Goal: Task Accomplishment & Management: Manage account settings

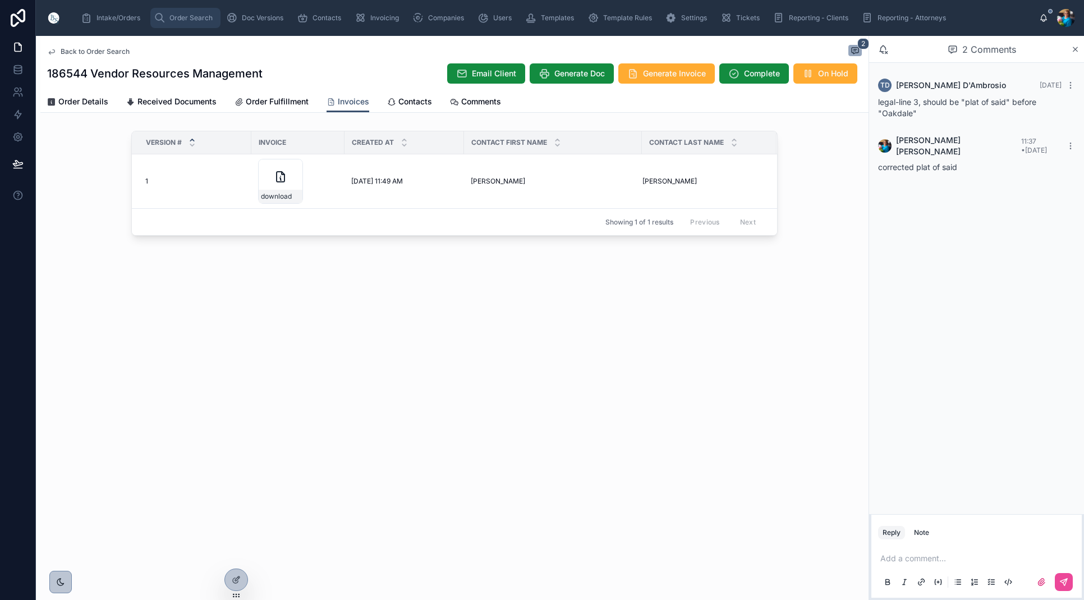
click at [180, 19] on span "Order Search" at bounding box center [190, 17] width 43 height 9
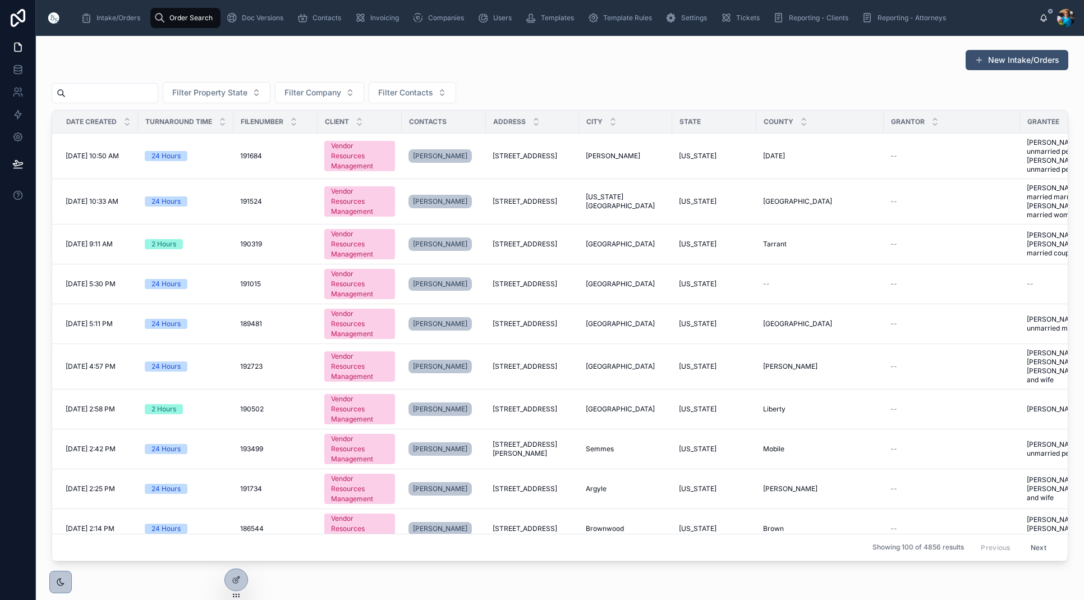
click at [135, 94] on input "text" at bounding box center [112, 93] width 92 height 16
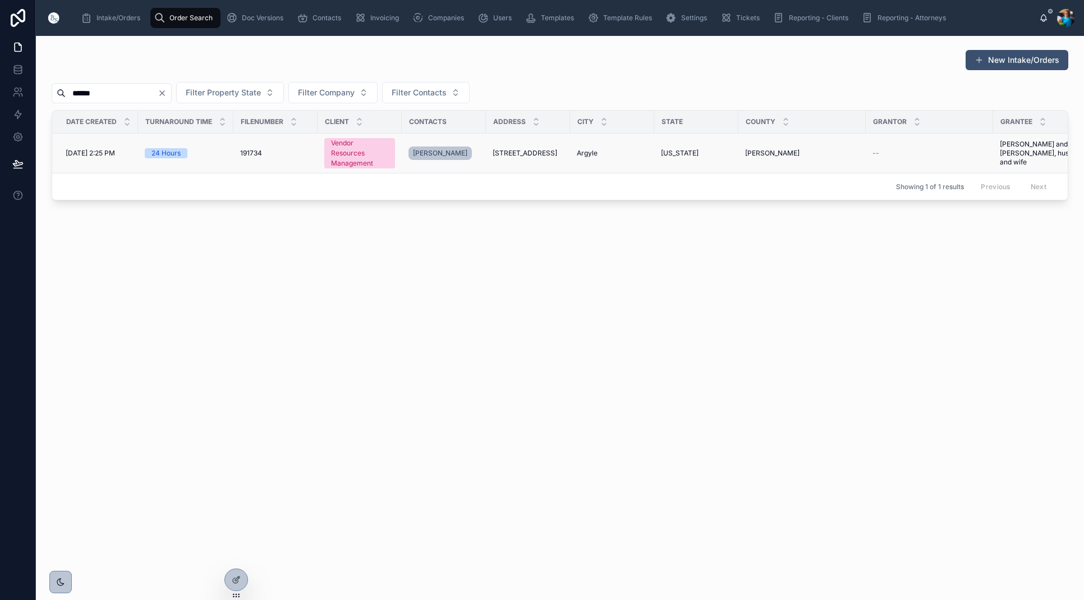
type input "******"
click at [535, 158] on span "[STREET_ADDRESS]" at bounding box center [525, 153] width 65 height 9
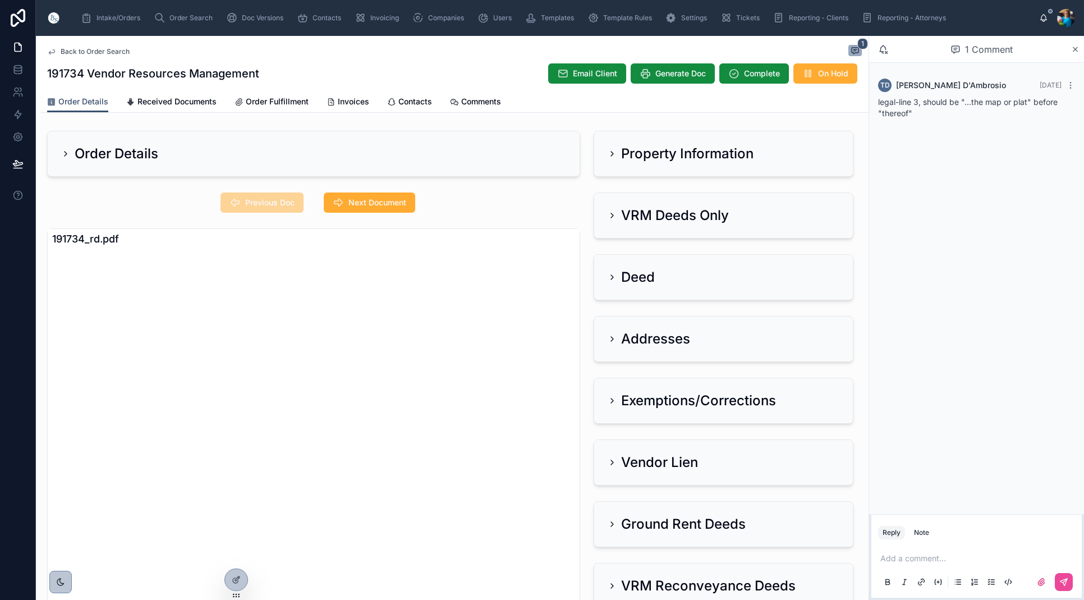
click at [610, 155] on icon at bounding box center [612, 153] width 9 height 9
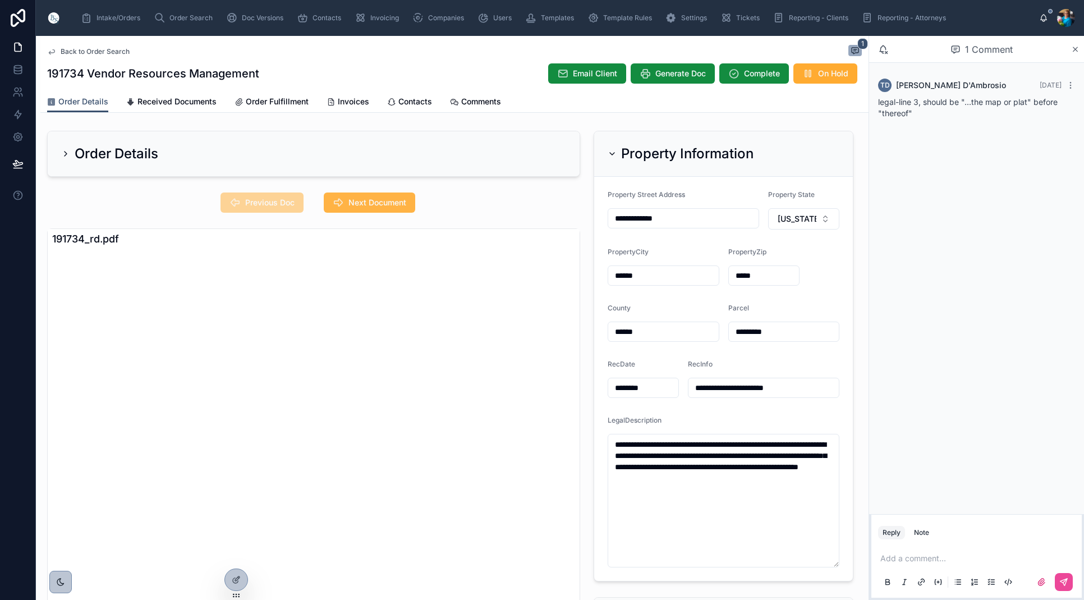
click at [392, 204] on span "Next Document" at bounding box center [377, 202] width 58 height 11
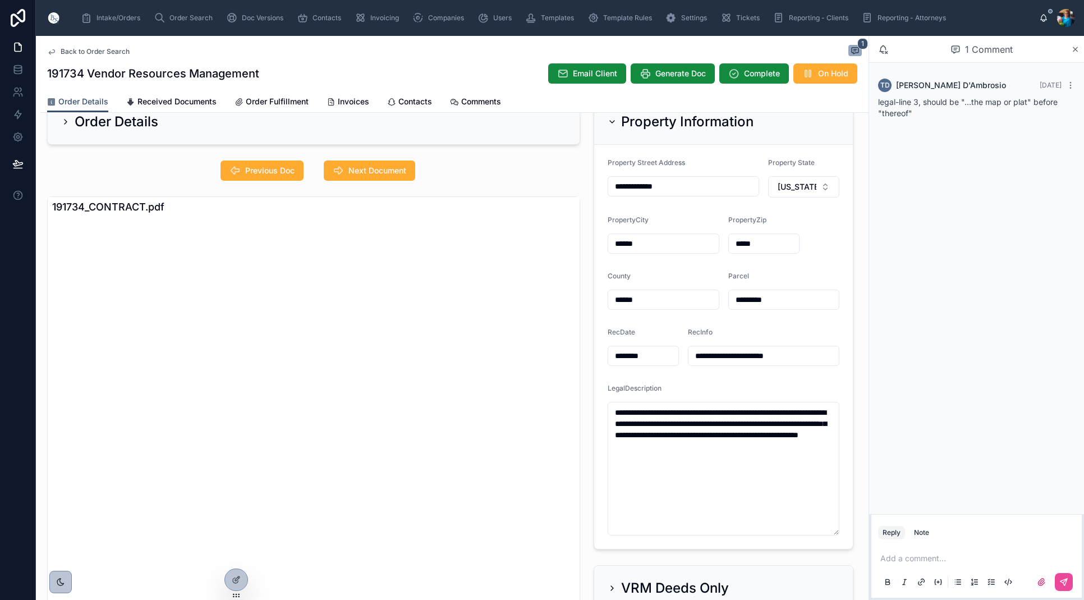
scroll to position [36, 0]
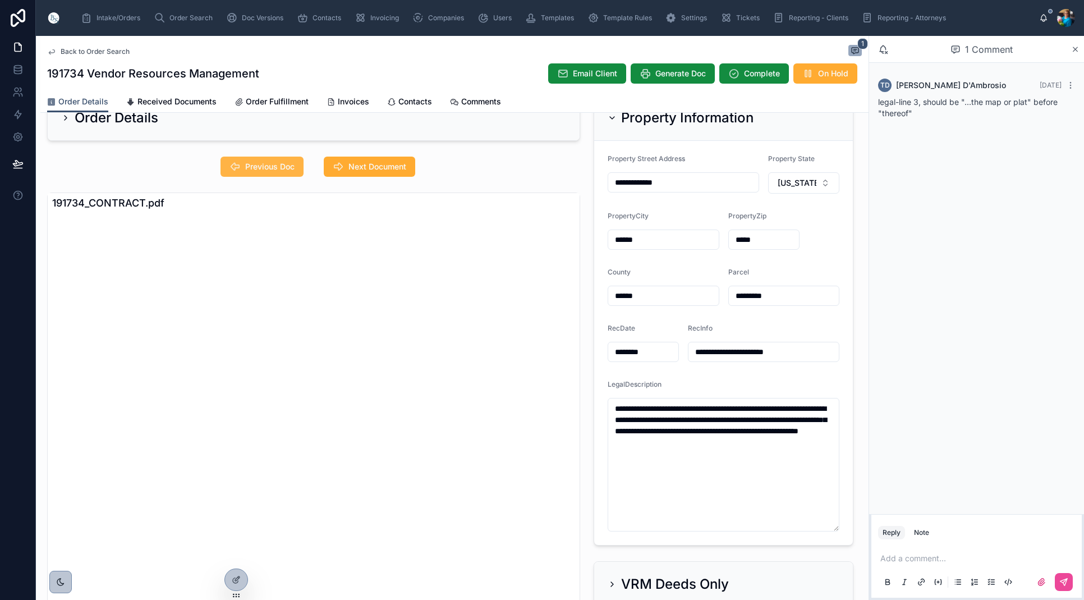
click at [264, 165] on span "Previous Doc" at bounding box center [269, 166] width 49 height 11
click at [264, 165] on span "Previous Doc" at bounding box center [263, 167] width 81 height 11
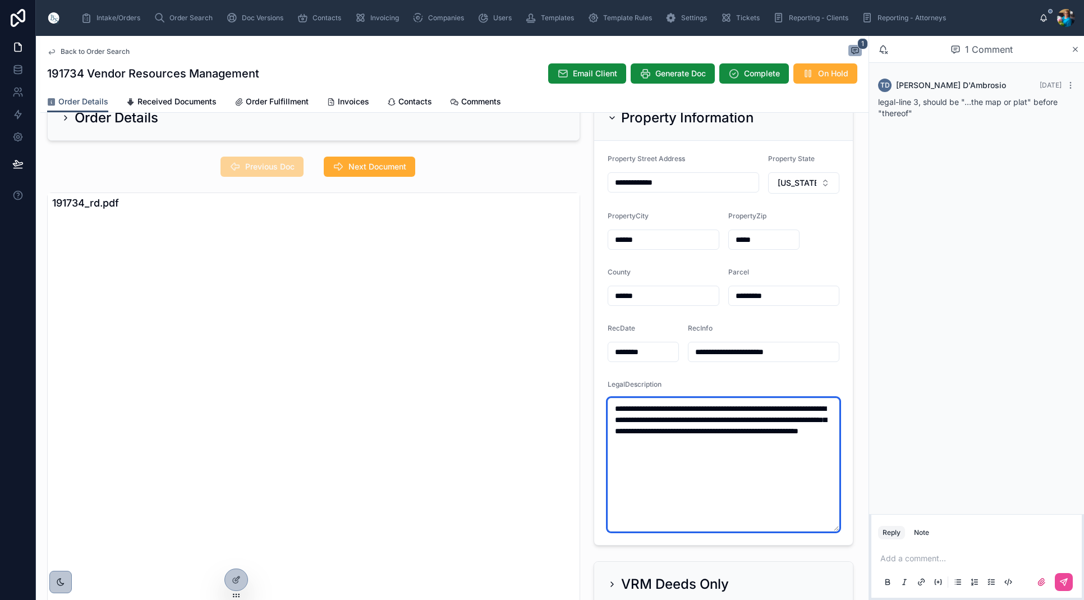
drag, startPoint x: 793, startPoint y: 445, endPoint x: 605, endPoint y: 406, distance: 192.5
click at [605, 406] on form "**********" at bounding box center [723, 343] width 259 height 404
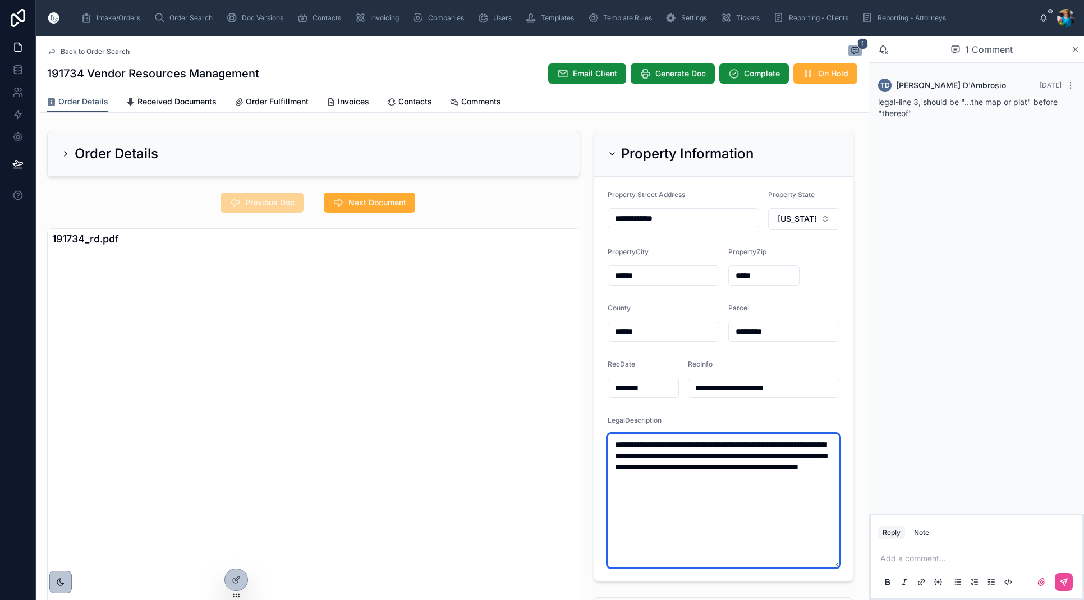
scroll to position [6, 0]
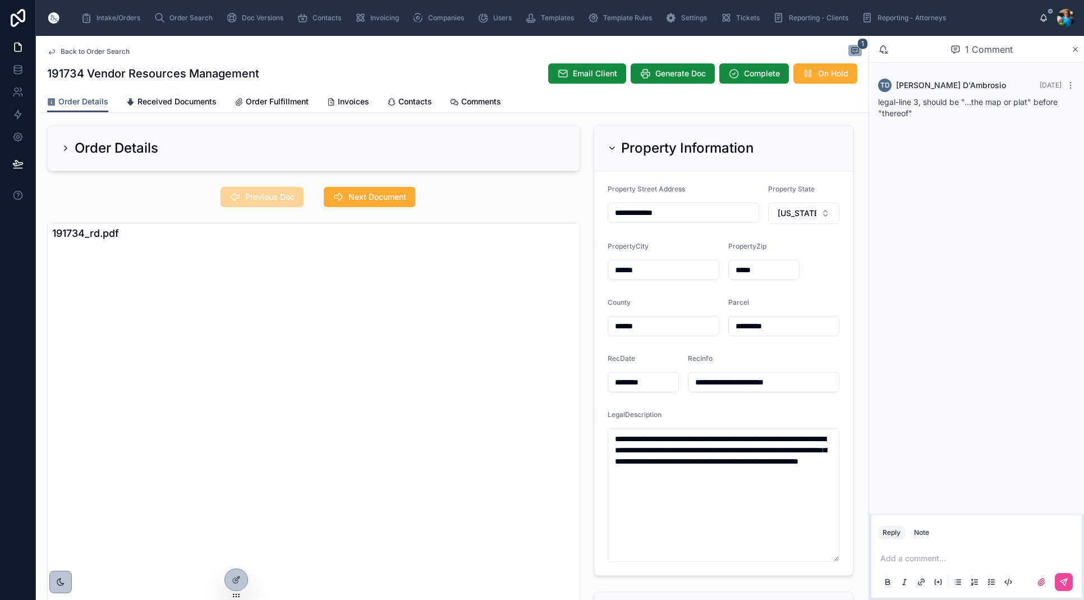
drag, startPoint x: 610, startPoint y: 148, endPoint x: 600, endPoint y: 158, distance: 14.3
click at [609, 148] on icon at bounding box center [612, 148] width 9 height 9
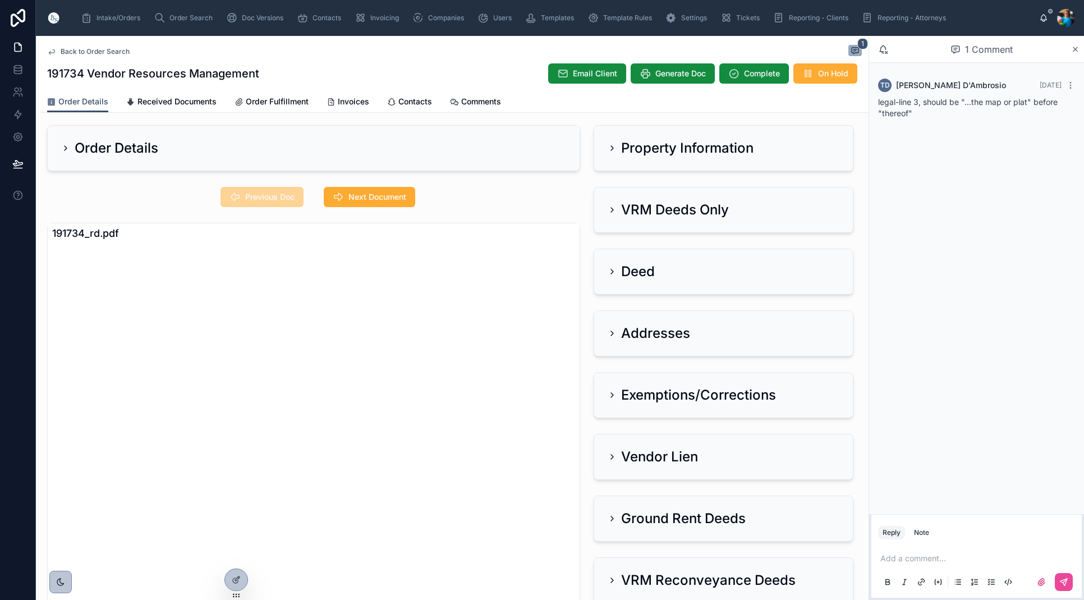
drag, startPoint x: 611, startPoint y: 209, endPoint x: 600, endPoint y: 209, distance: 11.2
click at [611, 209] on icon at bounding box center [612, 209] width 9 height 9
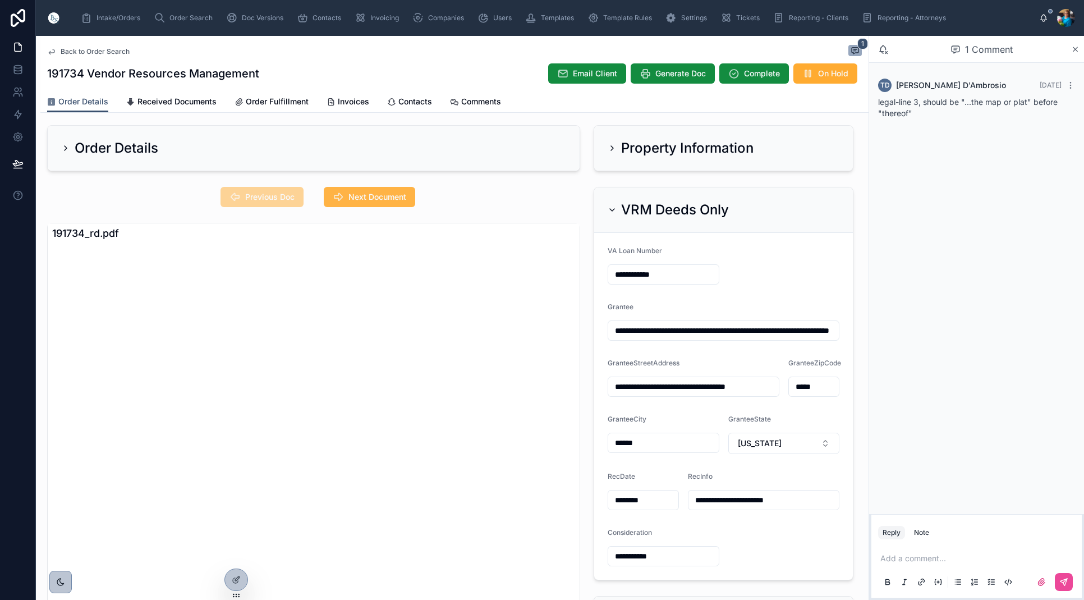
click at [384, 196] on span "Next Document" at bounding box center [377, 196] width 58 height 11
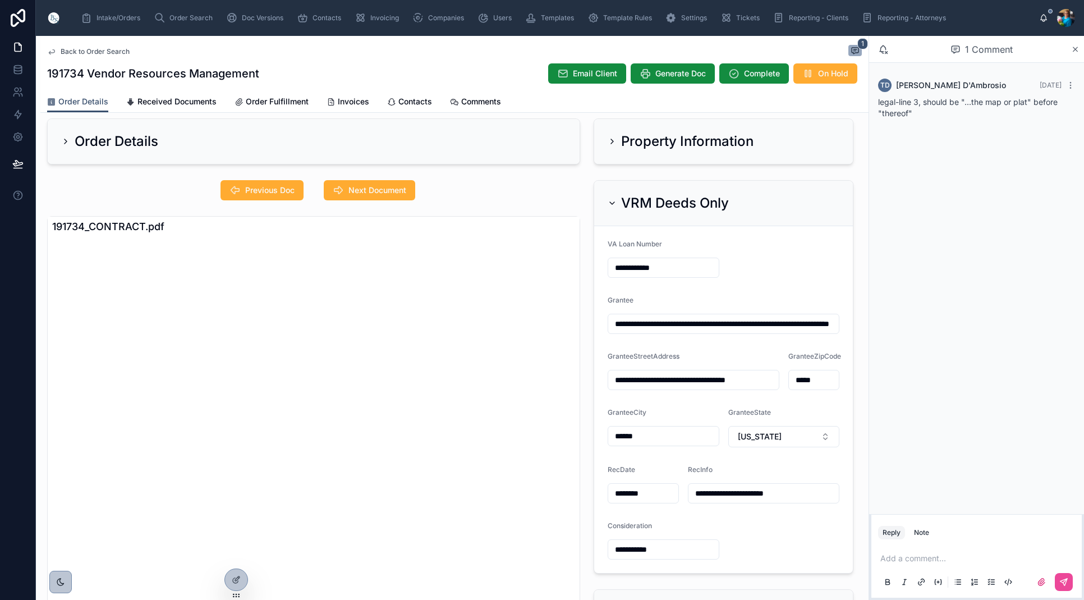
scroll to position [13, 0]
drag, startPoint x: 757, startPoint y: 322, endPoint x: 626, endPoint y: 314, distance: 131.5
click at [613, 320] on input "**********" at bounding box center [723, 323] width 231 height 16
click at [725, 338] on form "**********" at bounding box center [723, 398] width 259 height 347
click at [799, 322] on input "**********" at bounding box center [723, 323] width 231 height 16
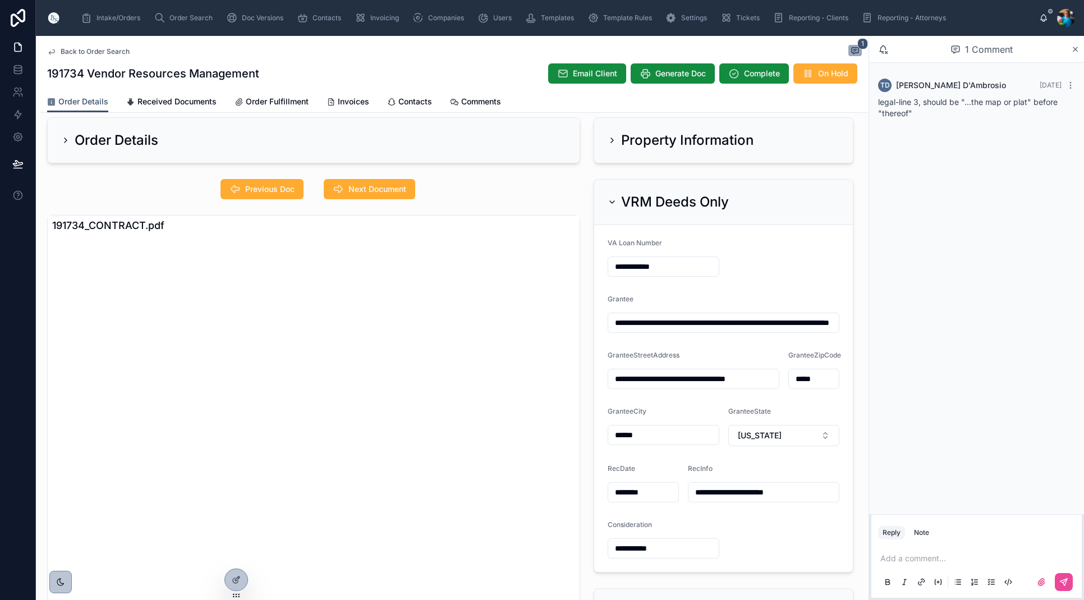
scroll to position [18, 0]
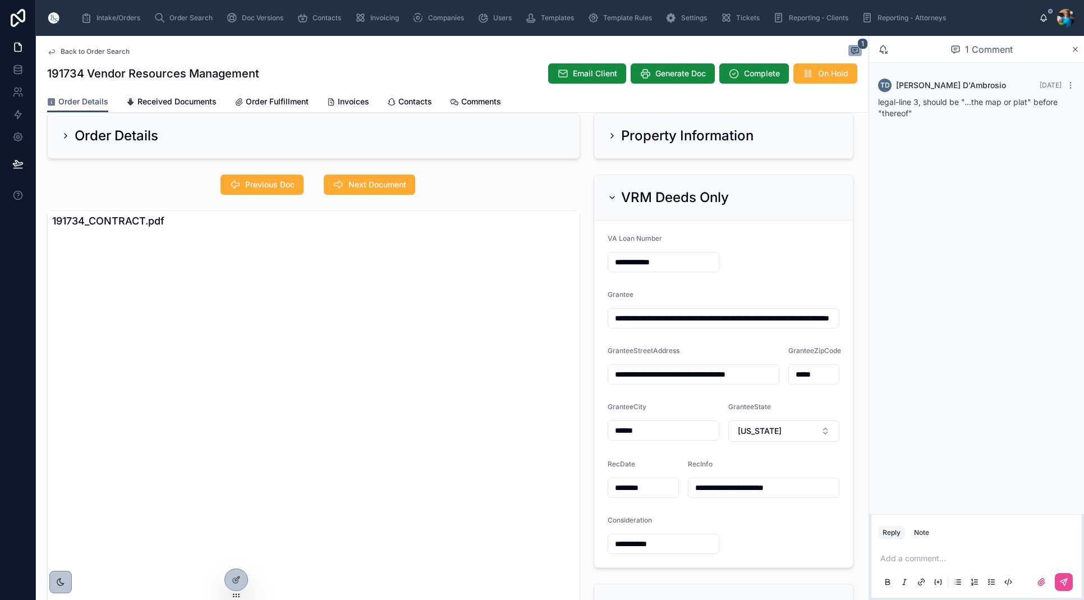
drag, startPoint x: 837, startPoint y: 320, endPoint x: 836, endPoint y: 326, distance: 5.6
click at [836, 322] on input "**********" at bounding box center [723, 318] width 231 height 16
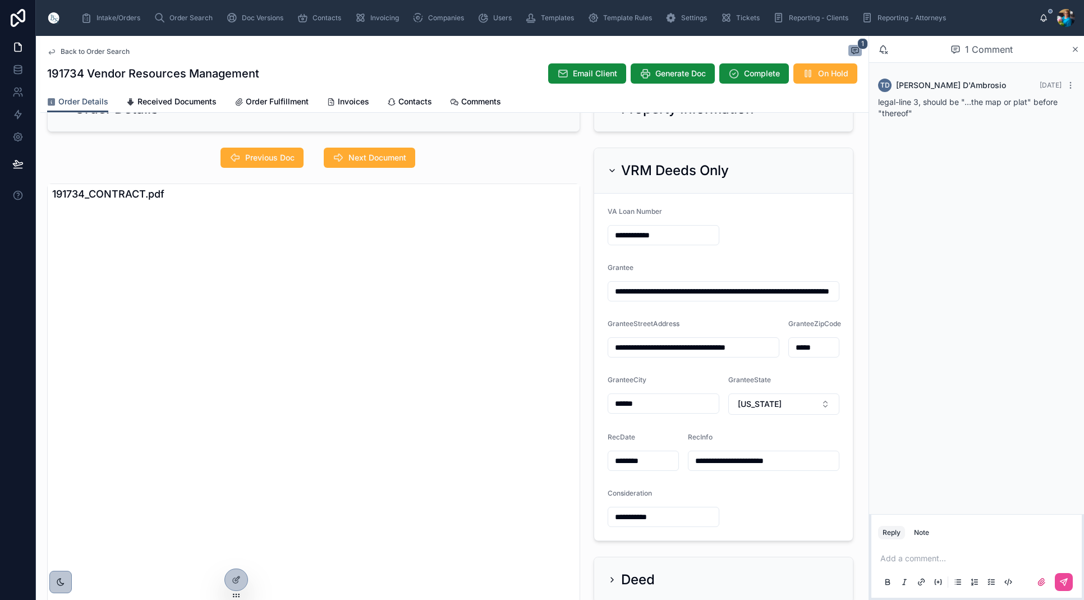
scroll to position [53, 0]
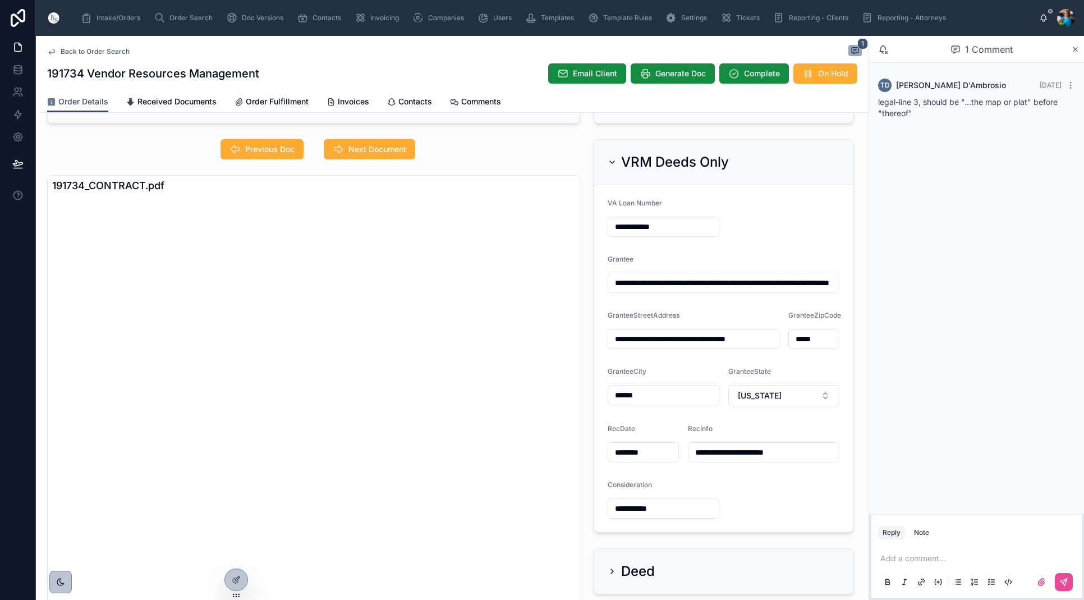
click at [613, 163] on icon at bounding box center [612, 162] width 4 height 2
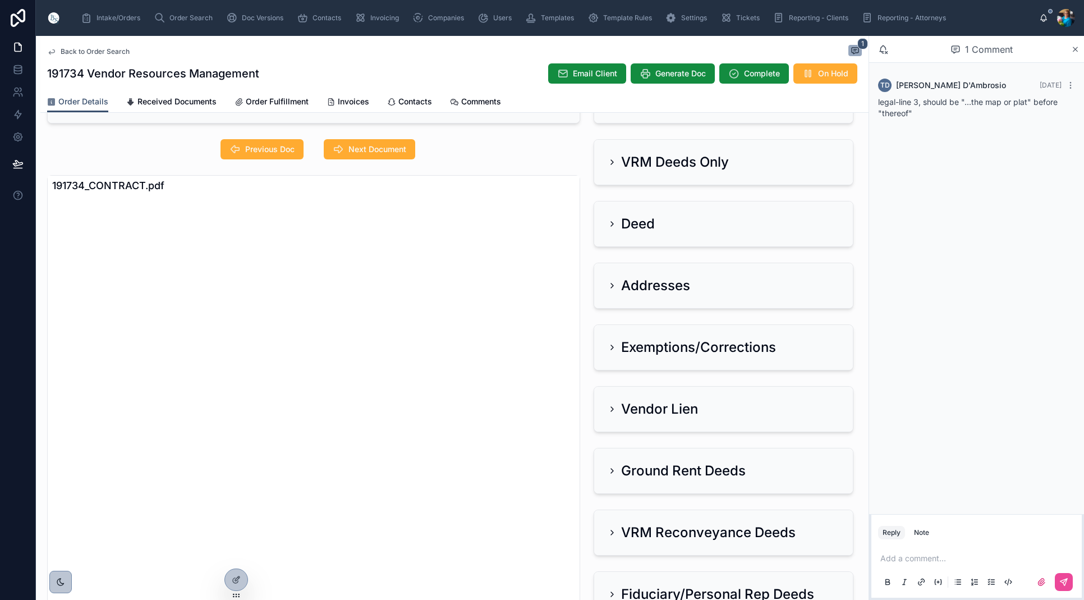
click at [613, 283] on icon at bounding box center [612, 285] width 9 height 9
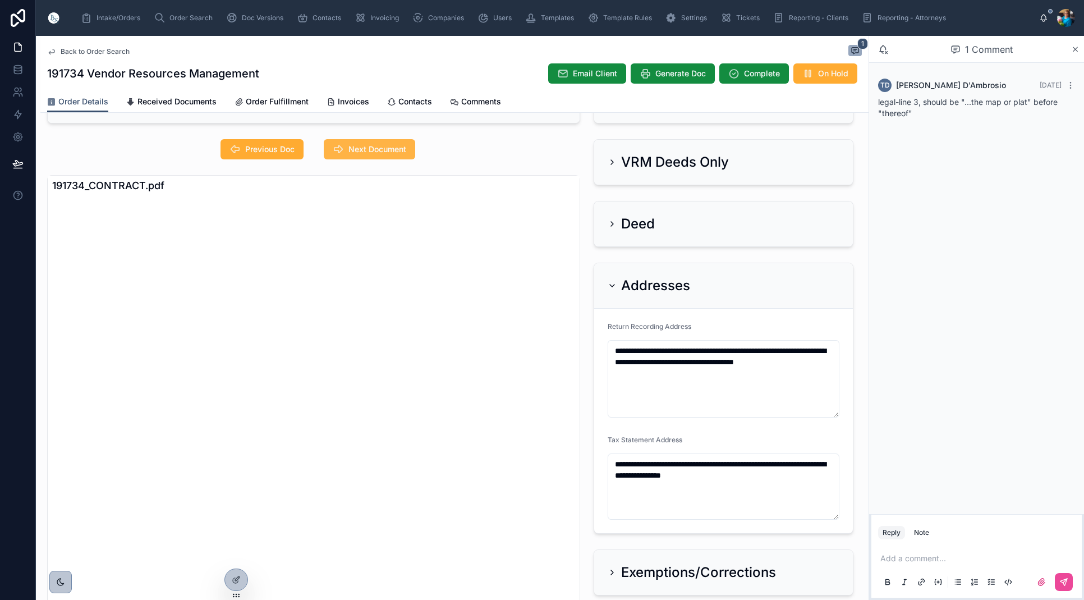
scroll to position [0, 0]
click at [389, 154] on span "Next Document" at bounding box center [377, 149] width 58 height 11
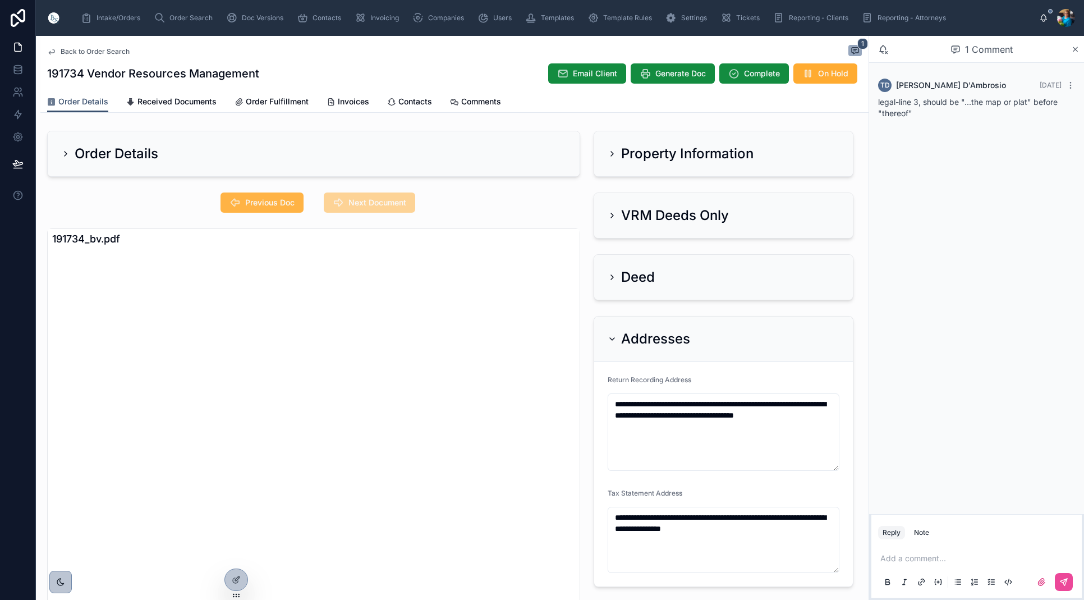
click at [295, 205] on button "Previous Doc" at bounding box center [261, 202] width 83 height 20
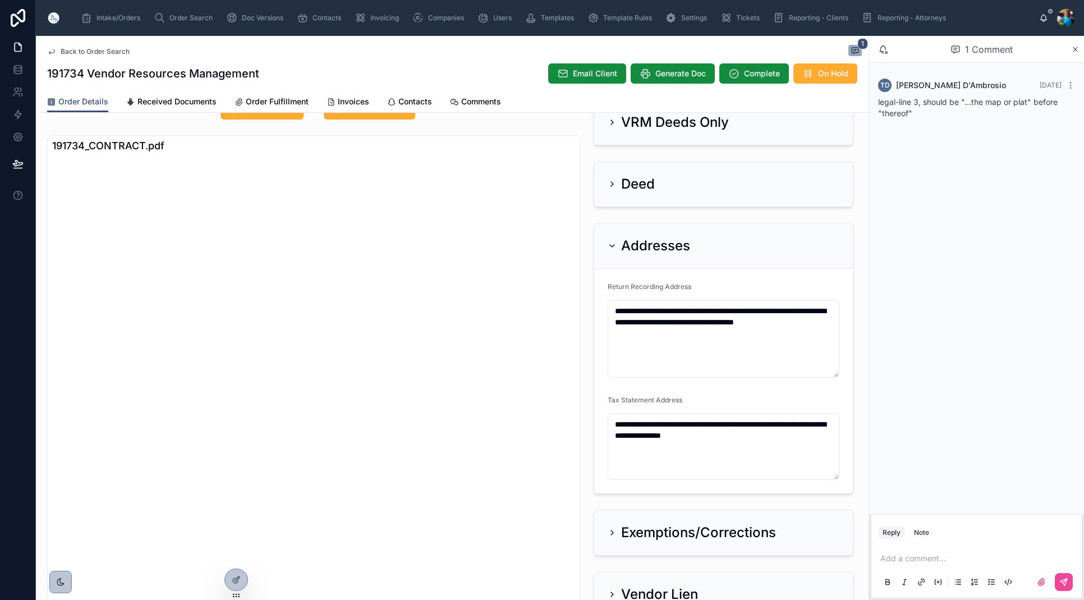
scroll to position [86, 0]
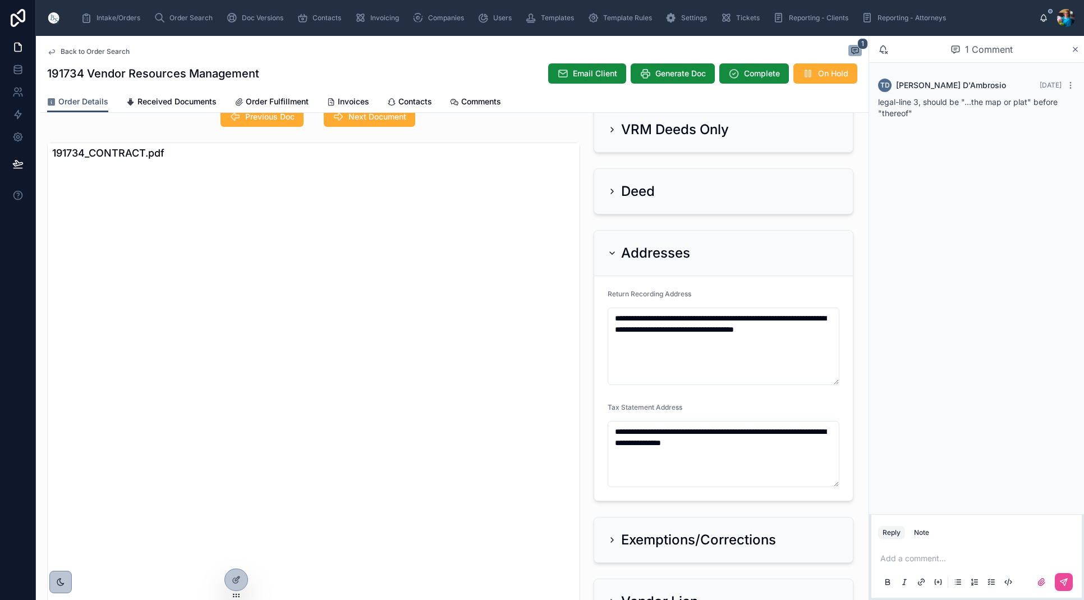
drag, startPoint x: 372, startPoint y: 123, endPoint x: 375, endPoint y: 137, distance: 14.3
click at [372, 123] on button "Next Document" at bounding box center [369, 117] width 91 height 20
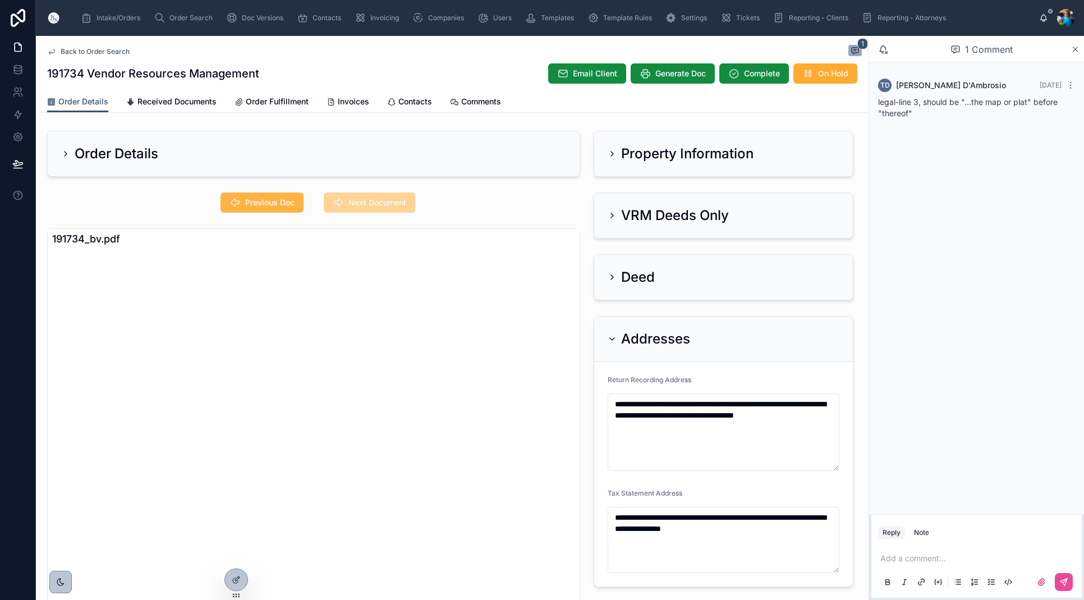
scroll to position [0, 0]
drag, startPoint x: 283, startPoint y: 201, endPoint x: 289, endPoint y: 227, distance: 25.9
click at [283, 203] on span "Previous Doc" at bounding box center [269, 202] width 49 height 11
click at [612, 338] on icon at bounding box center [612, 338] width 9 height 9
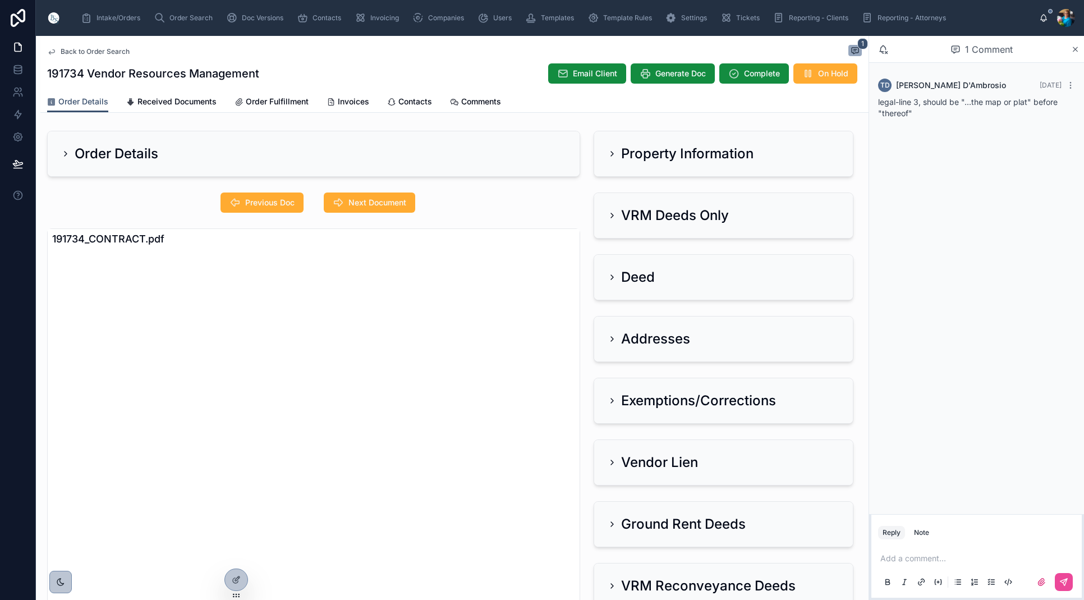
click at [610, 465] on icon at bounding box center [612, 462] width 9 height 9
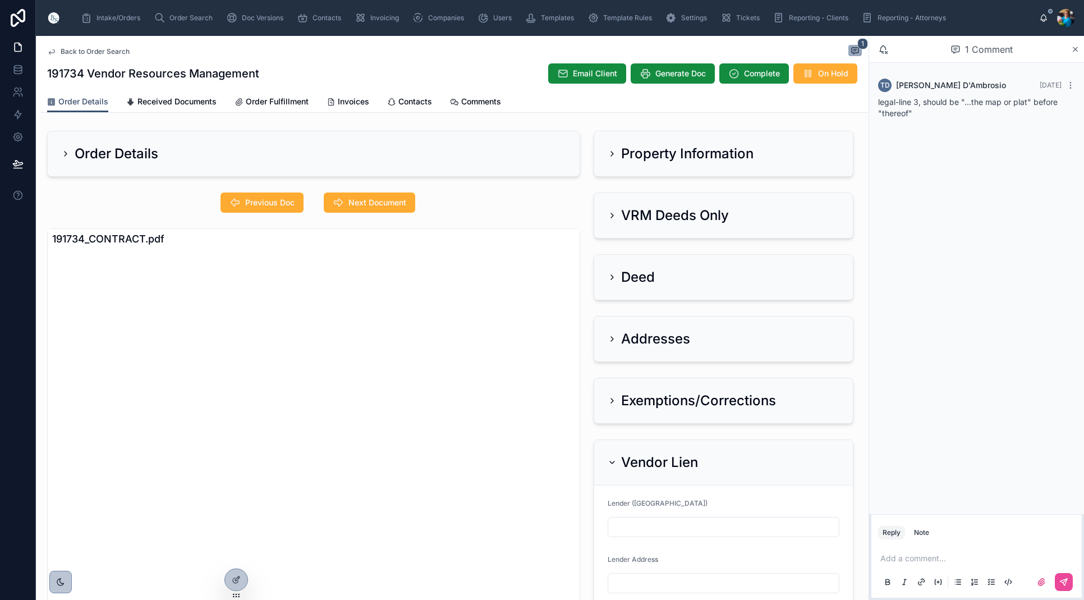
click at [610, 465] on icon at bounding box center [612, 462] width 9 height 9
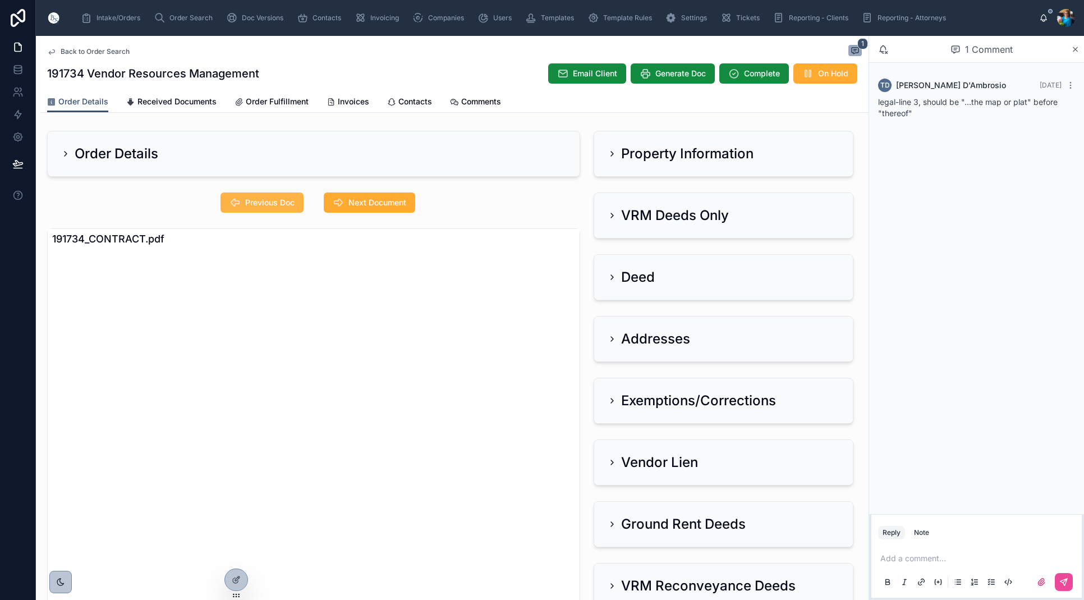
click at [273, 203] on span "Previous Doc" at bounding box center [269, 202] width 49 height 11
click at [609, 151] on icon at bounding box center [612, 153] width 9 height 9
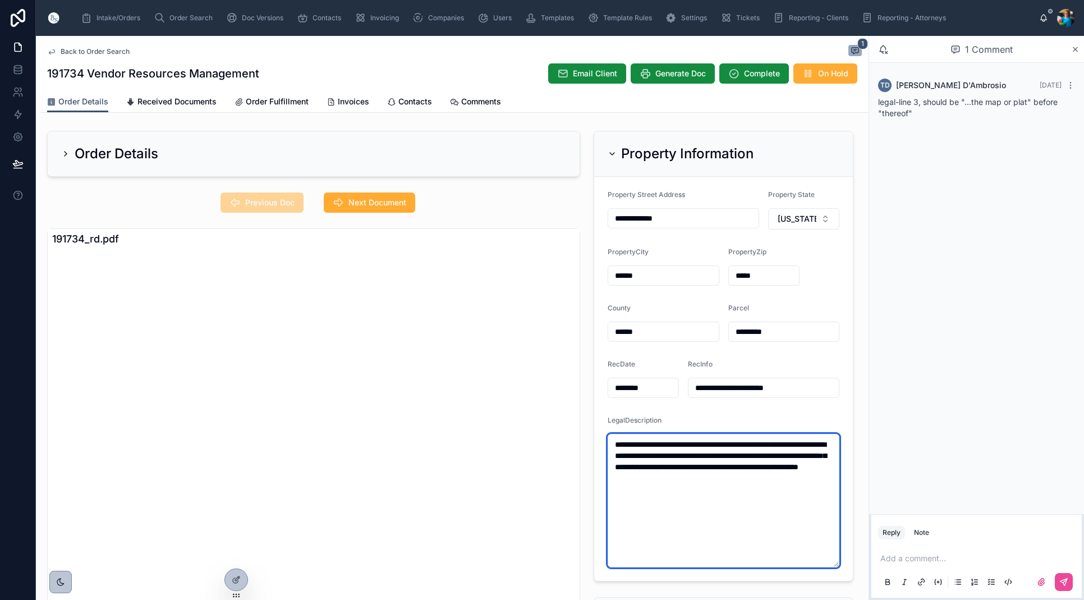
drag, startPoint x: 634, startPoint y: 469, endPoint x: 632, endPoint y: 476, distance: 7.1
click at [634, 470] on textarea "**********" at bounding box center [724, 501] width 232 height 134
drag, startPoint x: 615, startPoint y: 468, endPoint x: 614, endPoint y: 475, distance: 6.8
click at [615, 468] on textarea "**********" at bounding box center [724, 501] width 232 height 134
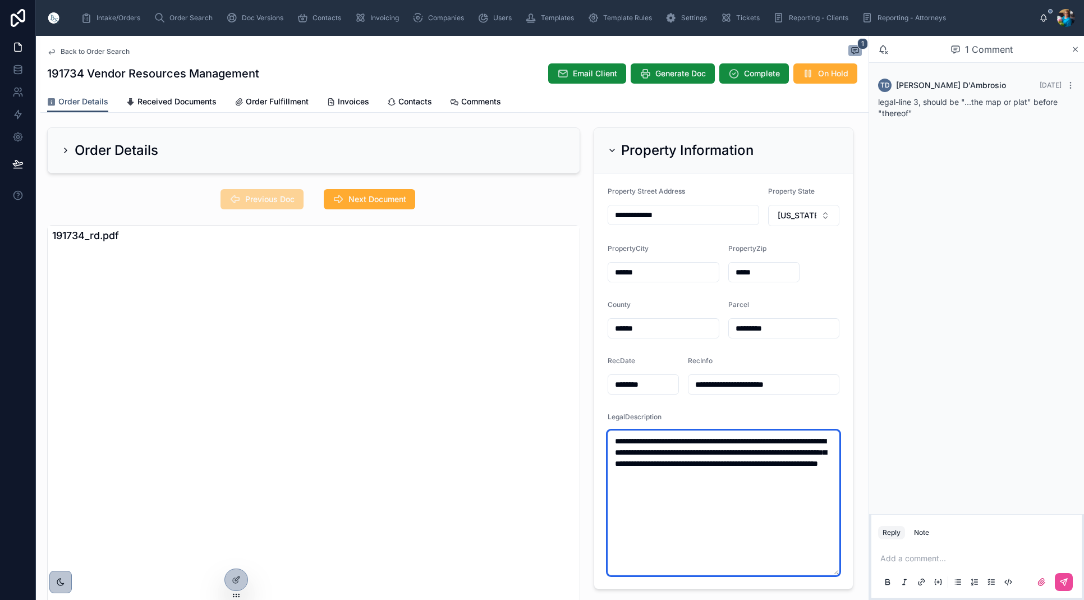
type textarea "**********"
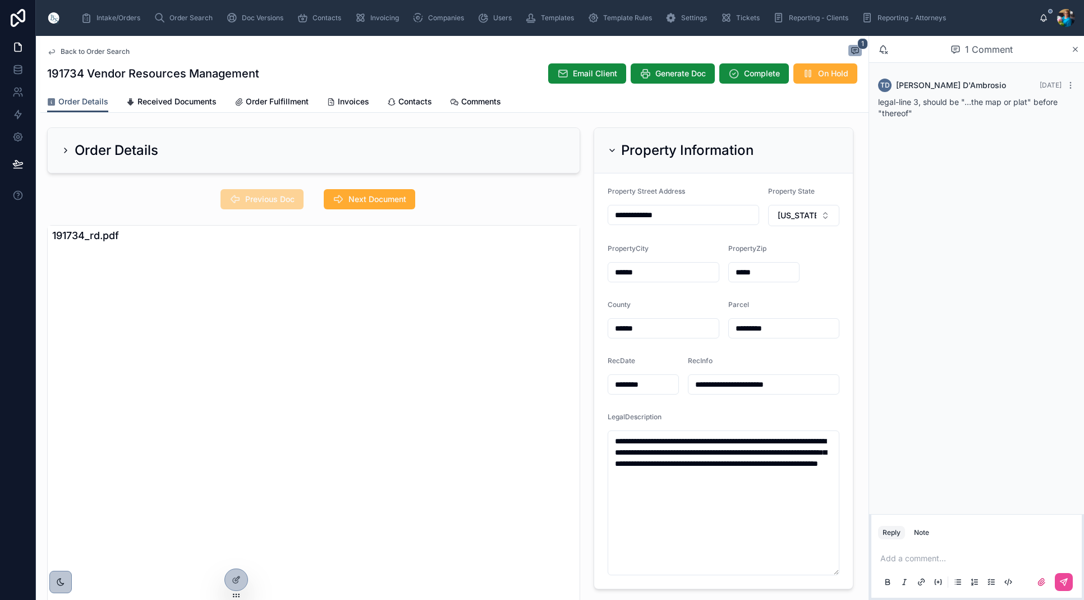
click at [903, 560] on p at bounding box center [978, 558] width 197 height 11
click at [1064, 580] on icon at bounding box center [1063, 581] width 9 height 9
click at [900, 557] on p at bounding box center [978, 558] width 197 height 11
drag, startPoint x: 1057, startPoint y: 581, endPoint x: 861, endPoint y: 539, distance: 200.8
click at [1057, 581] on button at bounding box center [1064, 582] width 18 height 18
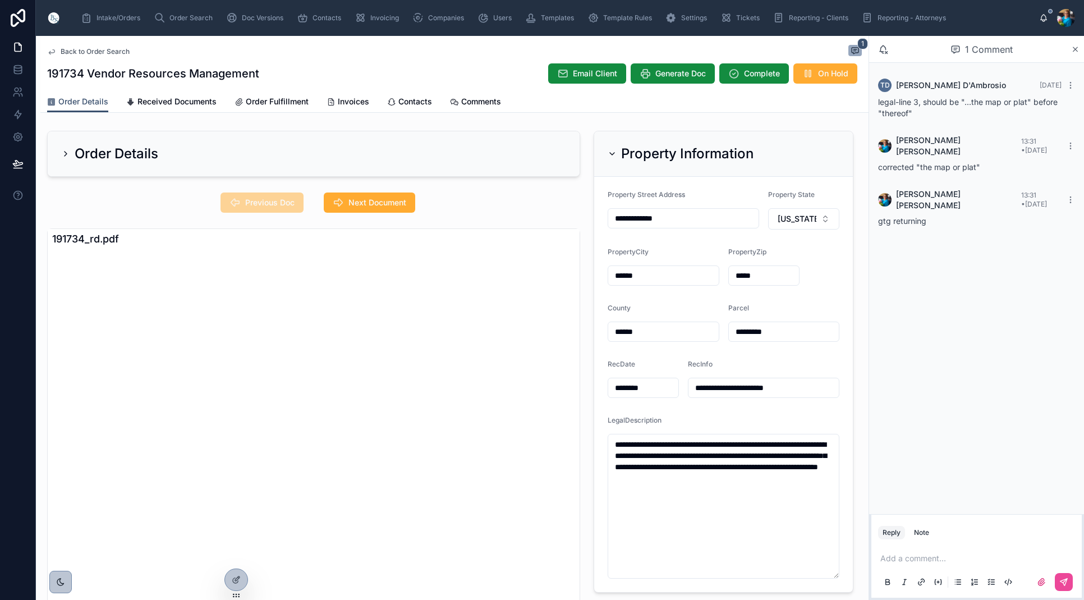
click at [611, 153] on icon at bounding box center [612, 153] width 9 height 9
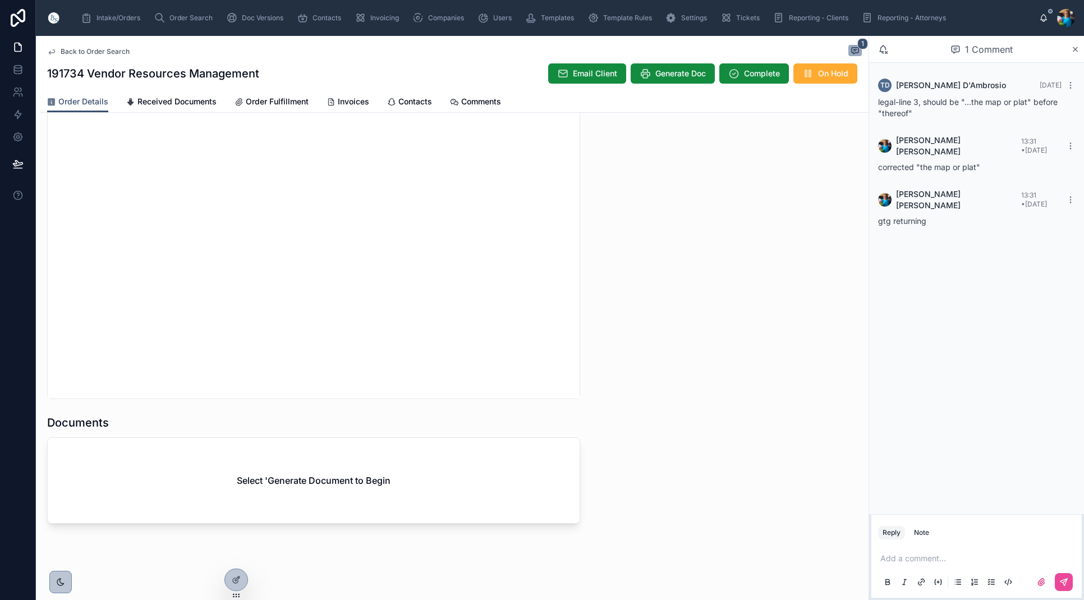
scroll to position [1045, 0]
click at [687, 72] on span "Generate Doc" at bounding box center [680, 73] width 50 height 11
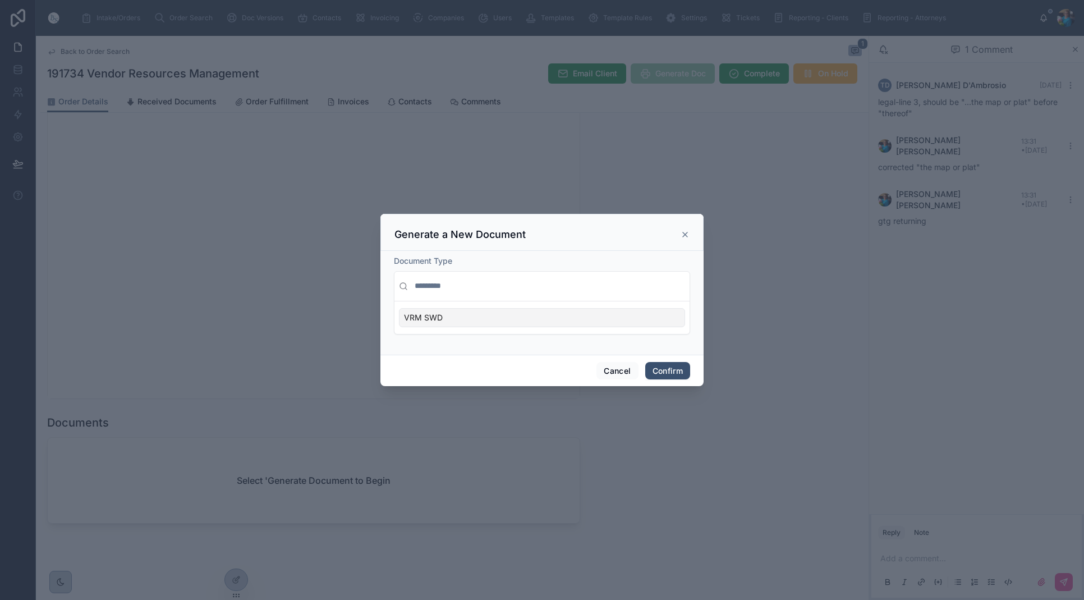
click at [610, 319] on div "VRM SWD" at bounding box center [542, 317] width 286 height 19
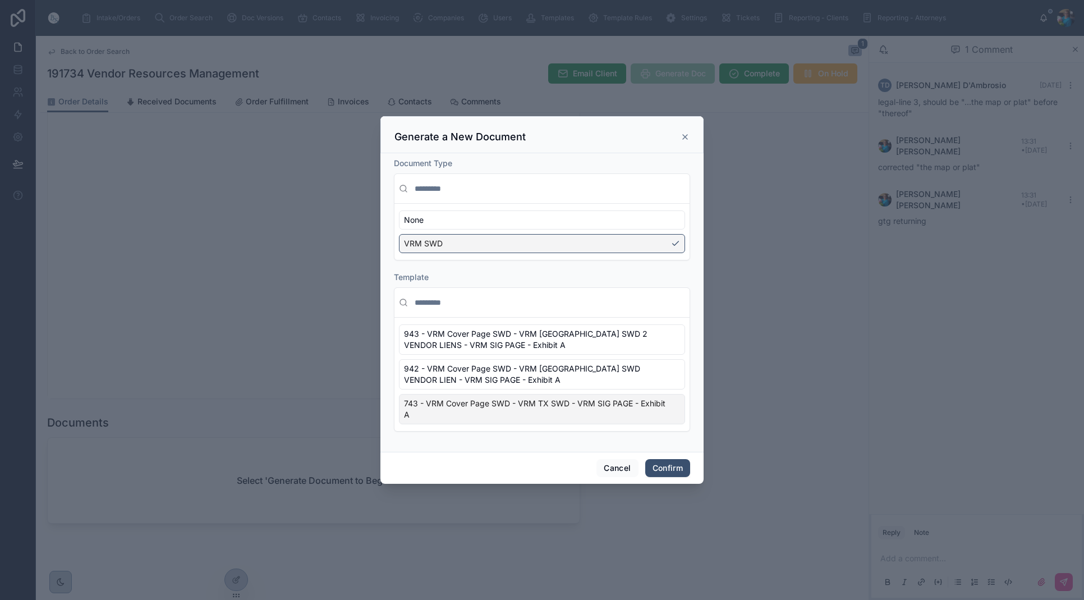
drag, startPoint x: 675, startPoint y: 419, endPoint x: 672, endPoint y: 438, distance: 19.9
click at [674, 420] on div "743 - VRM Cover Page SWD - VRM TX SWD - VRM SIG PAGE - Exhibit A" at bounding box center [542, 409] width 286 height 30
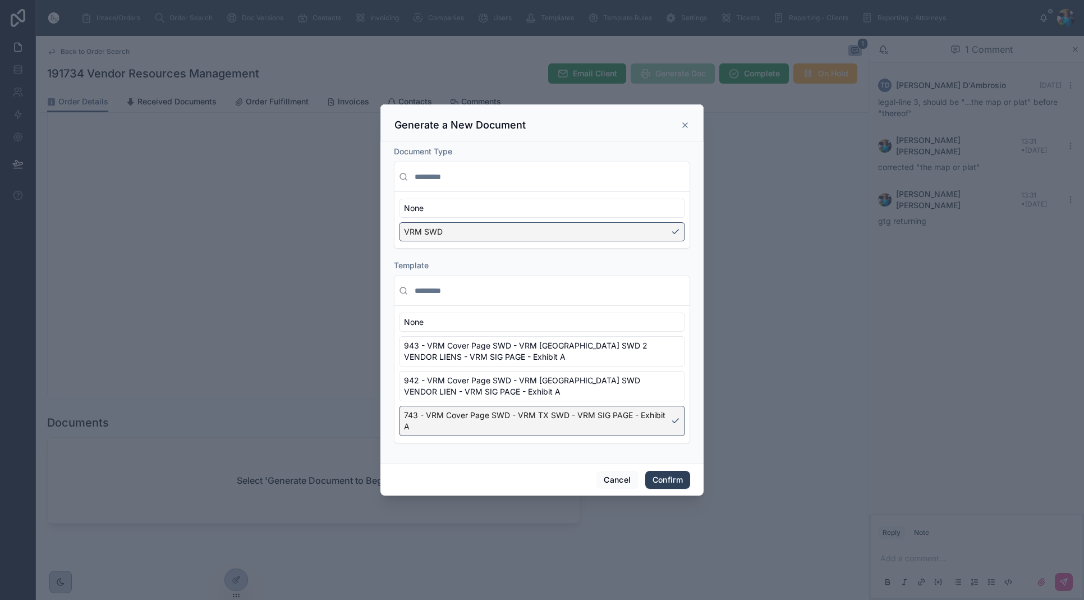
click at [666, 475] on button "Confirm" at bounding box center [667, 480] width 45 height 18
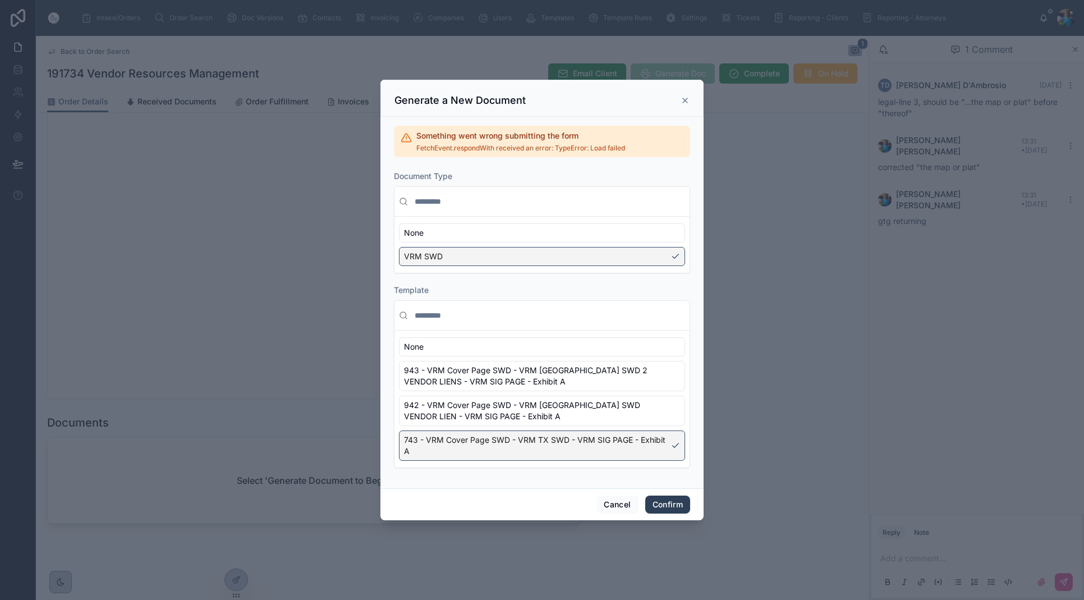
click at [664, 505] on button "Confirm" at bounding box center [667, 504] width 45 height 18
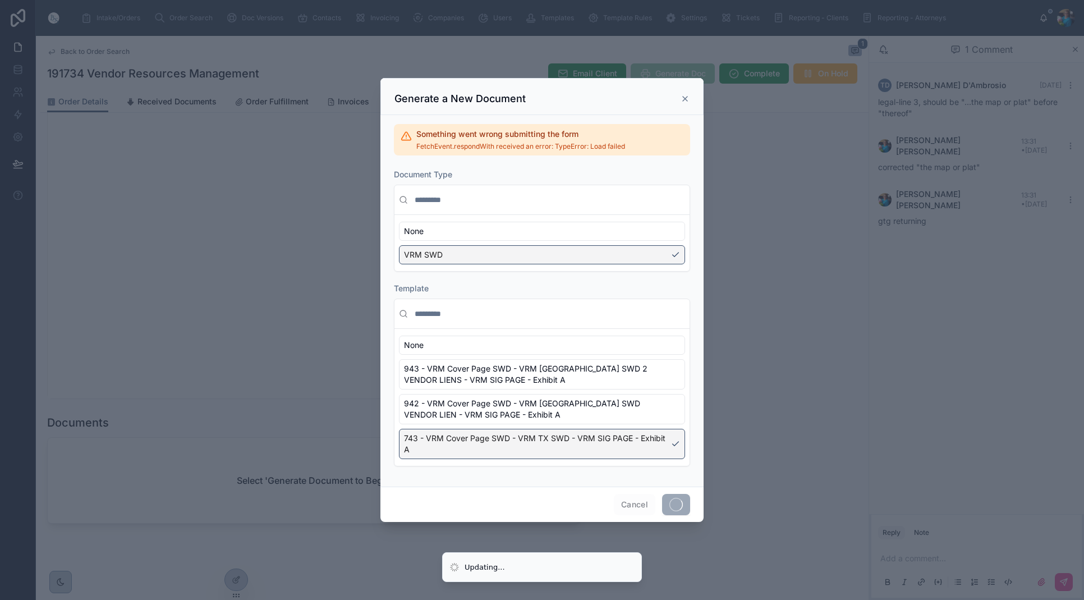
drag, startPoint x: 685, startPoint y: 98, endPoint x: 681, endPoint y: 108, distance: 11.4
click at [684, 98] on icon at bounding box center [684, 98] width 9 height 9
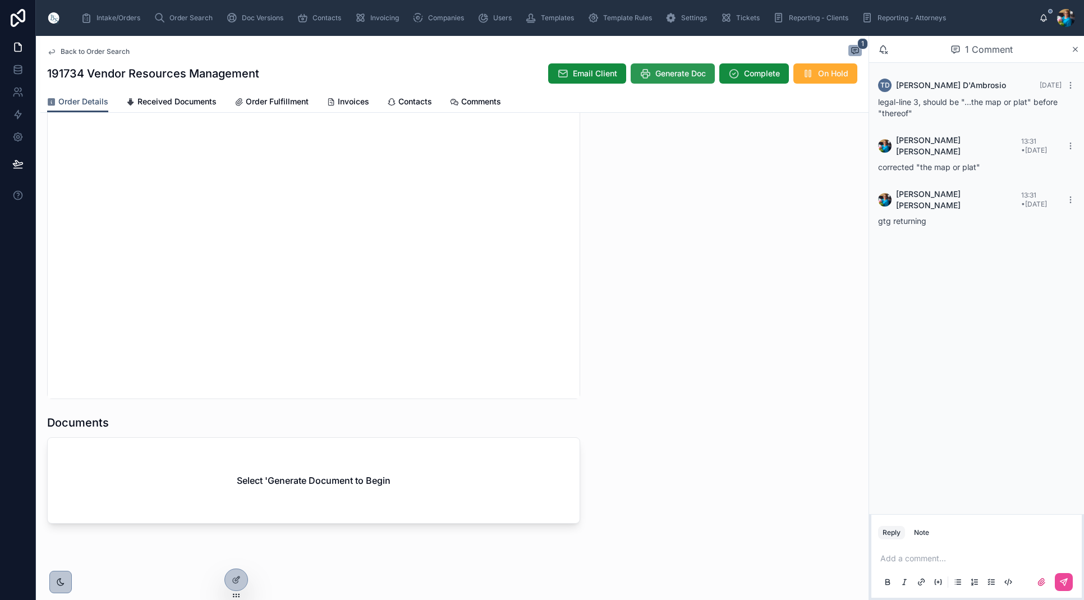
click at [672, 74] on div "Email Client Generate Doc Complete On Hold" at bounding box center [700, 73] width 323 height 21
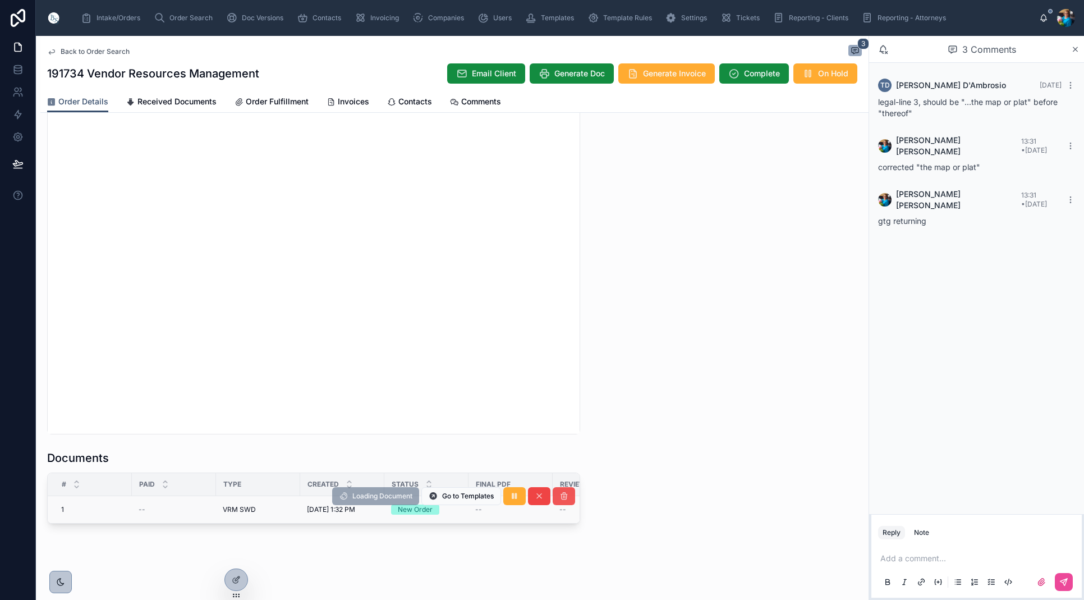
click at [557, 497] on button at bounding box center [564, 496] width 22 height 18
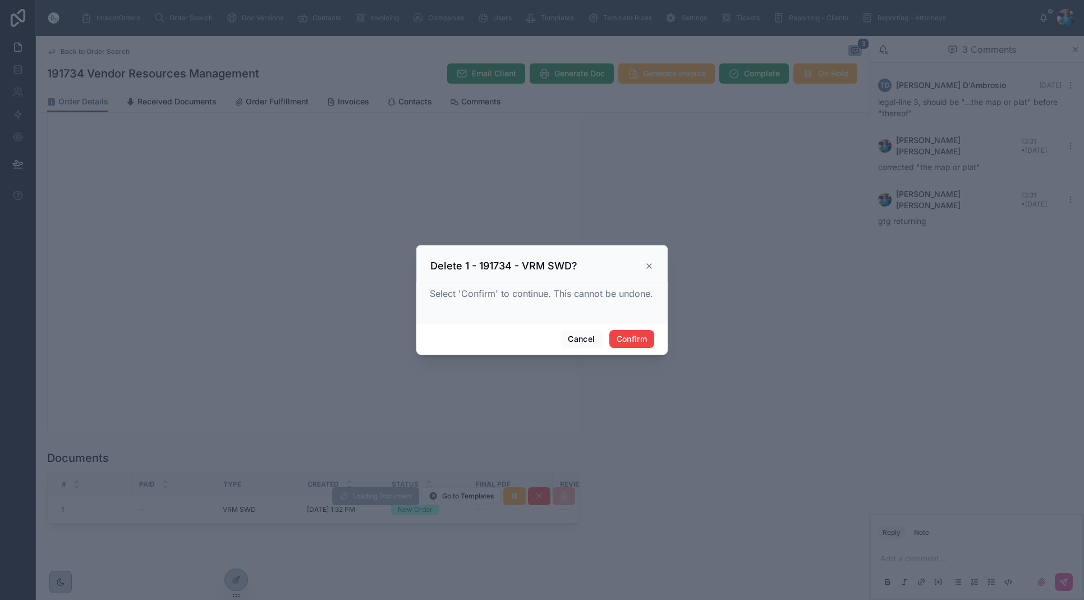
drag, startPoint x: 620, startPoint y: 337, endPoint x: 614, endPoint y: 364, distance: 27.1
click at [620, 337] on button "Confirm" at bounding box center [631, 339] width 45 height 18
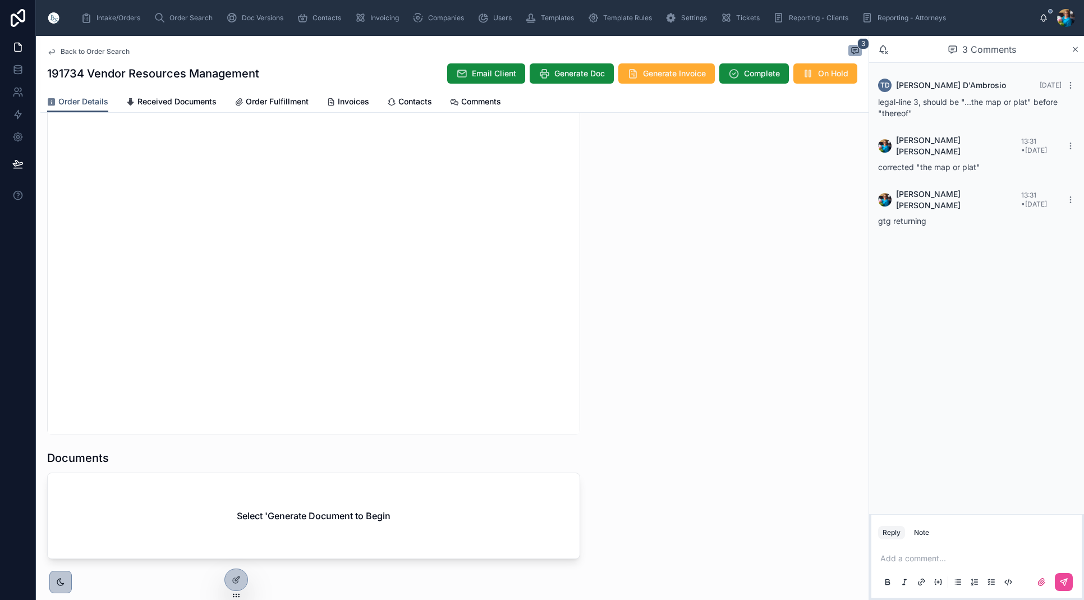
click at [509, 535] on div "Select 'Generate Document to Begin" at bounding box center [314, 515] width 532 height 85
click at [565, 74] on span "Generate Doc" at bounding box center [579, 73] width 50 height 11
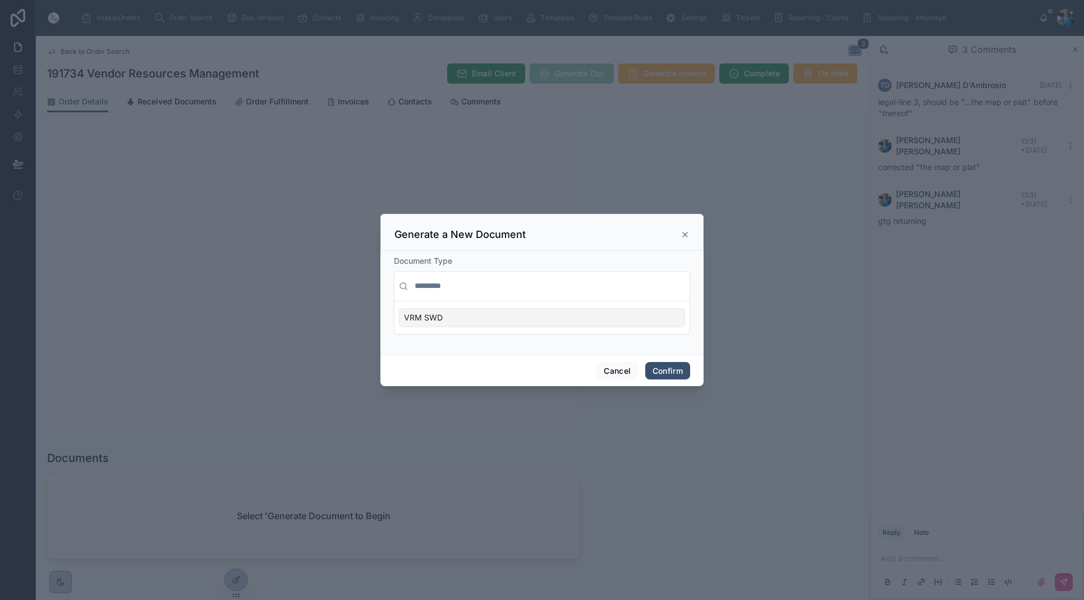
click at [669, 320] on div "VRM SWD" at bounding box center [542, 317] width 286 height 19
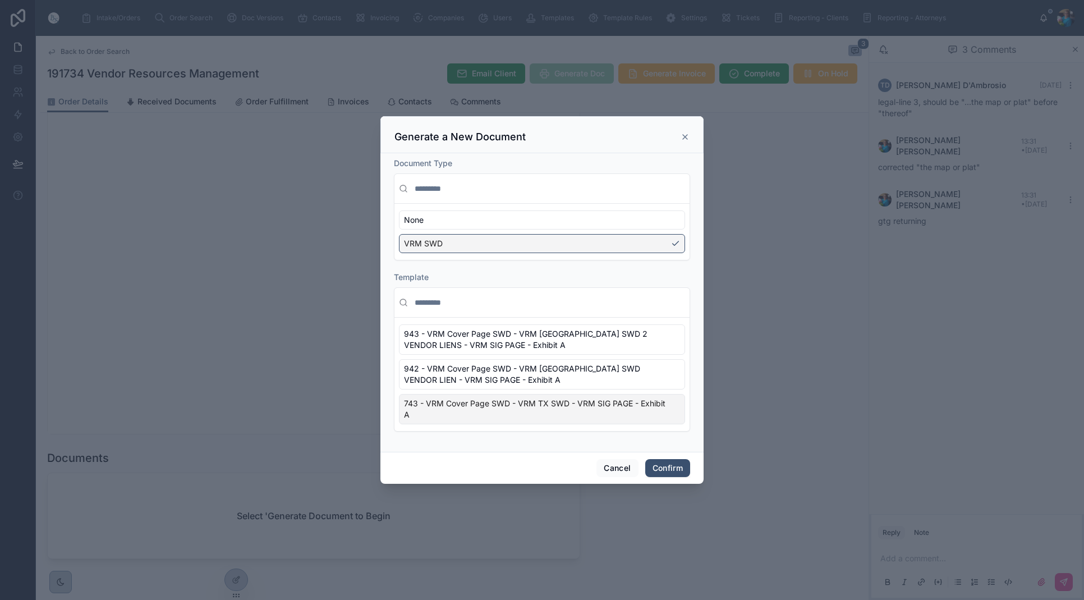
click at [672, 413] on div "743 - VRM Cover Page SWD - VRM TX SWD - VRM SIG PAGE - Exhibit A" at bounding box center [542, 409] width 286 height 30
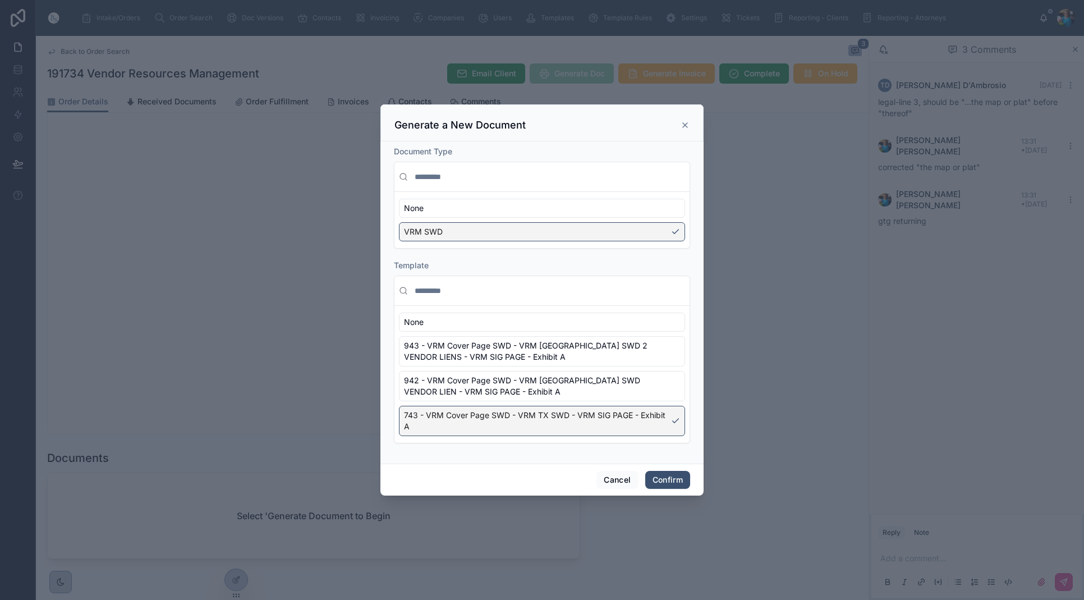
drag, startPoint x: 668, startPoint y: 479, endPoint x: 684, endPoint y: 443, distance: 39.4
click at [668, 478] on button "Confirm" at bounding box center [667, 480] width 45 height 18
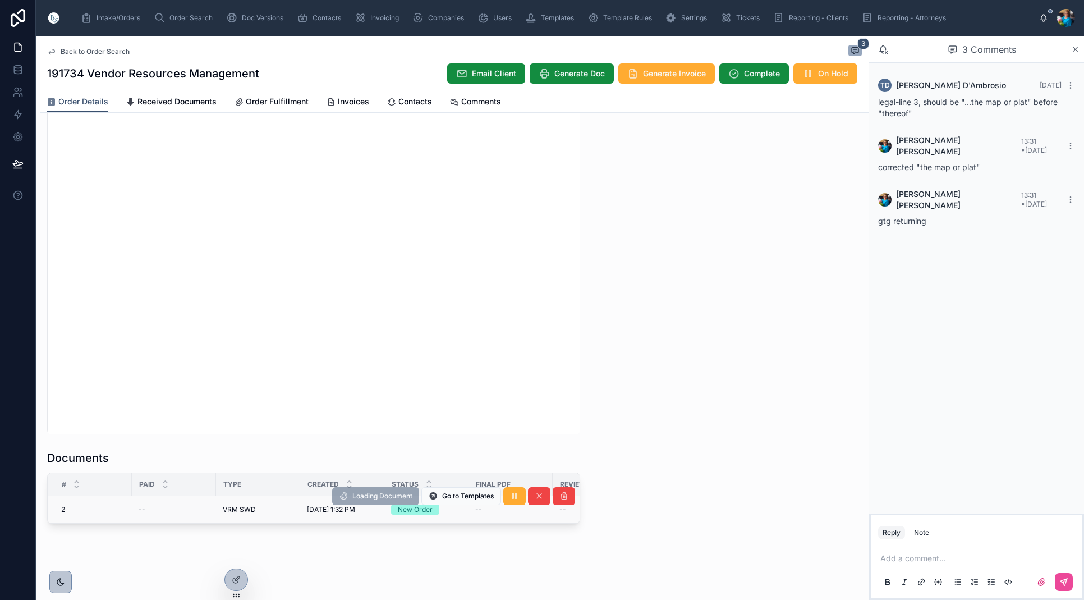
scroll to position [0, 0]
click at [417, 495] on span "Edit" at bounding box center [416, 495] width 12 height 9
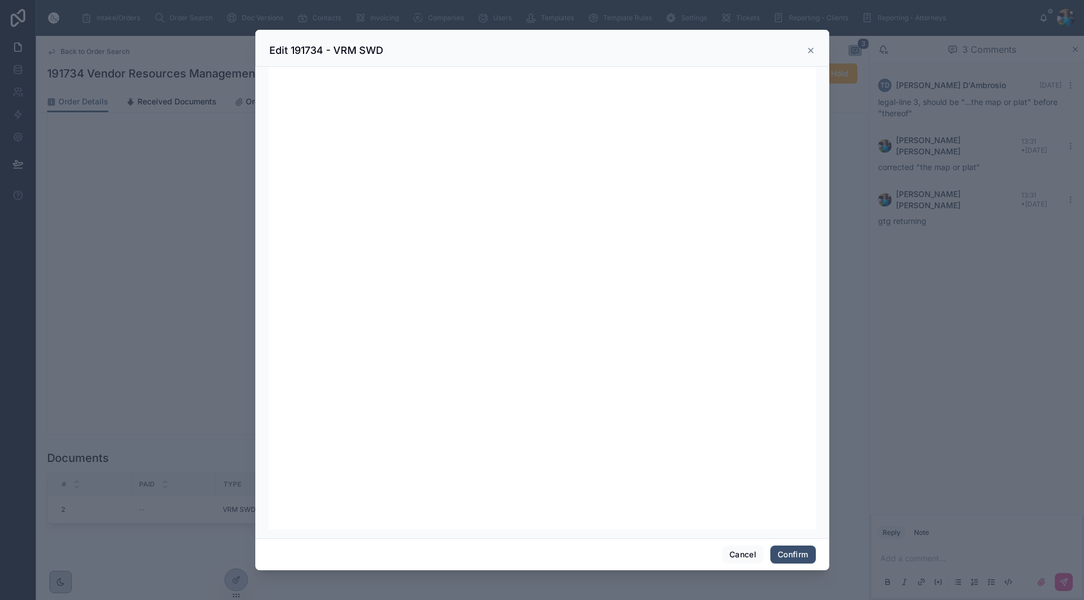
scroll to position [0, 1]
click at [794, 554] on button "Confirm" at bounding box center [792, 554] width 45 height 18
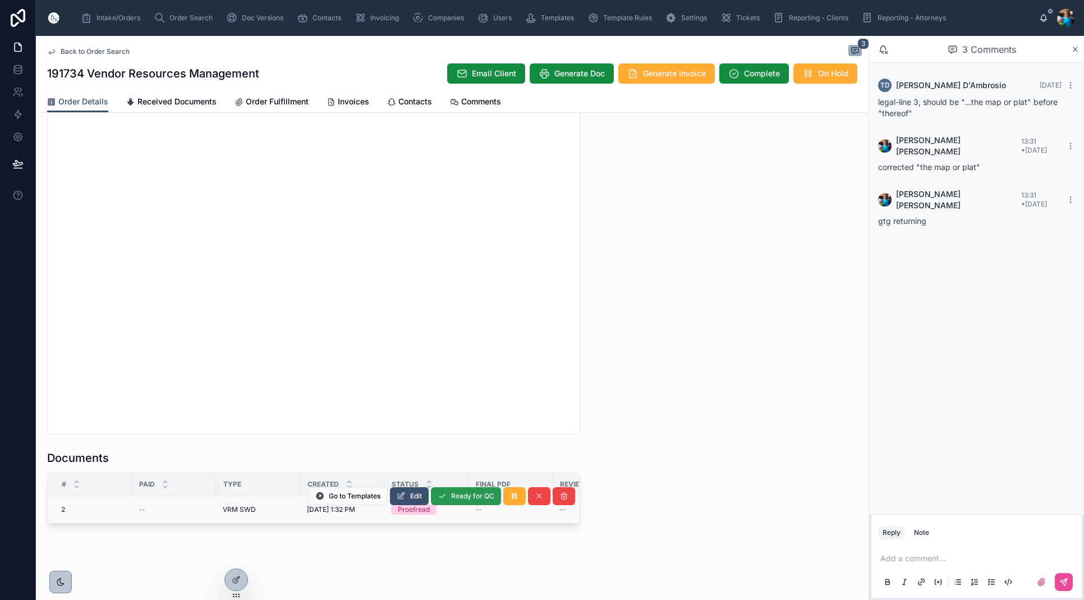
click at [462, 495] on span "Ready for QC" at bounding box center [472, 495] width 43 height 9
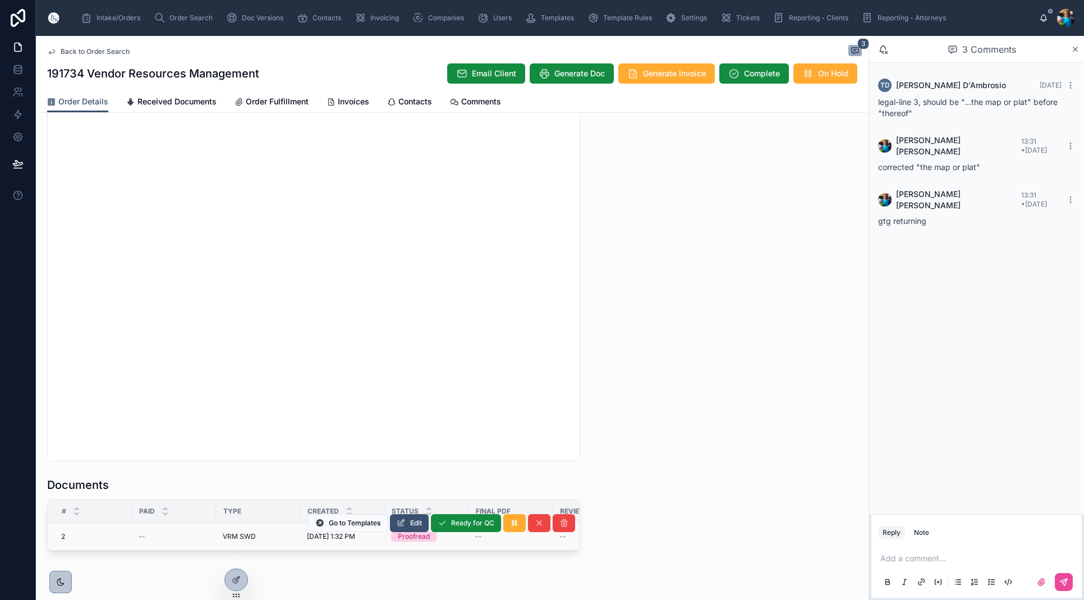
scroll to position [981, 0]
click at [465, 528] on span "Finalize Document" at bounding box center [464, 524] width 59 height 9
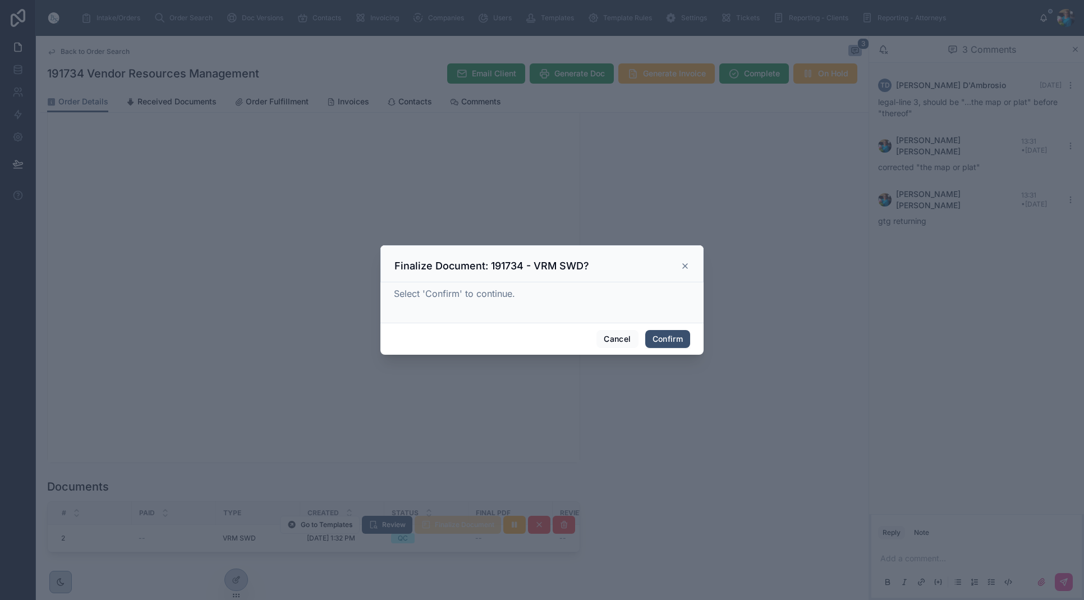
drag, startPoint x: 662, startPoint y: 338, endPoint x: 625, endPoint y: 379, distance: 54.8
click at [657, 343] on button "Confirm" at bounding box center [667, 339] width 45 height 18
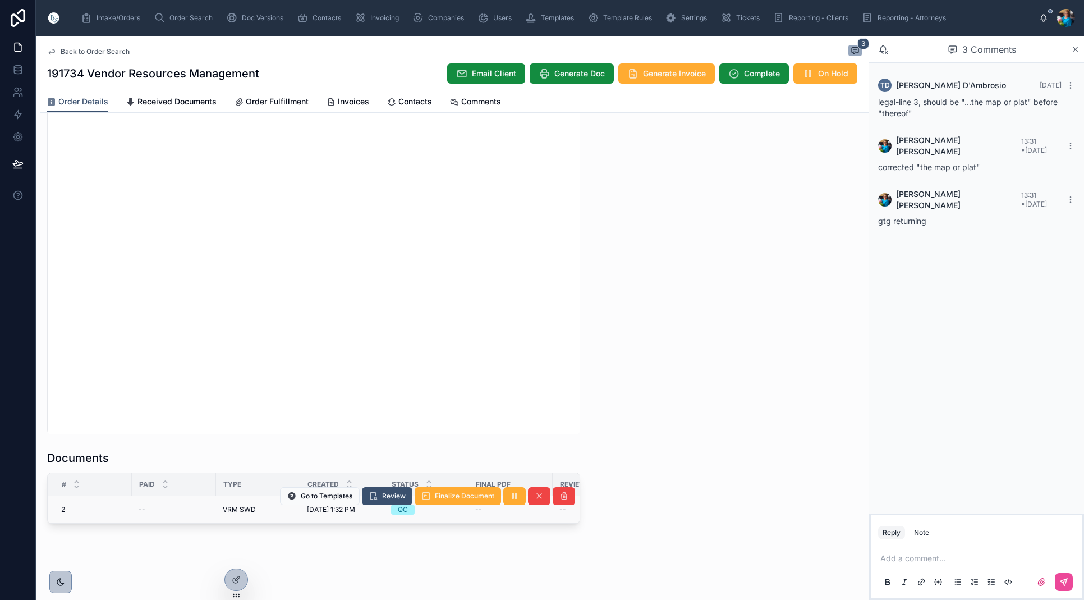
scroll to position [1009, 0]
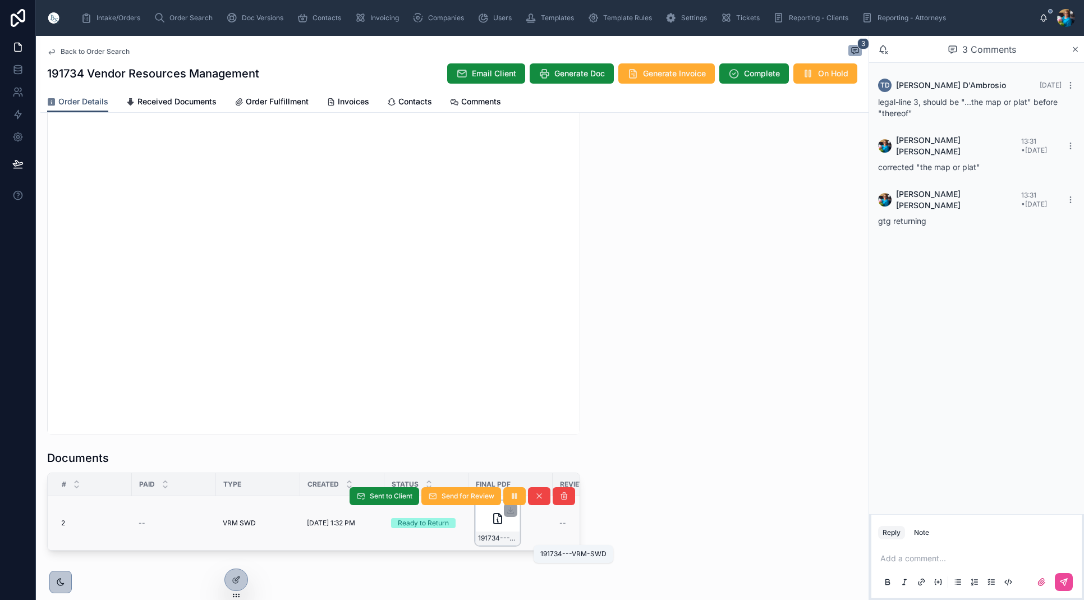
click at [509, 534] on span "191734---VRM-SWD" at bounding box center [497, 538] width 39 height 9
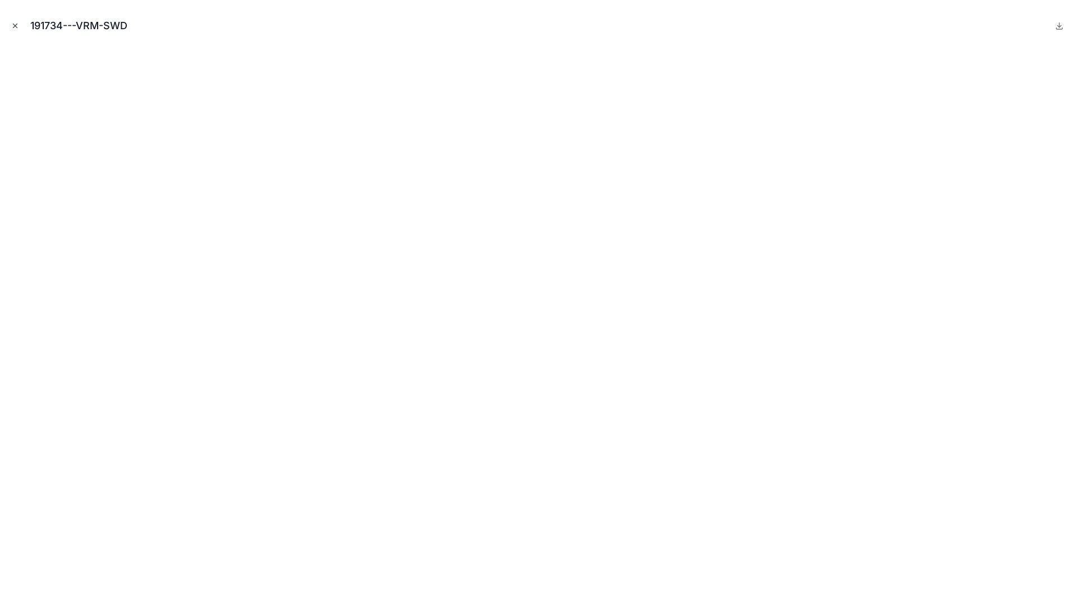
click at [14, 24] on icon "Close modal" at bounding box center [15, 26] width 8 height 8
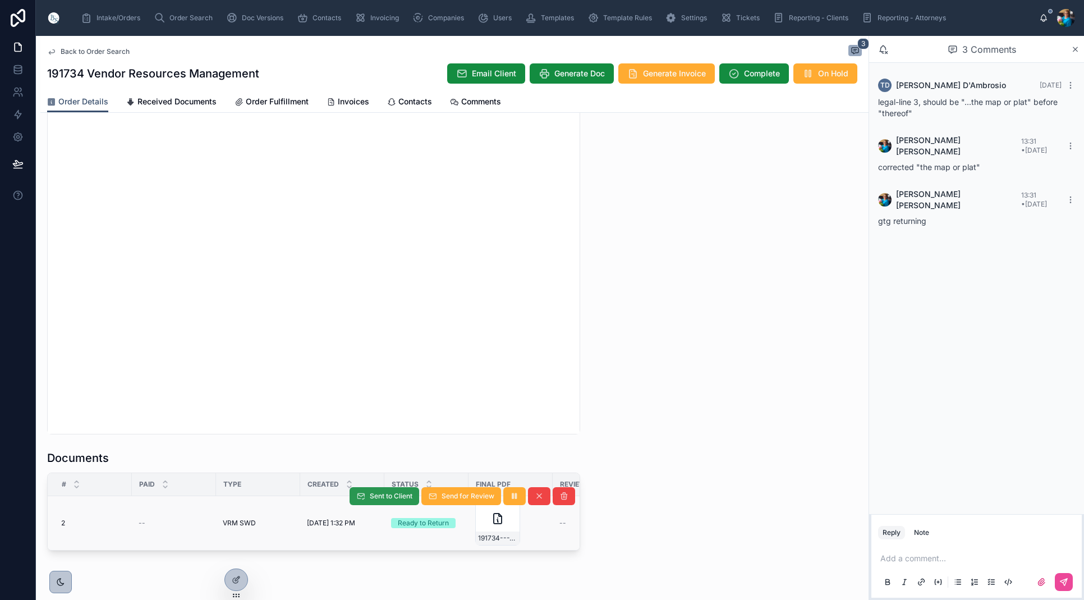
click at [378, 496] on span "Sent to Client" at bounding box center [391, 495] width 43 height 9
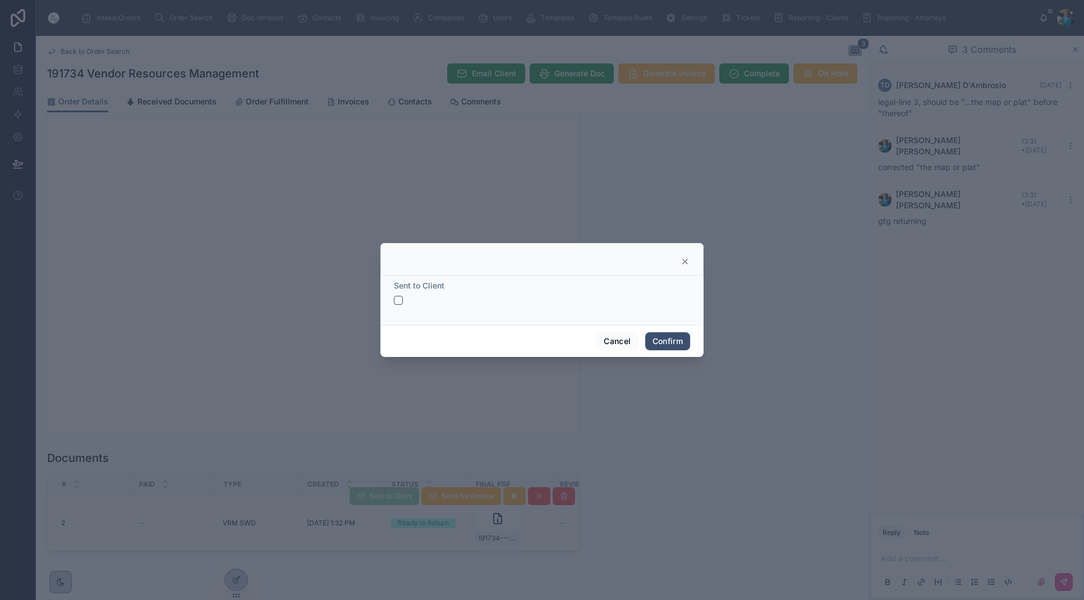
click at [398, 303] on button "button" at bounding box center [398, 300] width 9 height 9
click at [651, 342] on button "Confirm" at bounding box center [667, 341] width 45 height 18
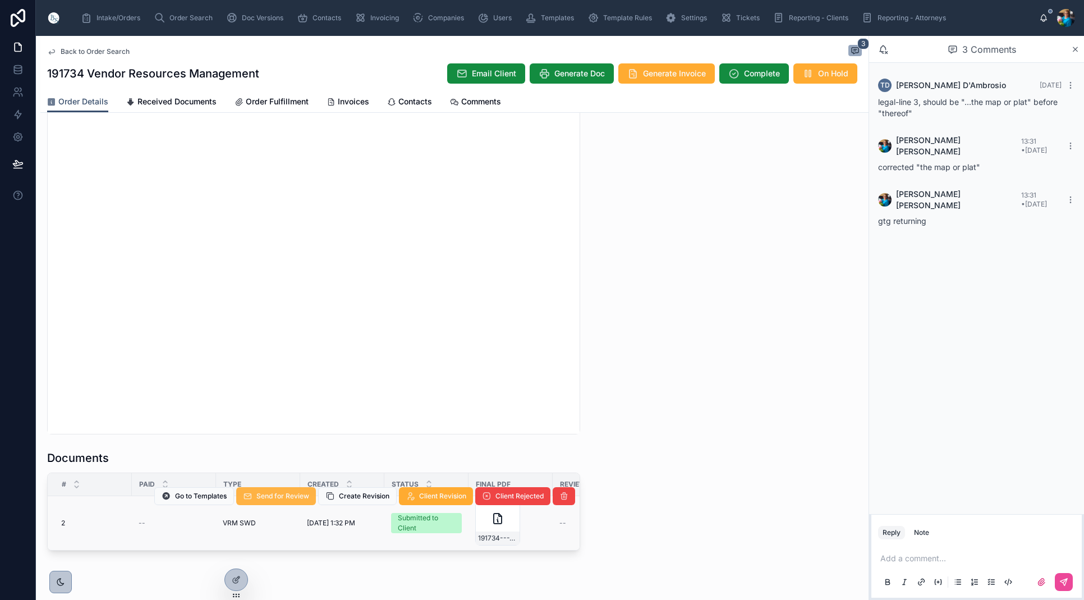
click at [296, 499] on span "Send for Review" at bounding box center [282, 495] width 53 height 9
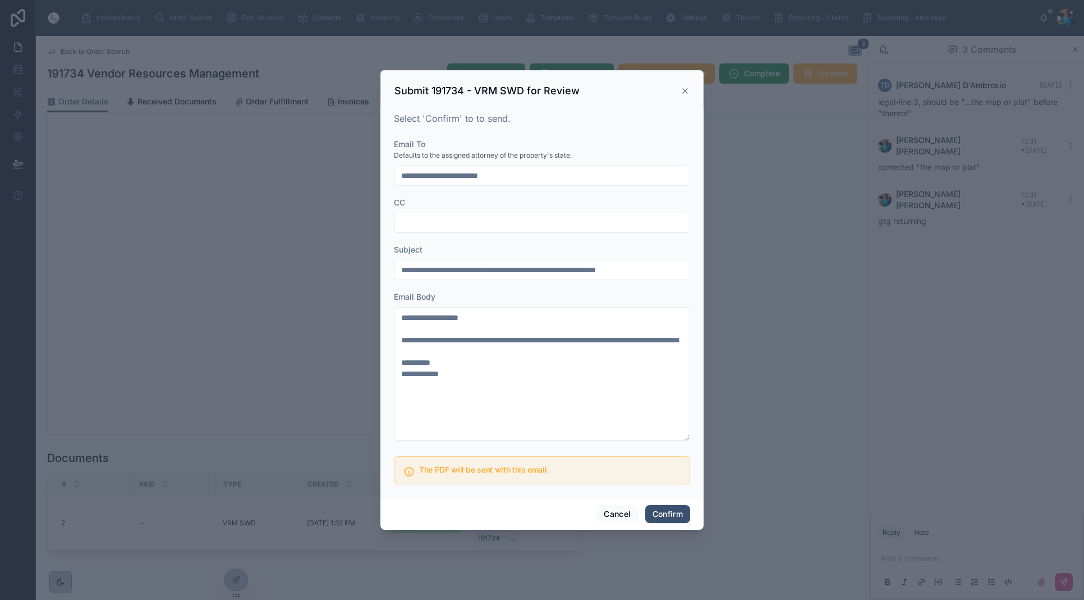
drag, startPoint x: 662, startPoint y: 511, endPoint x: 678, endPoint y: 482, distance: 32.9
click at [662, 511] on button "Confirm" at bounding box center [667, 514] width 45 height 18
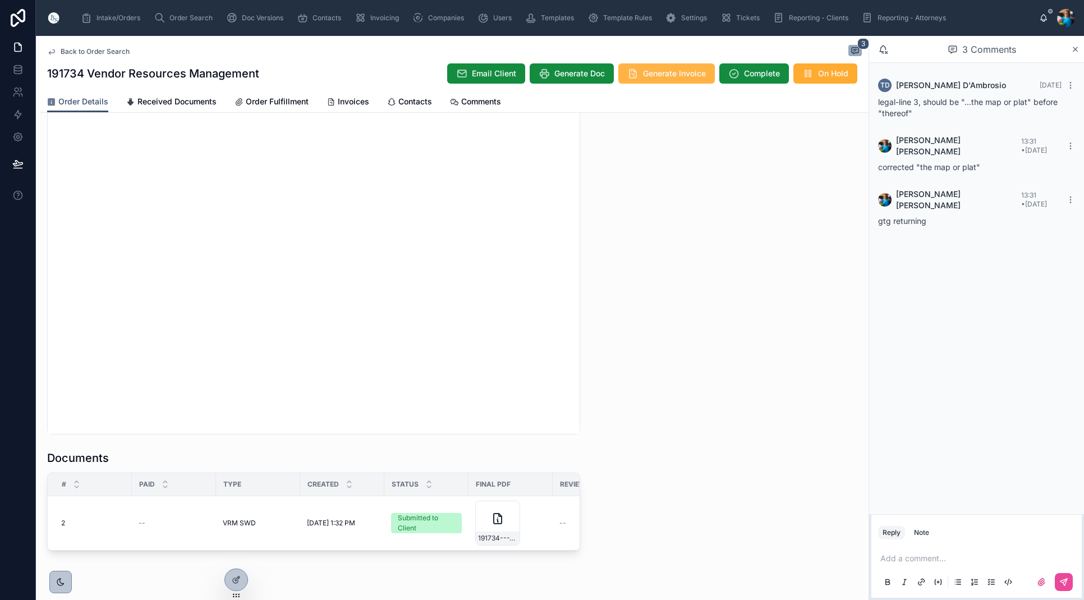
click at [655, 76] on span "Generate Invoice" at bounding box center [674, 73] width 63 height 11
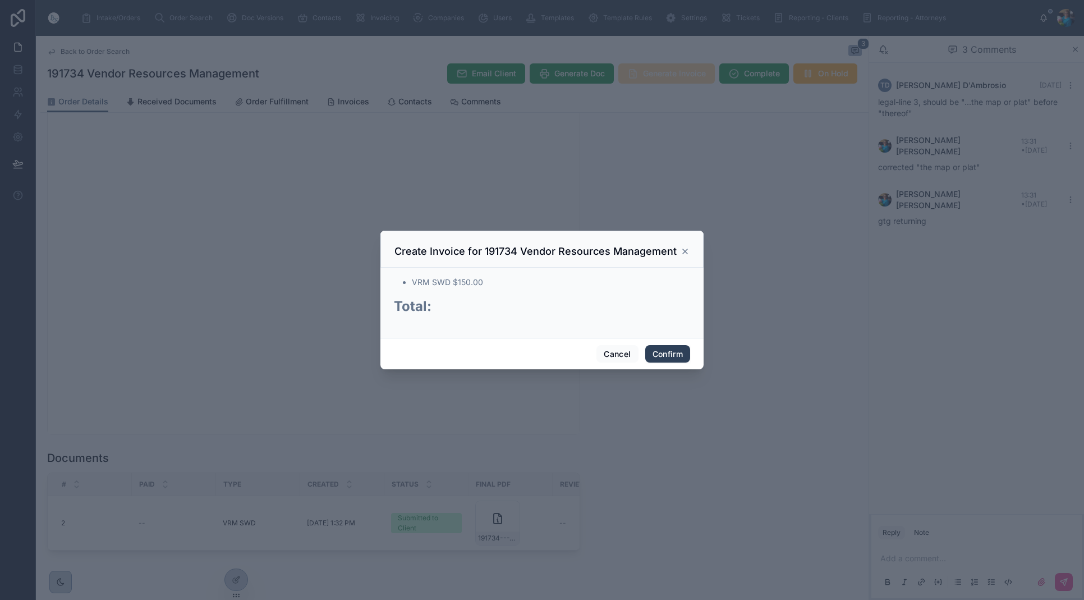
click at [674, 357] on button "Confirm" at bounding box center [667, 354] width 45 height 18
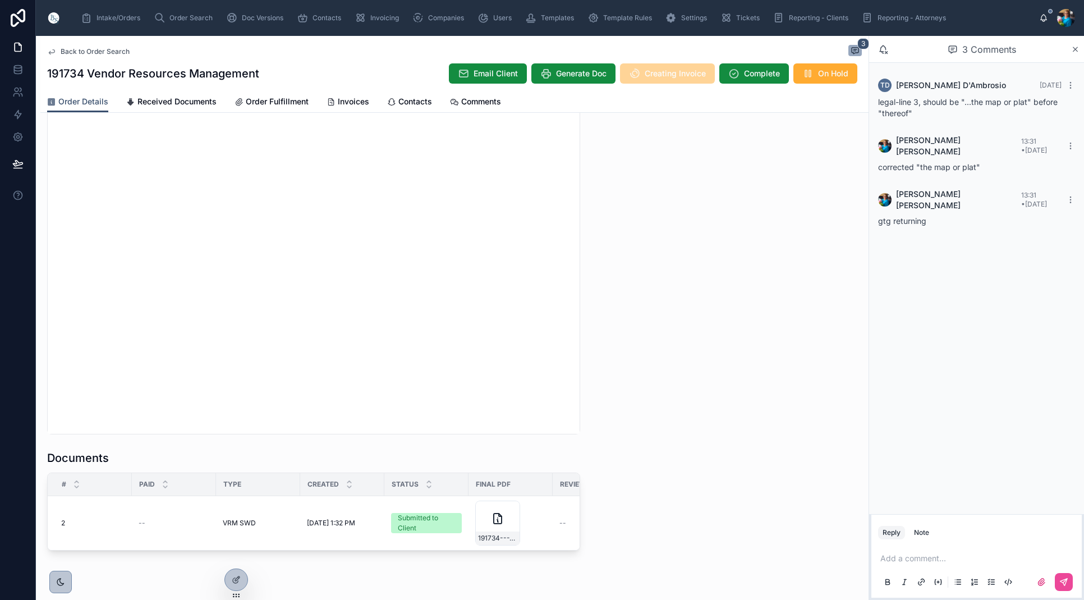
scroll to position [0, 1]
drag, startPoint x: 356, startPoint y: 103, endPoint x: 354, endPoint y: 117, distance: 14.1
click at [355, 104] on span "Invoices" at bounding box center [353, 101] width 31 height 11
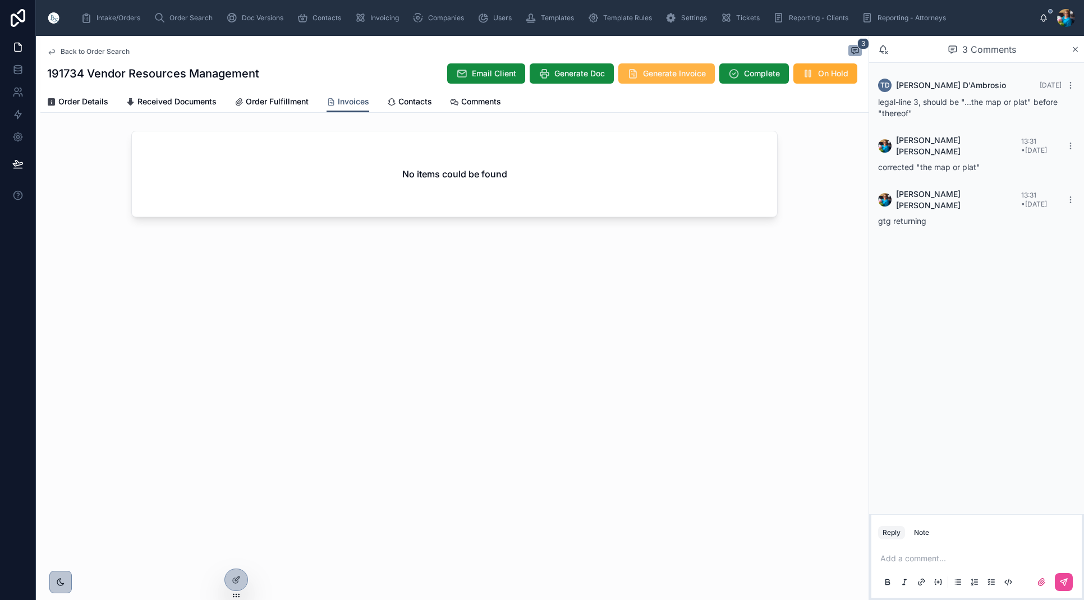
click at [657, 68] on span "Generate Invoice" at bounding box center [674, 73] width 63 height 11
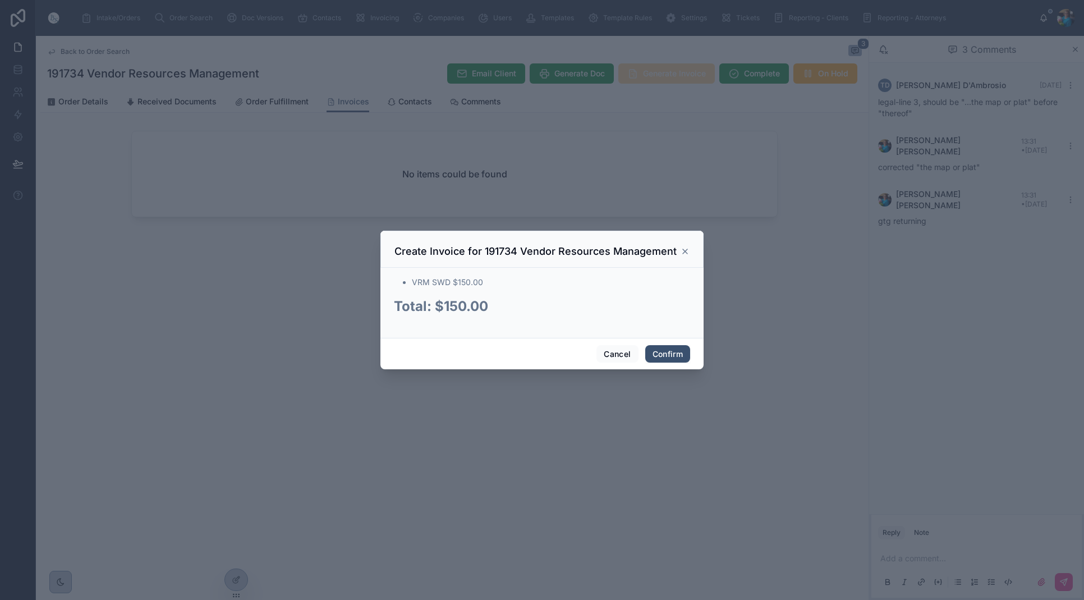
click at [656, 68] on div at bounding box center [542, 300] width 1084 height 600
click at [673, 360] on button "Confirm" at bounding box center [667, 354] width 45 height 18
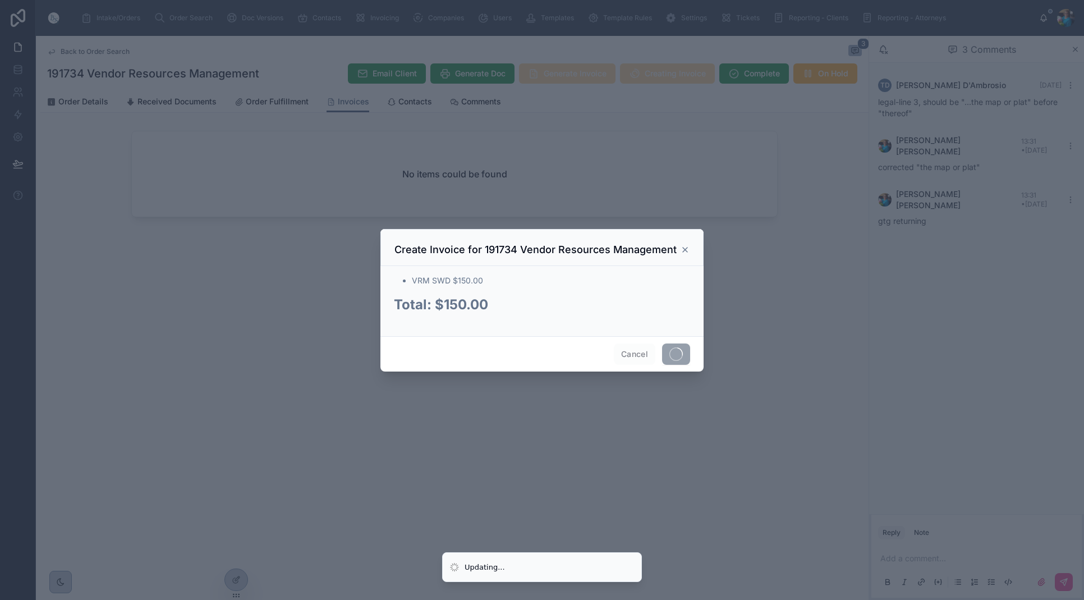
click at [673, 360] on span at bounding box center [676, 353] width 28 height 21
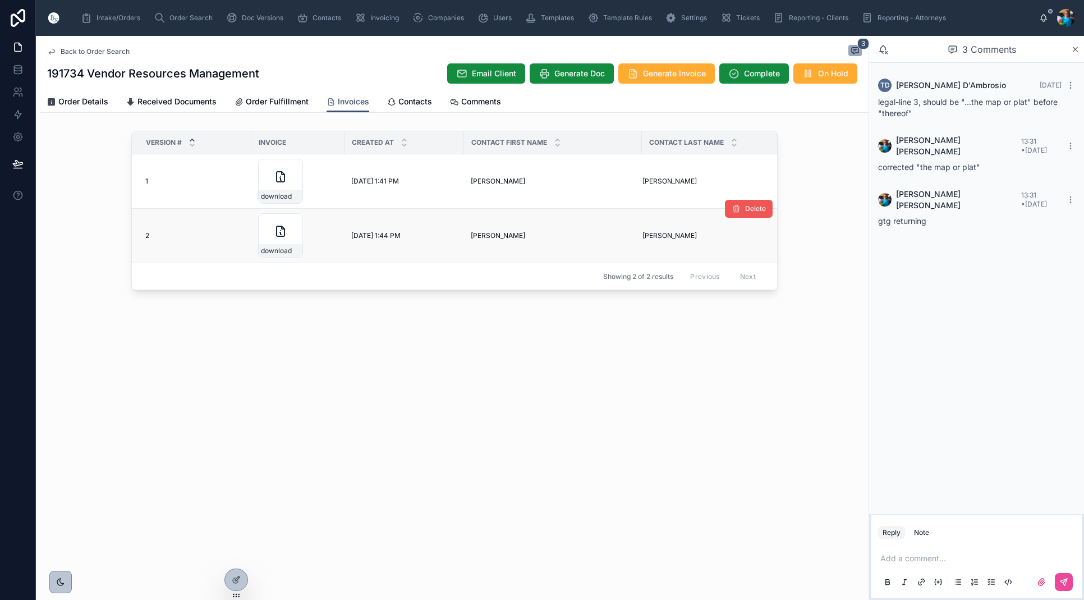
click at [755, 210] on span "Delete" at bounding box center [755, 208] width 21 height 9
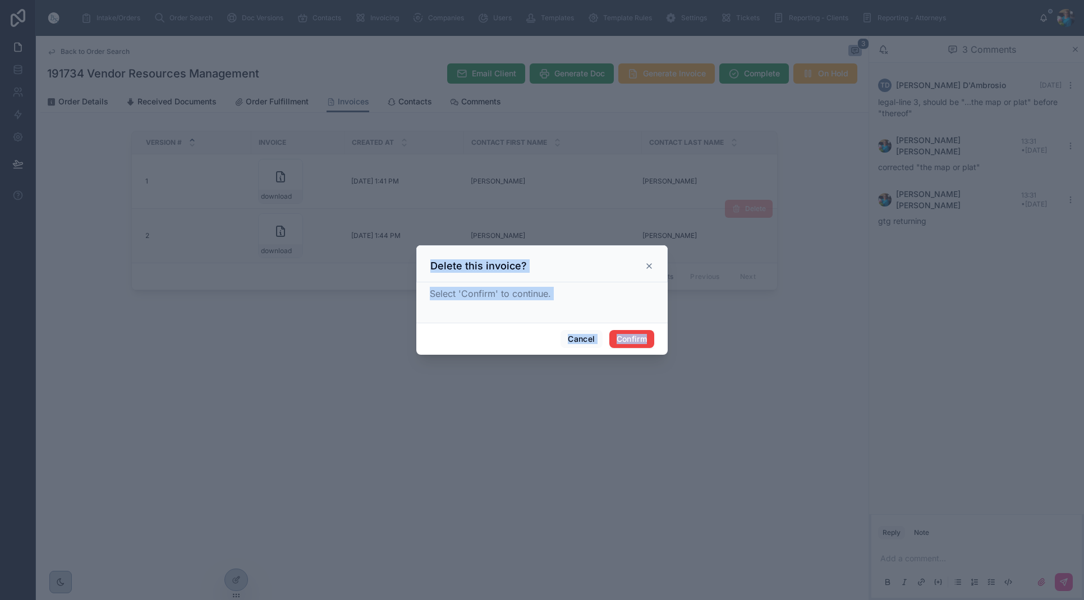
drag, startPoint x: 637, startPoint y: 340, endPoint x: 640, endPoint y: 329, distance: 11.4
click at [638, 339] on button "Confirm" at bounding box center [631, 339] width 45 height 18
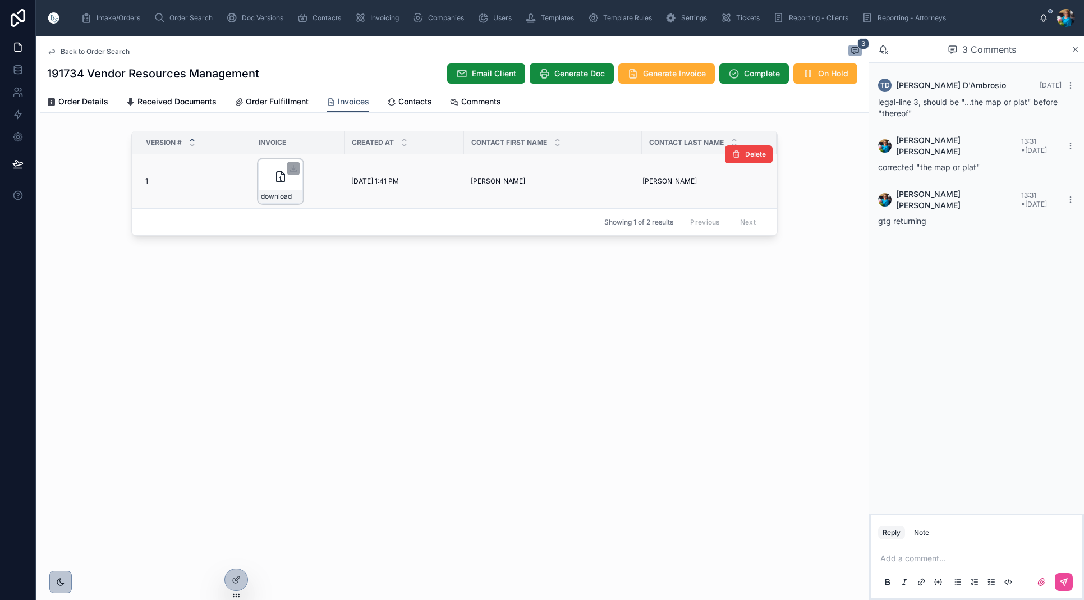
drag, startPoint x: 294, startPoint y: 172, endPoint x: 296, endPoint y: 193, distance: 21.4
click at [293, 173] on div at bounding box center [293, 168] width 13 height 13
drag, startPoint x: 295, startPoint y: 167, endPoint x: 291, endPoint y: 183, distance: 16.1
click at [293, 169] on icon at bounding box center [293, 167] width 0 height 4
click at [180, 22] on span "Order Search" at bounding box center [190, 17] width 43 height 9
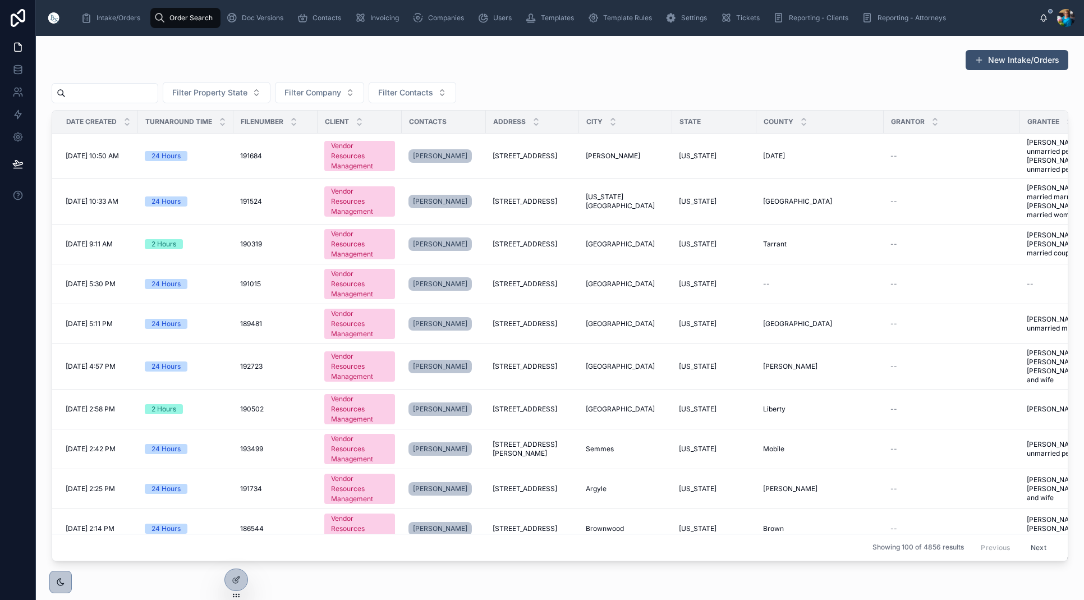
click at [141, 91] on input "text" at bounding box center [112, 93] width 92 height 16
paste input "******"
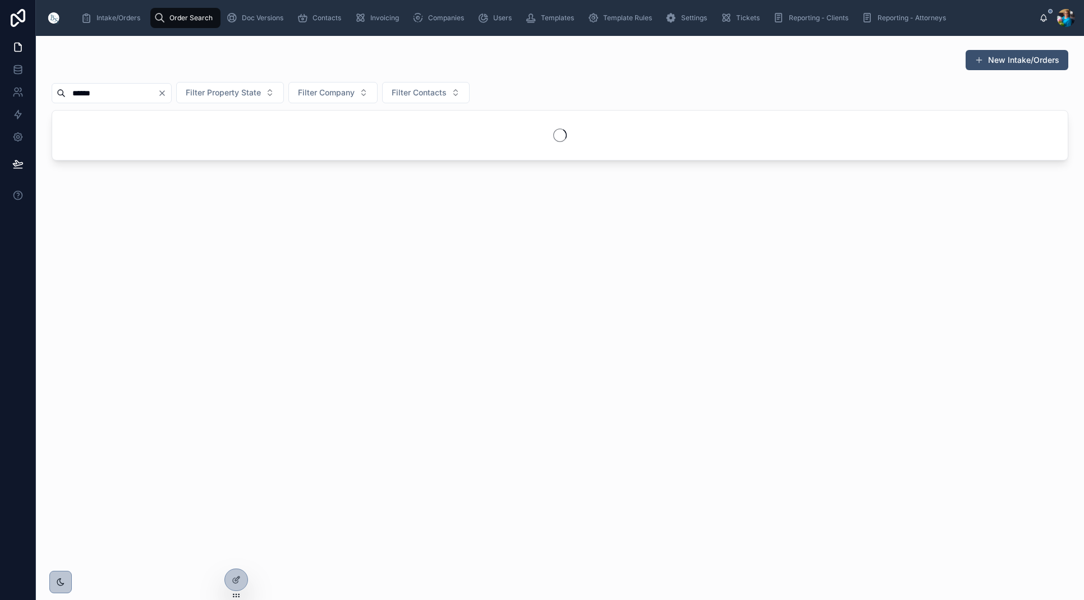
scroll to position [1, 0]
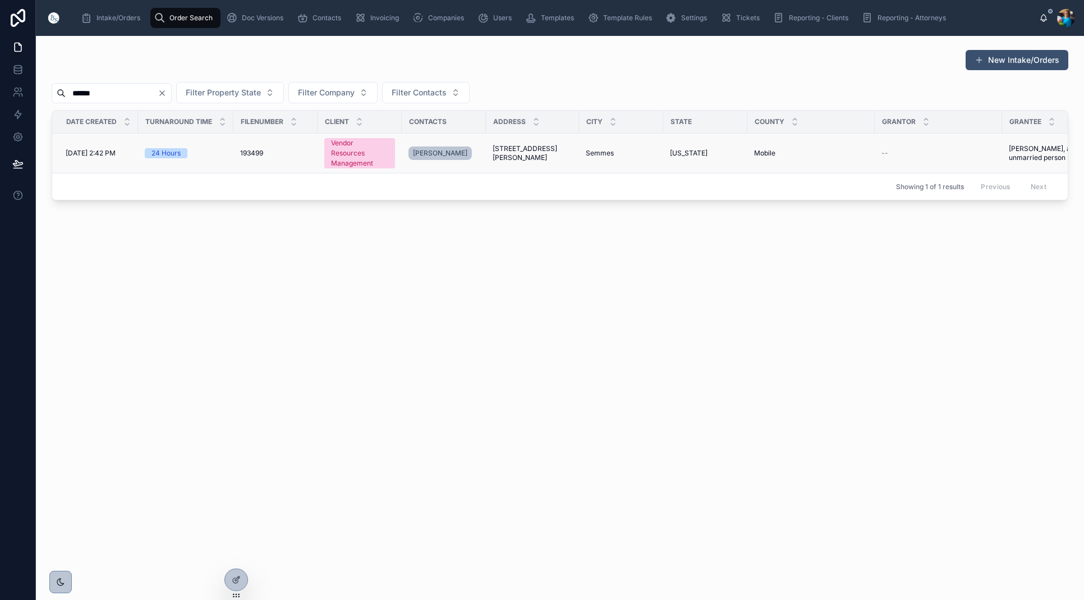
type input "******"
click at [534, 154] on span "[STREET_ADDRESS][PERSON_NAME]" at bounding box center [531, 153] width 80 height 18
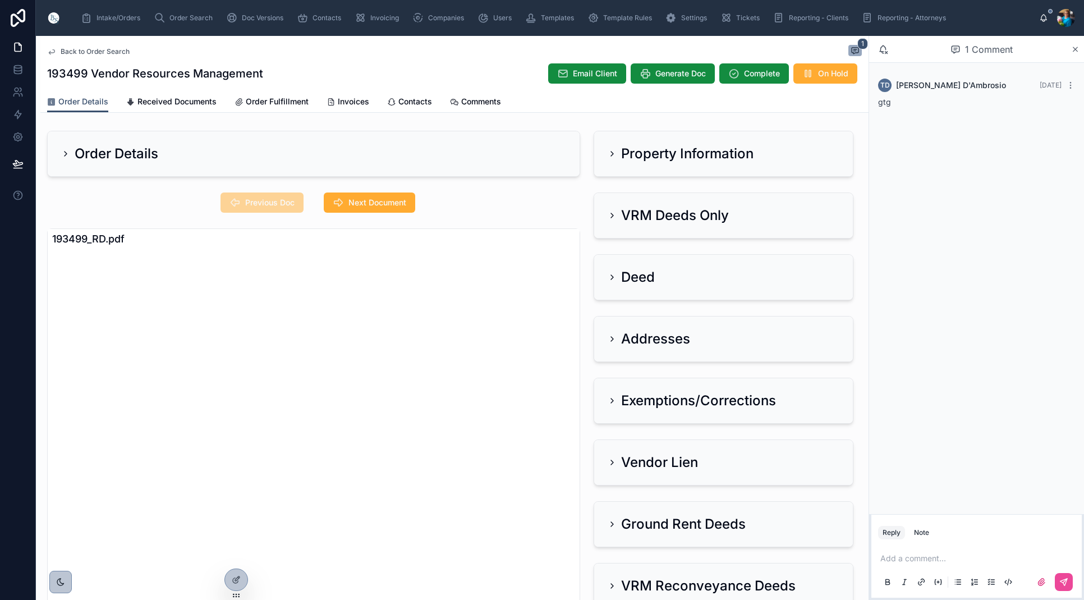
drag, startPoint x: 396, startPoint y: 201, endPoint x: 673, endPoint y: 183, distance: 277.7
click at [396, 201] on span "Next Document" at bounding box center [377, 202] width 58 height 11
drag, startPoint x: 613, startPoint y: 151, endPoint x: 612, endPoint y: 169, distance: 18.5
click at [613, 151] on icon at bounding box center [612, 153] width 9 height 9
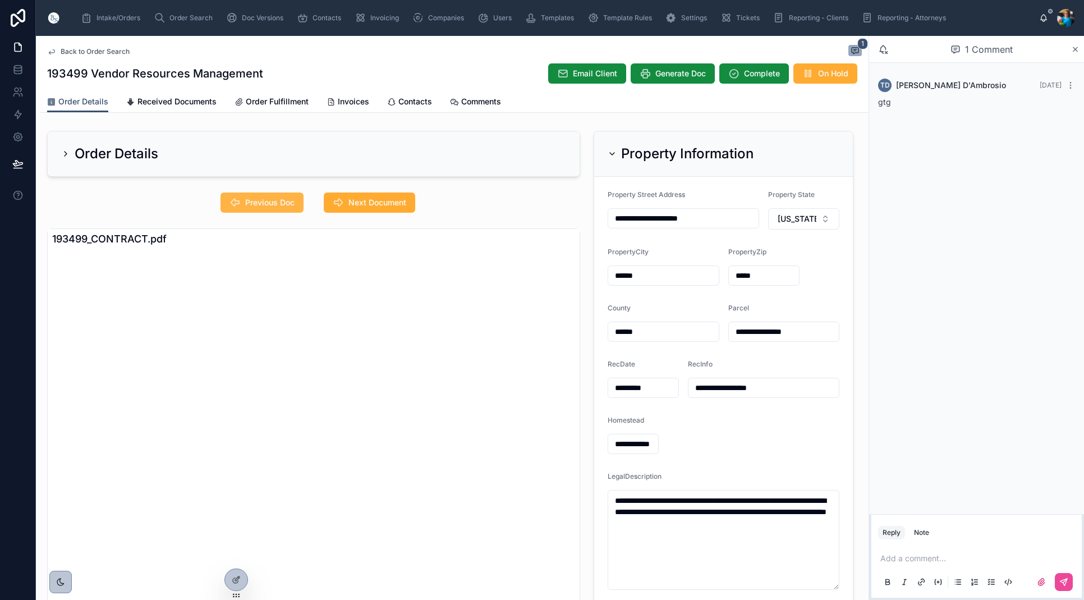
click at [298, 204] on button "Previous Doc" at bounding box center [261, 202] width 83 height 20
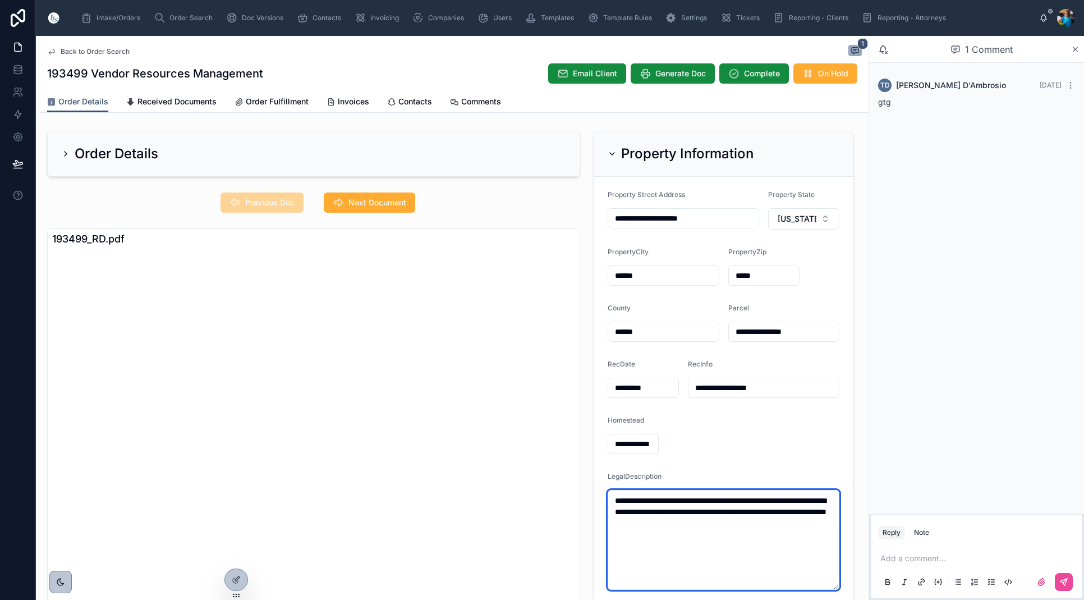
drag, startPoint x: 735, startPoint y: 522, endPoint x: 614, endPoint y: 495, distance: 124.6
click at [614, 495] on textarea "**********" at bounding box center [724, 540] width 232 height 100
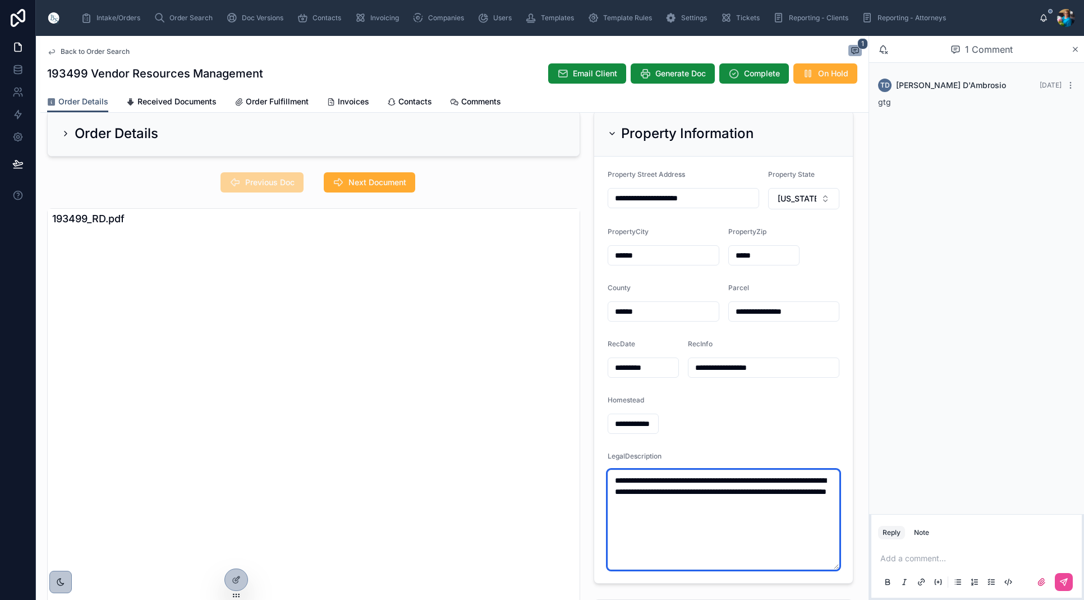
scroll to position [29, 0]
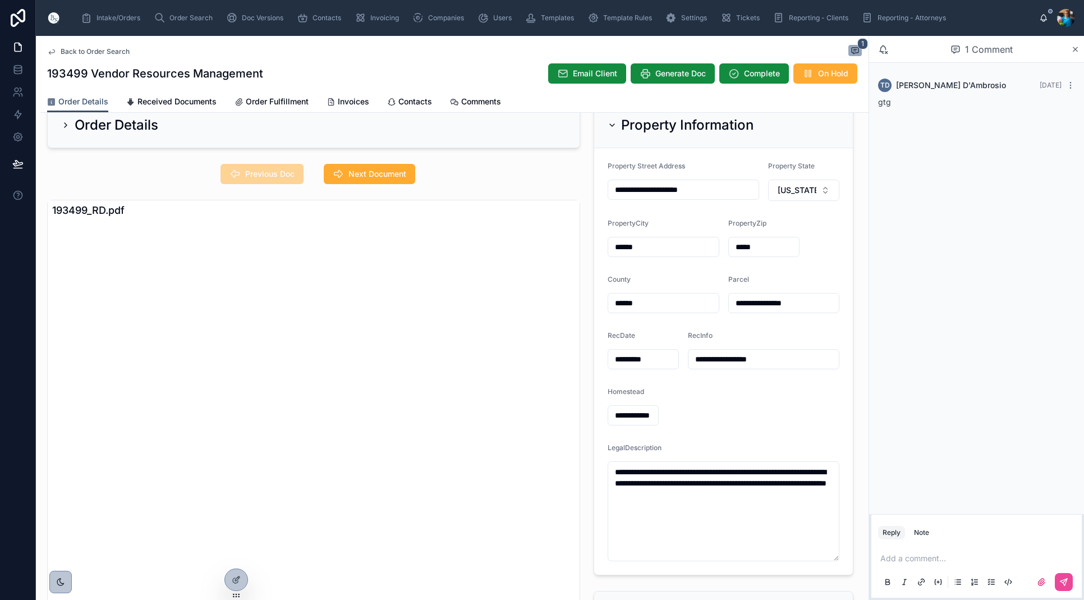
drag, startPoint x: 812, startPoint y: 303, endPoint x: 727, endPoint y: 316, distance: 85.7
click at [732, 304] on input "**********" at bounding box center [784, 303] width 111 height 16
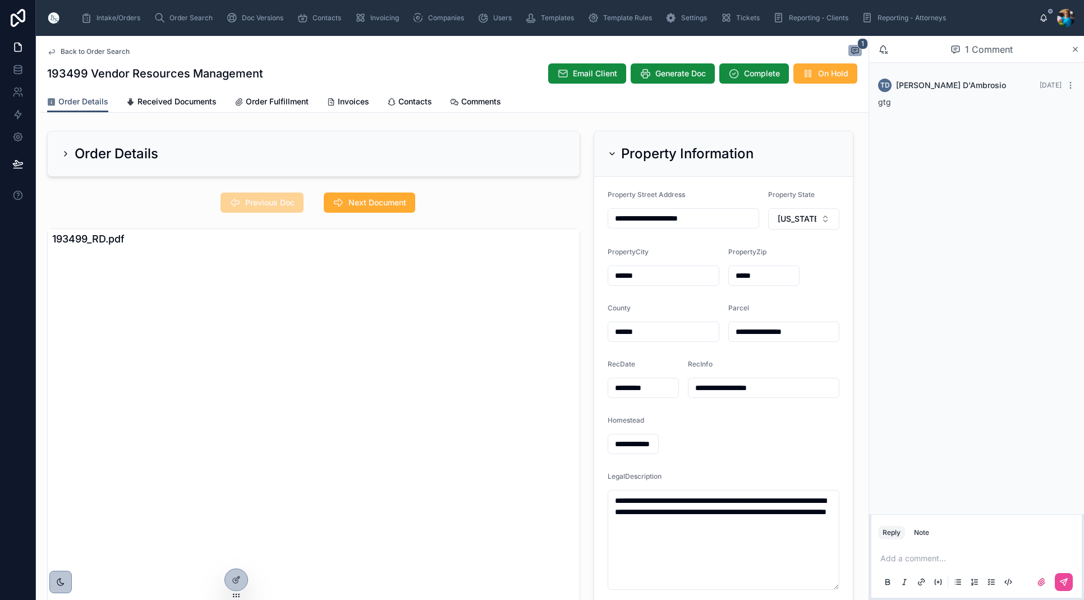
scroll to position [0, 0]
drag, startPoint x: 612, startPoint y: 153, endPoint x: 606, endPoint y: 157, distance: 7.6
click at [611, 154] on icon at bounding box center [612, 153] width 9 height 9
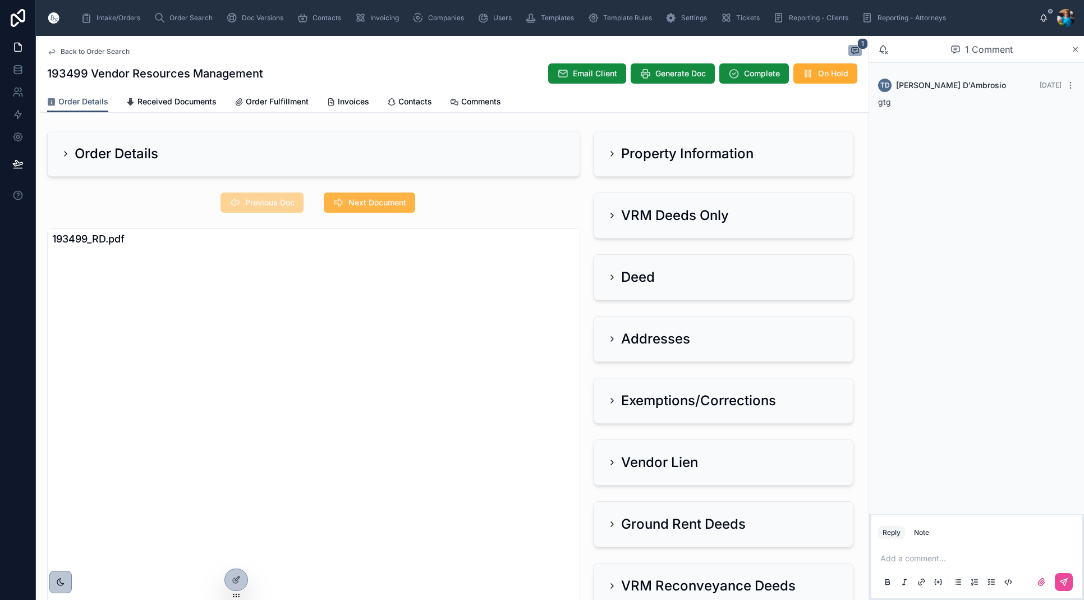
click at [400, 202] on span "Next Document" at bounding box center [377, 202] width 58 height 11
click at [614, 215] on icon at bounding box center [612, 214] width 9 height 9
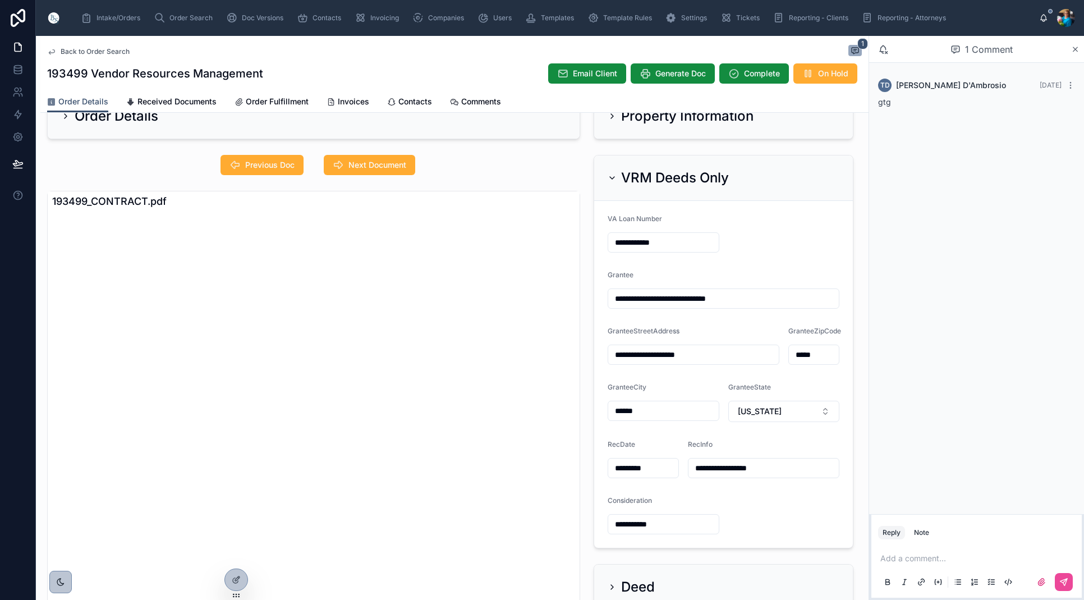
scroll to position [37, 0]
drag, startPoint x: 611, startPoint y: 177, endPoint x: 617, endPoint y: 209, distance: 32.5
click at [611, 180] on icon at bounding box center [612, 178] width 9 height 9
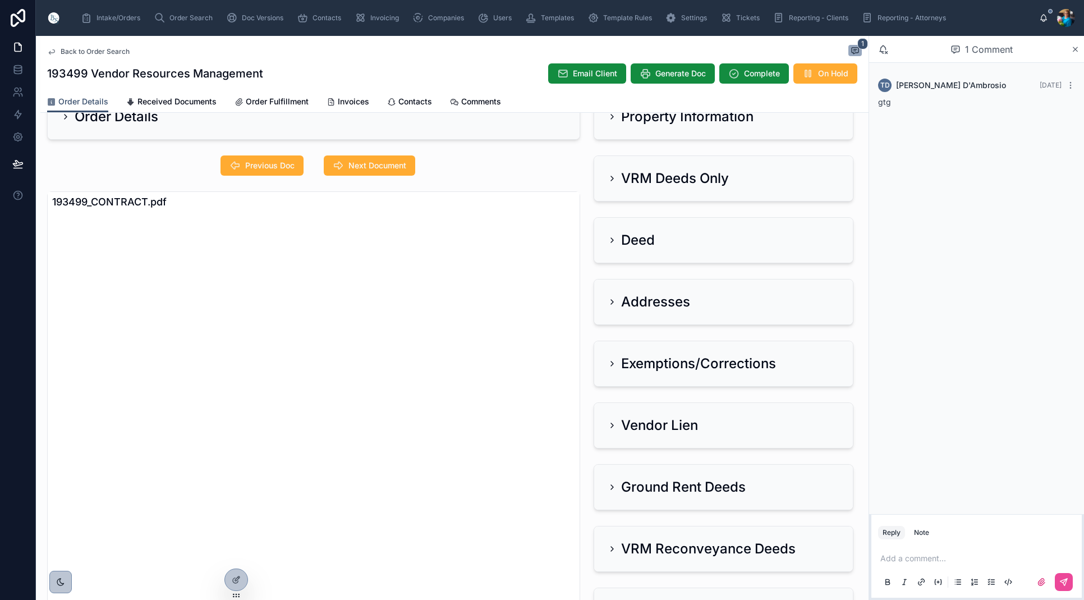
click at [614, 301] on icon at bounding box center [612, 301] width 9 height 9
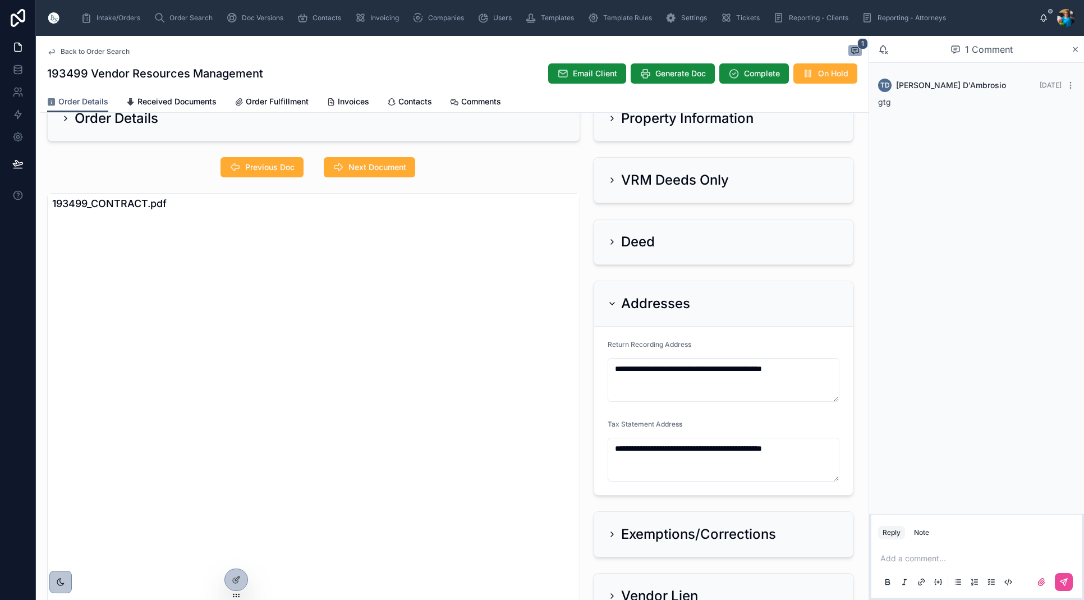
scroll to position [27, 0]
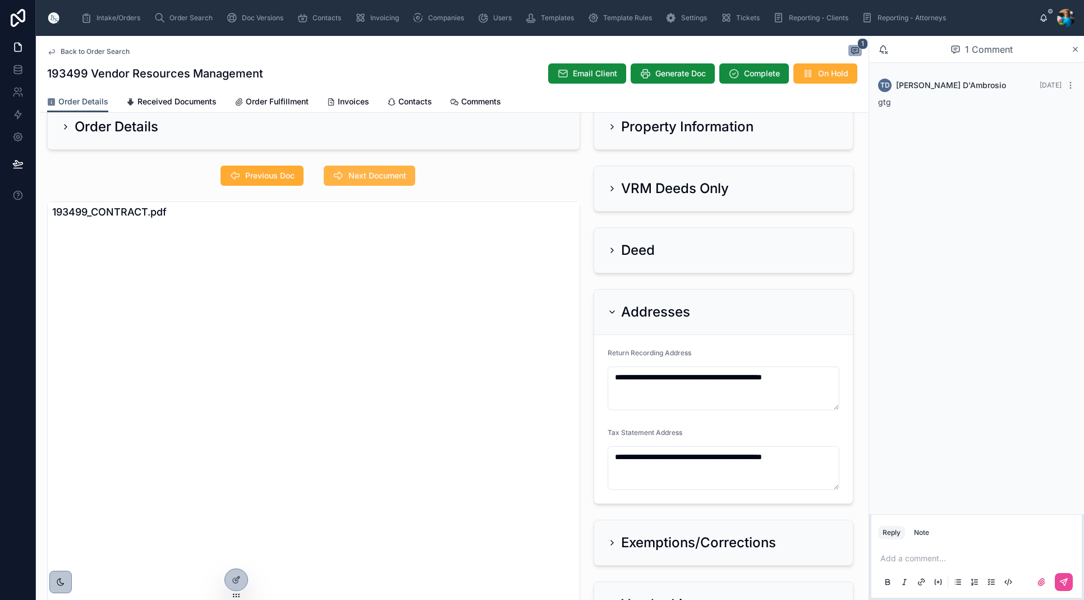
click at [376, 176] on span "Next Document" at bounding box center [377, 175] width 58 height 11
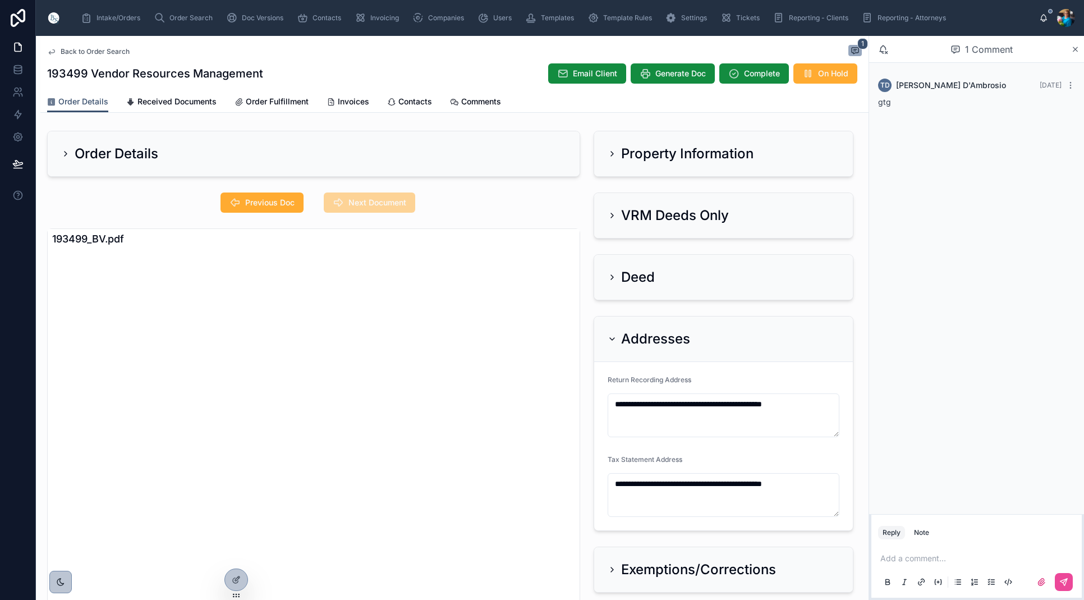
scroll to position [0, 0]
click at [611, 218] on icon at bounding box center [612, 215] width 9 height 9
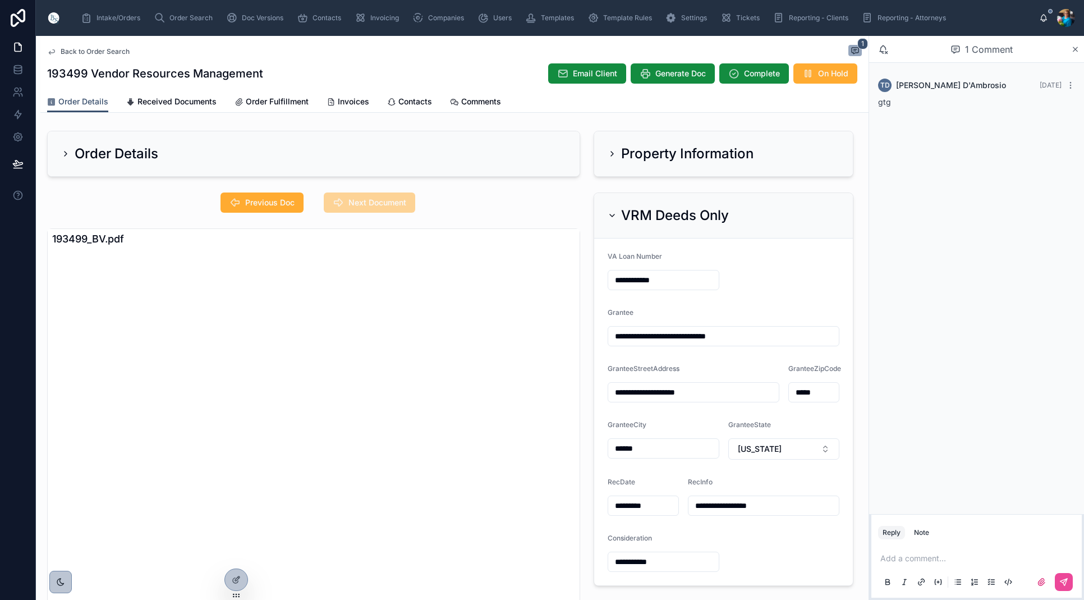
click at [611, 218] on div "VRM Deeds Only" at bounding box center [668, 215] width 121 height 18
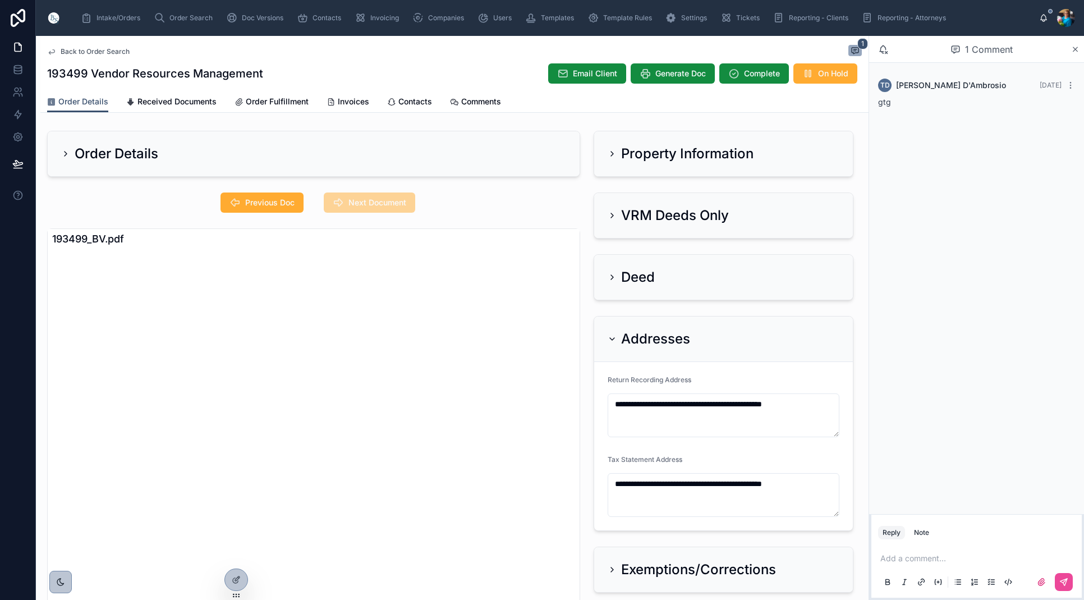
drag, startPoint x: 615, startPoint y: 337, endPoint x: 633, endPoint y: 306, distance: 35.7
click at [615, 336] on icon at bounding box center [612, 338] width 9 height 9
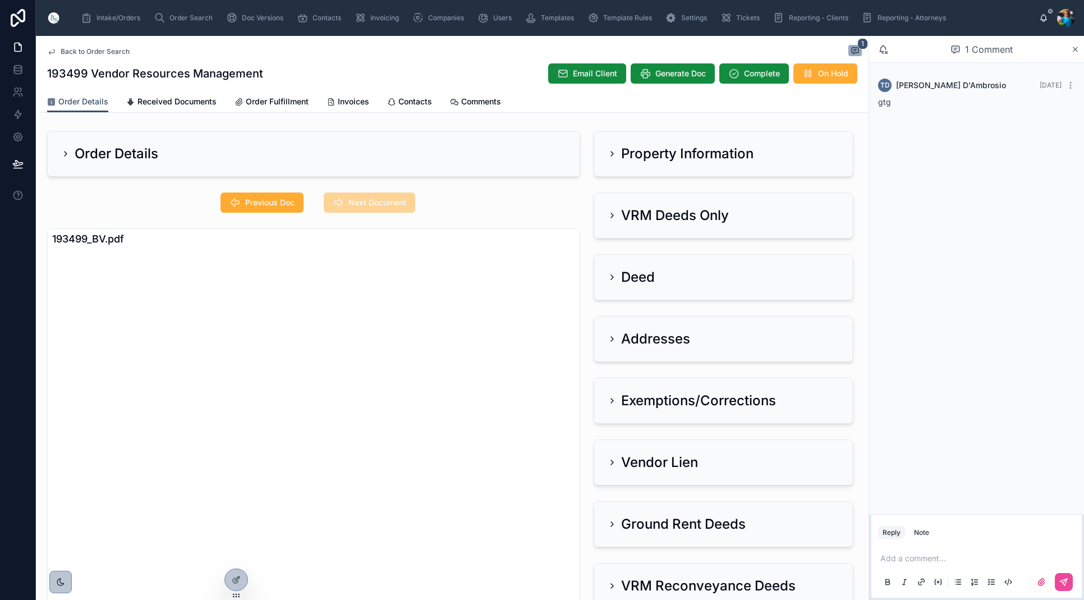
drag, startPoint x: 611, startPoint y: 211, endPoint x: 572, endPoint y: 228, distance: 42.5
click at [611, 214] on icon at bounding box center [612, 215] width 9 height 9
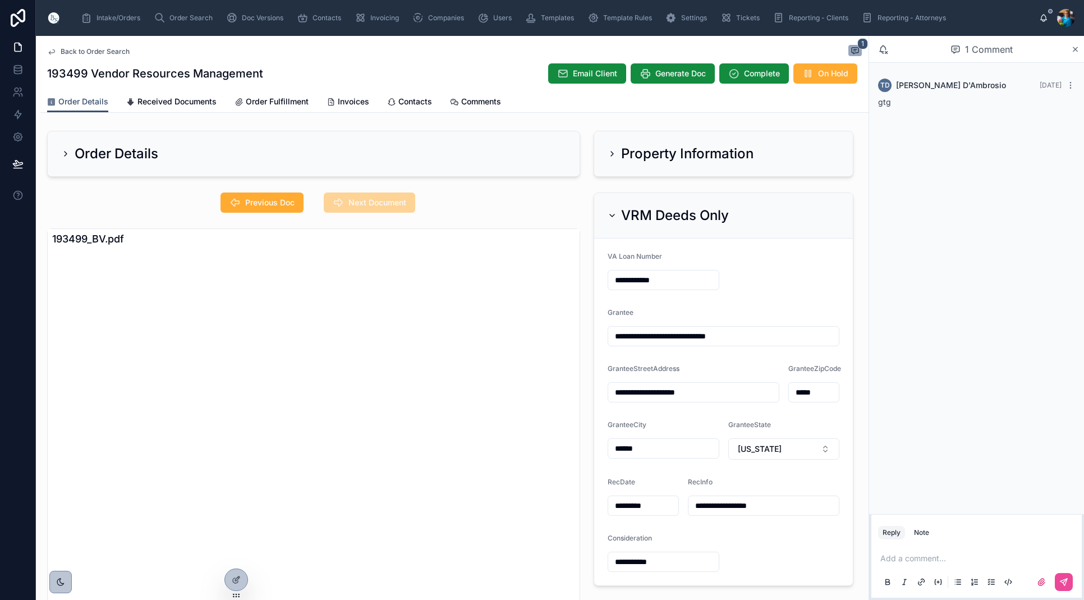
drag, startPoint x: 267, startPoint y: 201, endPoint x: 275, endPoint y: 217, distance: 17.8
click at [267, 203] on span "Previous Doc" at bounding box center [269, 202] width 49 height 11
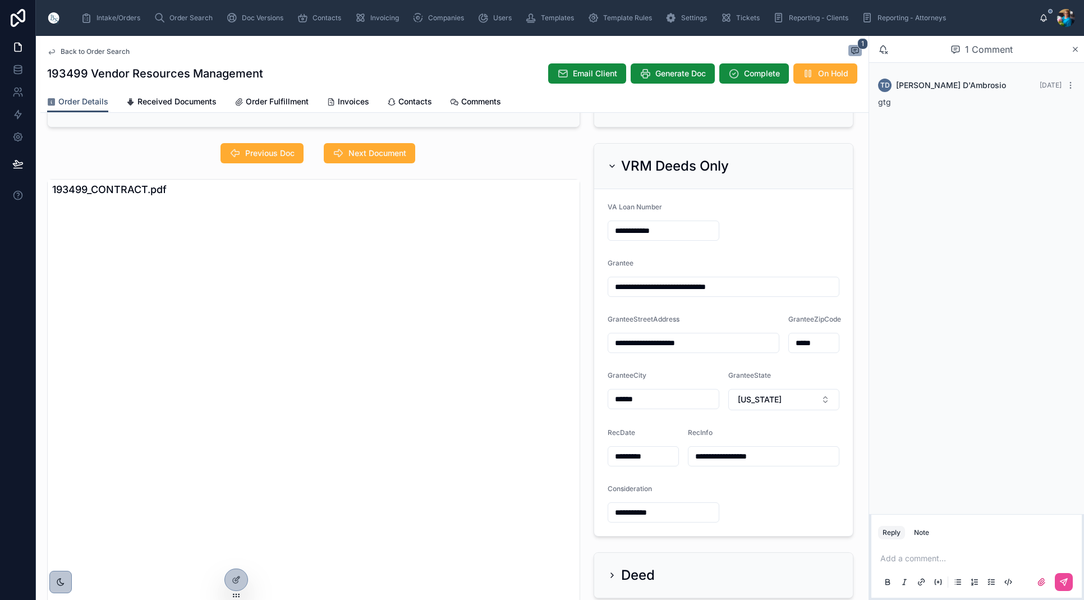
scroll to position [43, 0]
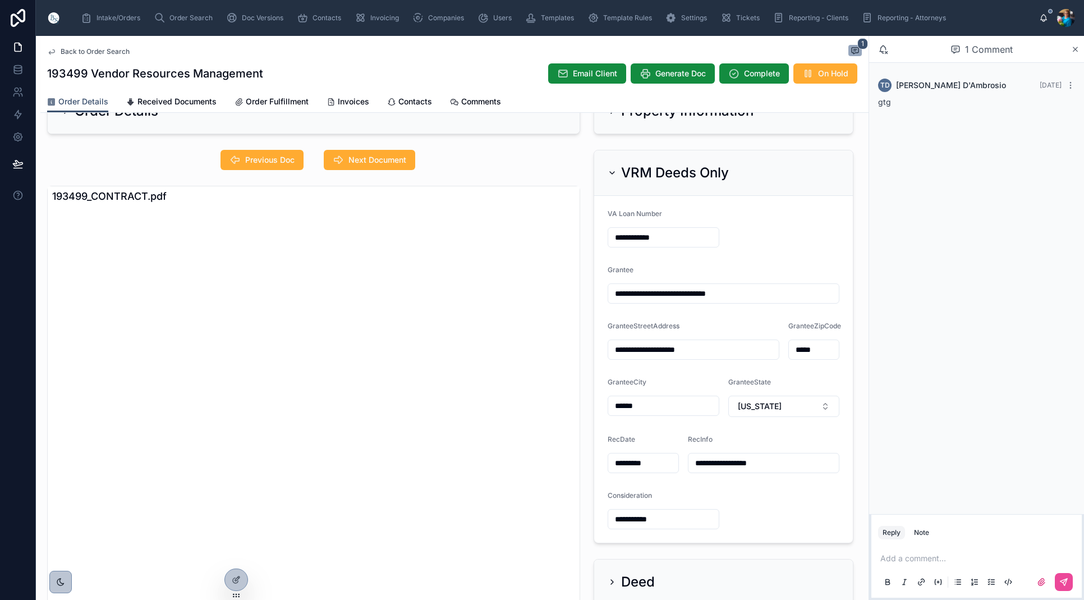
click at [617, 173] on div "VRM Deeds Only" at bounding box center [668, 173] width 121 height 18
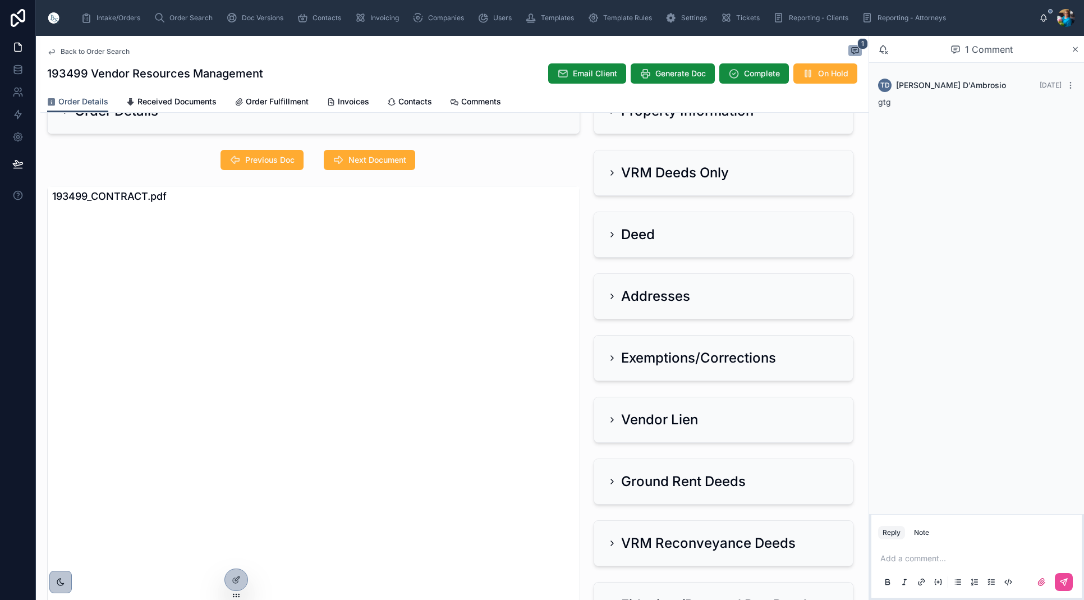
click at [614, 172] on icon at bounding box center [612, 172] width 9 height 9
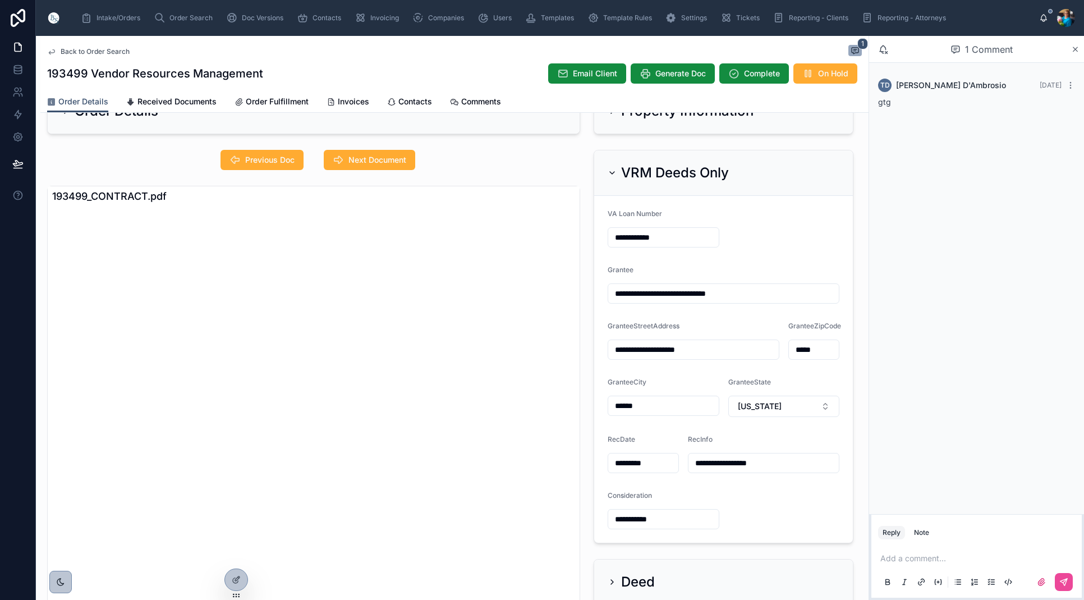
drag, startPoint x: 614, startPoint y: 172, endPoint x: 618, endPoint y: 192, distance: 21.2
click at [614, 172] on icon at bounding box center [612, 172] width 9 height 9
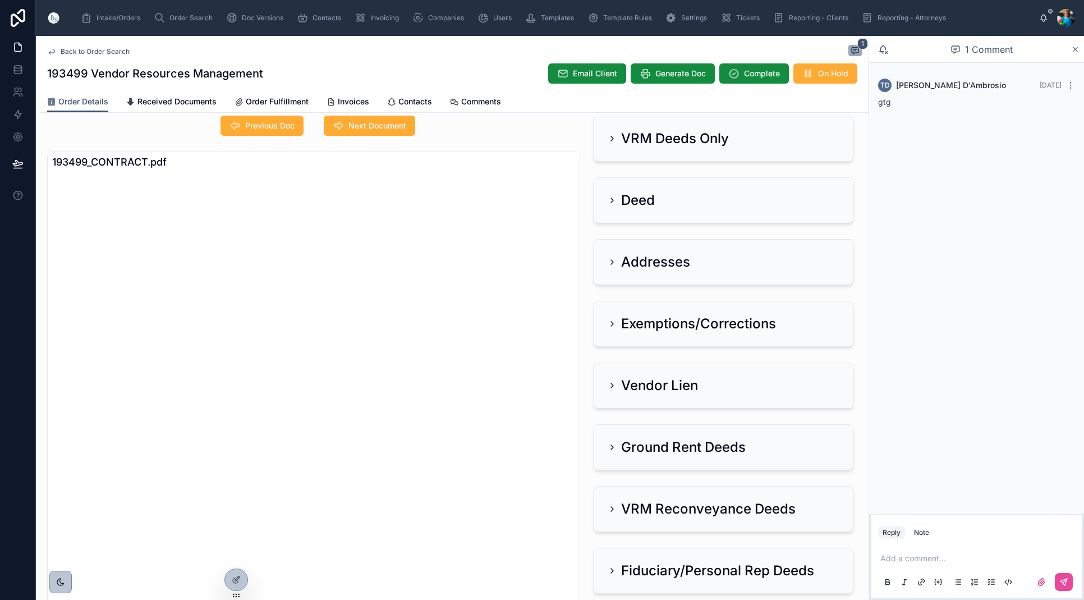
click at [628, 316] on div "Exemptions/Corrections" at bounding box center [723, 323] width 259 height 45
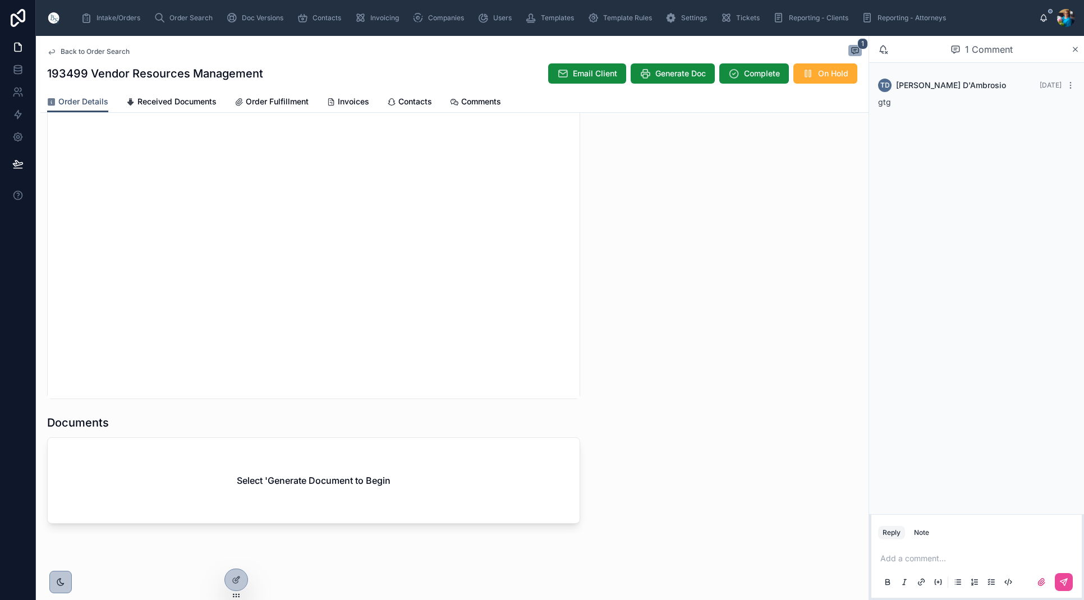
scroll to position [0, 0]
click at [673, 79] on span "Generate Doc" at bounding box center [680, 73] width 50 height 11
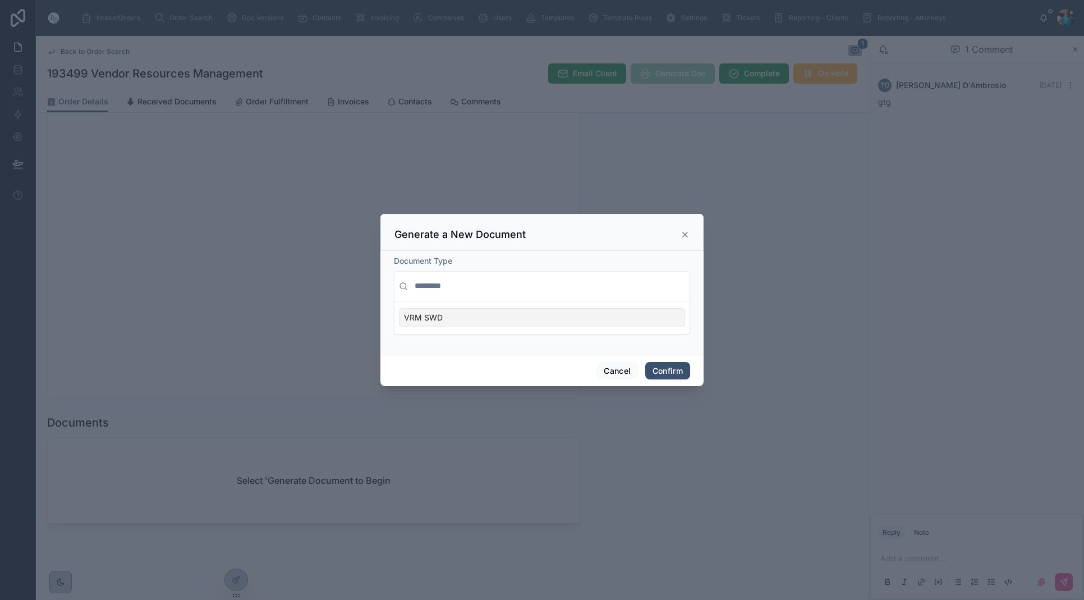
click at [669, 320] on div "VRM SWD" at bounding box center [542, 317] width 286 height 19
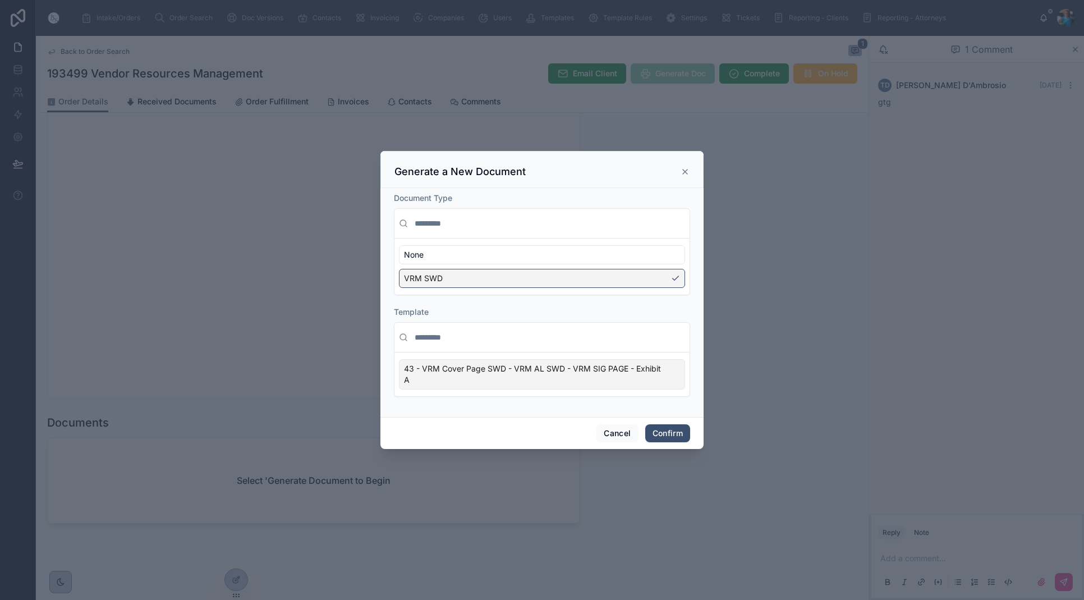
click at [672, 372] on div "43 - VRM Cover Page SWD - VRM AL SWD - VRM SIG PAGE - Exhibit A" at bounding box center [542, 374] width 286 height 30
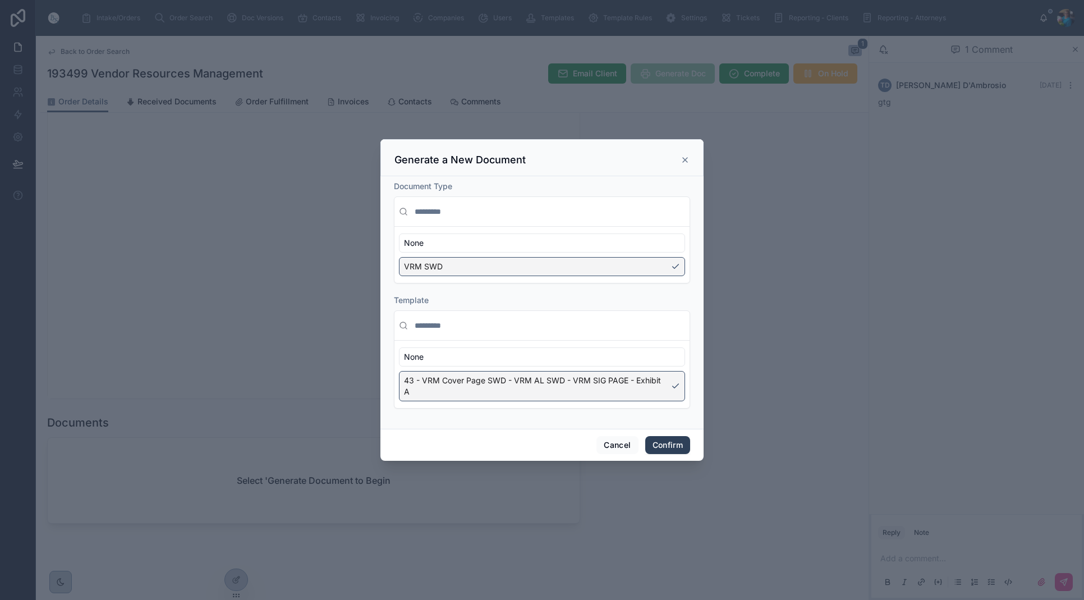
click at [666, 445] on button "Confirm" at bounding box center [667, 445] width 45 height 18
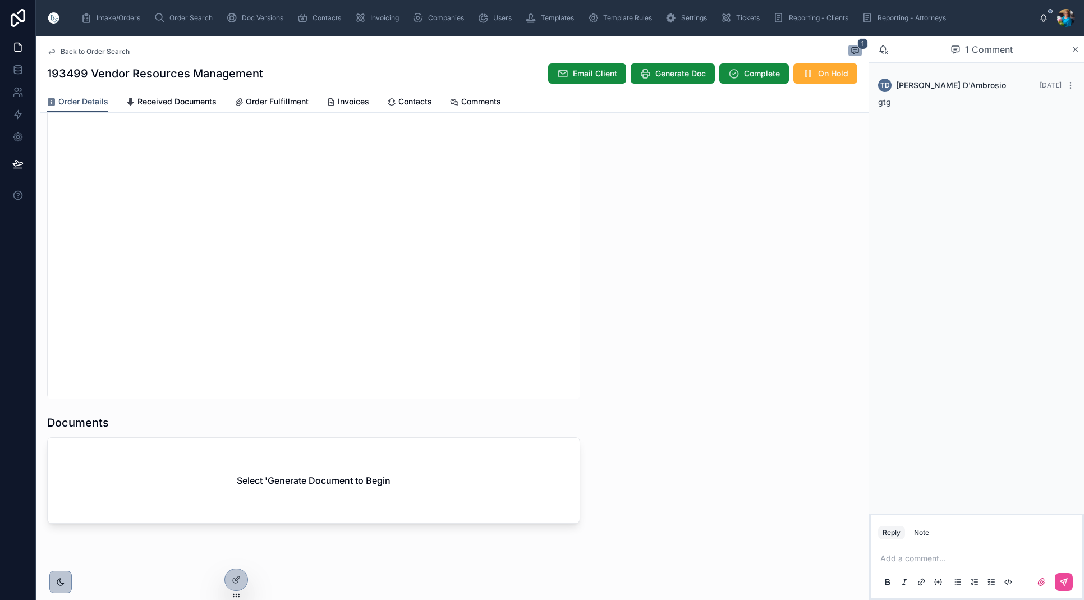
scroll to position [1044, 0]
click at [471, 504] on div "Select 'Generate Document to Begin" at bounding box center [314, 480] width 532 height 85
click at [464, 507] on div "Select 'Generate Document to Begin" at bounding box center [314, 480] width 532 height 85
click at [672, 72] on span "Generate Doc" at bounding box center [680, 73] width 50 height 11
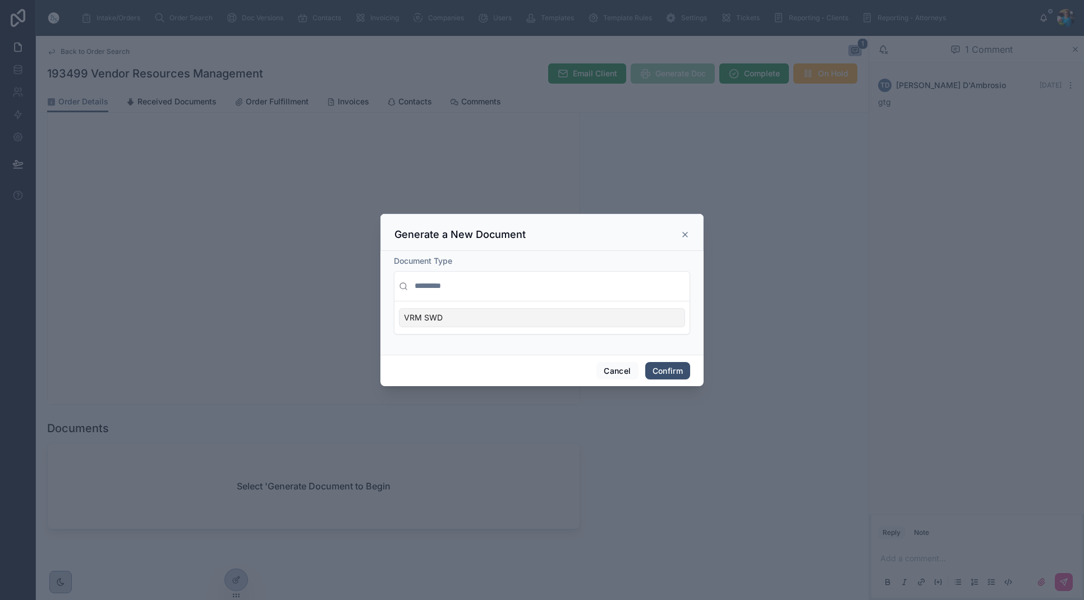
click at [669, 318] on div "VRM SWD" at bounding box center [542, 317] width 286 height 19
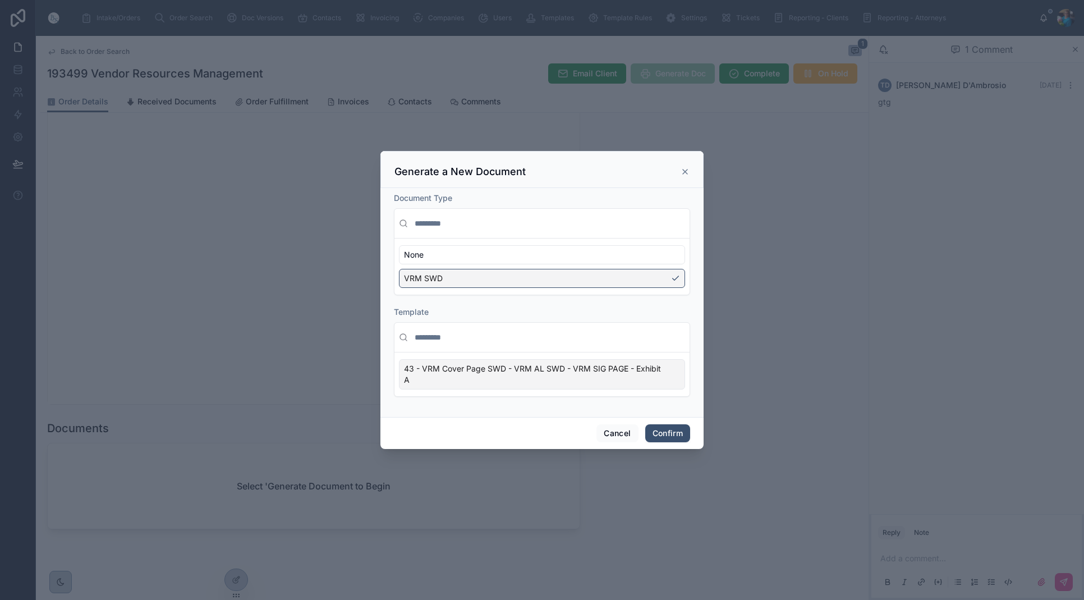
click at [670, 378] on div "43 - VRM Cover Page SWD - VRM AL SWD - VRM SIG PAGE - Exhibit A" at bounding box center [542, 374] width 286 height 30
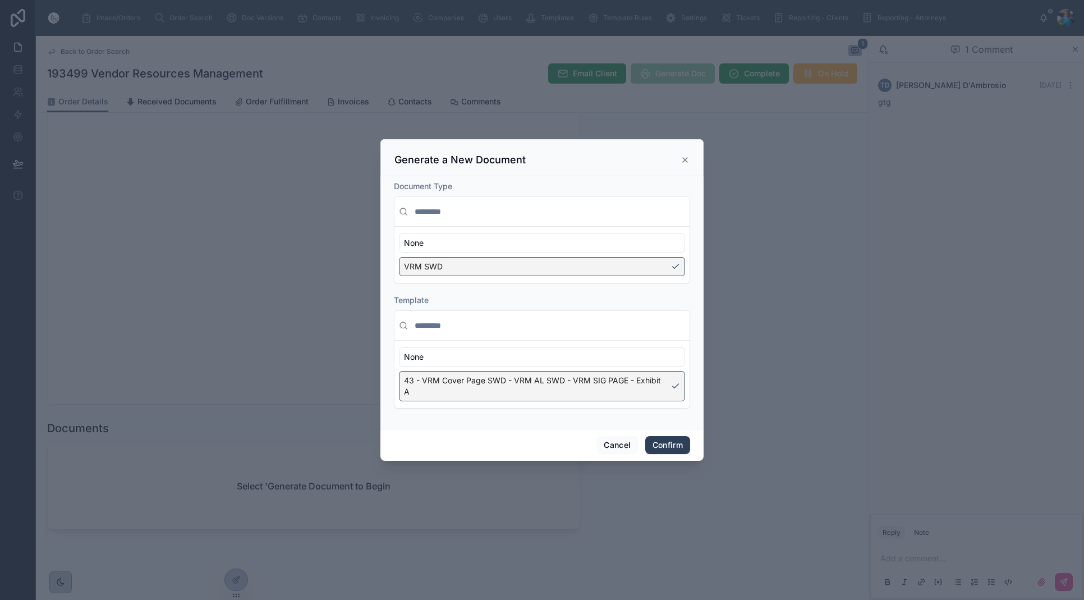
click at [663, 442] on button "Confirm" at bounding box center [667, 445] width 45 height 18
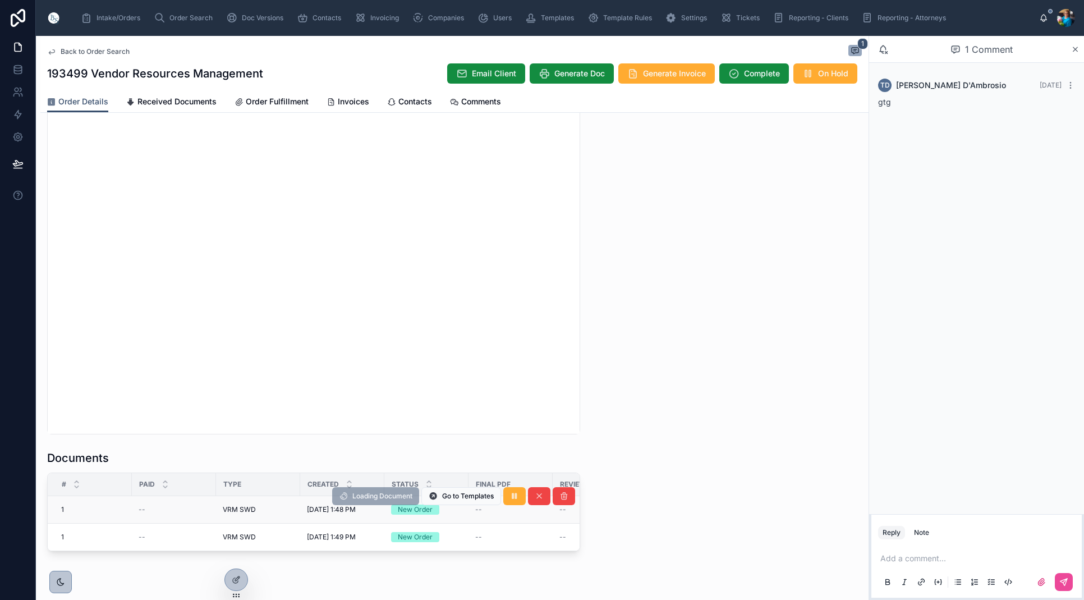
scroll to position [0, 4]
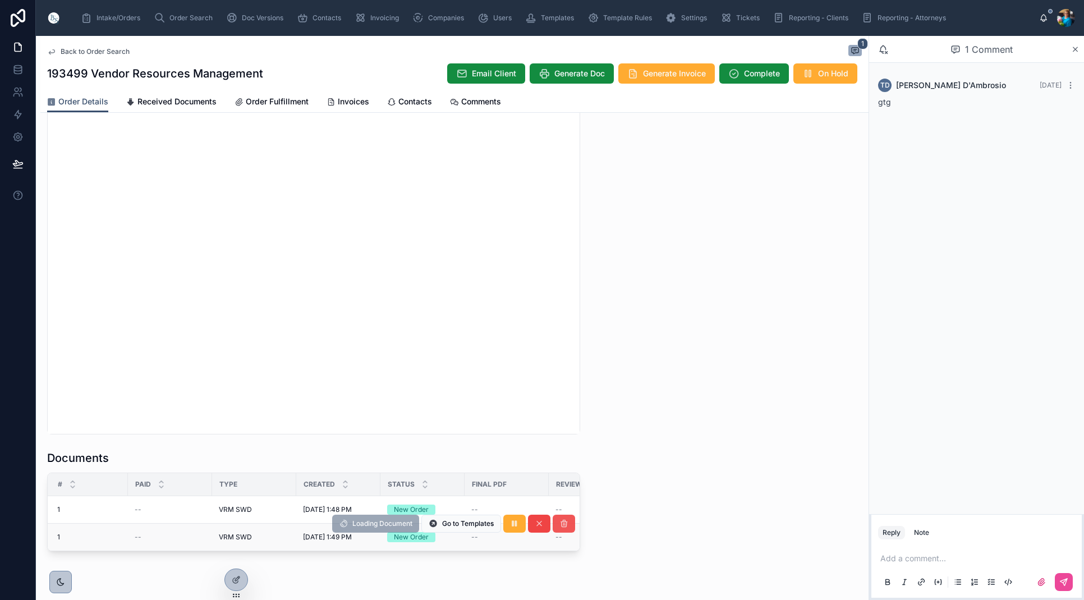
click at [568, 526] on icon at bounding box center [563, 523] width 9 height 9
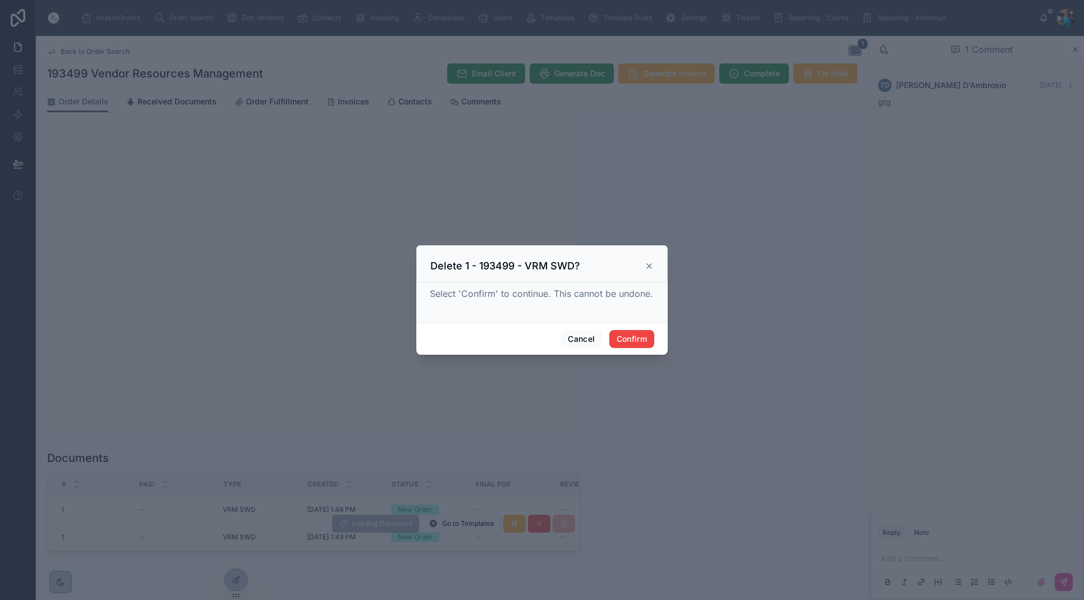
scroll to position [0, 0]
drag, startPoint x: 628, startPoint y: 346, endPoint x: 595, endPoint y: 380, distance: 47.6
click at [626, 348] on div "Cancel Confirm" at bounding box center [541, 339] width 251 height 32
drag, startPoint x: 630, startPoint y: 338, endPoint x: 601, endPoint y: 396, distance: 64.5
click at [629, 340] on button "Confirm" at bounding box center [631, 339] width 45 height 18
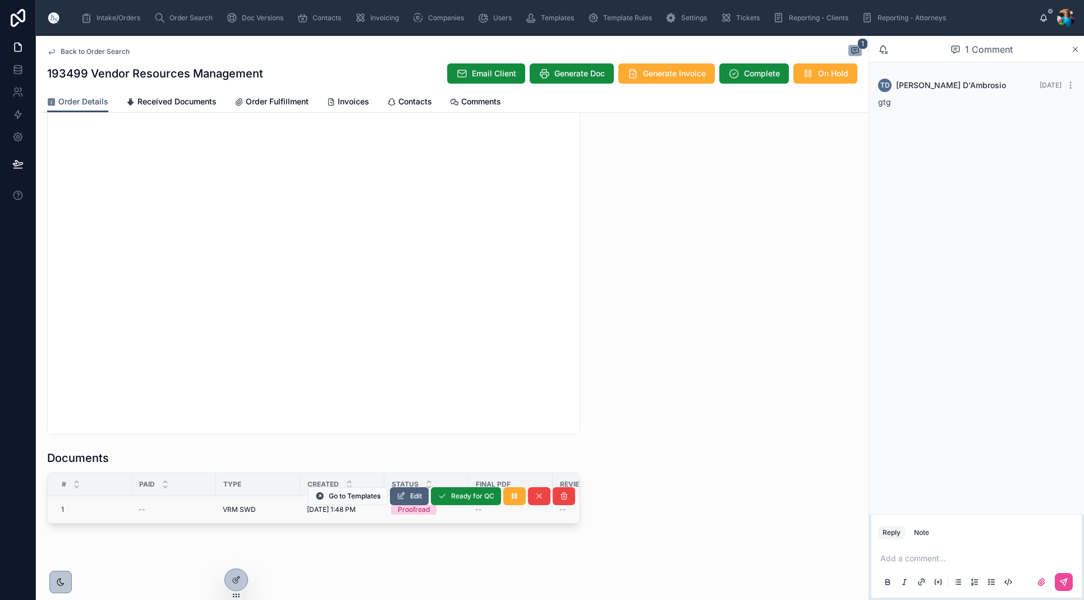
click at [408, 495] on button "Edit" at bounding box center [409, 496] width 39 height 18
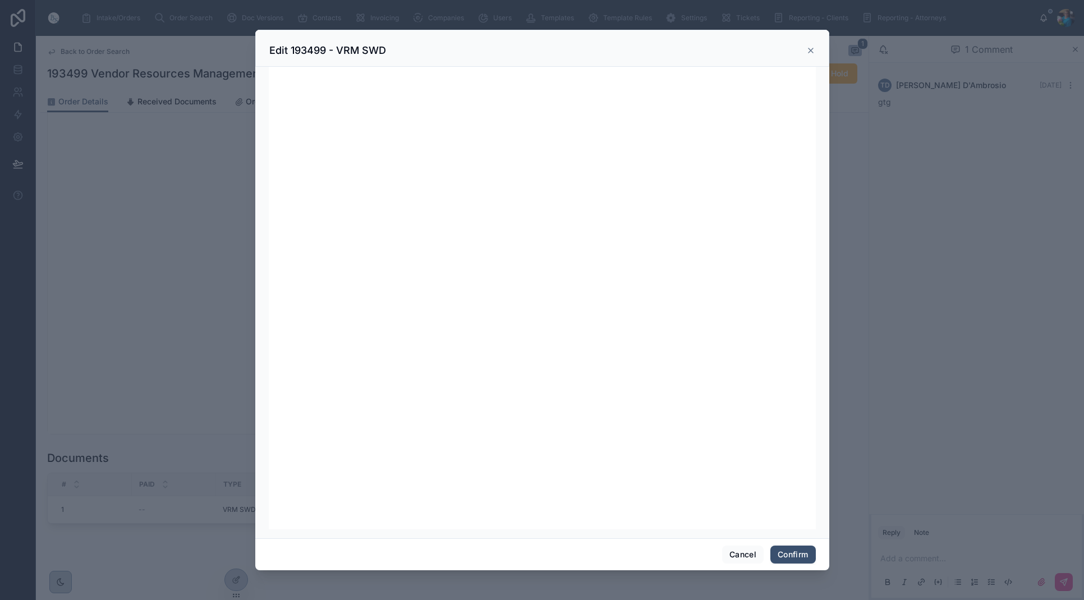
scroll to position [142, 0]
click at [787, 551] on button "Confirm" at bounding box center [792, 554] width 45 height 18
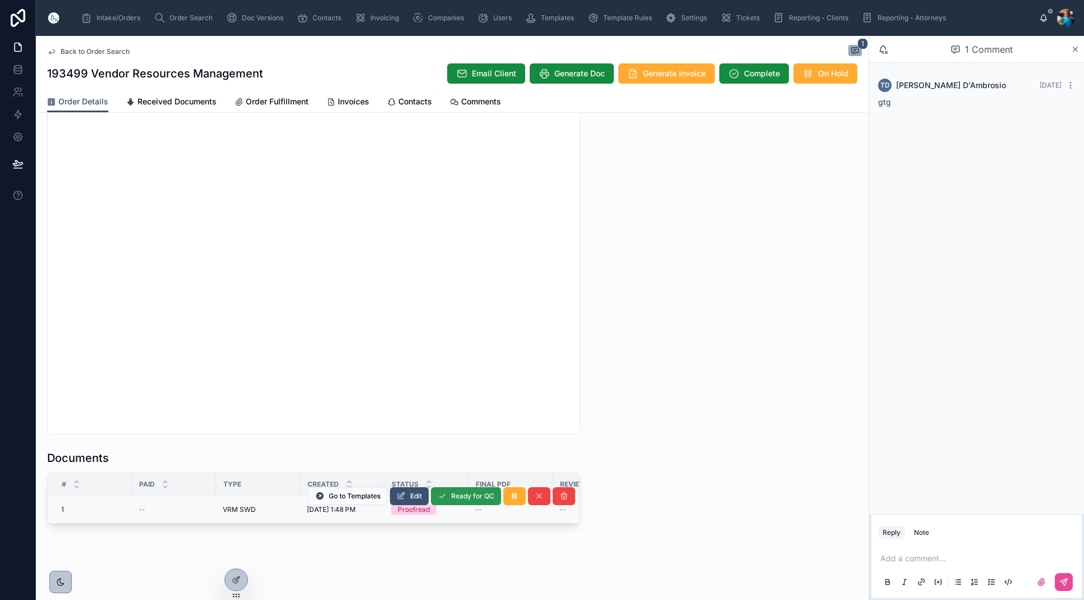
click at [460, 498] on span "Ready for QC" at bounding box center [472, 495] width 43 height 9
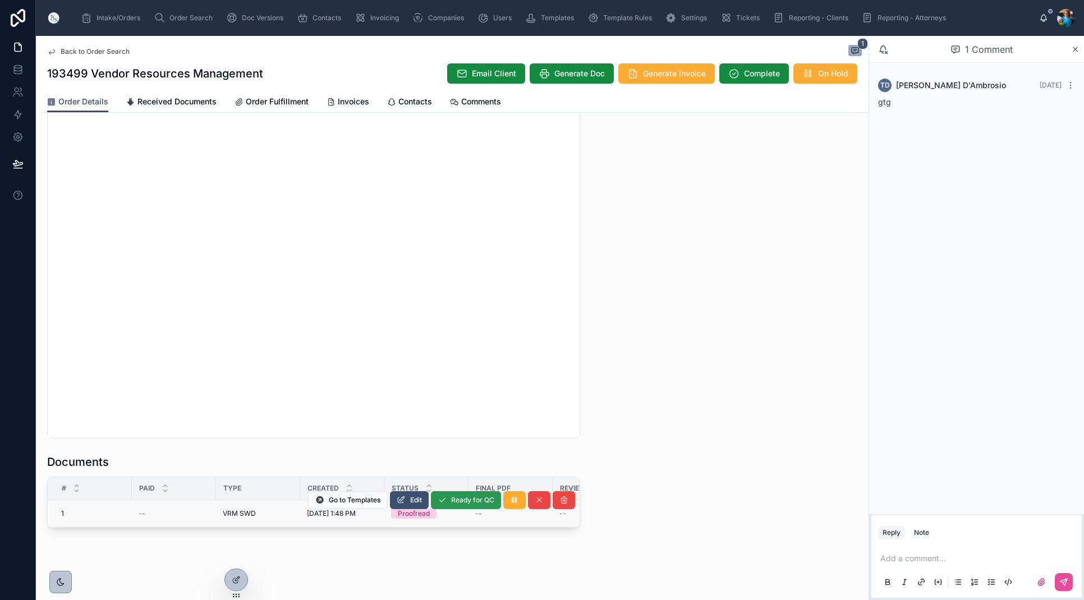
click at [471, 501] on span "Ready for QC" at bounding box center [472, 499] width 43 height 9
click at [470, 501] on th "Final PDF" at bounding box center [510, 490] width 84 height 23
click at [468, 505] on span "Finalize Document" at bounding box center [464, 501] width 59 height 9
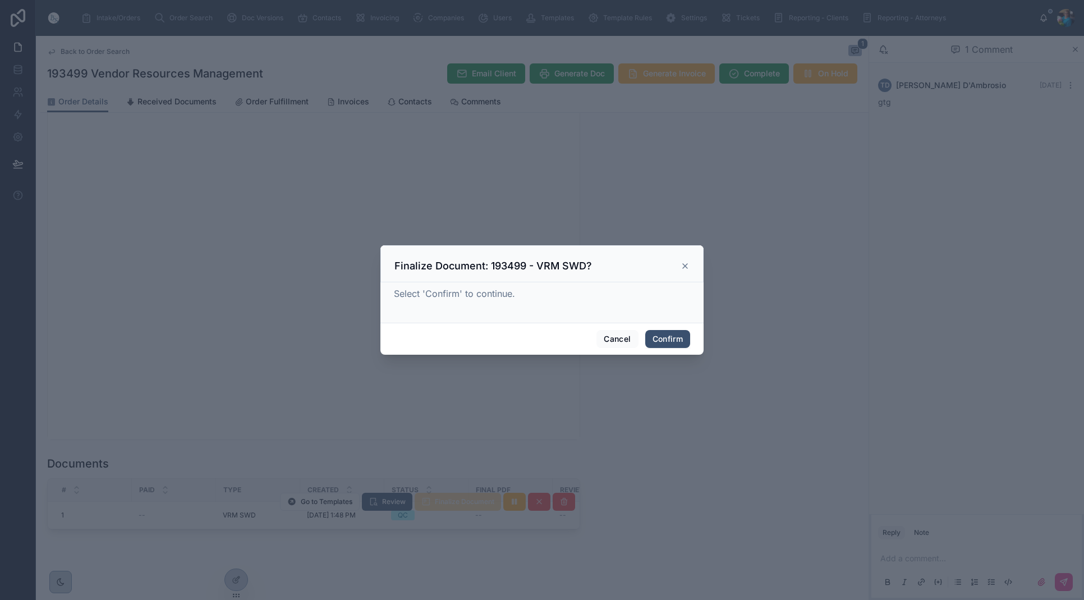
drag, startPoint x: 665, startPoint y: 341, endPoint x: 645, endPoint y: 378, distance: 41.7
click at [665, 342] on button "Confirm" at bounding box center [667, 339] width 45 height 18
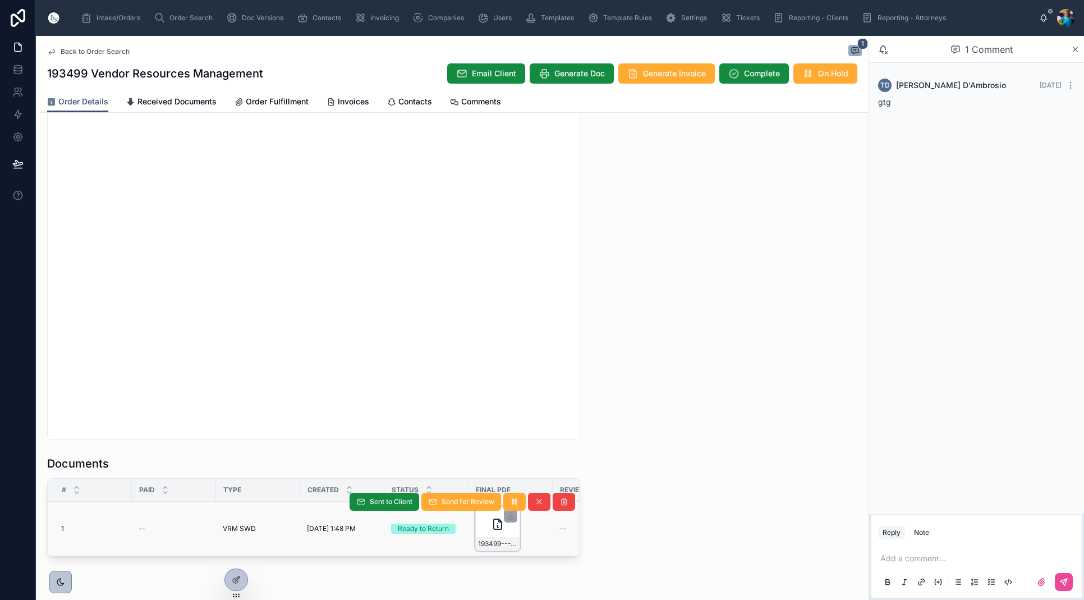
click at [491, 537] on div "193499---VRM-SWD" at bounding box center [498, 543] width 44 height 13
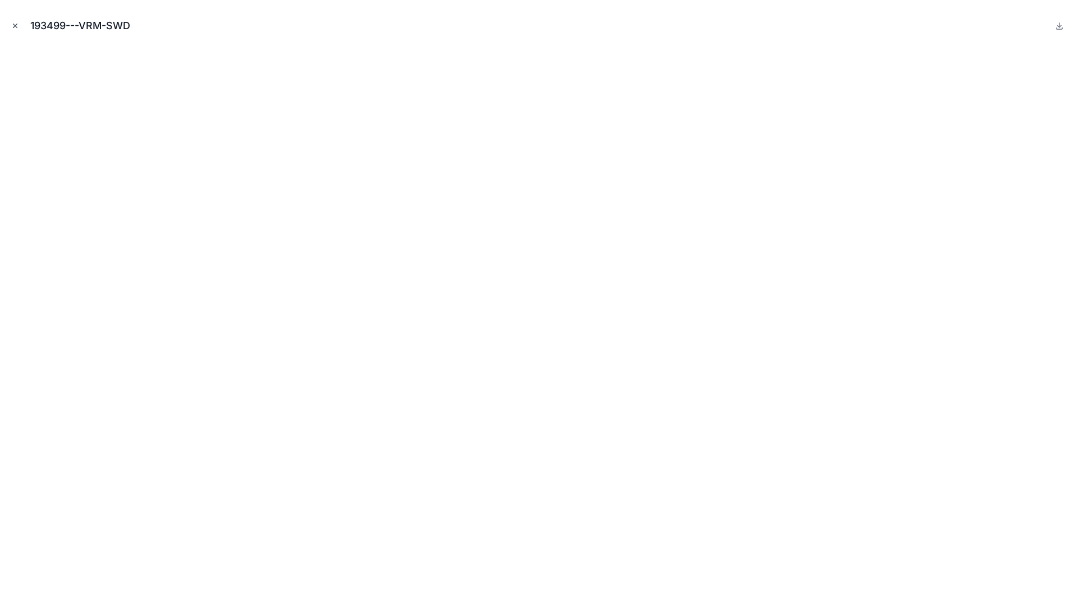
click at [15, 25] on icon "Close modal" at bounding box center [15, 26] width 8 height 8
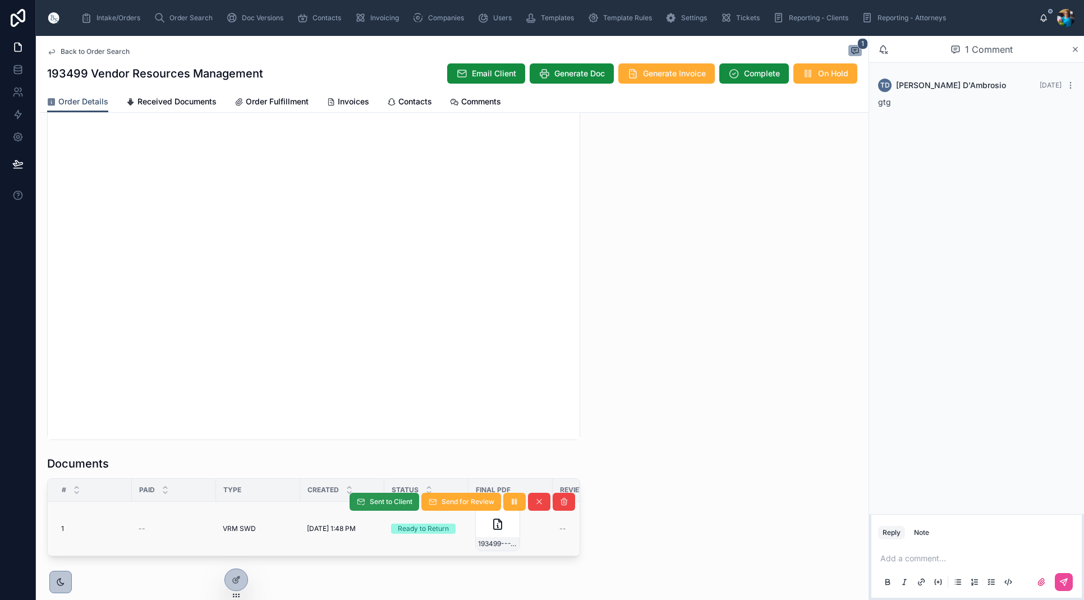
click at [377, 502] on span "Sent to Client" at bounding box center [391, 501] width 43 height 9
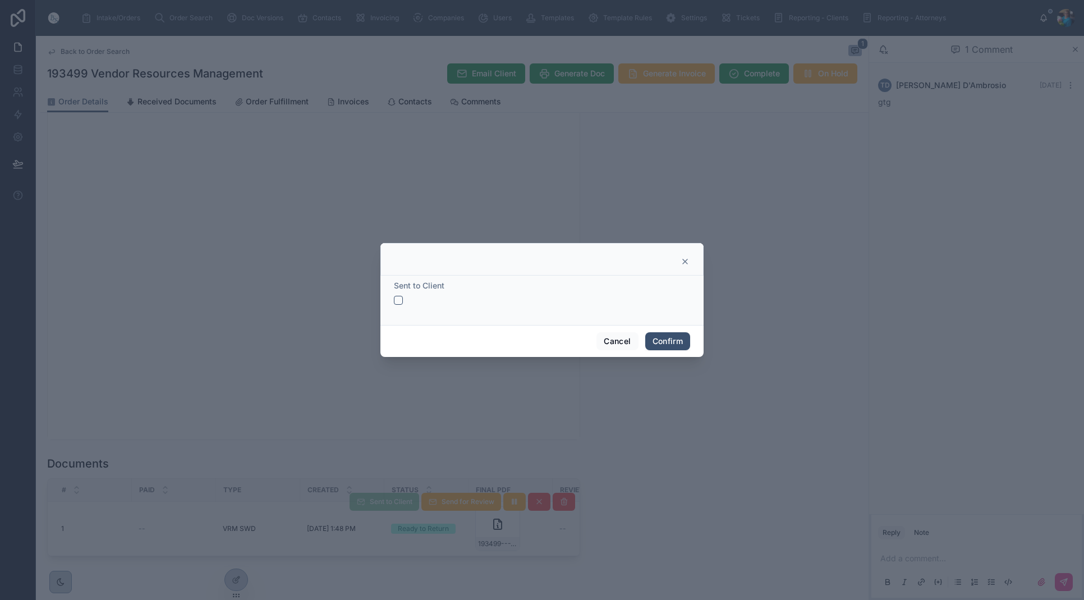
click at [396, 300] on button "button" at bounding box center [398, 300] width 9 height 9
drag, startPoint x: 674, startPoint y: 343, endPoint x: 660, endPoint y: 344, distance: 13.5
click at [673, 343] on button "Confirm" at bounding box center [667, 341] width 45 height 18
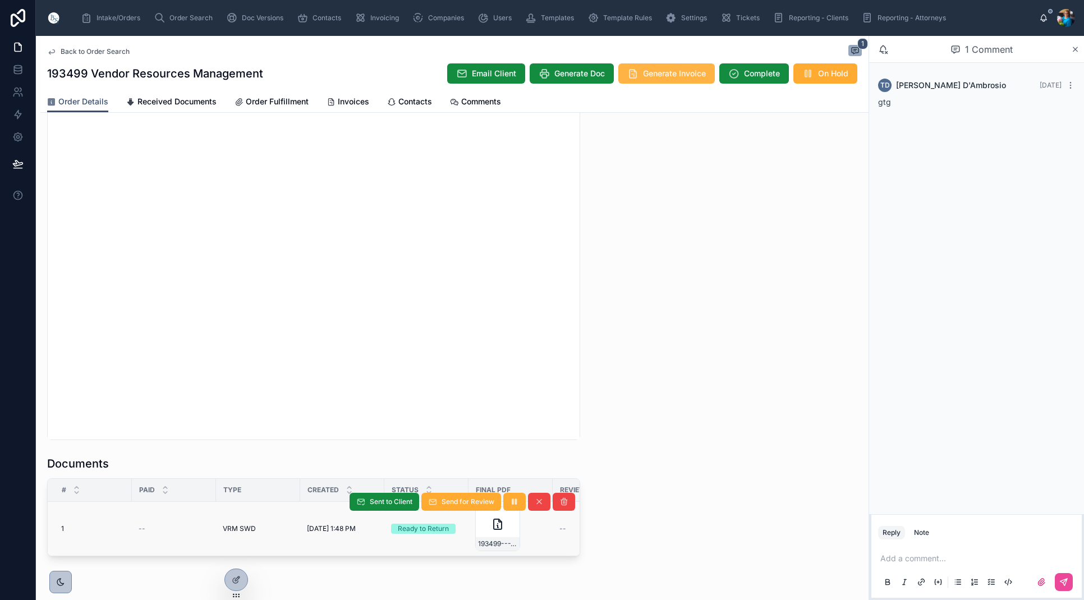
click at [672, 73] on span "Generate Invoice" at bounding box center [674, 73] width 63 height 11
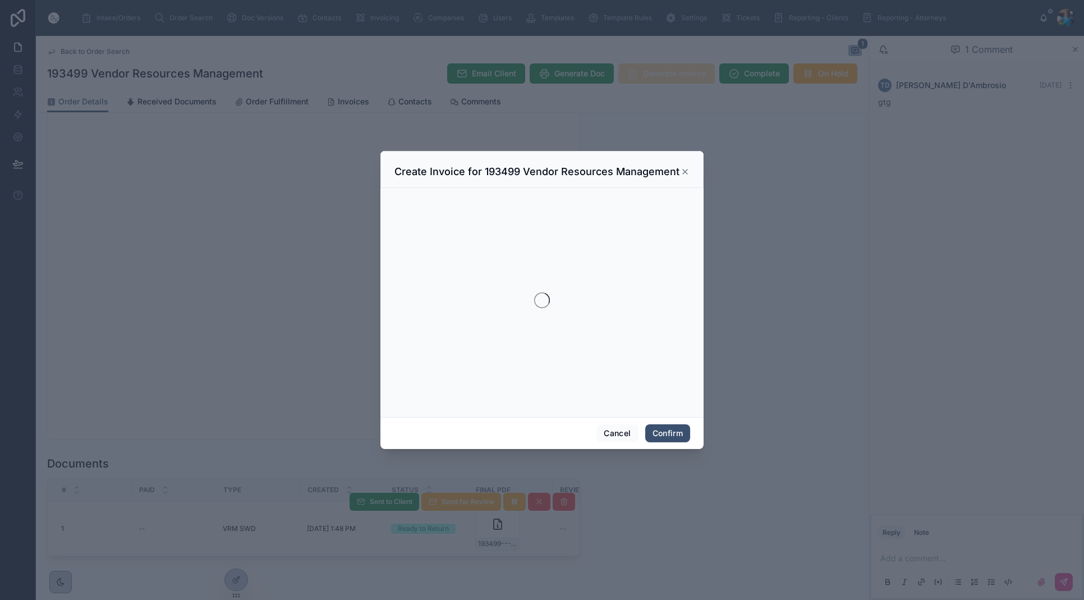
click at [671, 73] on div at bounding box center [542, 300] width 1084 height 600
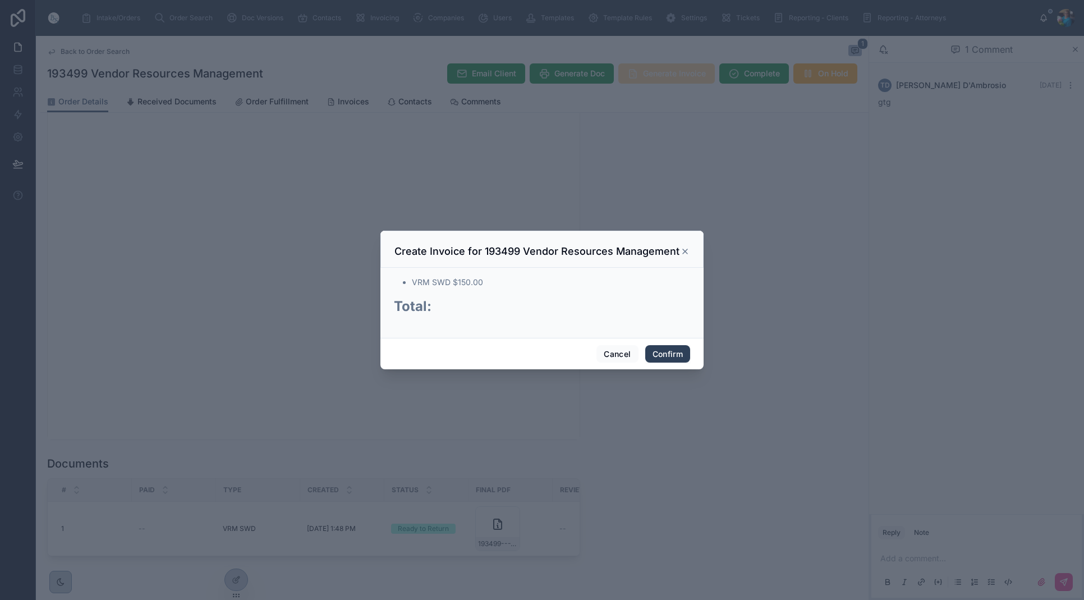
click at [670, 355] on button "Confirm" at bounding box center [667, 354] width 45 height 18
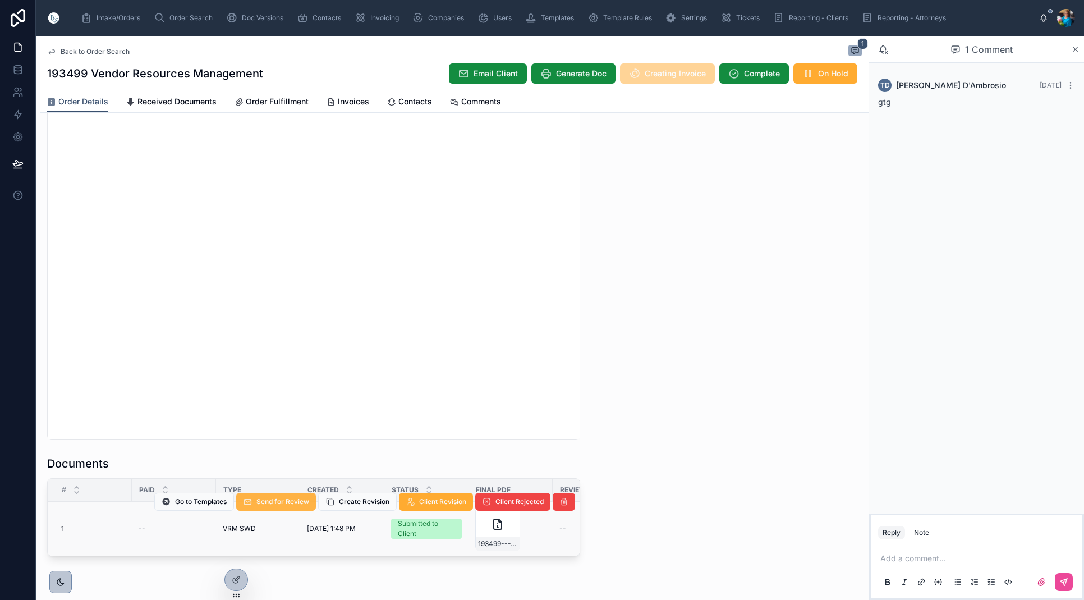
click at [295, 502] on span "Send for Review" at bounding box center [282, 501] width 53 height 9
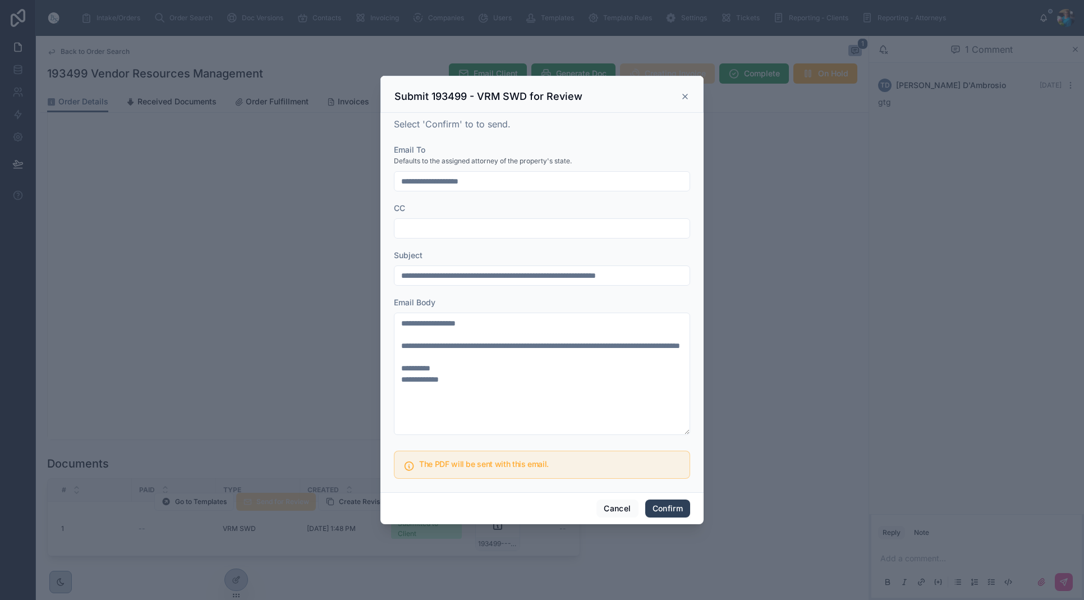
click at [677, 507] on button "Confirm" at bounding box center [667, 508] width 45 height 18
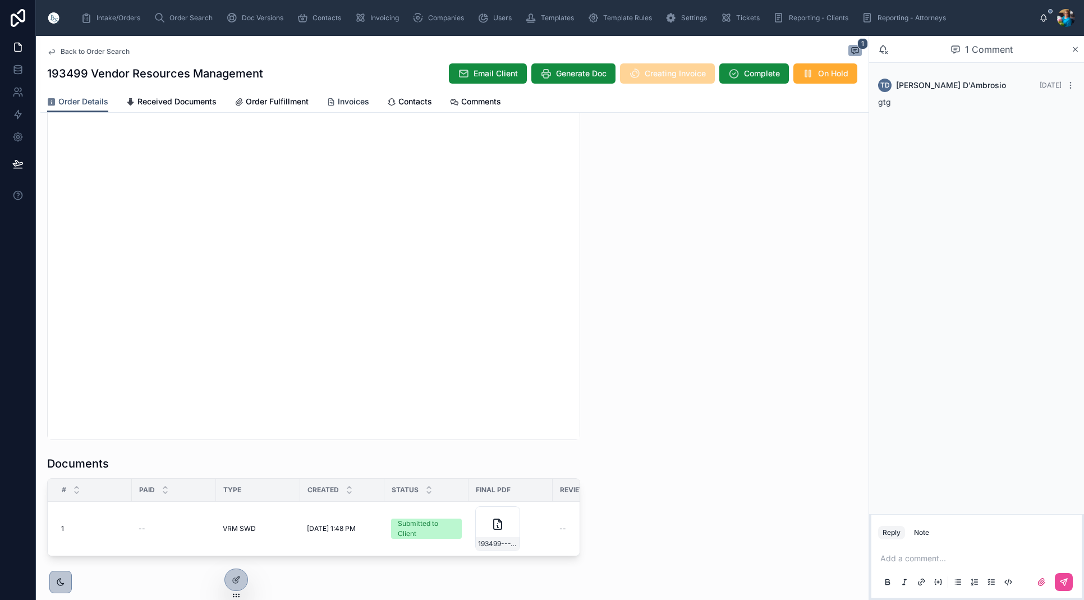
click at [356, 102] on span "Invoices" at bounding box center [353, 101] width 31 height 11
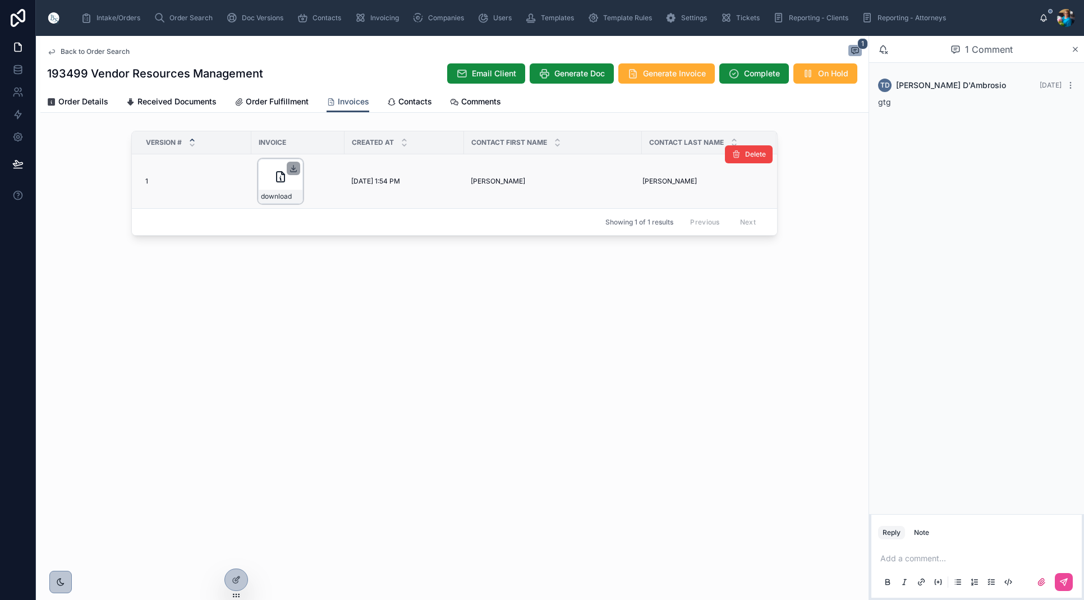
click at [294, 168] on icon at bounding box center [293, 168] width 9 height 9
click at [185, 21] on span "Order Search" at bounding box center [190, 17] width 43 height 9
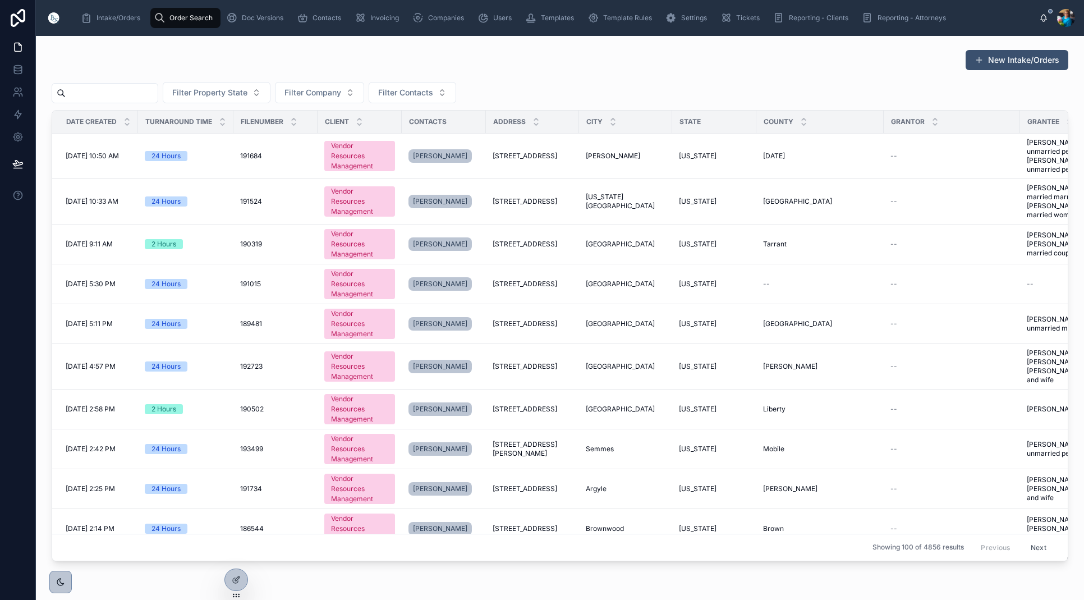
click at [158, 98] on input "text" at bounding box center [112, 93] width 92 height 16
paste input "******"
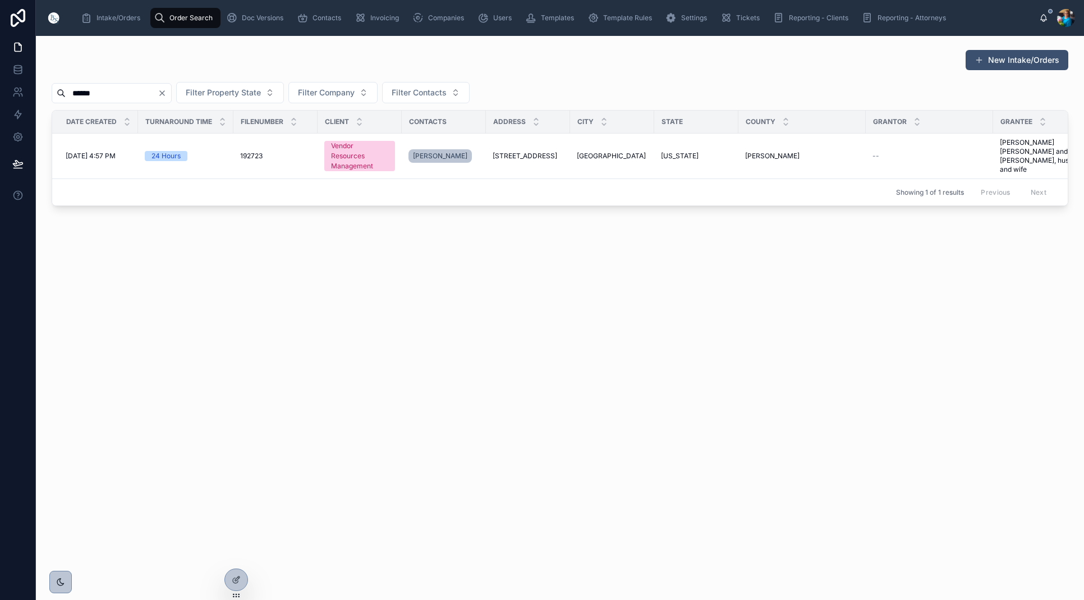
type input "******"
click at [164, 94] on icon "Clear" at bounding box center [162, 93] width 4 height 4
click at [158, 93] on input "text" at bounding box center [112, 93] width 92 height 16
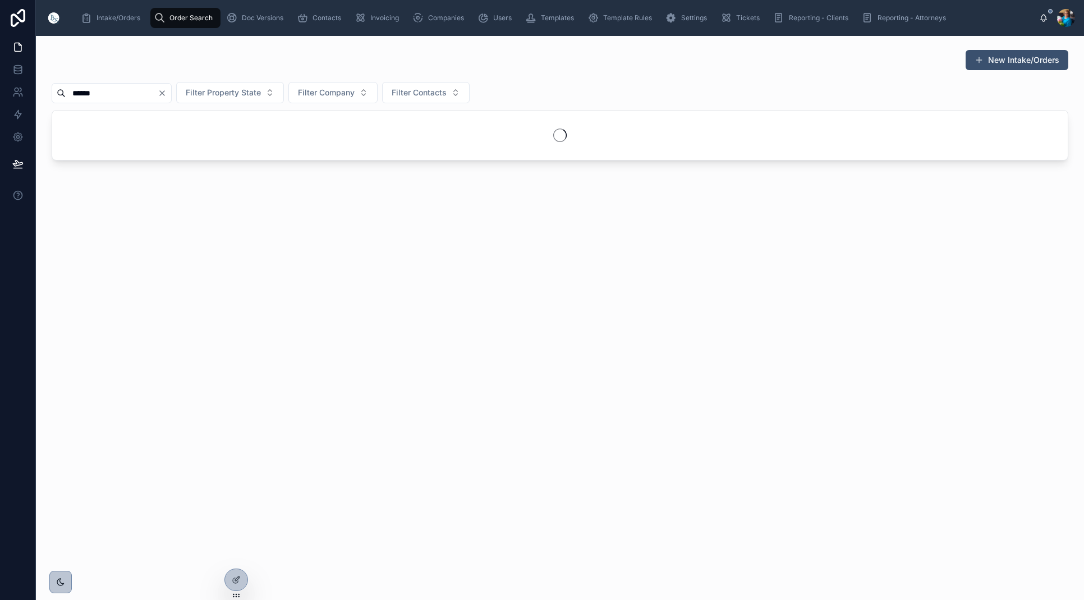
type input "******"
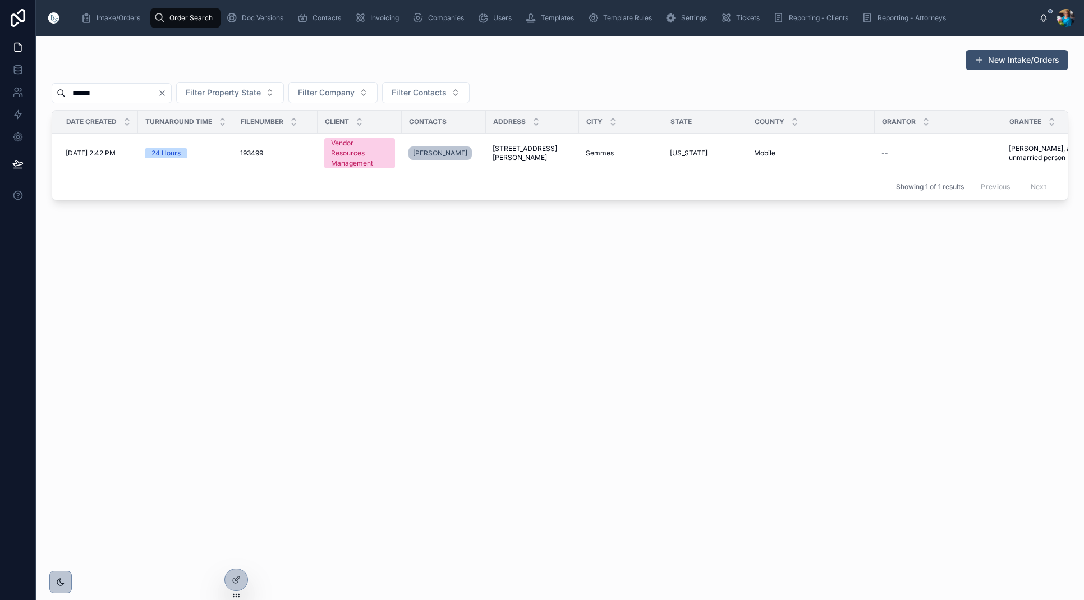
drag, startPoint x: 550, startPoint y: 154, endPoint x: 551, endPoint y: 160, distance: 6.3
click at [550, 154] on span "[STREET_ADDRESS][PERSON_NAME]" at bounding box center [533, 153] width 80 height 18
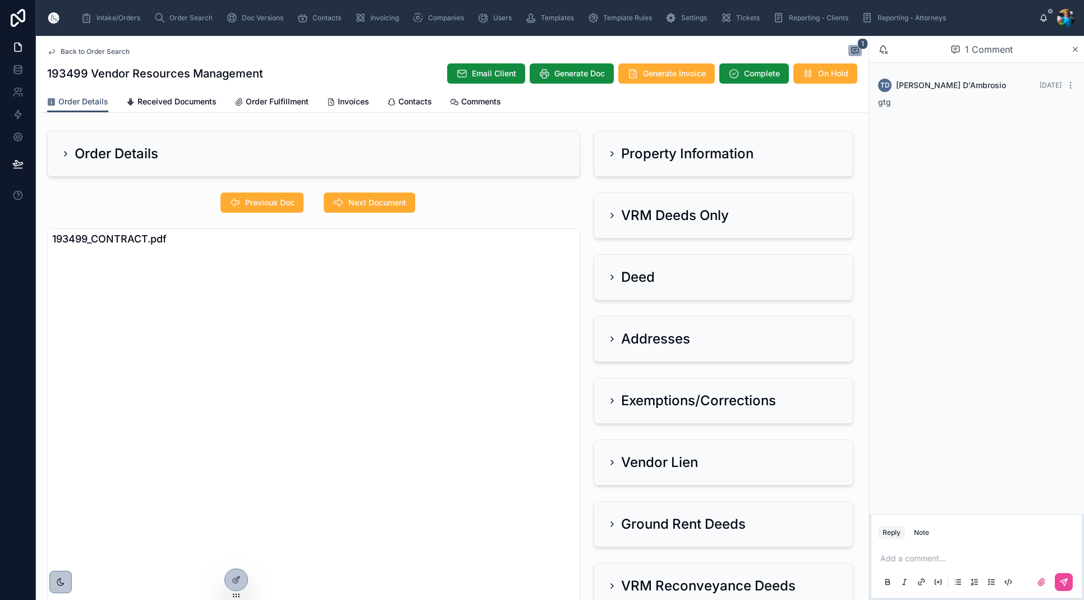
click at [895, 559] on p at bounding box center [978, 558] width 197 height 11
drag, startPoint x: 1066, startPoint y: 579, endPoint x: 1019, endPoint y: 530, distance: 67.9
click at [1066, 578] on icon at bounding box center [1063, 581] width 9 height 9
click at [177, 19] on span "Order Search" at bounding box center [190, 17] width 43 height 9
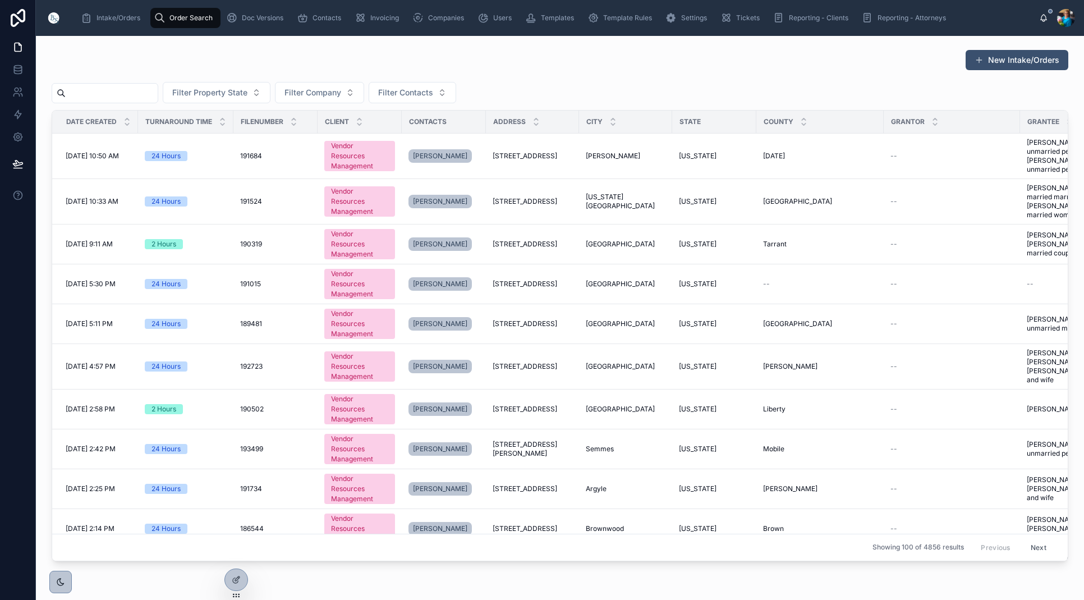
click at [158, 93] on input "text" at bounding box center [112, 93] width 92 height 16
paste input "******"
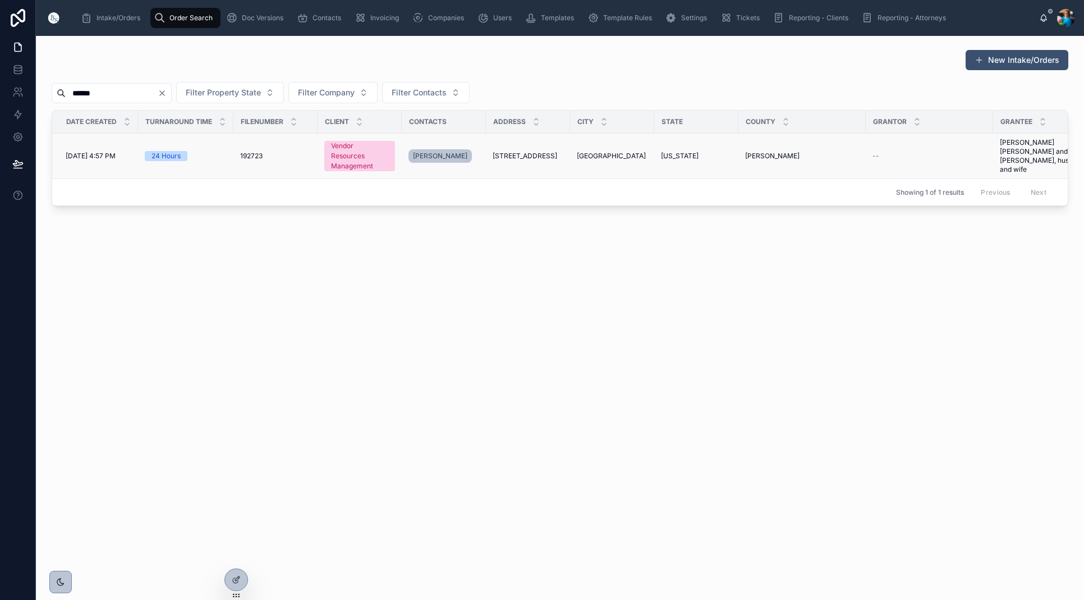
type input "******"
click at [510, 151] on span "[STREET_ADDRESS]" at bounding box center [525, 155] width 65 height 9
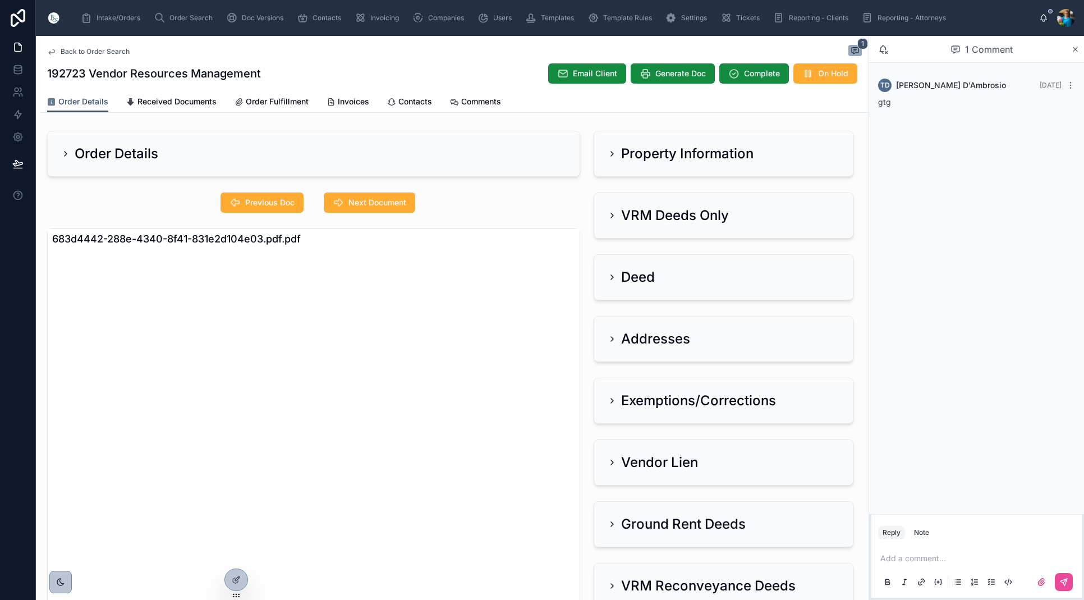
click at [645, 153] on h2 "Property Information" at bounding box center [687, 154] width 132 height 18
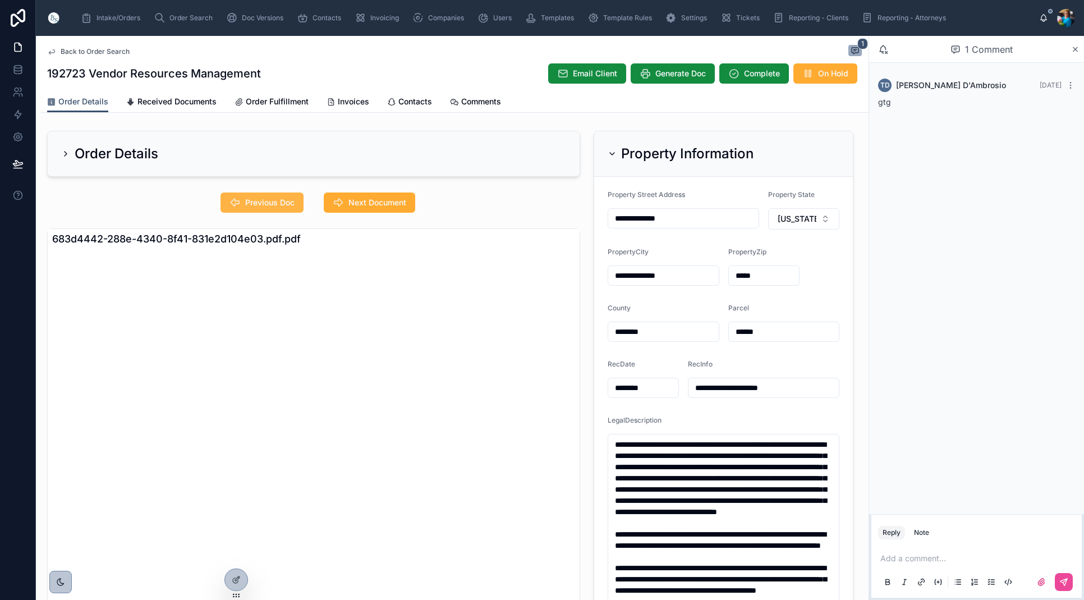
click at [274, 204] on span "Previous Doc" at bounding box center [269, 202] width 49 height 11
click at [614, 153] on icon at bounding box center [612, 154] width 4 height 2
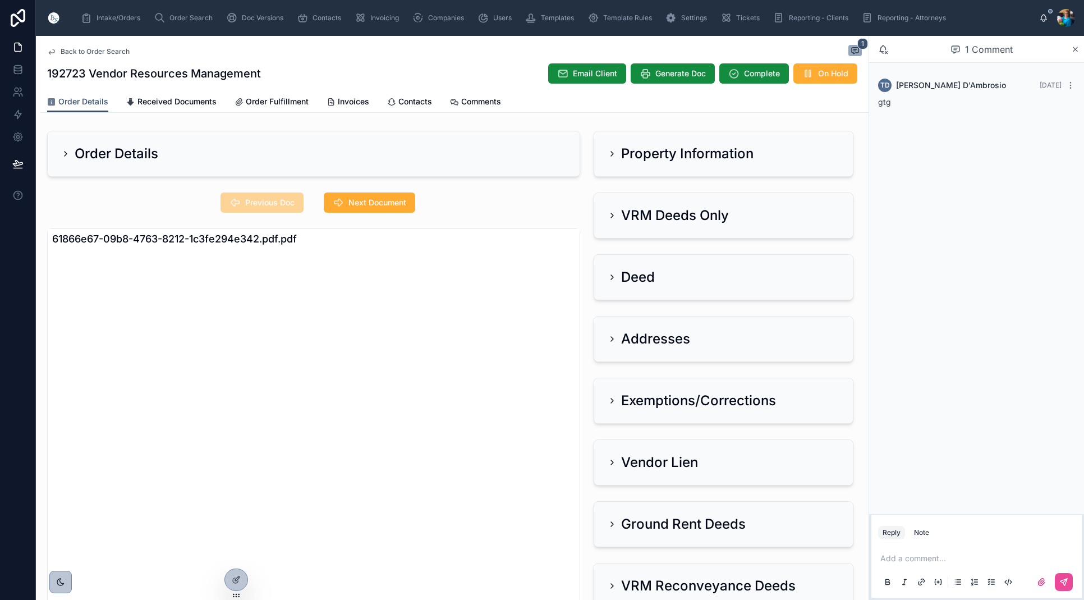
drag, startPoint x: 610, startPoint y: 218, endPoint x: 608, endPoint y: 236, distance: 18.1
click at [610, 218] on icon at bounding box center [612, 215] width 9 height 9
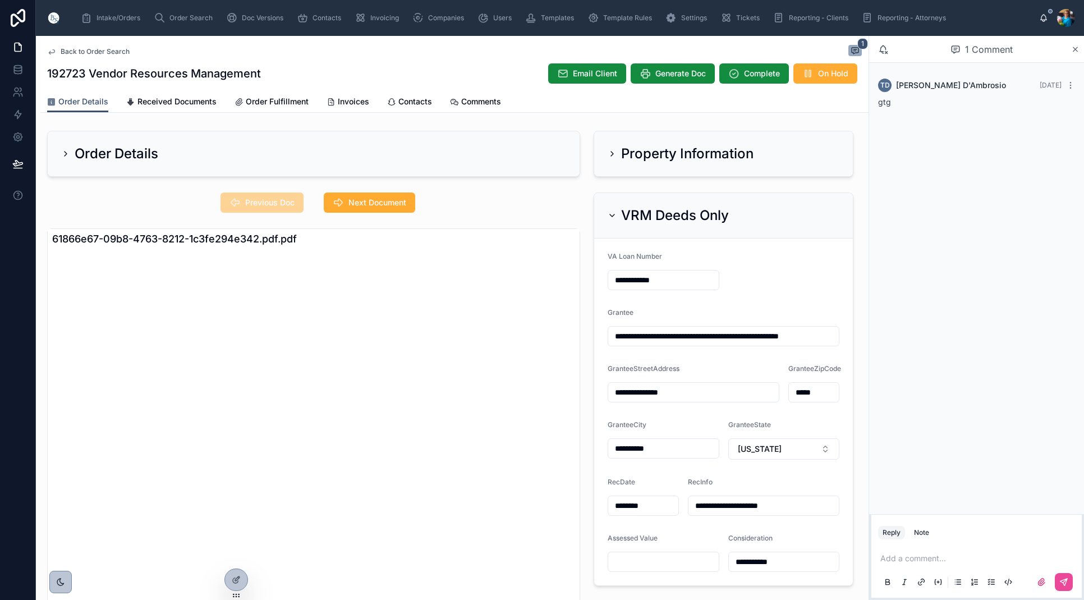
click at [820, 338] on input "**********" at bounding box center [723, 336] width 231 height 16
click at [614, 214] on icon at bounding box center [612, 215] width 9 height 9
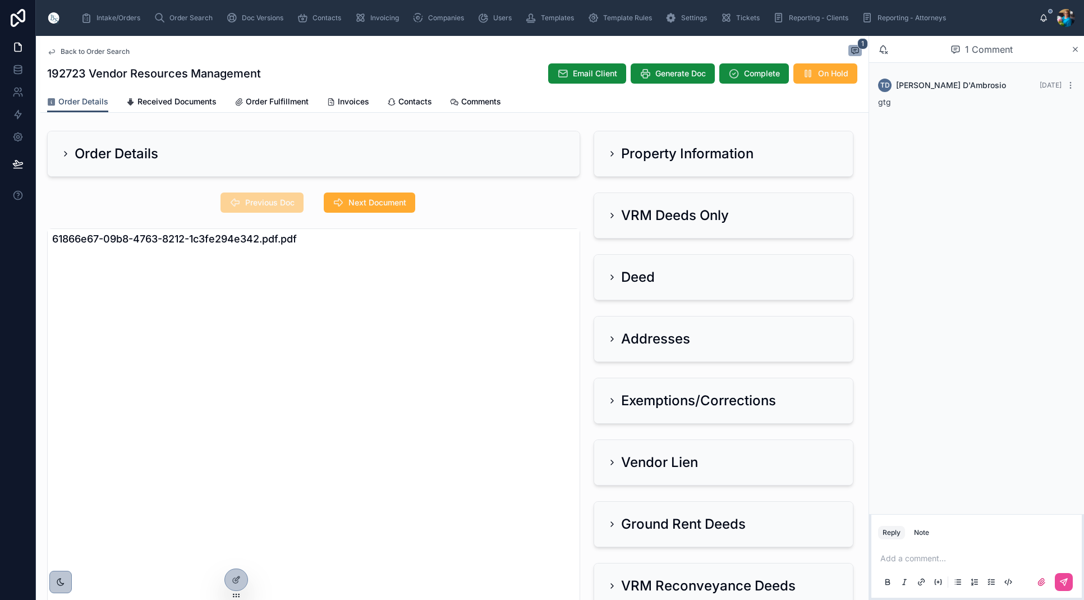
click at [612, 155] on icon at bounding box center [612, 153] width 2 height 4
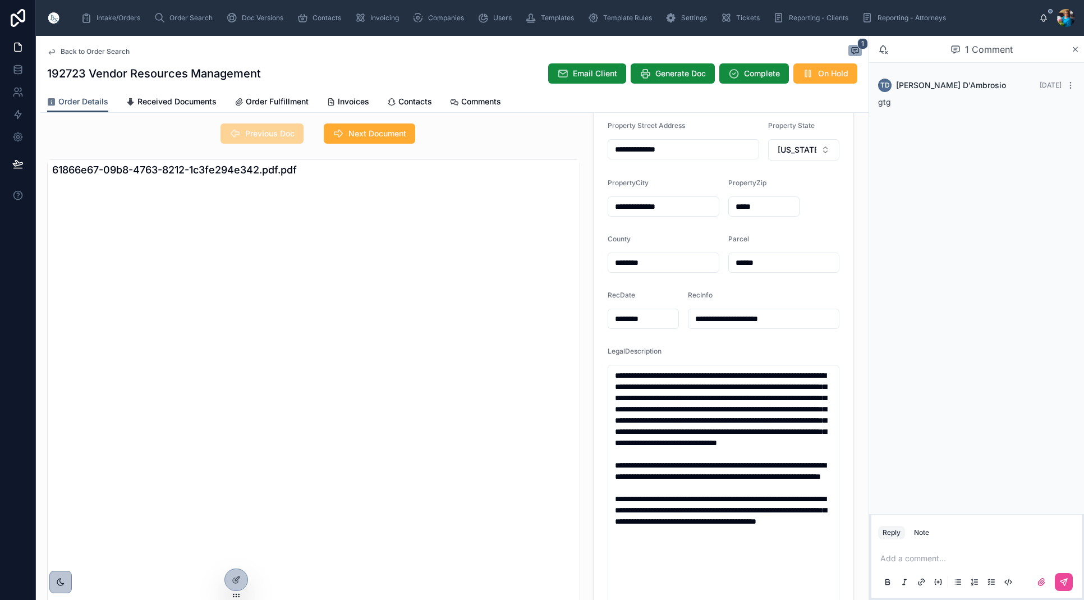
scroll to position [67, 0]
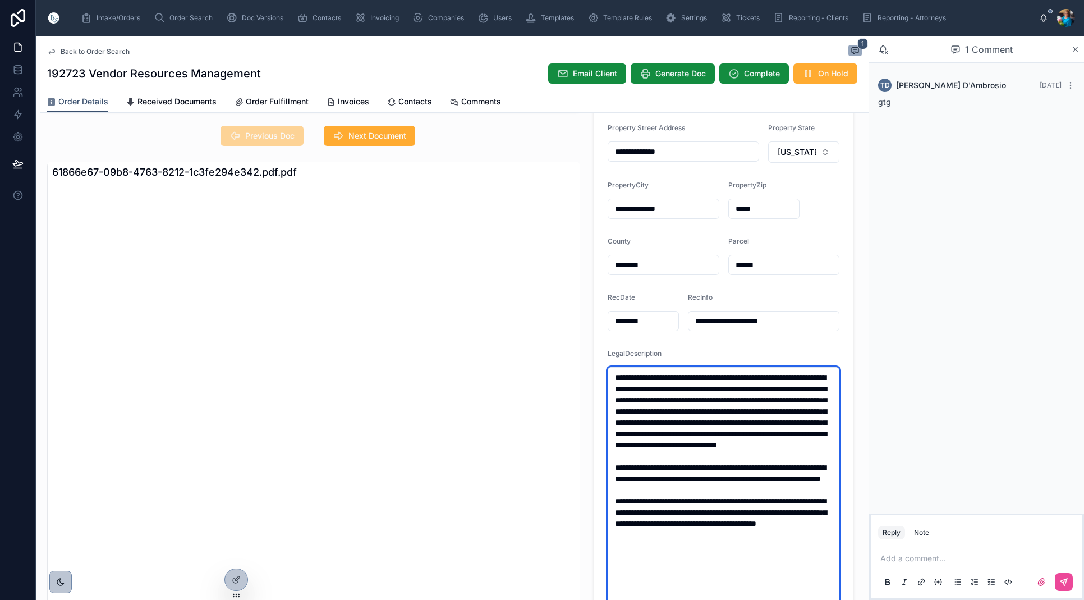
drag, startPoint x: 761, startPoint y: 571, endPoint x: 611, endPoint y: 380, distance: 242.5
click at [611, 380] on textarea "**********" at bounding box center [724, 540] width 232 height 347
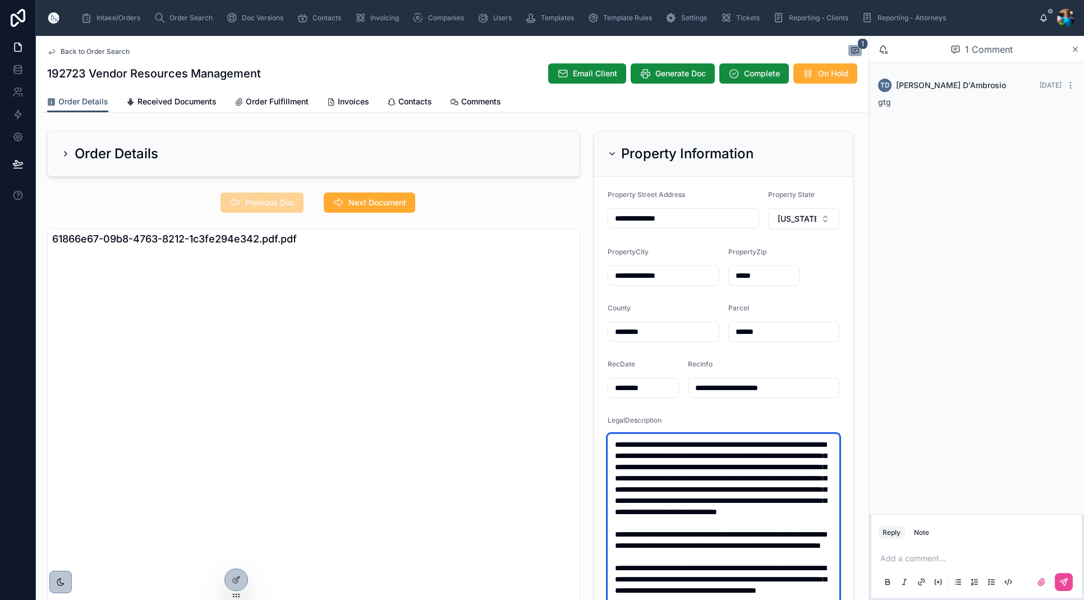
scroll to position [0, 0]
drag, startPoint x: 390, startPoint y: 204, endPoint x: 429, endPoint y: 201, distance: 38.8
click at [392, 203] on span "Next Document" at bounding box center [377, 202] width 58 height 11
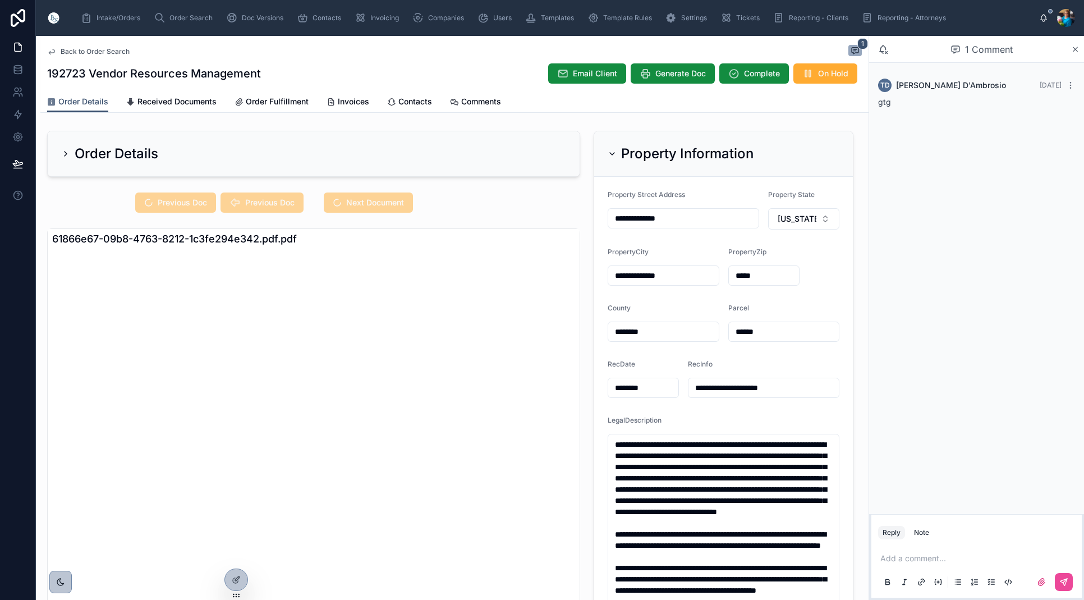
click at [610, 152] on icon at bounding box center [612, 153] width 9 height 9
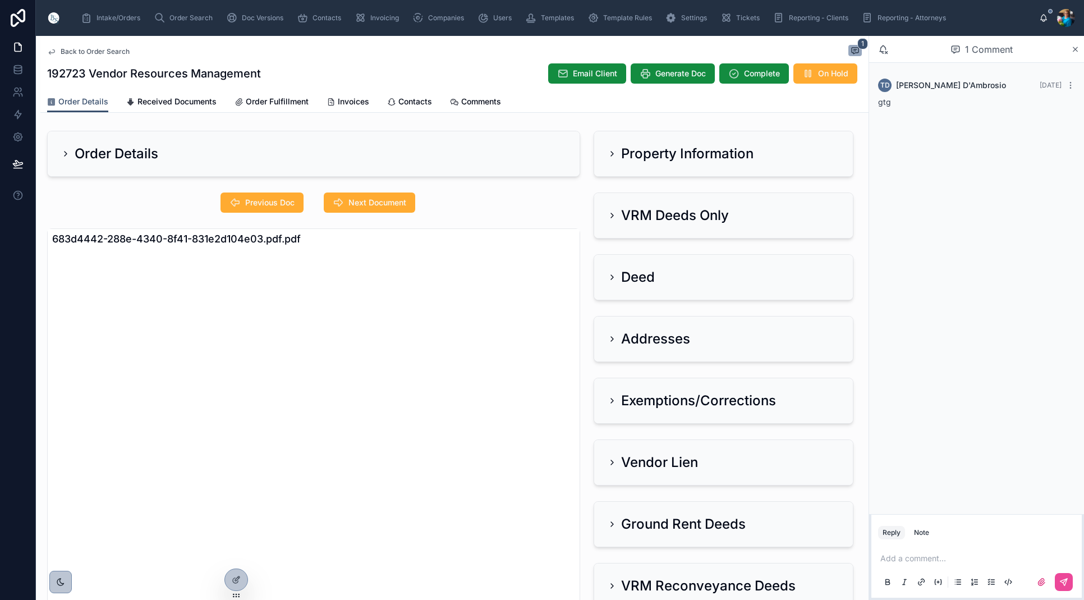
click at [608, 216] on icon at bounding box center [612, 215] width 9 height 9
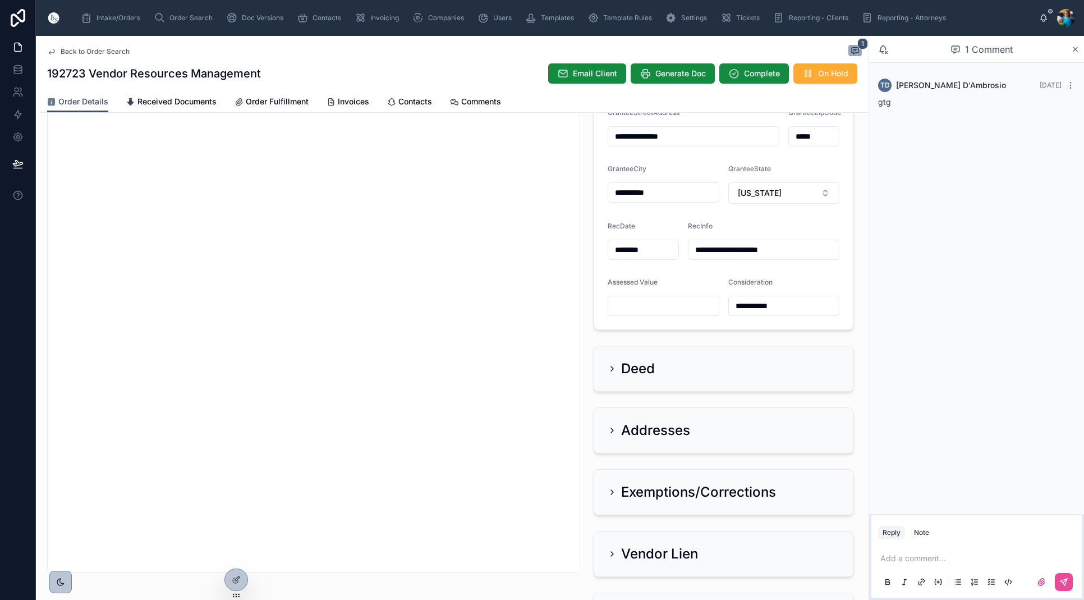
scroll to position [259, 0]
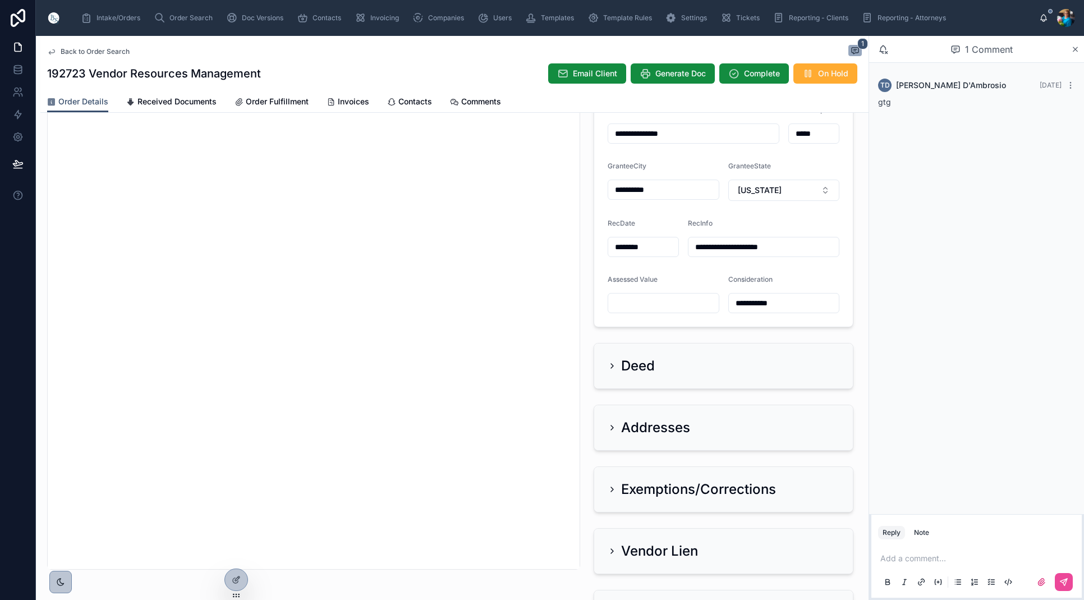
click at [612, 427] on icon at bounding box center [612, 427] width 9 height 9
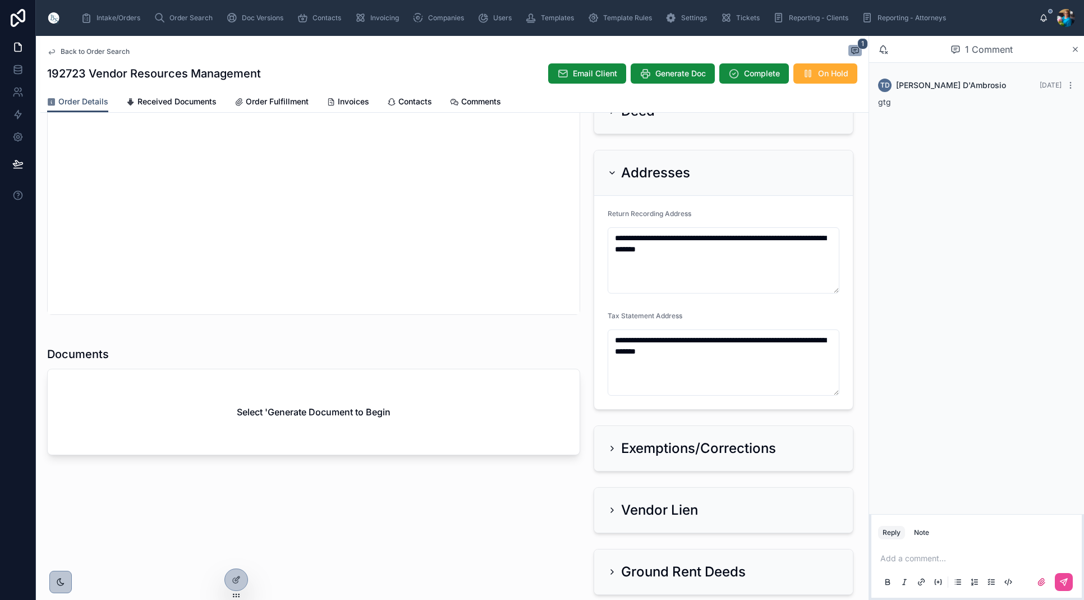
scroll to position [516, 0]
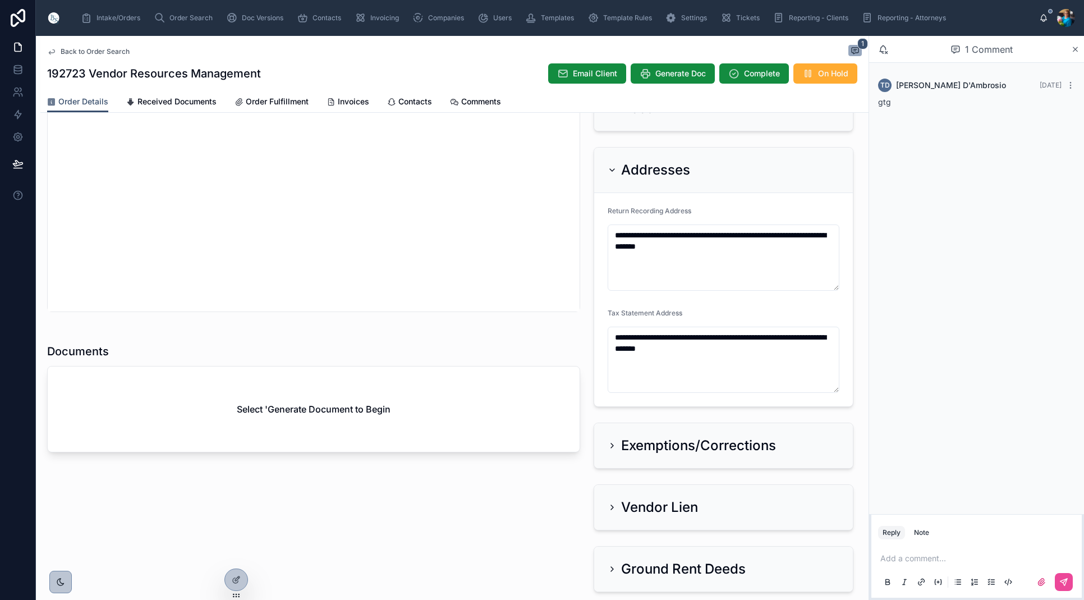
click at [610, 169] on icon at bounding box center [612, 170] width 4 height 2
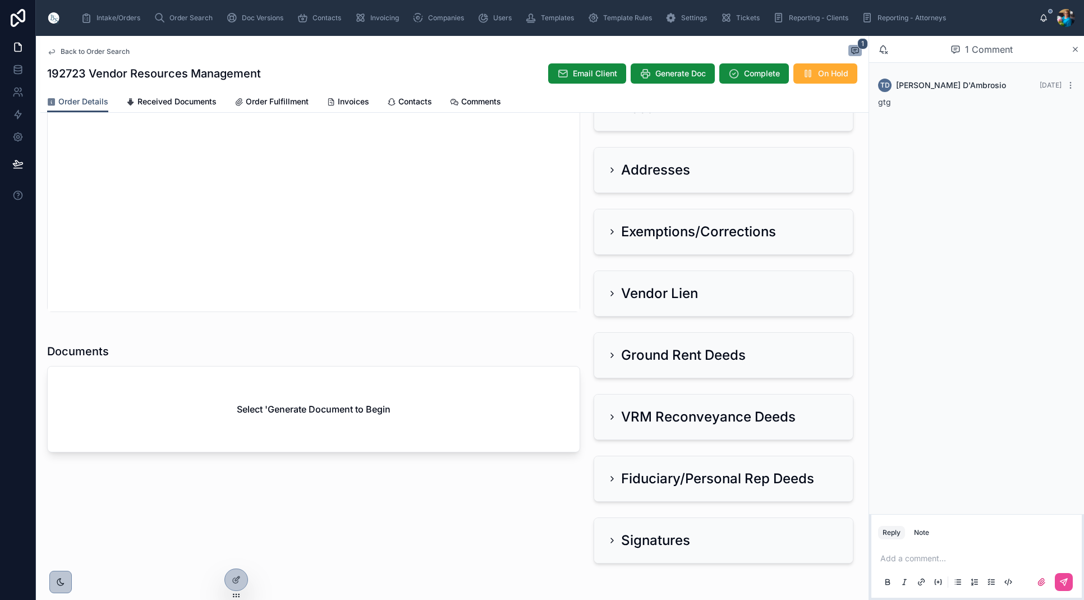
click at [879, 559] on div "Add a comment..." at bounding box center [976, 569] width 197 height 47
click at [670, 73] on span "Generate Doc" at bounding box center [680, 73] width 50 height 11
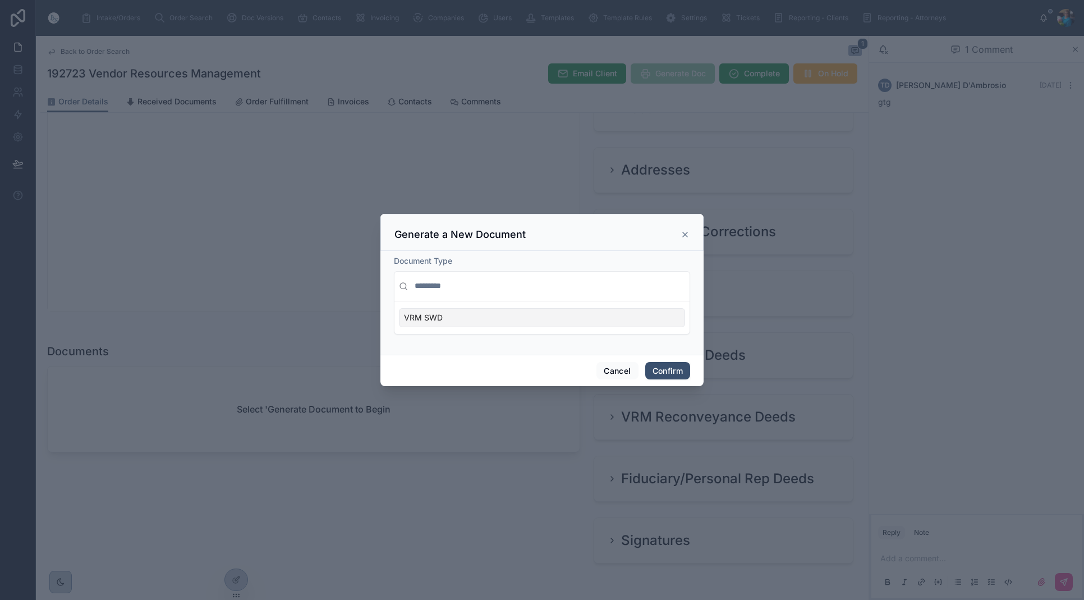
click at [608, 318] on div "VRM SWD" at bounding box center [542, 317] width 286 height 19
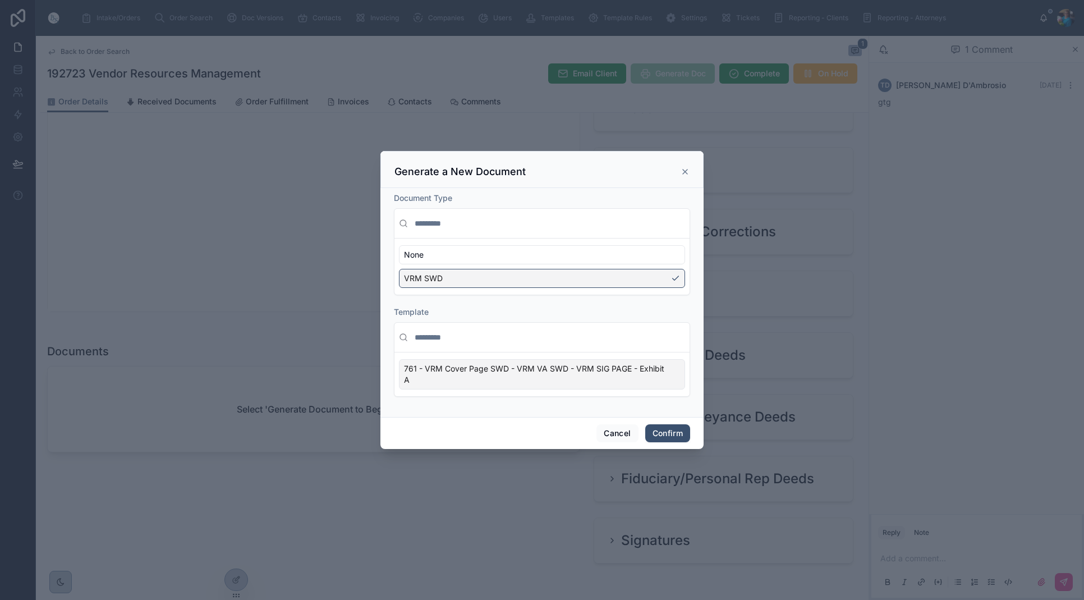
drag, startPoint x: 670, startPoint y: 381, endPoint x: 675, endPoint y: 412, distance: 30.6
click at [670, 383] on div "761 - VRM Cover Page SWD - VRM VA SWD - VRM SIG PAGE - Exhibit A" at bounding box center [542, 374] width 286 height 30
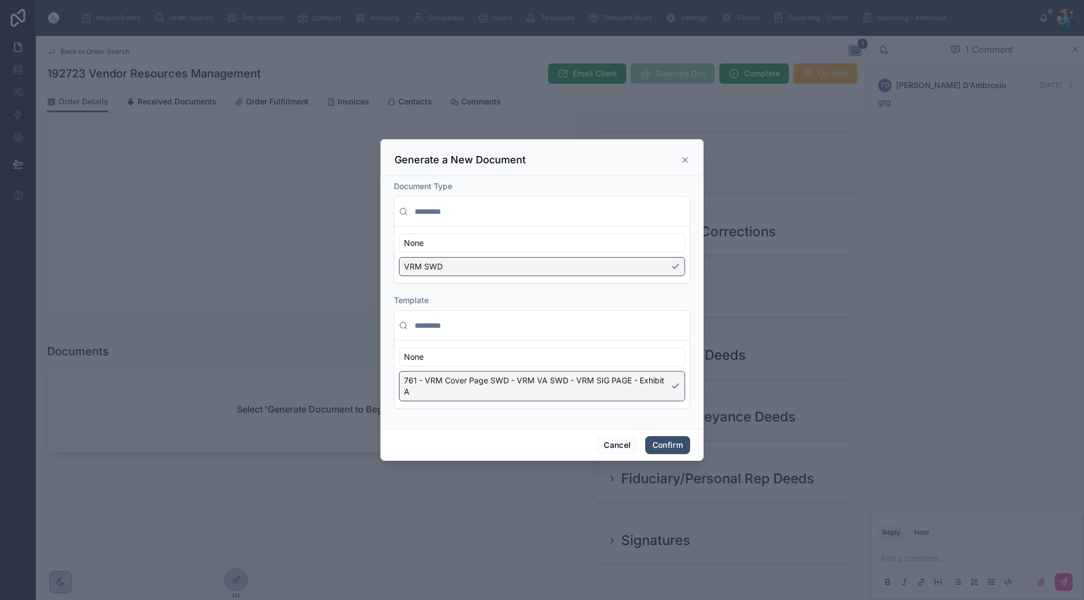
click at [660, 452] on button "Confirm" at bounding box center [667, 445] width 45 height 18
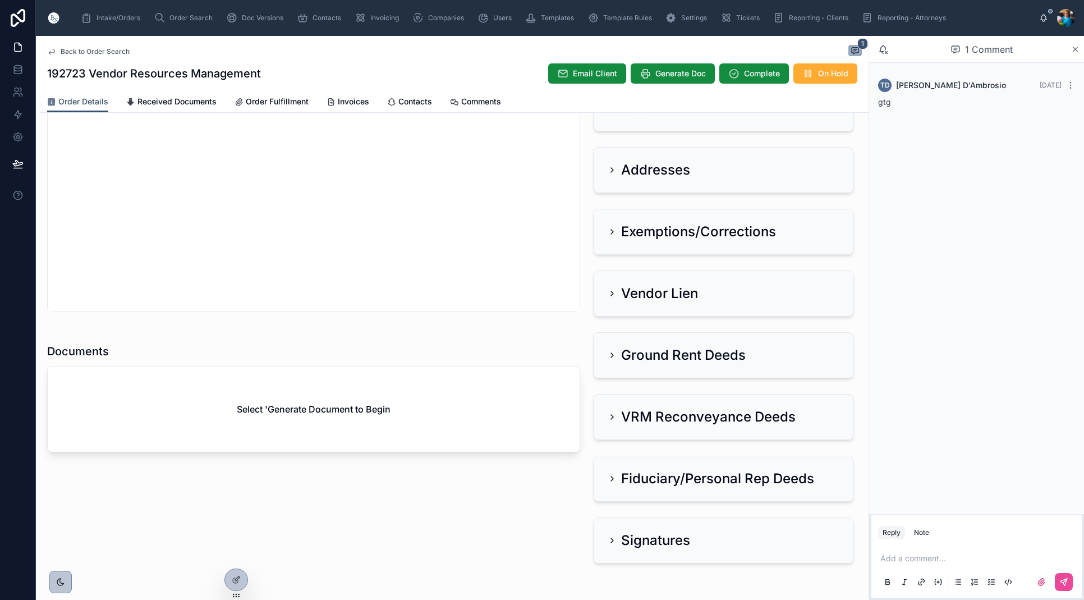
click at [886, 551] on div "Add a comment..." at bounding box center [976, 569] width 197 height 47
click at [886, 558] on p at bounding box center [978, 558] width 197 height 11
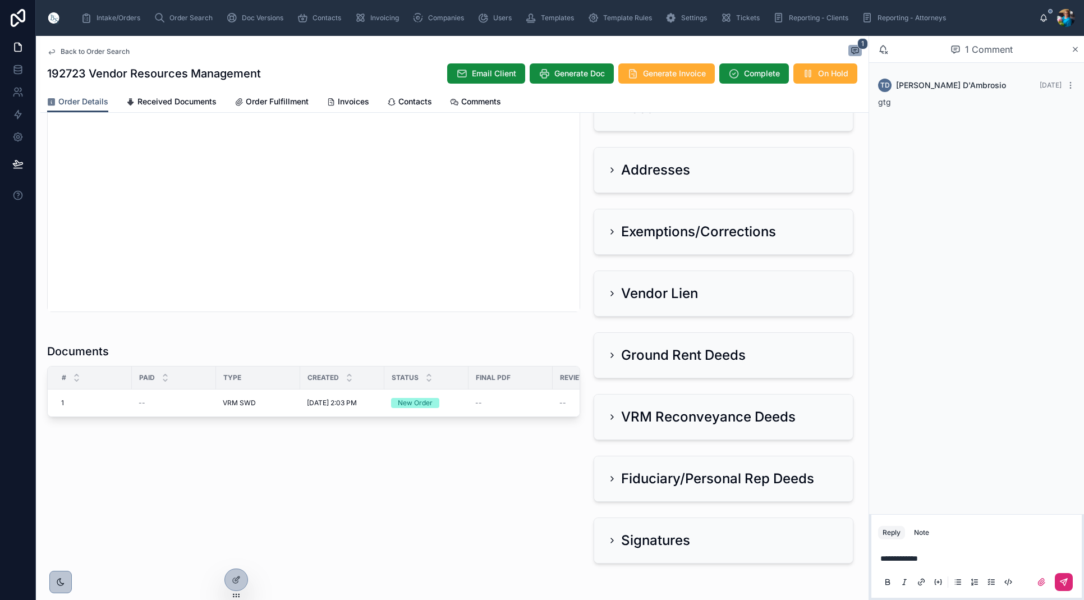
drag, startPoint x: 1068, startPoint y: 581, endPoint x: 1057, endPoint y: 576, distance: 11.8
click at [1068, 580] on button at bounding box center [1064, 582] width 18 height 18
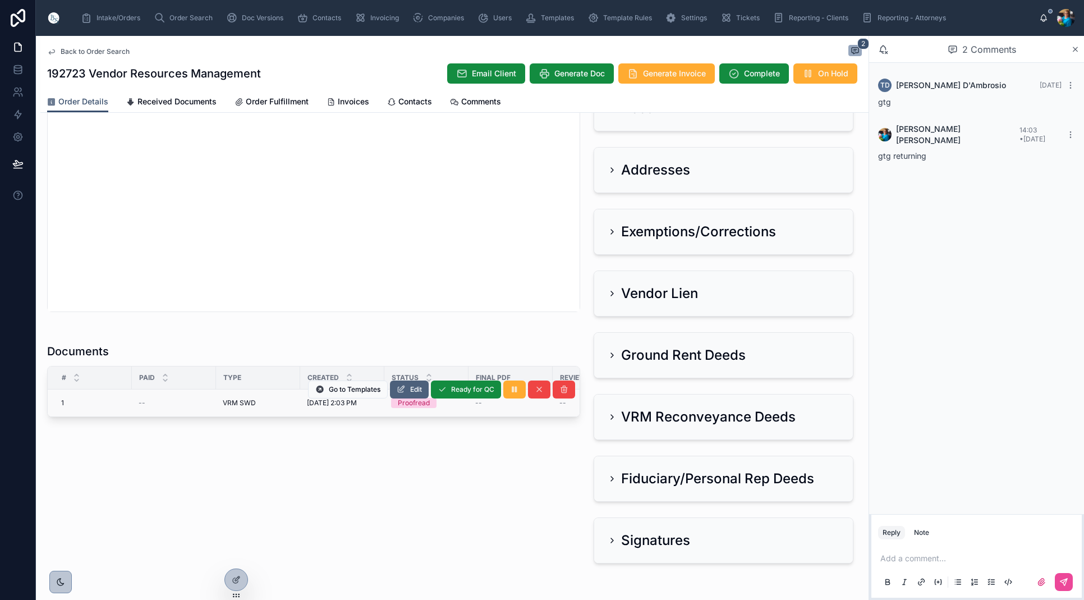
click at [406, 389] on button "Edit" at bounding box center [409, 389] width 39 height 18
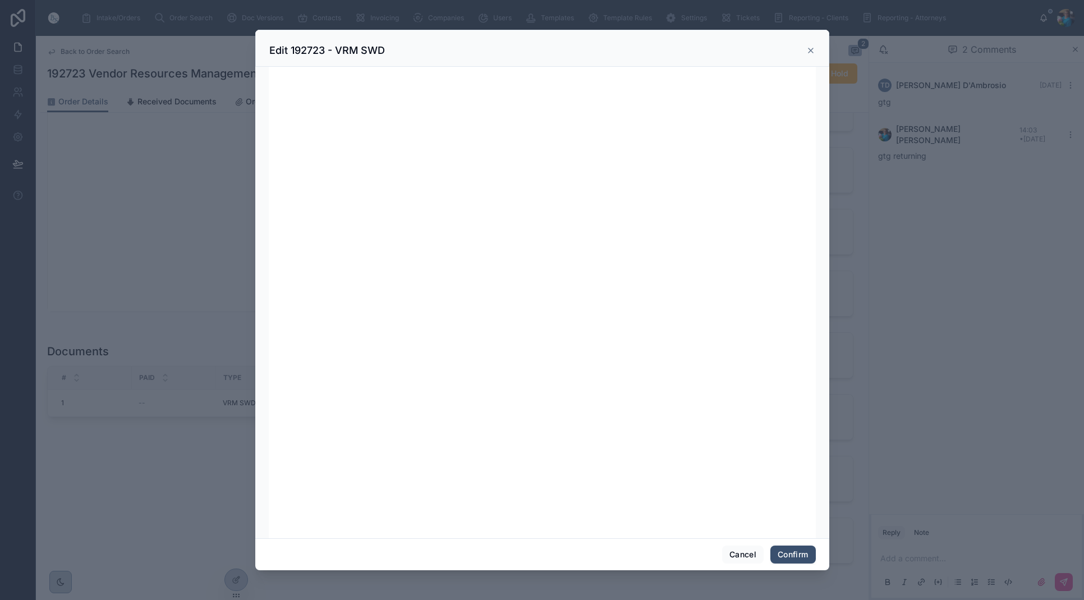
scroll to position [0, 0]
click at [780, 556] on button "Confirm" at bounding box center [792, 554] width 45 height 18
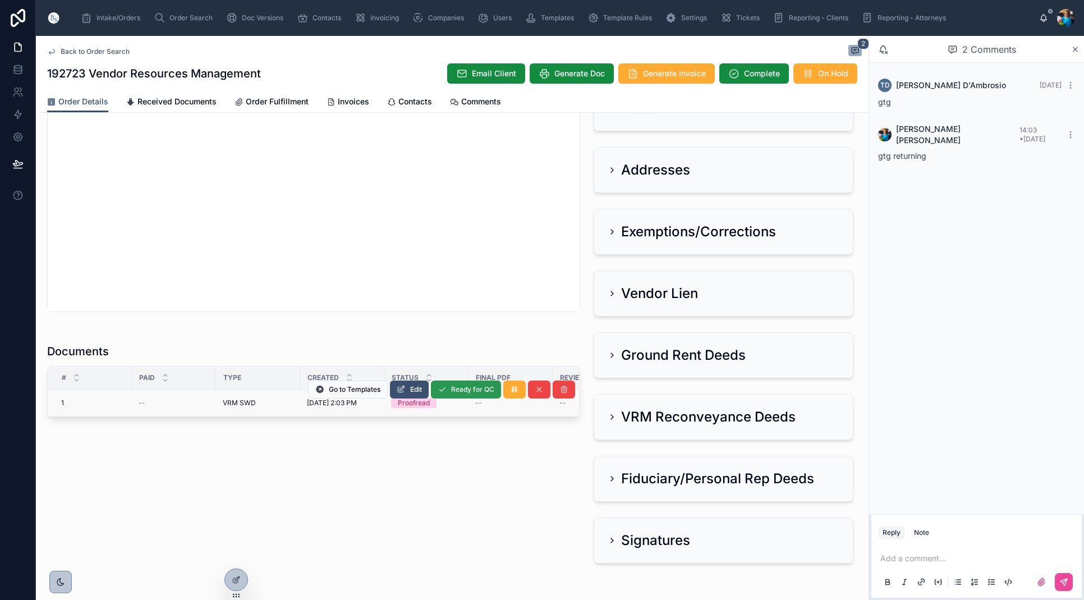
click at [459, 389] on span "Ready for QC" at bounding box center [472, 389] width 43 height 9
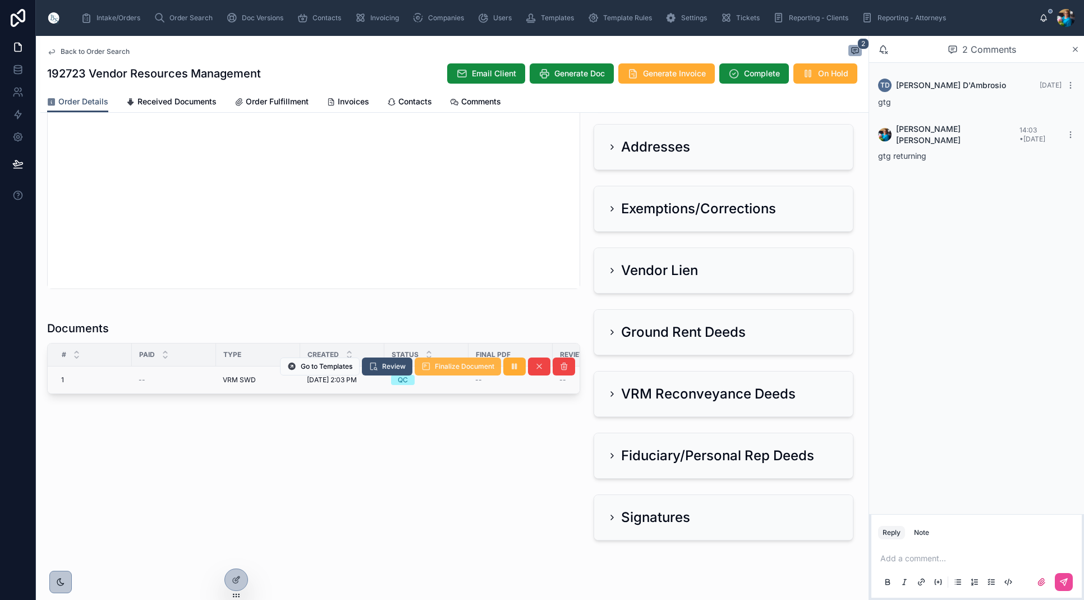
click at [444, 368] on span "Finalize Document" at bounding box center [464, 366] width 59 height 9
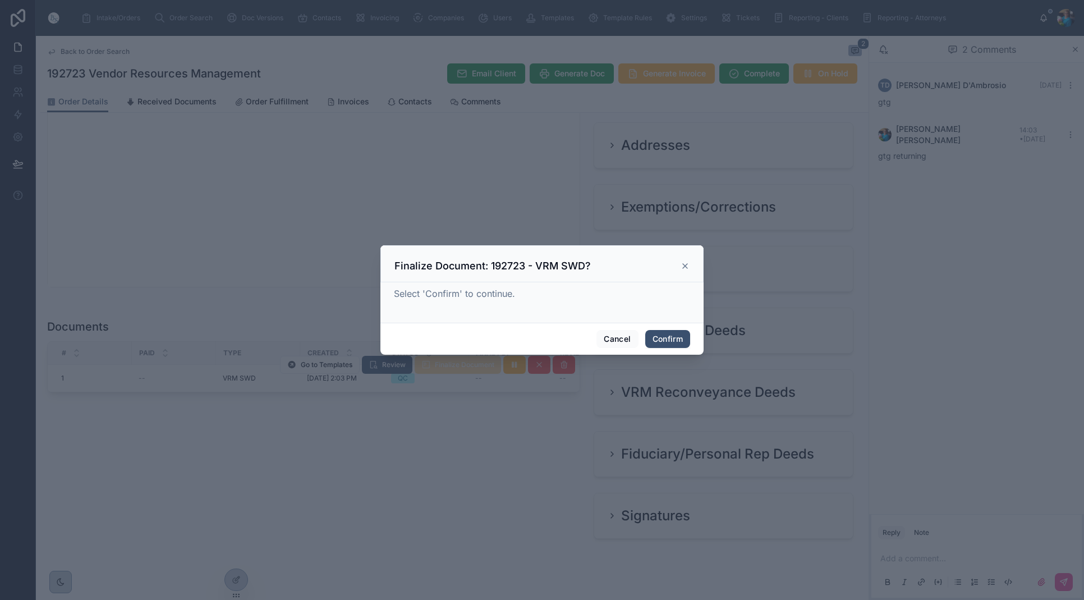
drag, startPoint x: 674, startPoint y: 337, endPoint x: 653, endPoint y: 352, distance: 26.5
click at [674, 337] on button "Confirm" at bounding box center [667, 339] width 45 height 18
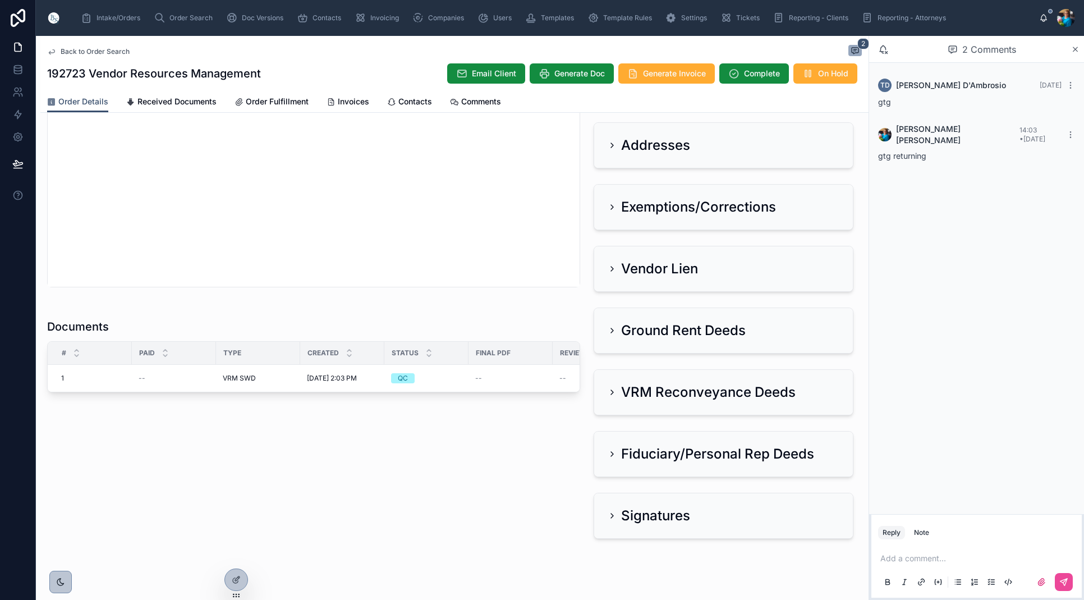
scroll to position [557, 0]
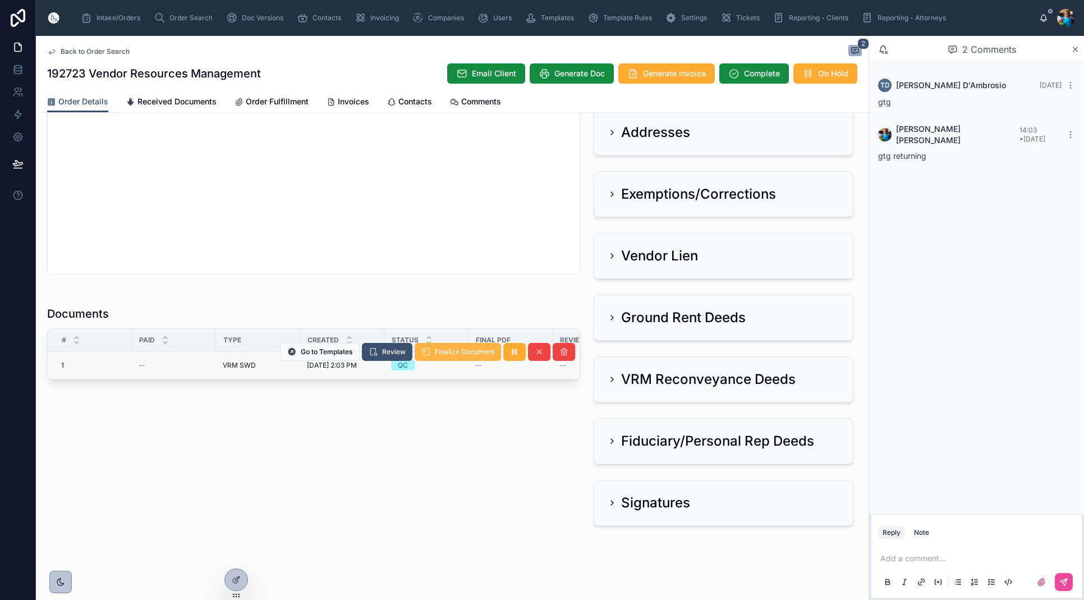
click at [454, 354] on button "Finalize Document" at bounding box center [458, 352] width 86 height 18
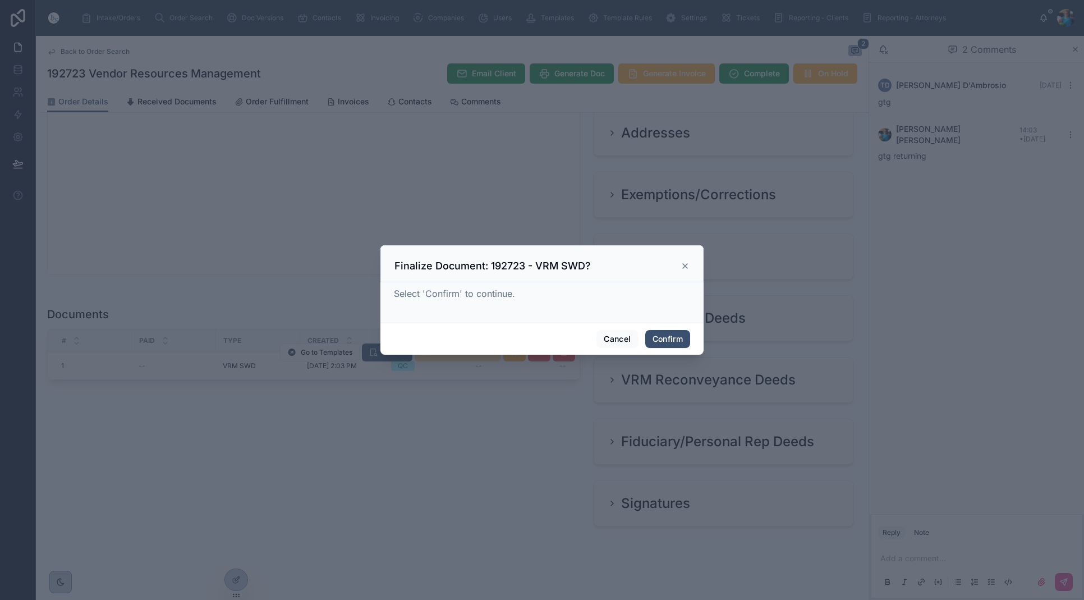
click at [454, 354] on div "Cancel Confirm" at bounding box center [541, 339] width 323 height 32
drag, startPoint x: 672, startPoint y: 337, endPoint x: 668, endPoint y: 343, distance: 7.6
click at [672, 338] on button "Confirm" at bounding box center [667, 339] width 45 height 18
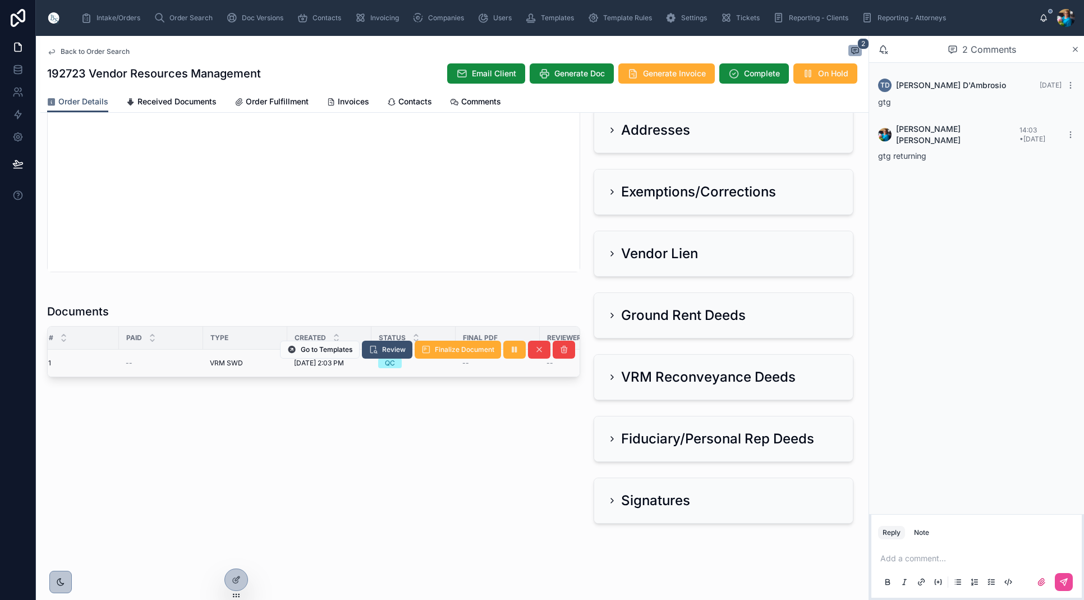
scroll to position [556, 0]
click at [402, 351] on span "Review" at bounding box center [394, 349] width 24 height 9
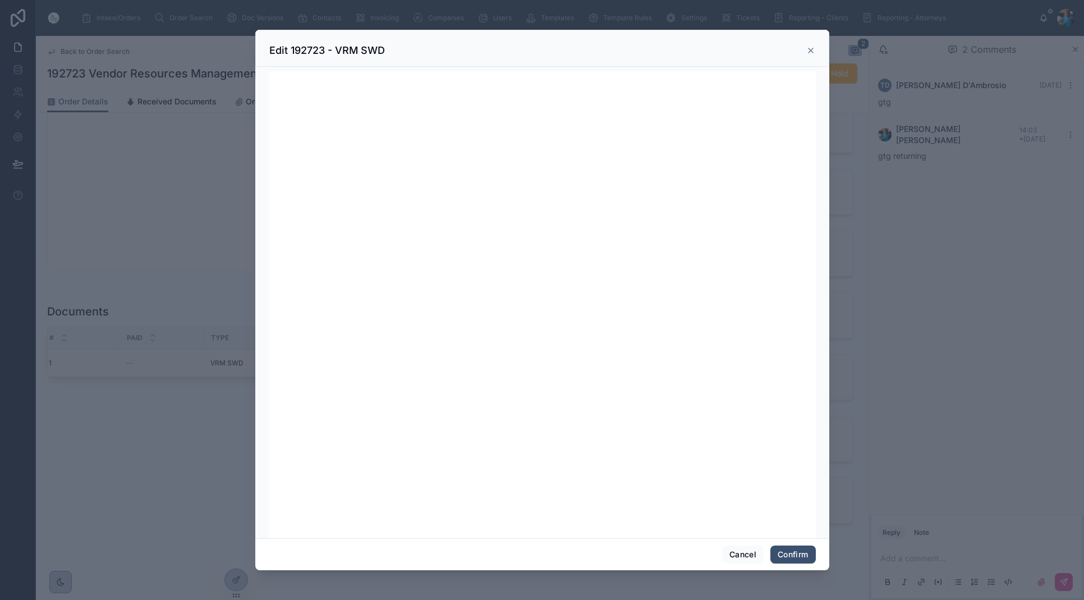
scroll to position [2, 0]
click at [795, 555] on button "Confirm" at bounding box center [792, 554] width 45 height 18
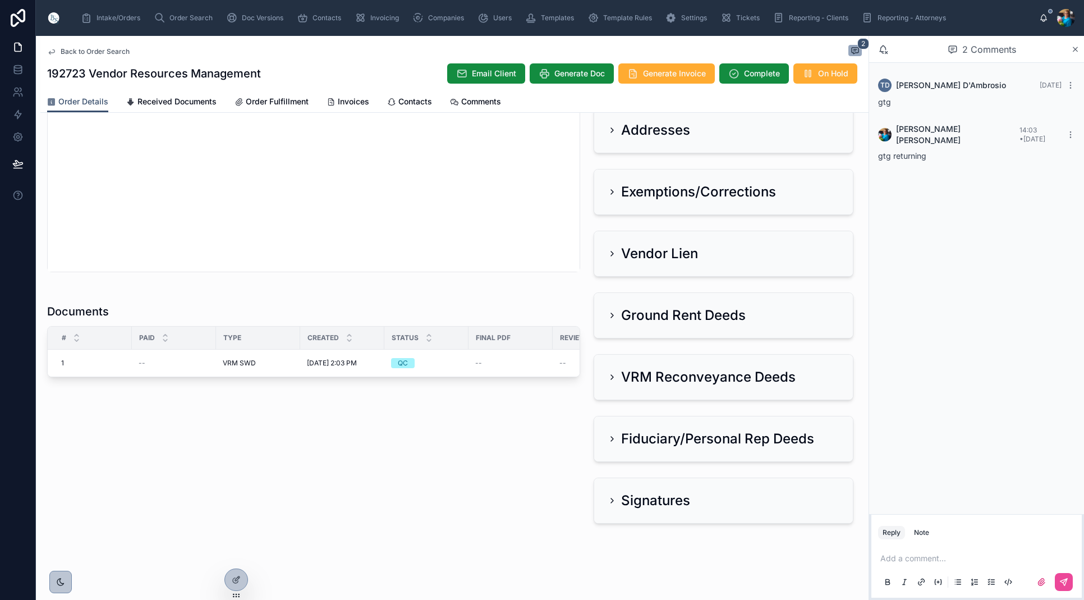
scroll to position [0, 0]
click at [0, 0] on span "Finalize Document" at bounding box center [0, 0] width 0 height 0
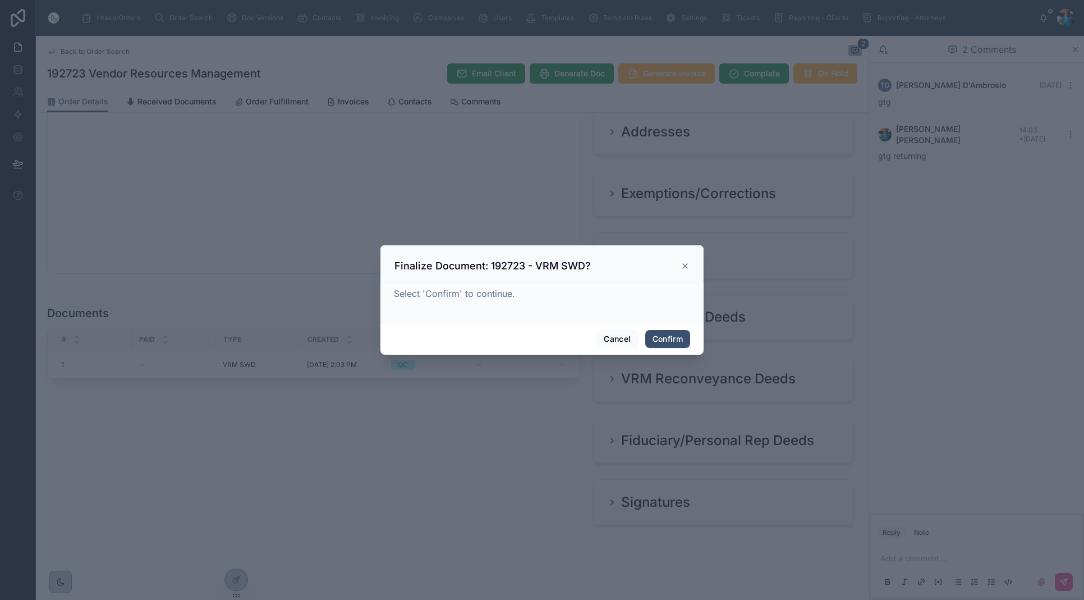
click at [455, 347] on div "Cancel Confirm" at bounding box center [541, 339] width 323 height 32
click at [651, 337] on button "Confirm" at bounding box center [667, 339] width 45 height 18
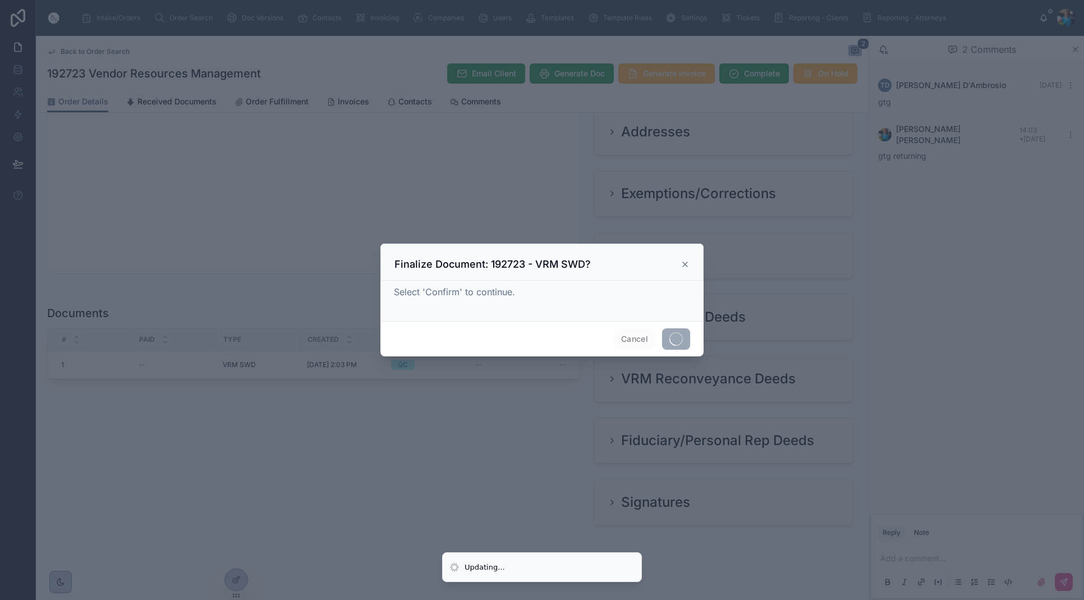
click at [651, 338] on span "Cancel" at bounding box center [635, 338] width 42 height 21
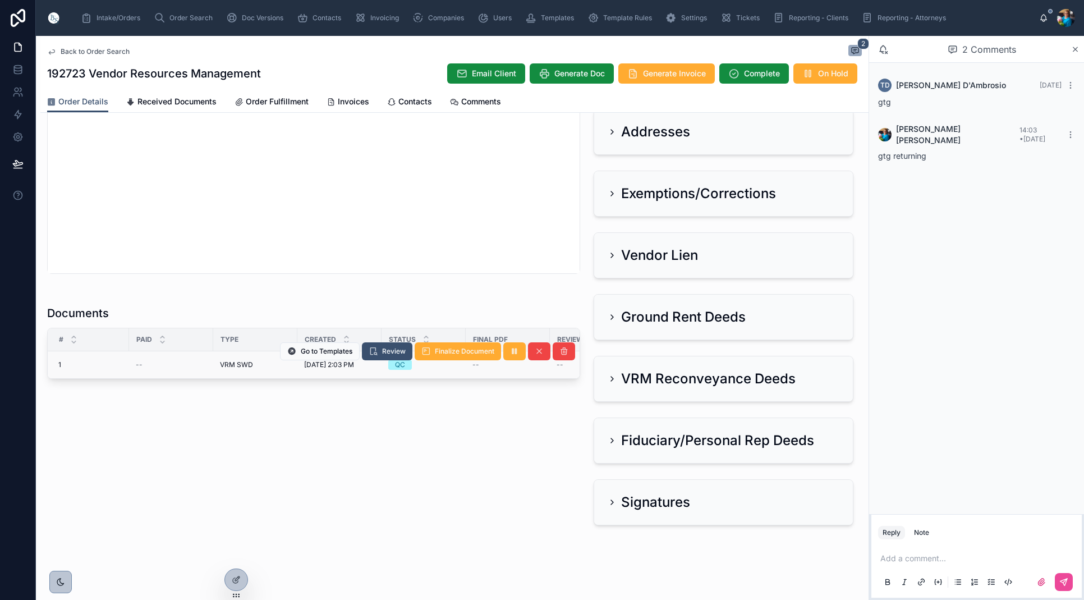
scroll to position [0, 2]
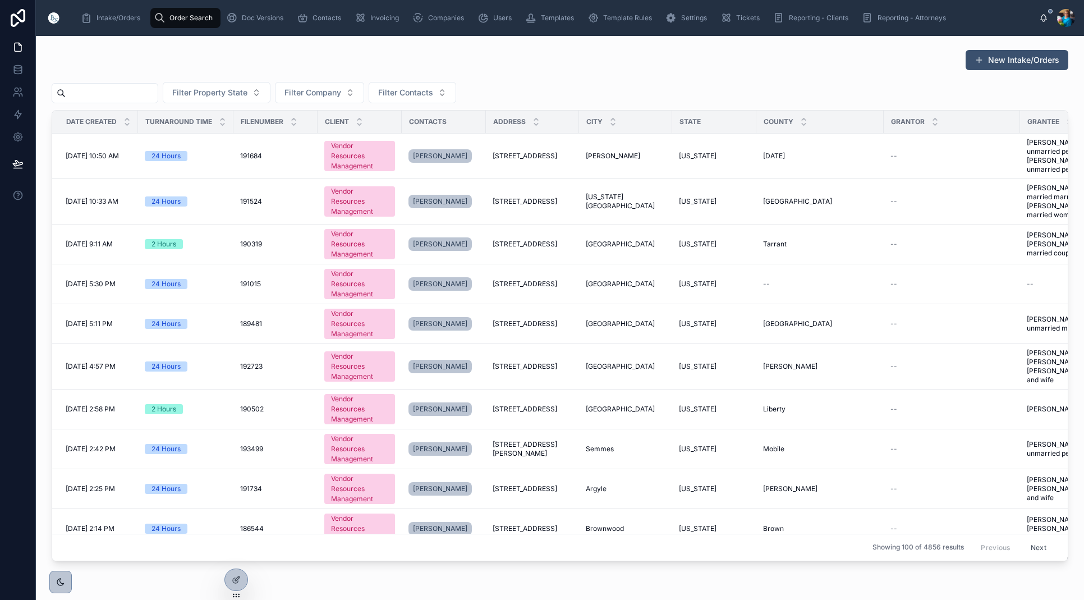
scroll to position [13, 0]
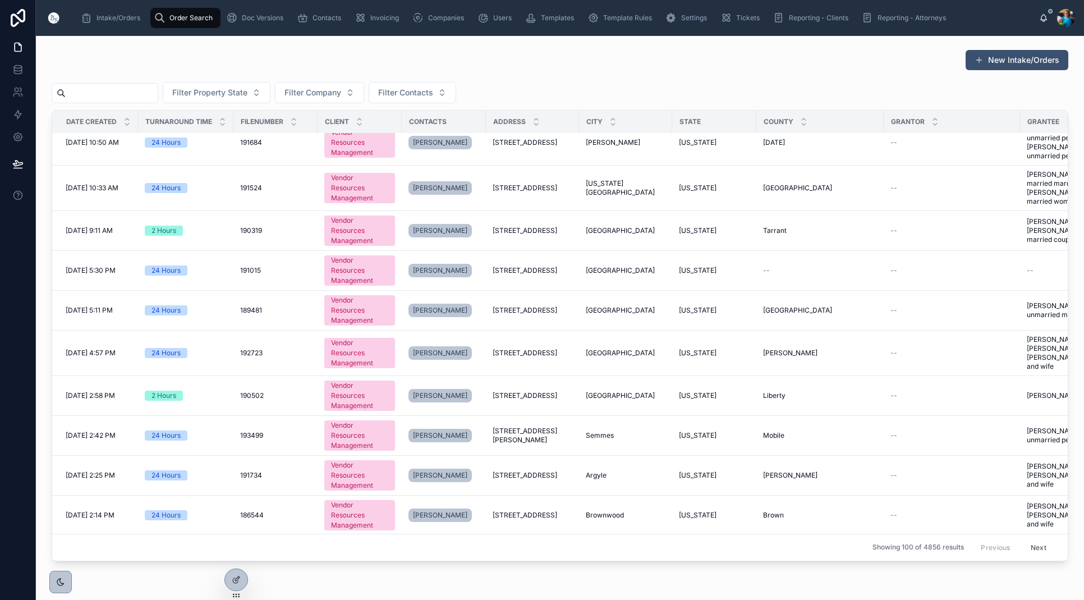
click at [137, 95] on input "text" at bounding box center [112, 93] width 92 height 16
paste input "******"
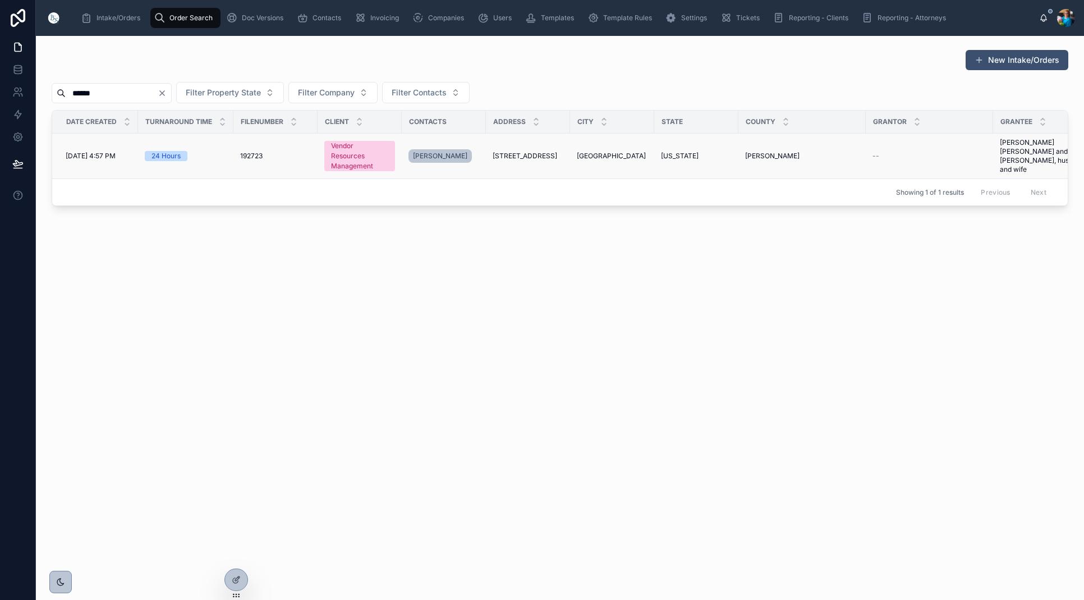
type input "******"
click at [494, 151] on span "[STREET_ADDRESS]" at bounding box center [525, 155] width 65 height 9
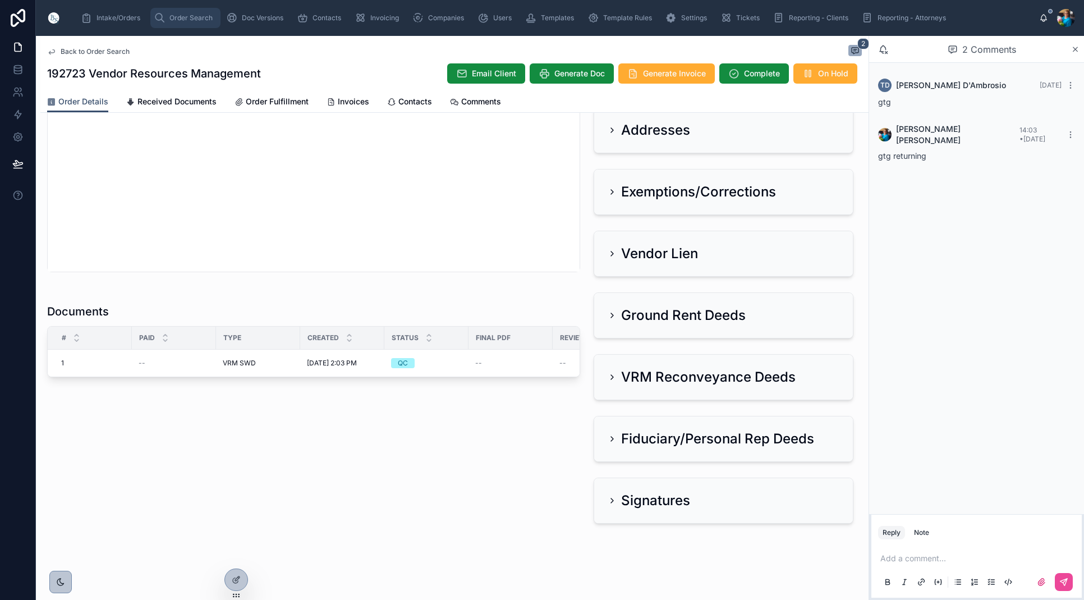
click at [191, 16] on span "Order Search" at bounding box center [190, 17] width 43 height 9
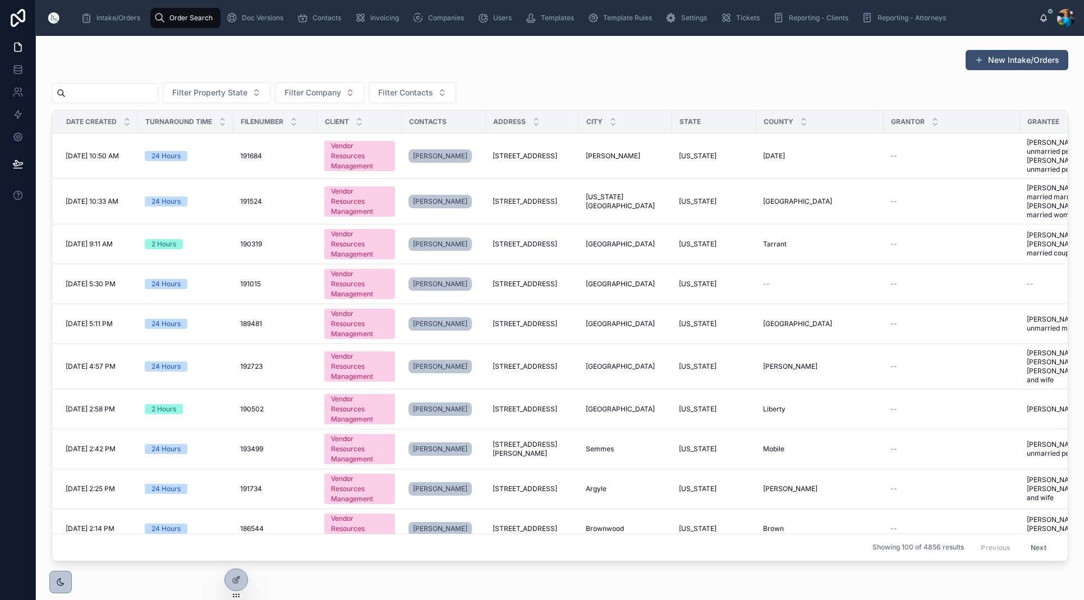
click at [144, 89] on input "text" at bounding box center [112, 93] width 92 height 16
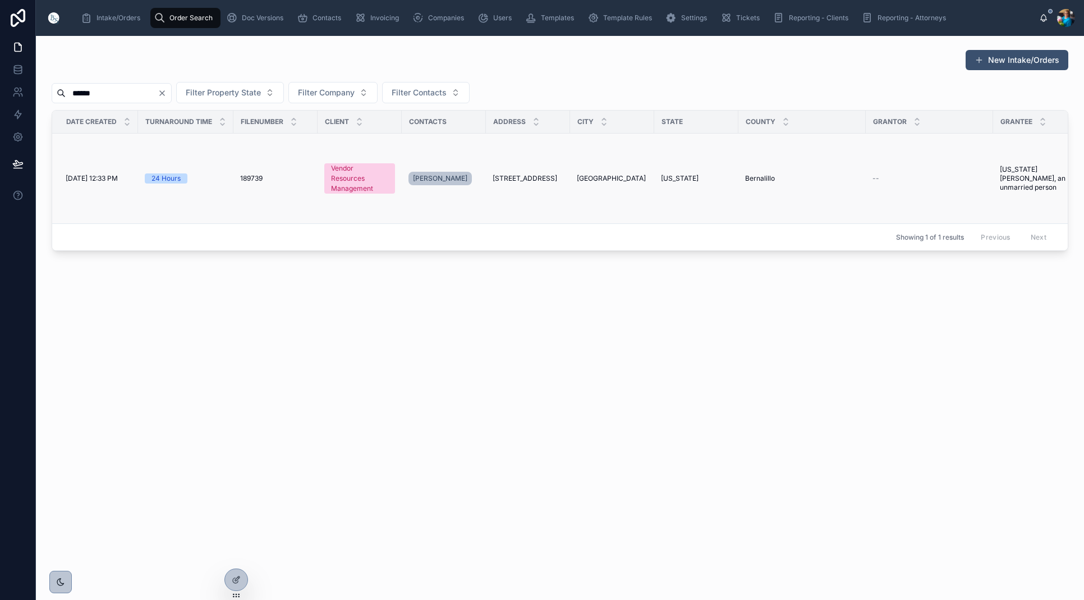
type input "******"
click at [513, 175] on span "3112 Candlelight Drive NE" at bounding box center [525, 178] width 65 height 9
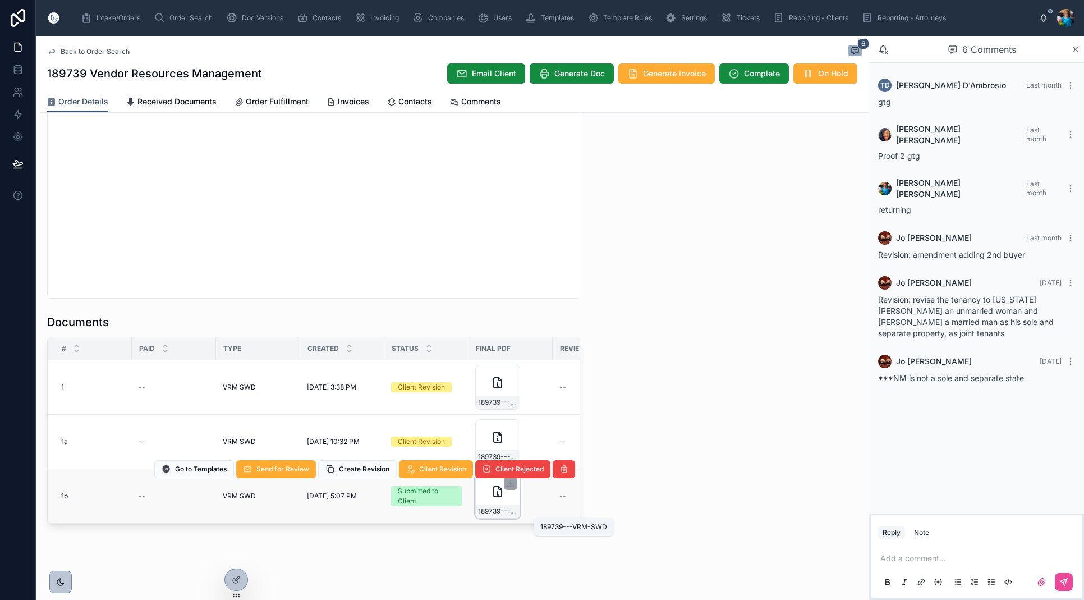
click at [505, 508] on span "189739---VRM-SWD" at bounding box center [497, 511] width 39 height 9
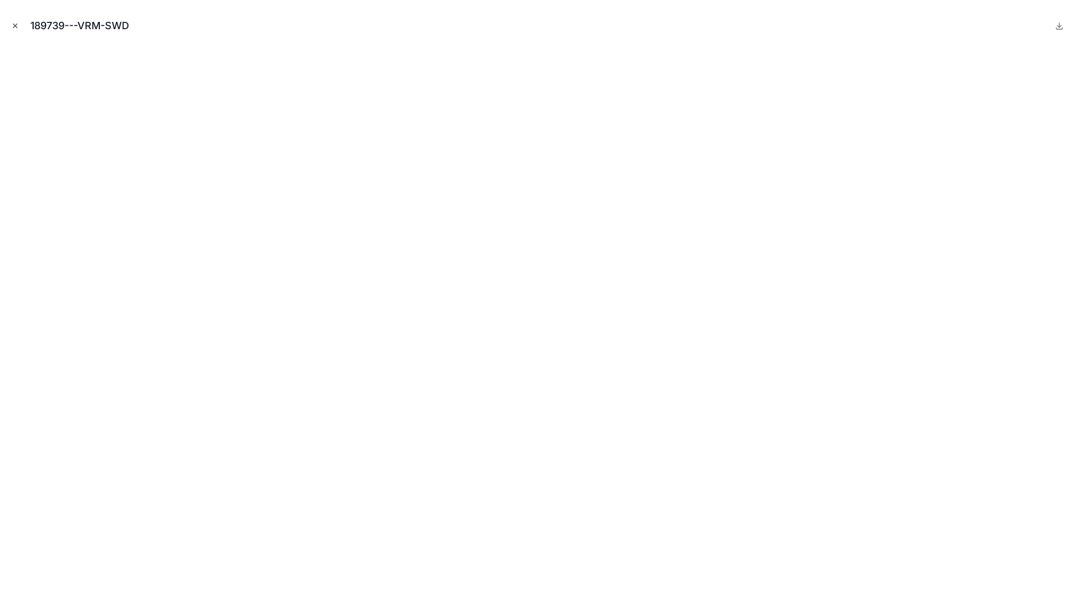
click at [17, 26] on icon "Close modal" at bounding box center [15, 26] width 8 height 8
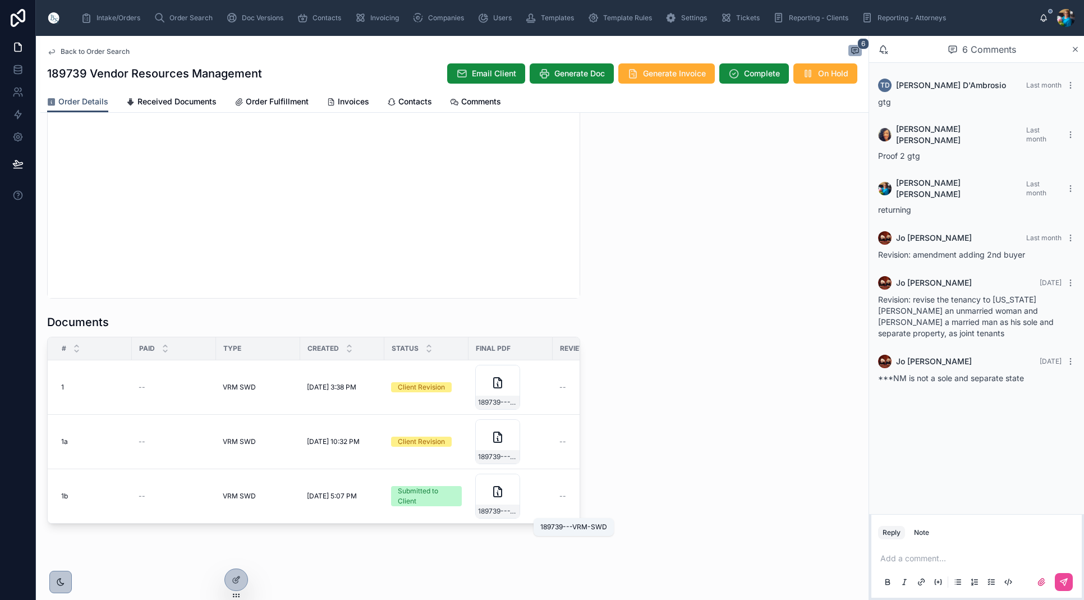
click at [505, 509] on span "189739---VRM-SWD" at bounding box center [497, 511] width 39 height 9
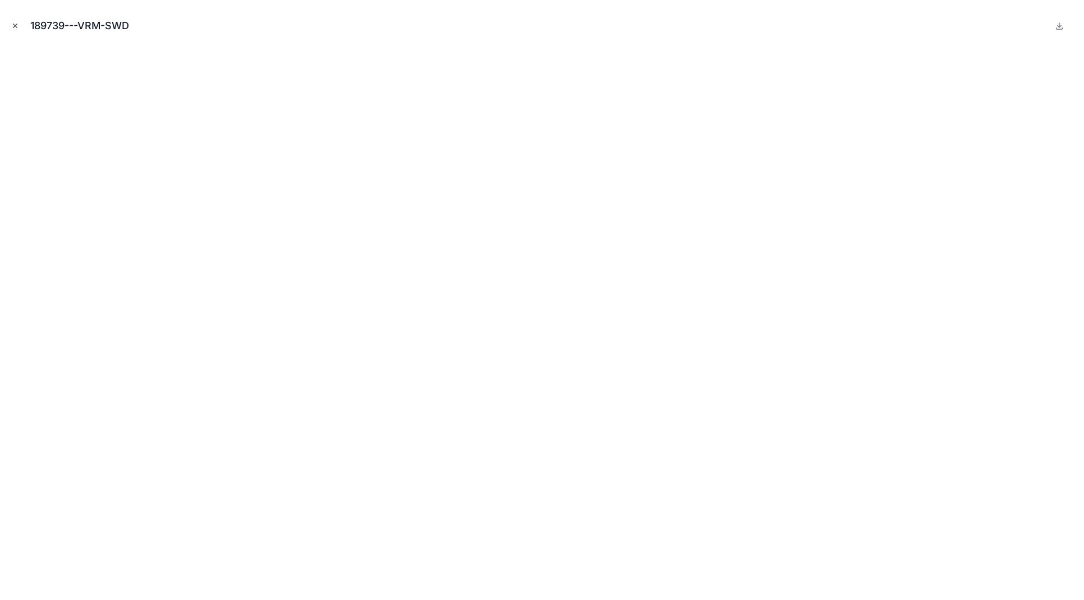
click at [13, 24] on icon "Close modal" at bounding box center [15, 26] width 4 height 4
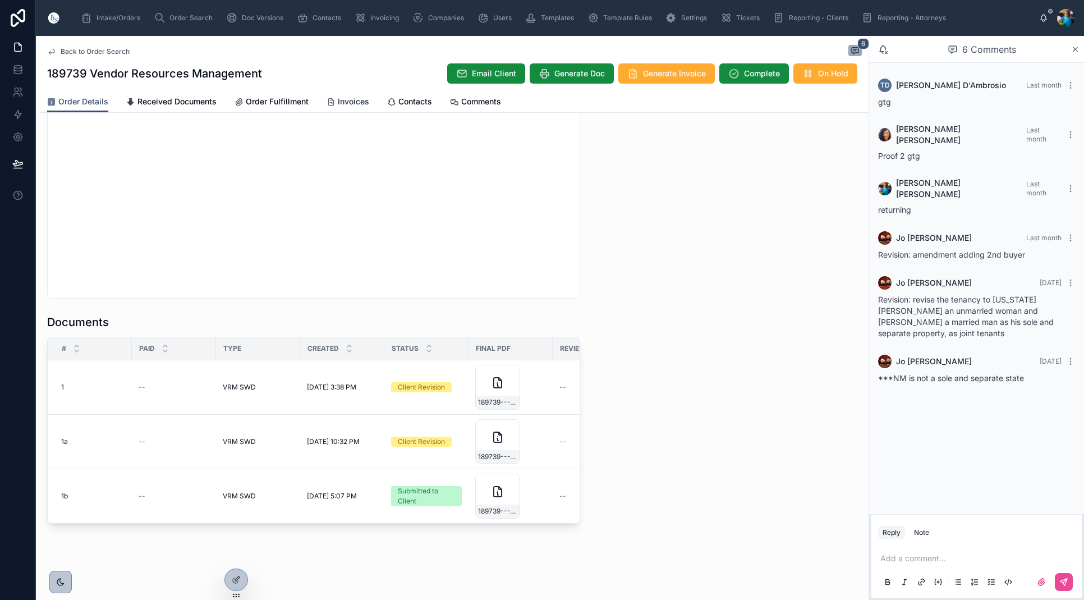
click at [347, 101] on span "Invoices" at bounding box center [353, 101] width 31 height 11
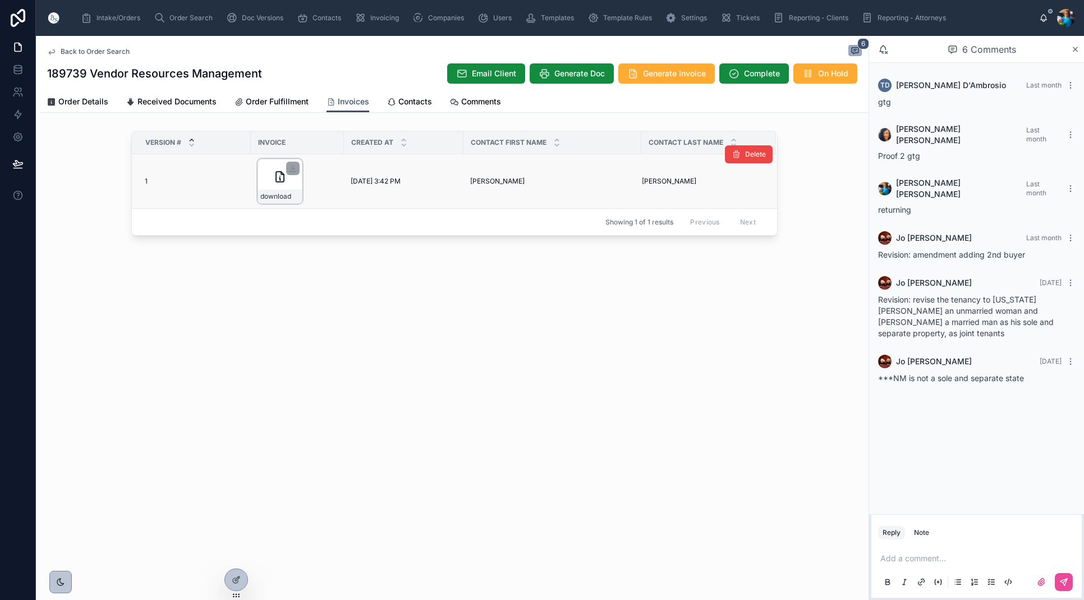
drag, startPoint x: 295, startPoint y: 166, endPoint x: 293, endPoint y: 174, distance: 8.6
click at [295, 167] on icon at bounding box center [292, 168] width 9 height 9
click at [151, 100] on span "Received Documents" at bounding box center [176, 101] width 79 height 11
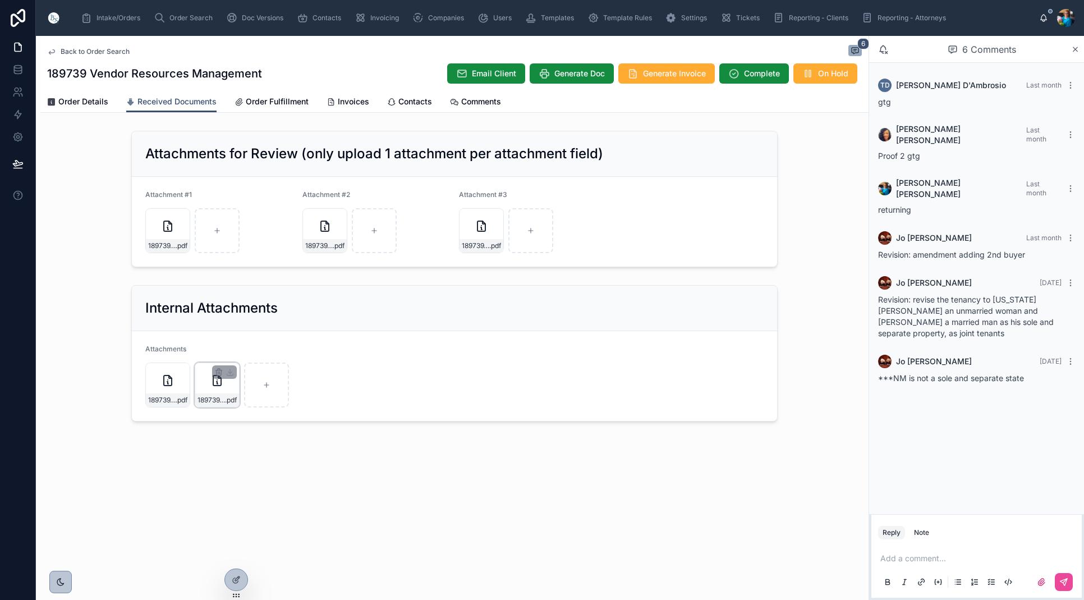
click at [227, 389] on div "189739_amend .pdf" at bounding box center [217, 384] width 45 height 45
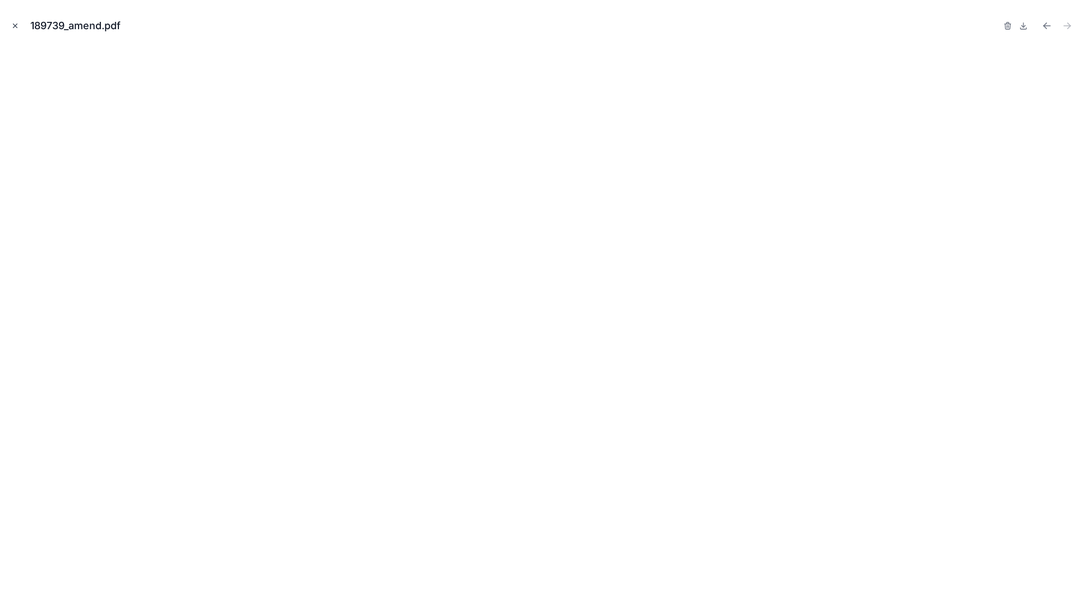
click at [17, 25] on icon "Close modal" at bounding box center [15, 26] width 8 height 8
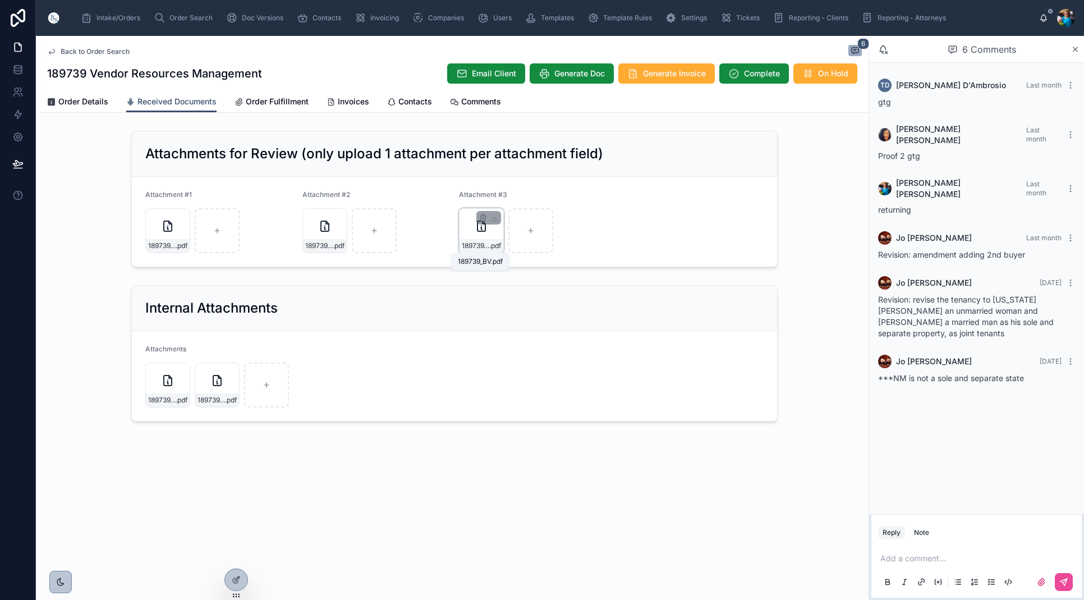
click at [478, 242] on span "189739_BV" at bounding box center [475, 245] width 27 height 9
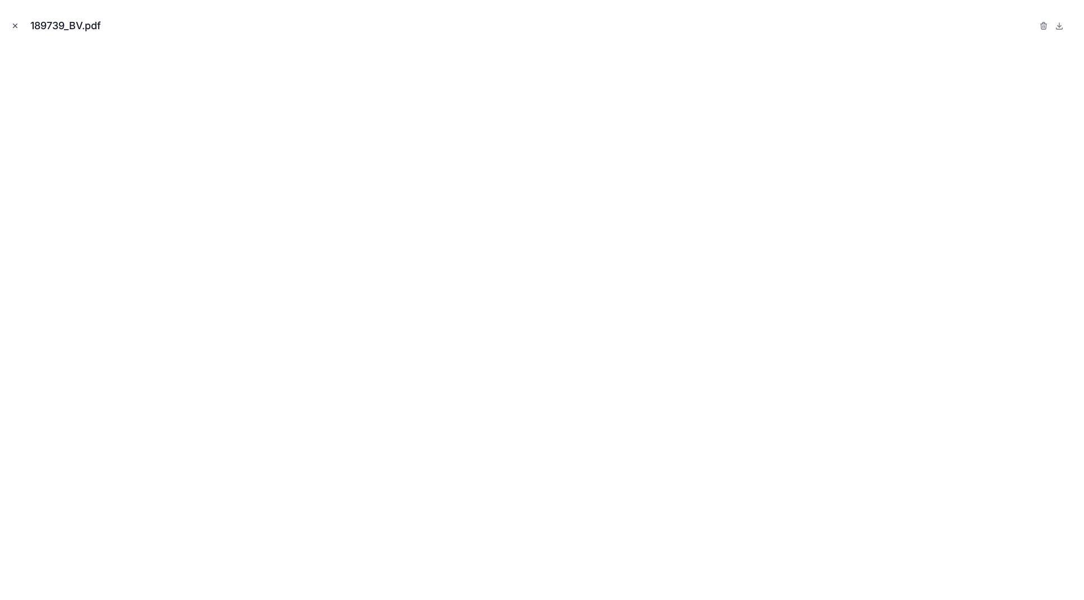
click at [12, 23] on icon "Close modal" at bounding box center [15, 26] width 8 height 8
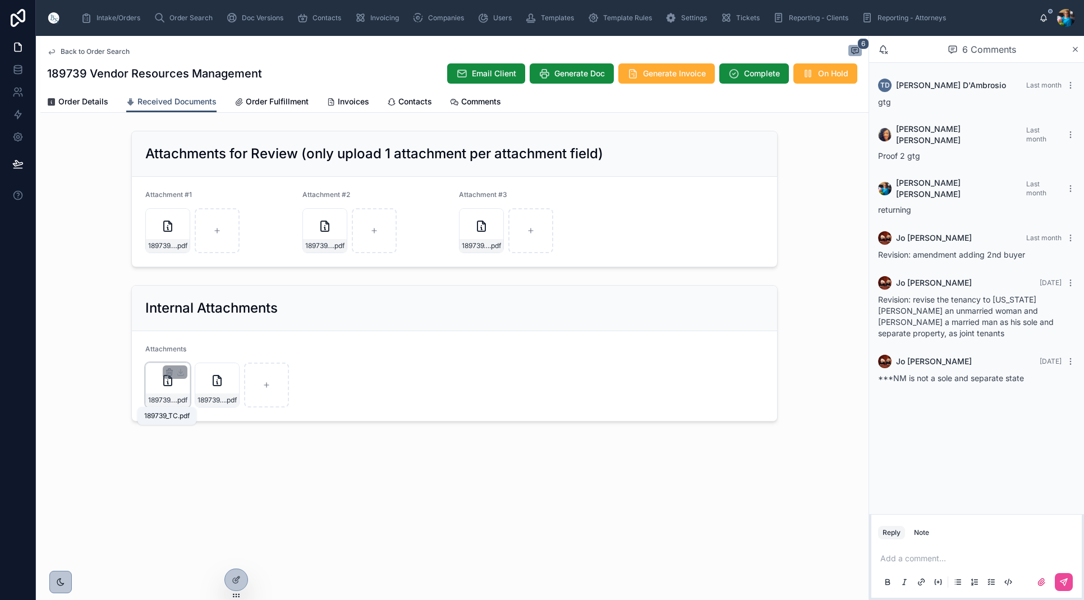
click at [173, 402] on span "189739_TC" at bounding box center [161, 400] width 27 height 9
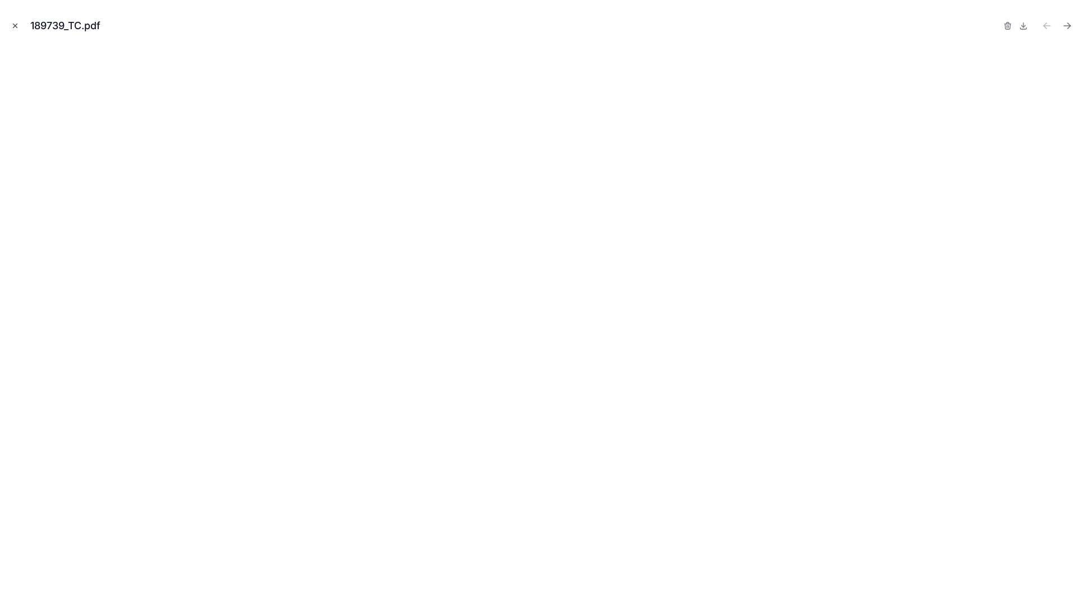
click at [11, 26] on icon "Close modal" at bounding box center [15, 26] width 8 height 8
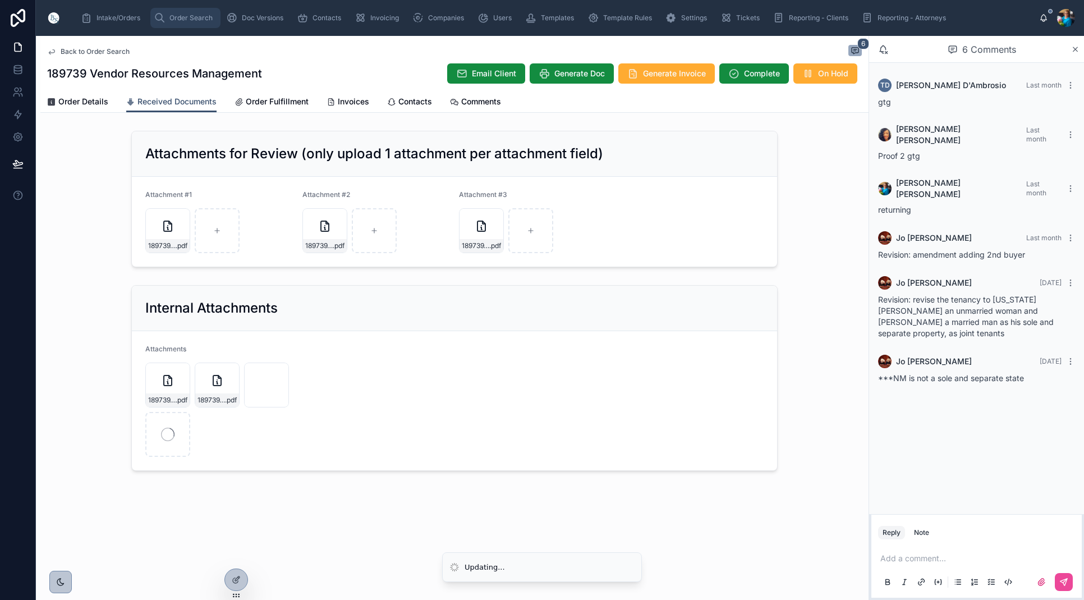
click at [199, 17] on span "Order Search" at bounding box center [190, 17] width 43 height 9
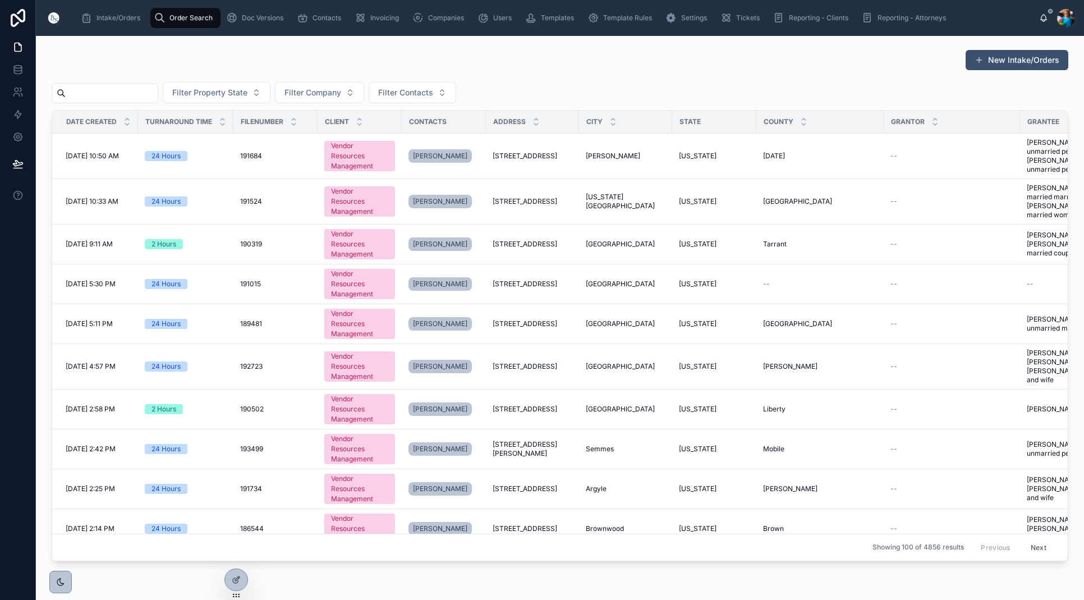
click at [158, 94] on input "text" at bounding box center [112, 93] width 92 height 16
paste input "******"
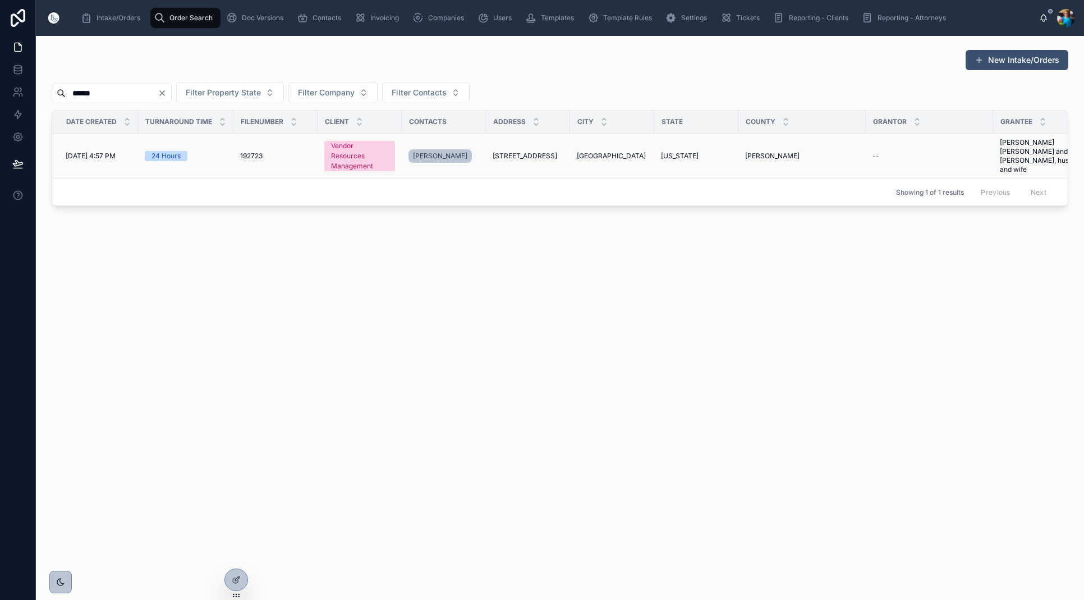
type input "******"
click at [541, 154] on span "[STREET_ADDRESS]" at bounding box center [525, 155] width 65 height 9
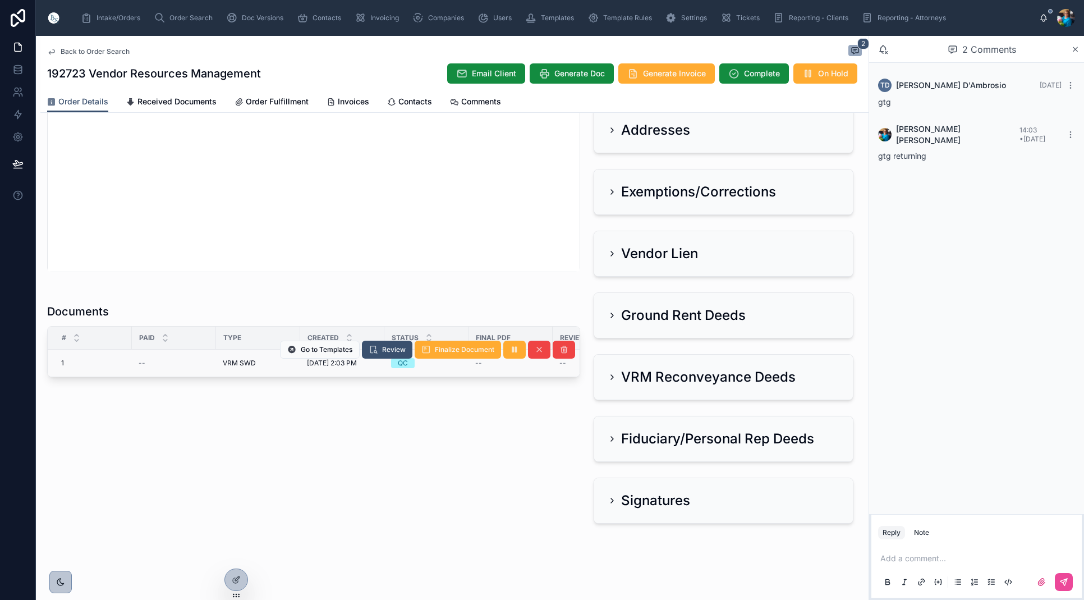
scroll to position [556, 0]
click at [456, 367] on div "QC" at bounding box center [426, 363] width 71 height 10
click at [483, 348] on span "Finalize Document" at bounding box center [464, 349] width 59 height 9
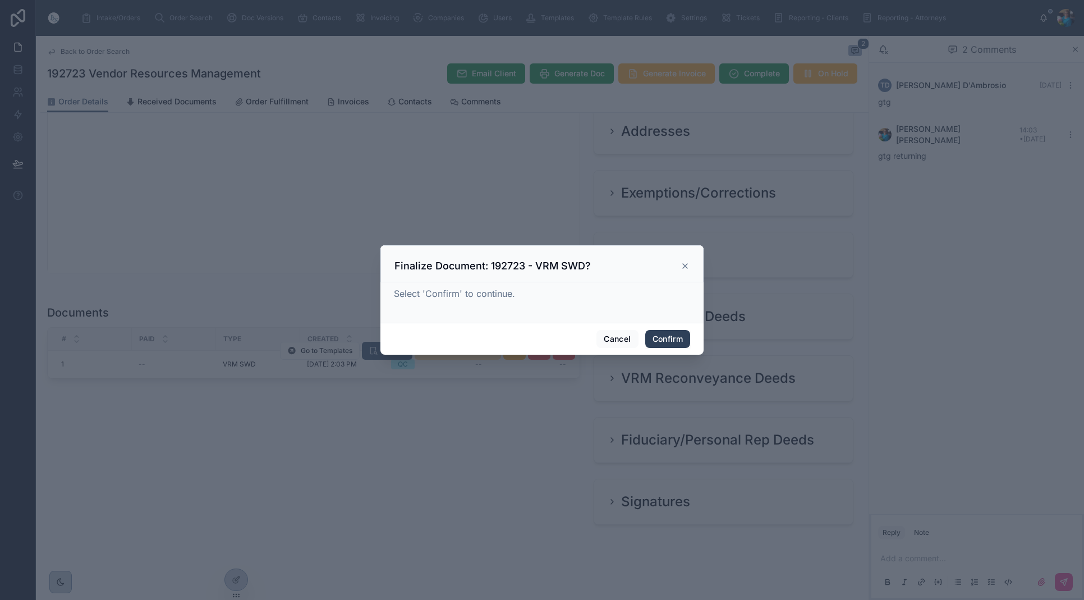
click at [666, 341] on button "Confirm" at bounding box center [667, 339] width 45 height 18
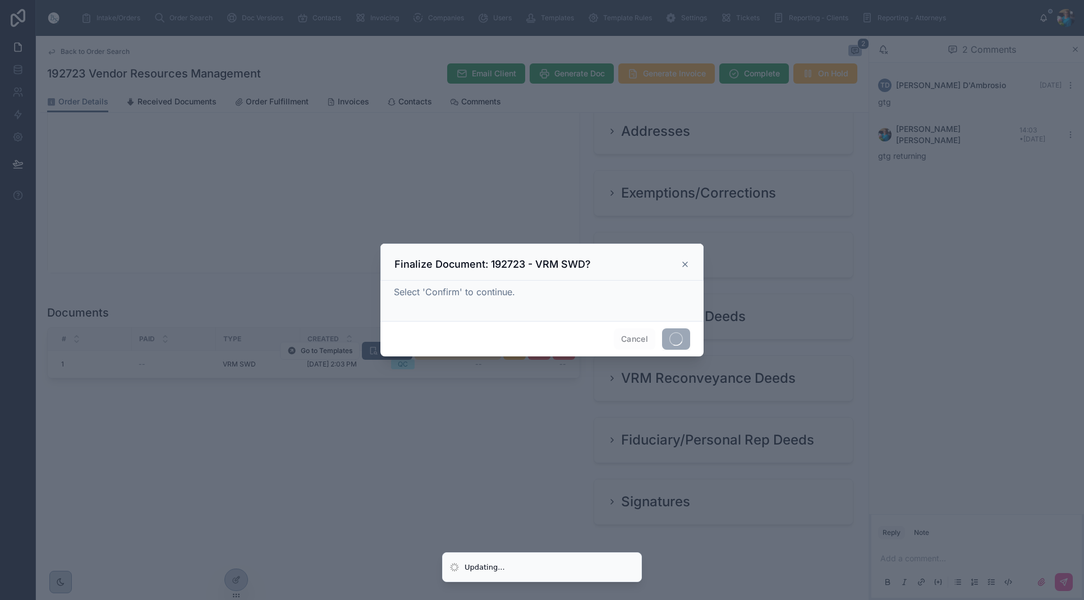
drag, startPoint x: 666, startPoint y: 341, endPoint x: 654, endPoint y: 354, distance: 17.9
click at [665, 342] on span at bounding box center [676, 338] width 28 height 21
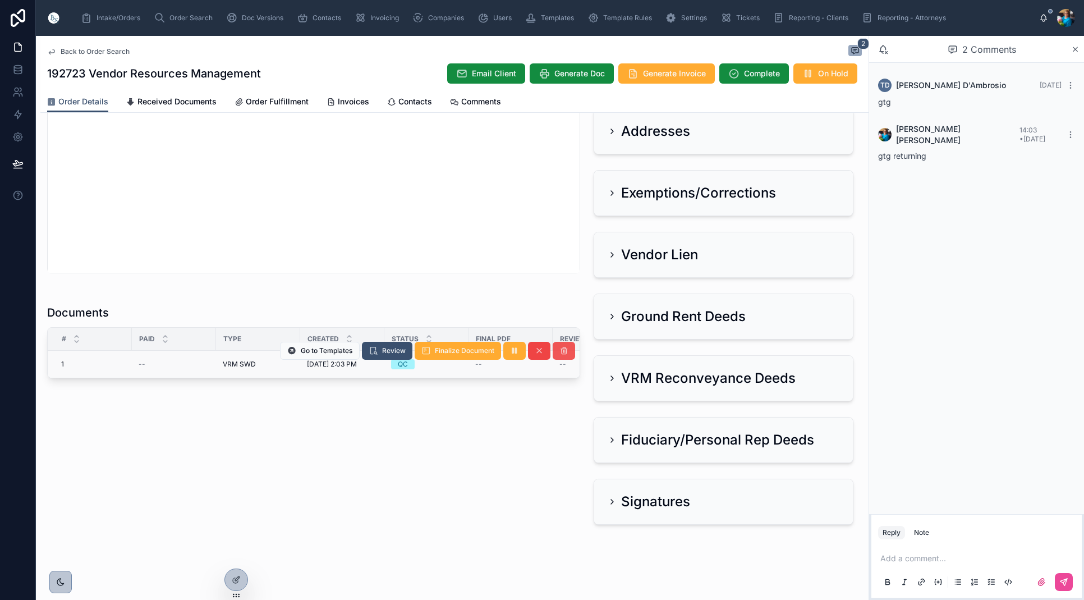
click at [565, 350] on icon at bounding box center [563, 350] width 9 height 9
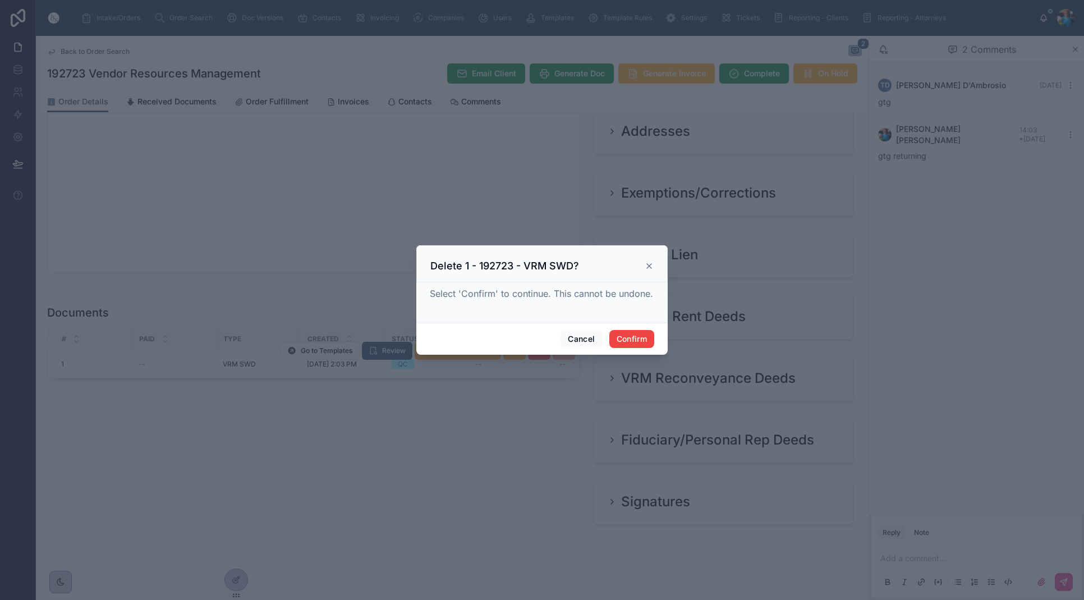
drag, startPoint x: 661, startPoint y: 339, endPoint x: 655, endPoint y: 339, distance: 6.8
click at [661, 339] on div "Cancel Confirm" at bounding box center [541, 339] width 251 height 32
drag, startPoint x: 646, startPoint y: 341, endPoint x: 640, endPoint y: 347, distance: 8.3
click at [646, 341] on button "Confirm" at bounding box center [631, 339] width 45 height 18
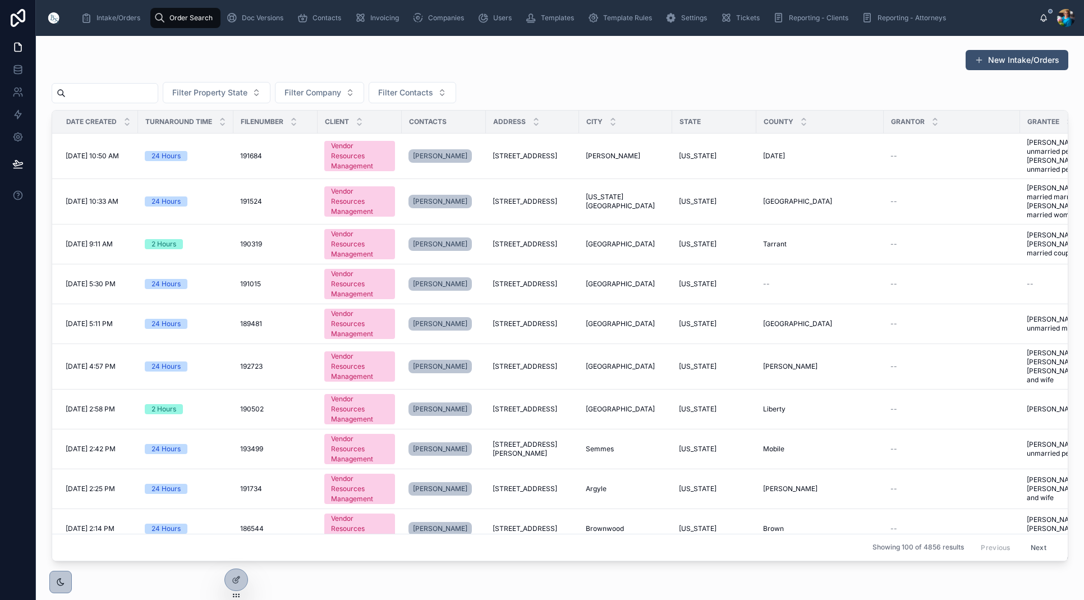
click at [157, 91] on input "text" at bounding box center [112, 93] width 92 height 16
paste input "******"
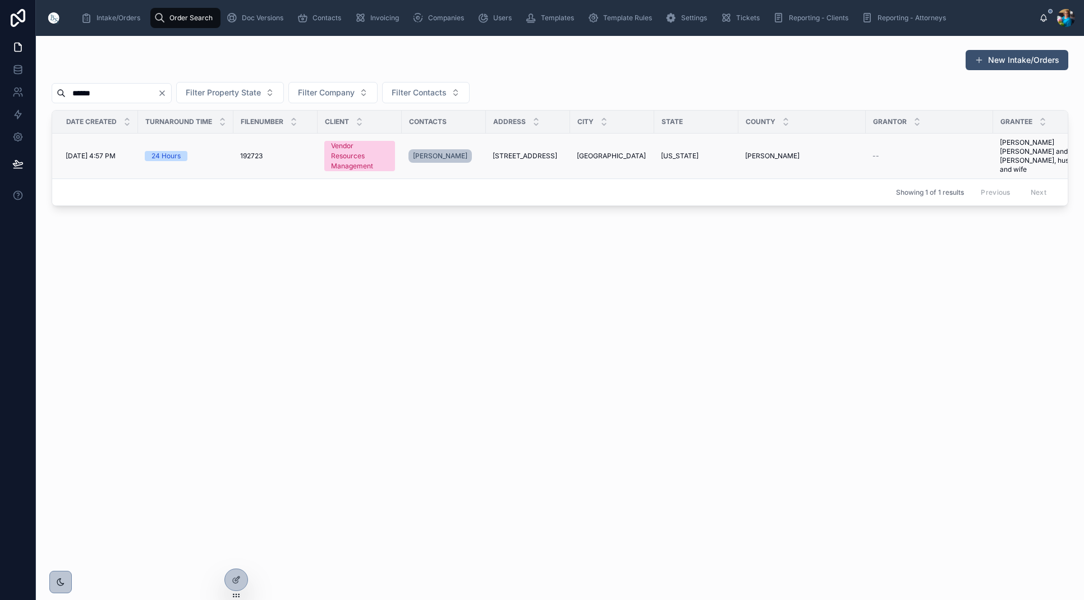
type input "******"
click at [612, 153] on span "[GEOGRAPHIC_DATA]" at bounding box center [611, 155] width 69 height 9
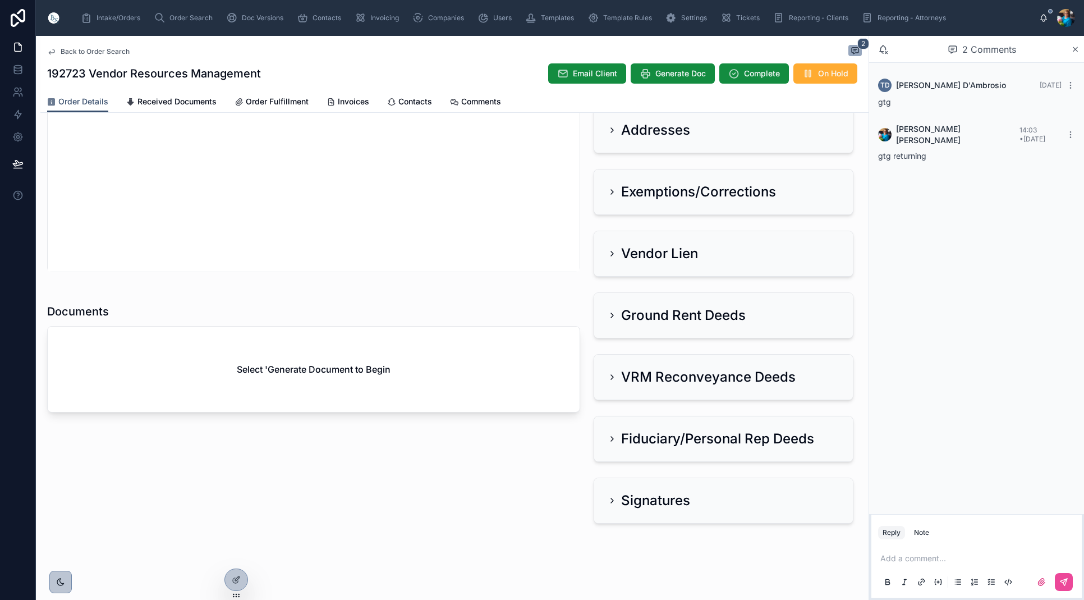
scroll to position [556, 0]
click at [659, 77] on span "Generate Doc" at bounding box center [680, 73] width 50 height 11
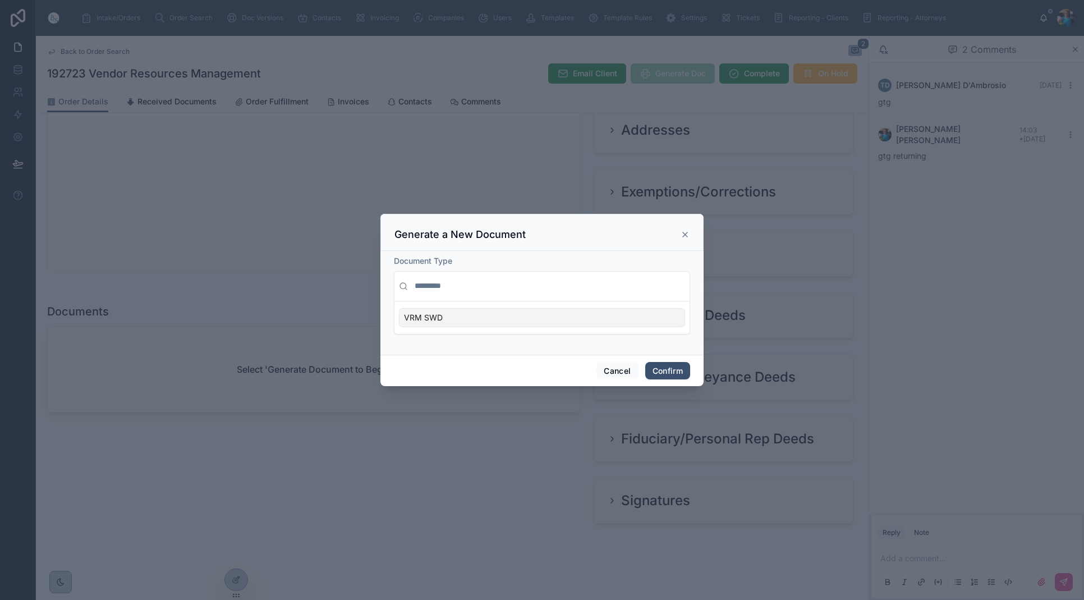
drag, startPoint x: 655, startPoint y: 320, endPoint x: 655, endPoint y: 327, distance: 6.8
click at [655, 321] on div "VRM SWD" at bounding box center [542, 317] width 286 height 19
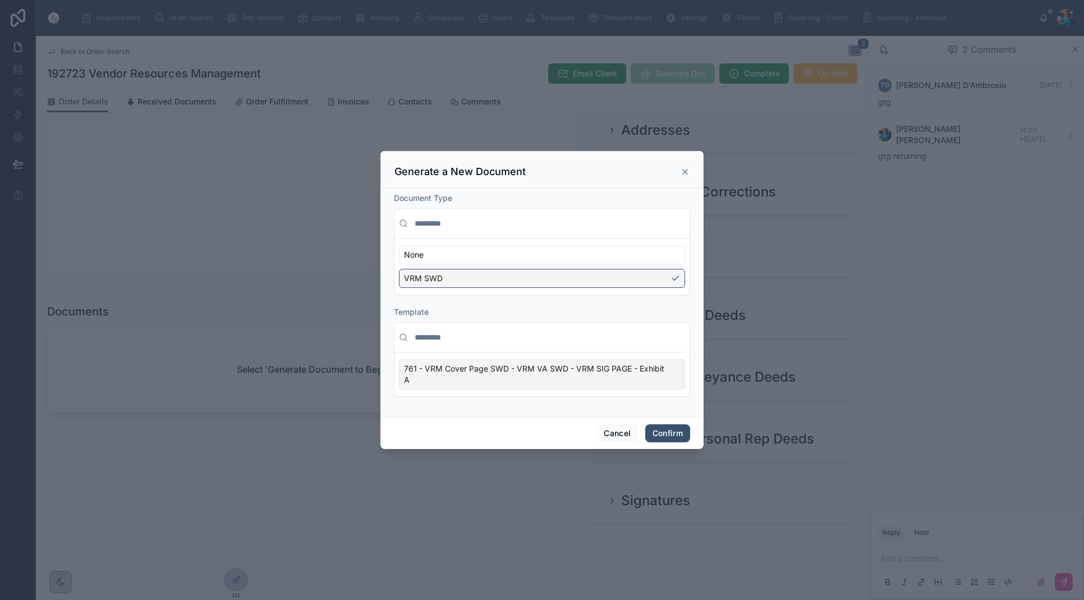
click at [672, 381] on div "761 - VRM Cover Page SWD - VRM VA SWD - VRM SIG PAGE - Exhibit A" at bounding box center [542, 374] width 286 height 30
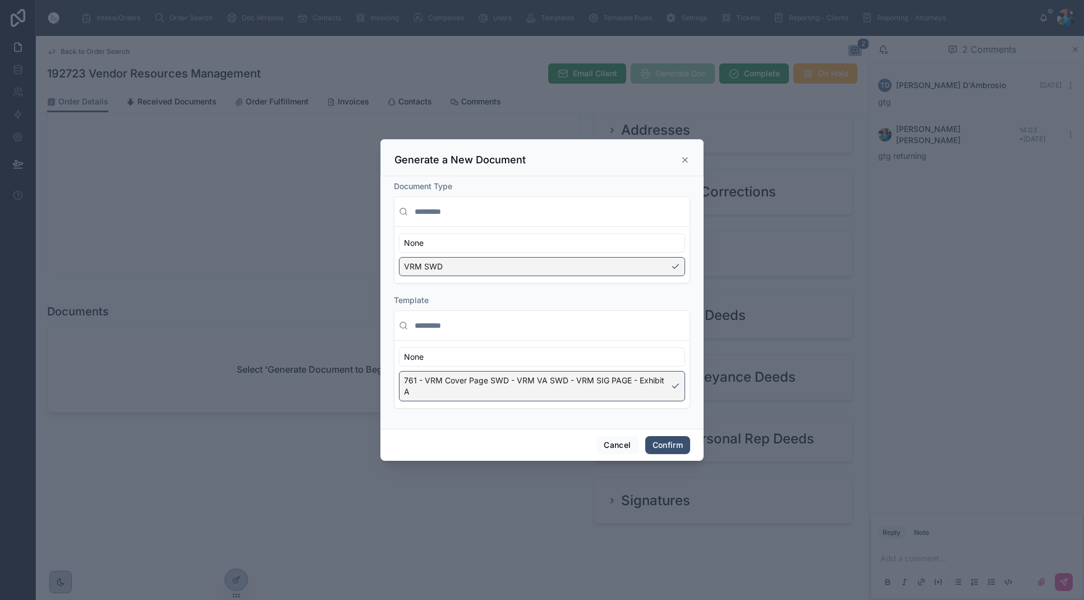
drag, startPoint x: 672, startPoint y: 444, endPoint x: 676, endPoint y: 439, distance: 6.8
click at [672, 444] on button "Confirm" at bounding box center [667, 445] width 45 height 18
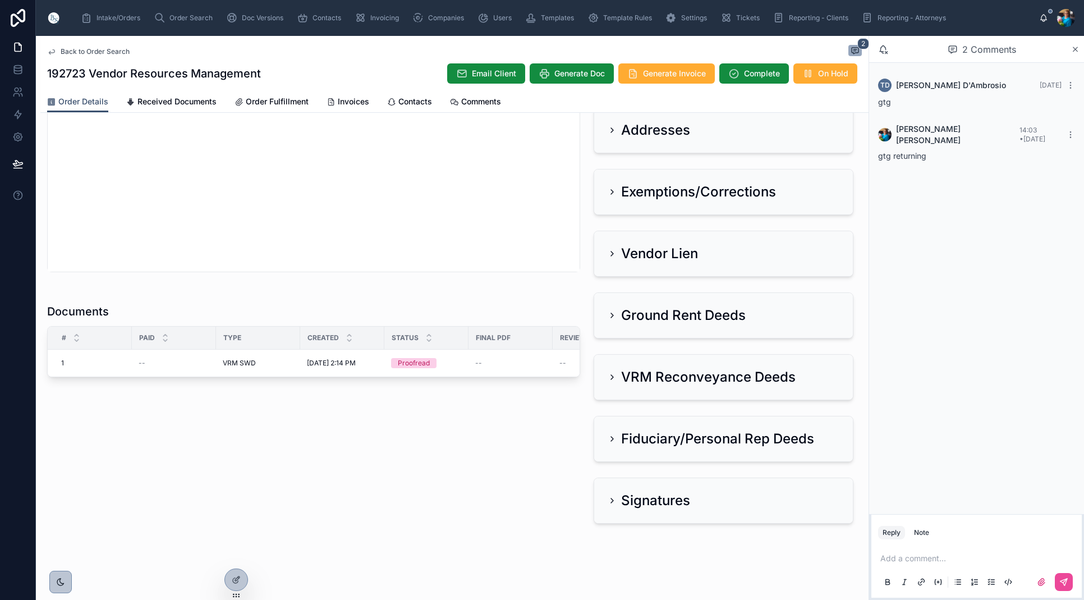
scroll to position [0, 0]
click at [407, 348] on button "Edit" at bounding box center [409, 350] width 39 height 18
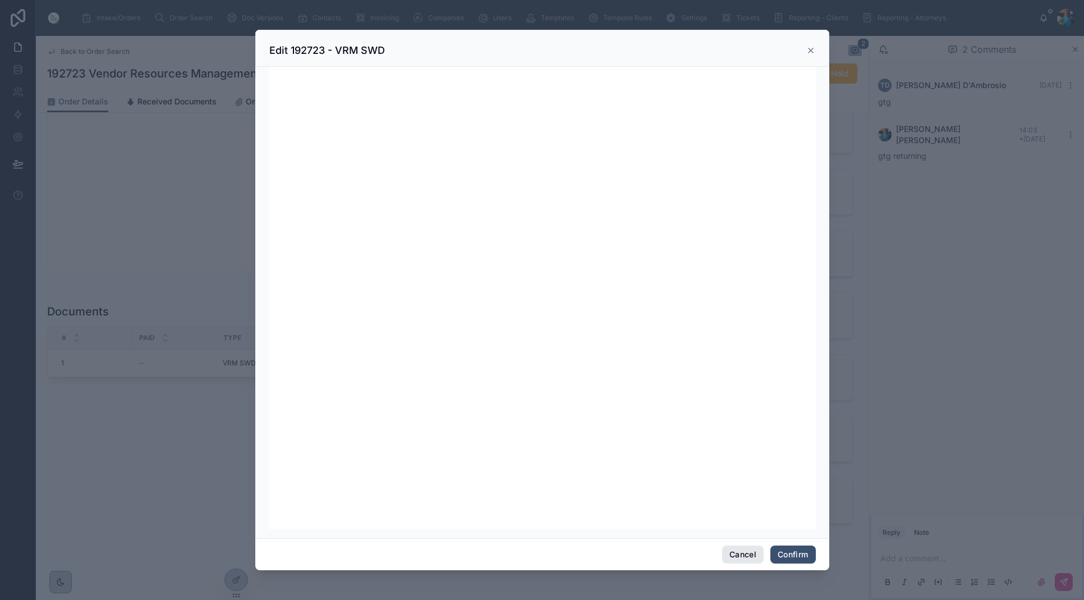
scroll to position [142, 0]
click at [799, 549] on button "Confirm" at bounding box center [792, 554] width 45 height 18
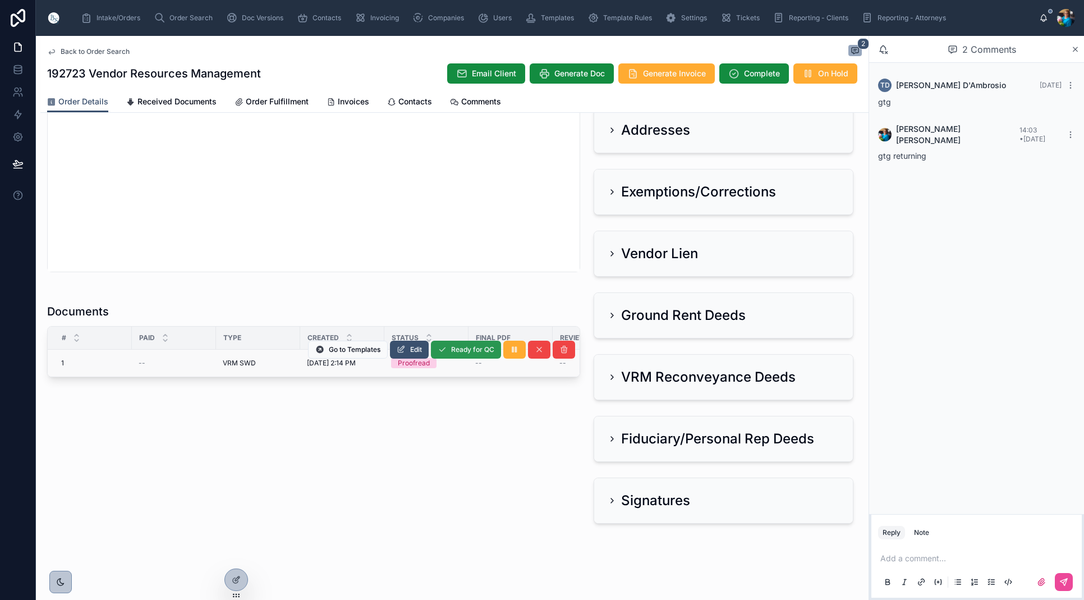
click at [472, 349] on span "Ready for QC" at bounding box center [472, 349] width 43 height 9
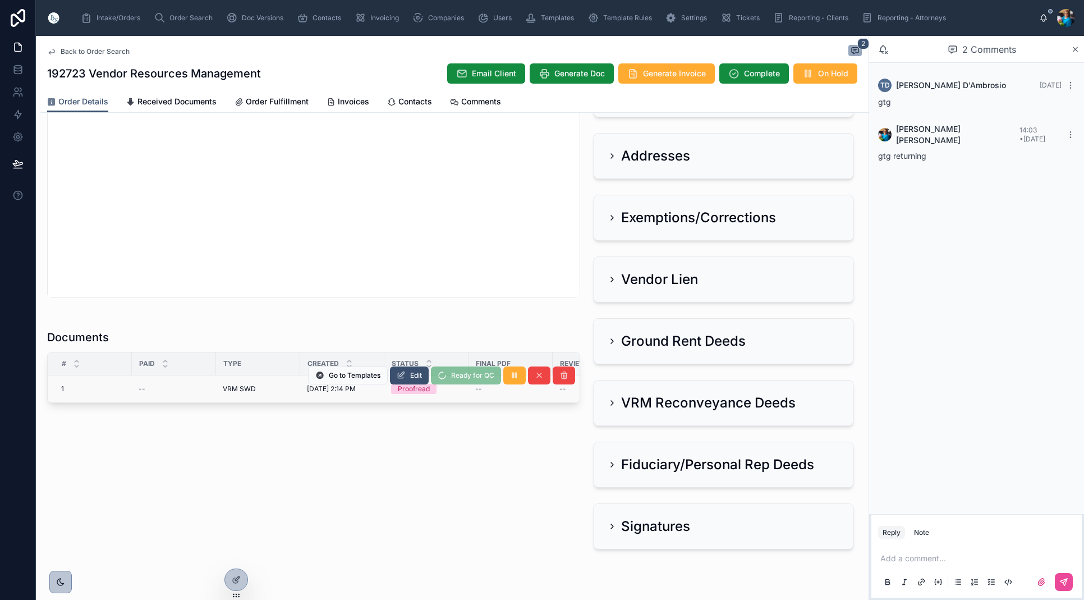
scroll to position [520, 0]
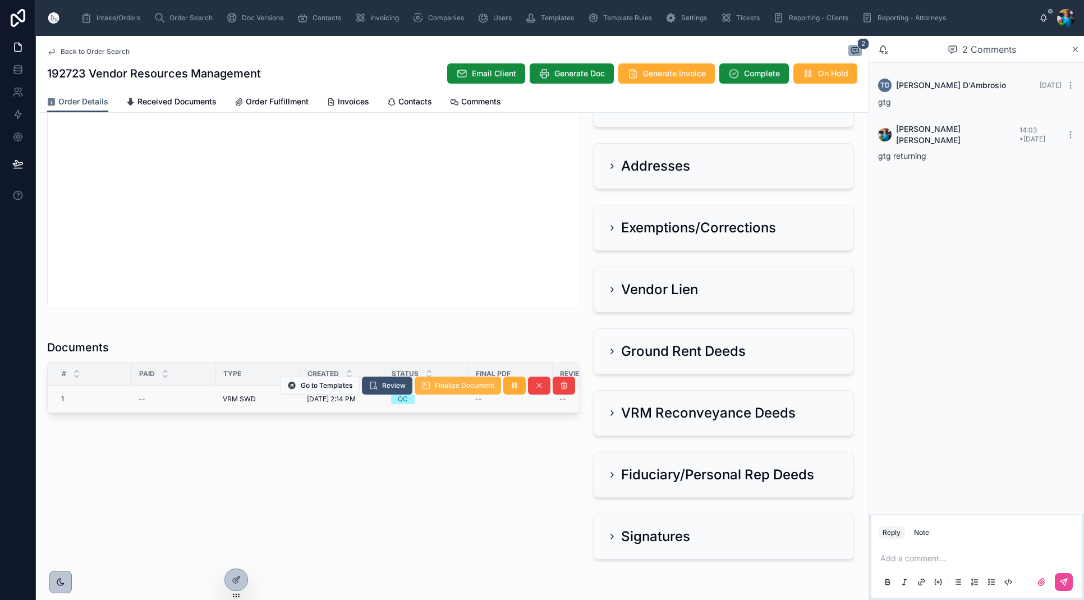
click at [472, 389] on span "Finalize Document" at bounding box center [464, 385] width 59 height 9
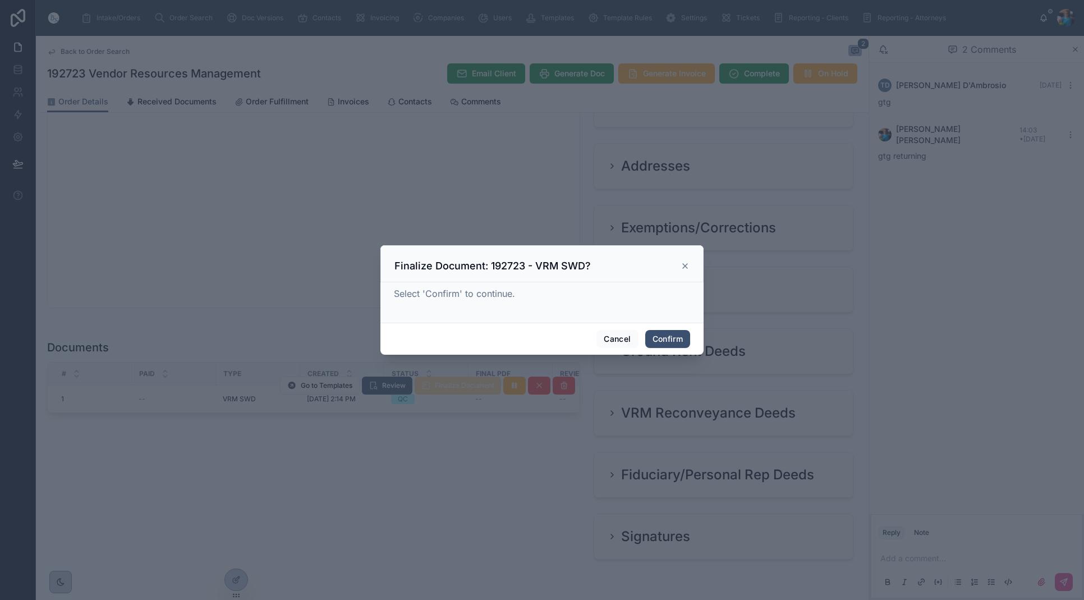
drag, startPoint x: 660, startPoint y: 338, endPoint x: 634, endPoint y: 363, distance: 35.7
click at [660, 339] on button "Confirm" at bounding box center [667, 339] width 45 height 18
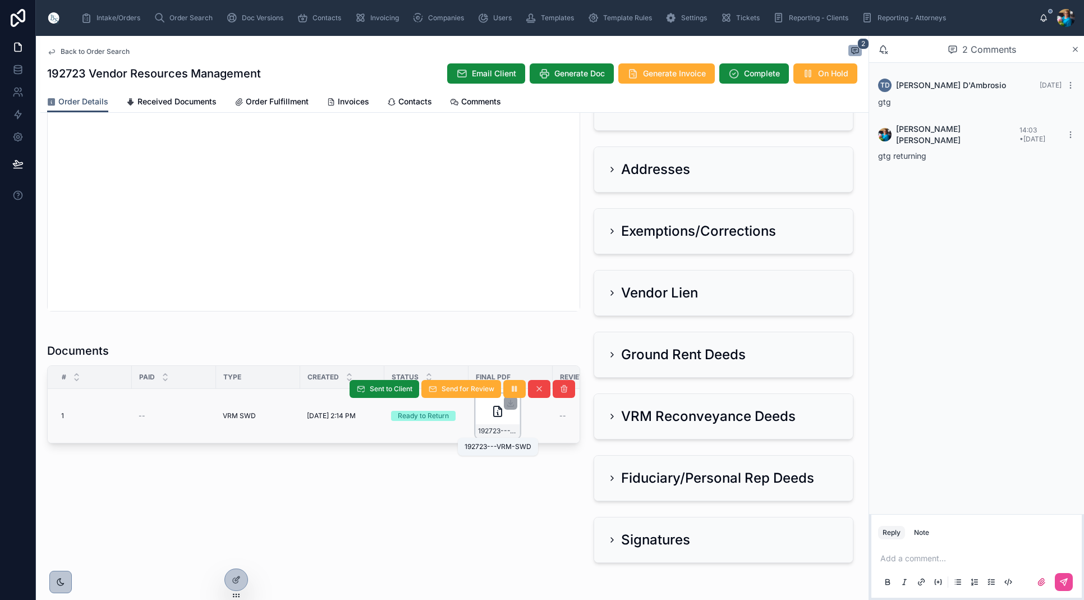
click at [507, 434] on span "192723---VRM-SWD" at bounding box center [497, 430] width 39 height 9
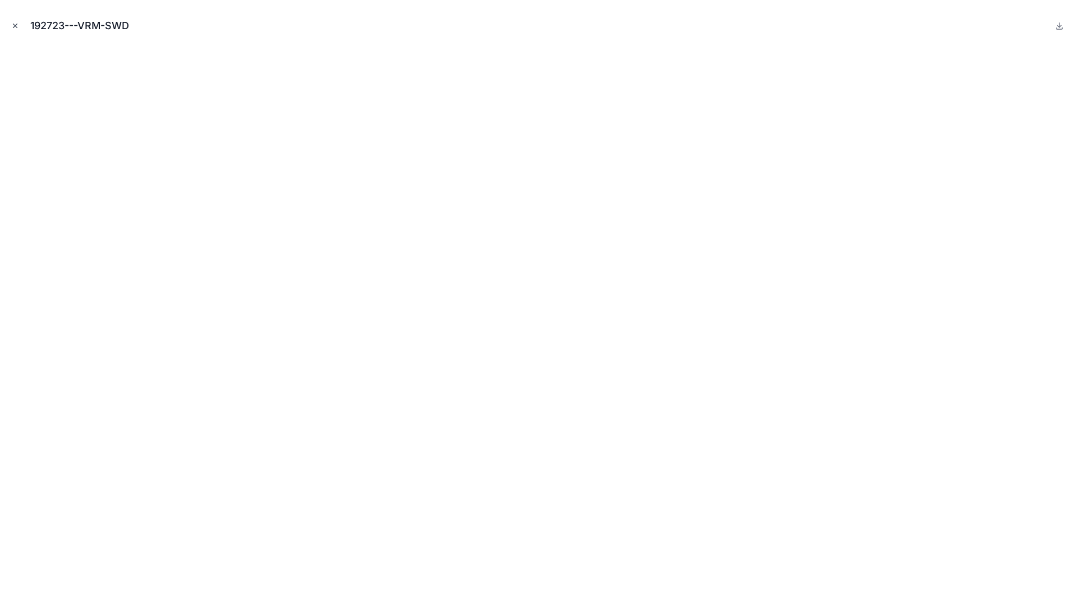
click at [16, 26] on icon "Close modal" at bounding box center [15, 26] width 8 height 8
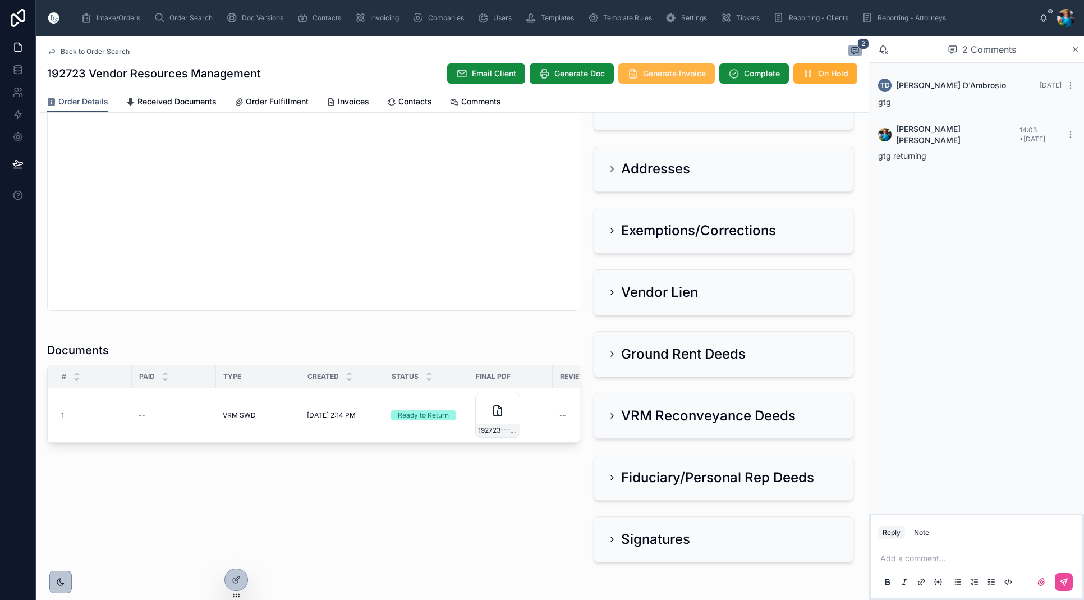
click at [674, 75] on span "Generate Invoice" at bounding box center [674, 73] width 63 height 11
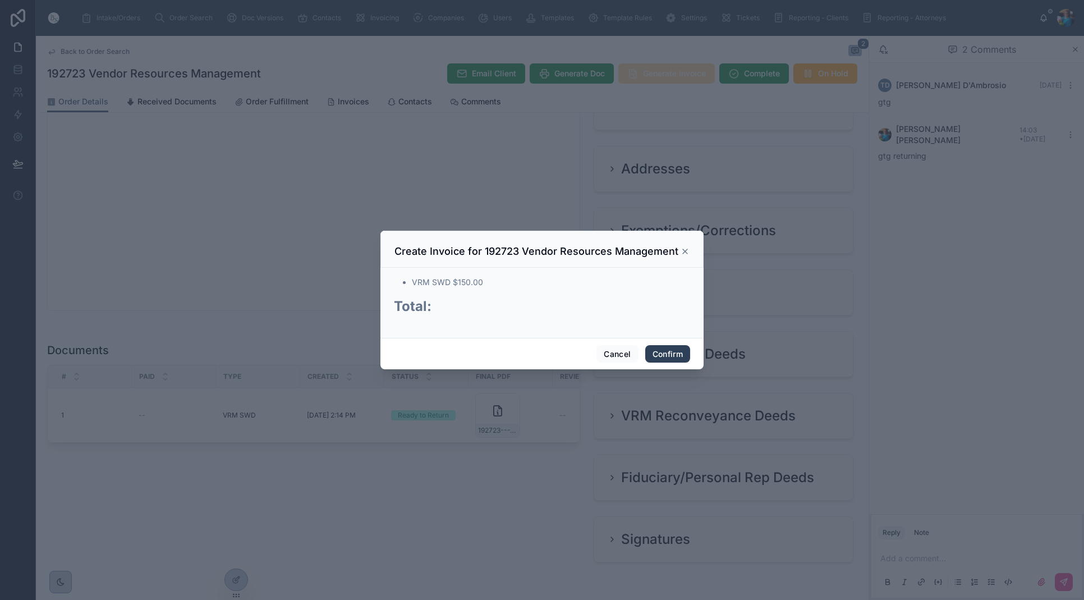
click at [674, 355] on button "Confirm" at bounding box center [667, 354] width 45 height 18
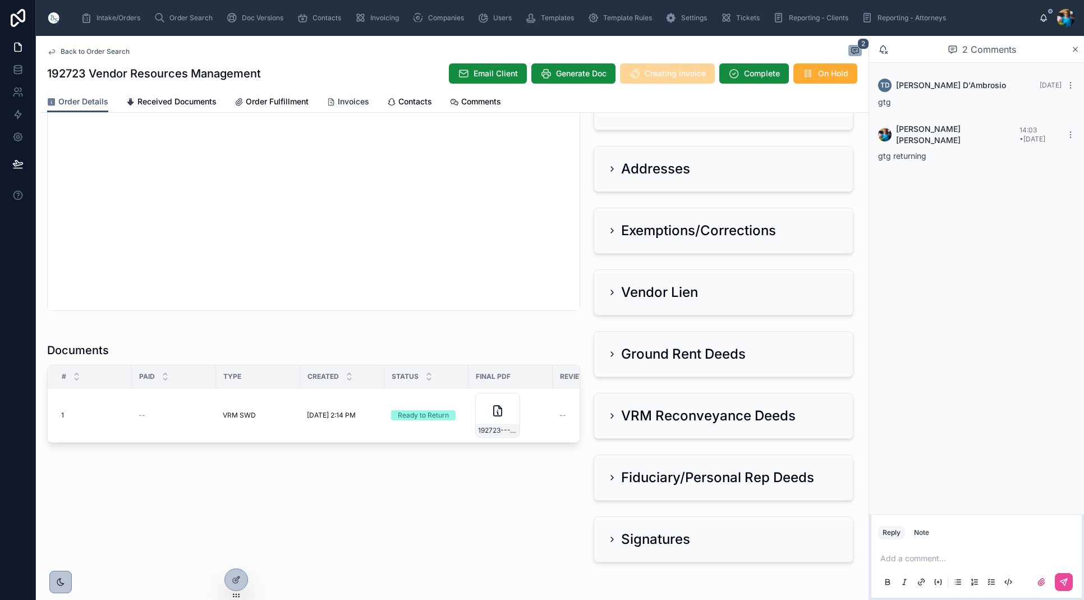
click at [349, 101] on span "Invoices" at bounding box center [353, 101] width 31 height 11
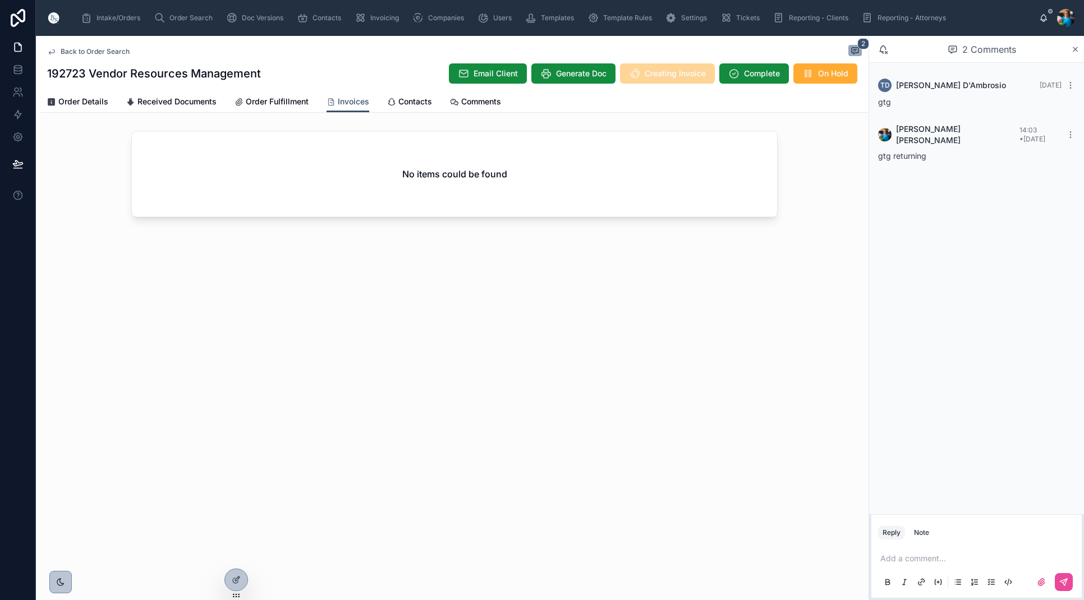
click at [655, 77] on span "Creating Invoice" at bounding box center [667, 74] width 95 height 11
click at [656, 73] on span "Generate Invoice" at bounding box center [674, 73] width 63 height 11
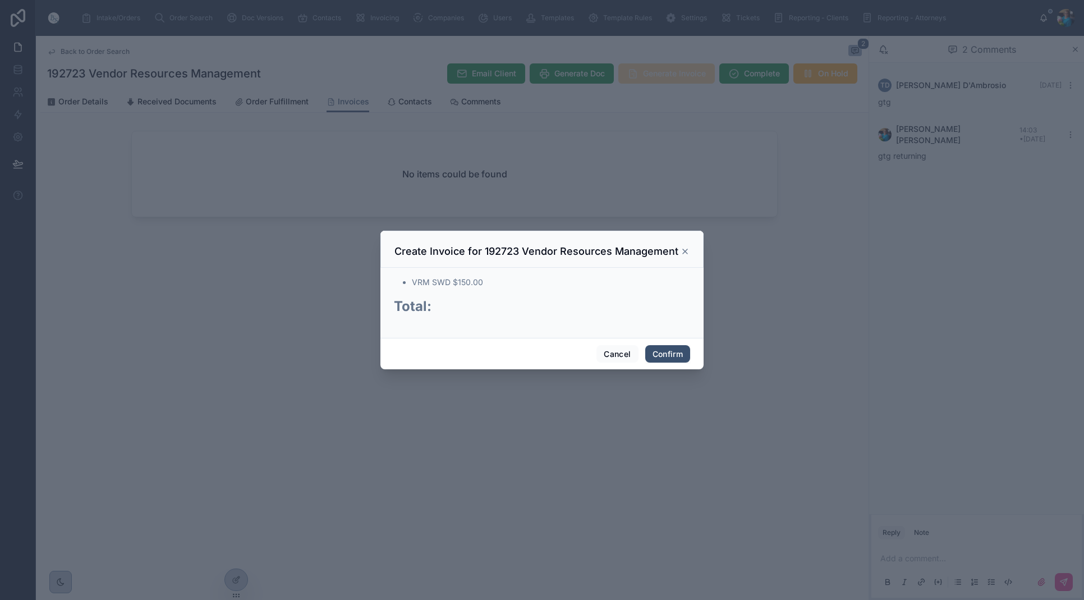
click at [656, 73] on div at bounding box center [542, 300] width 1084 height 600
click at [664, 356] on button "Confirm" at bounding box center [667, 354] width 45 height 18
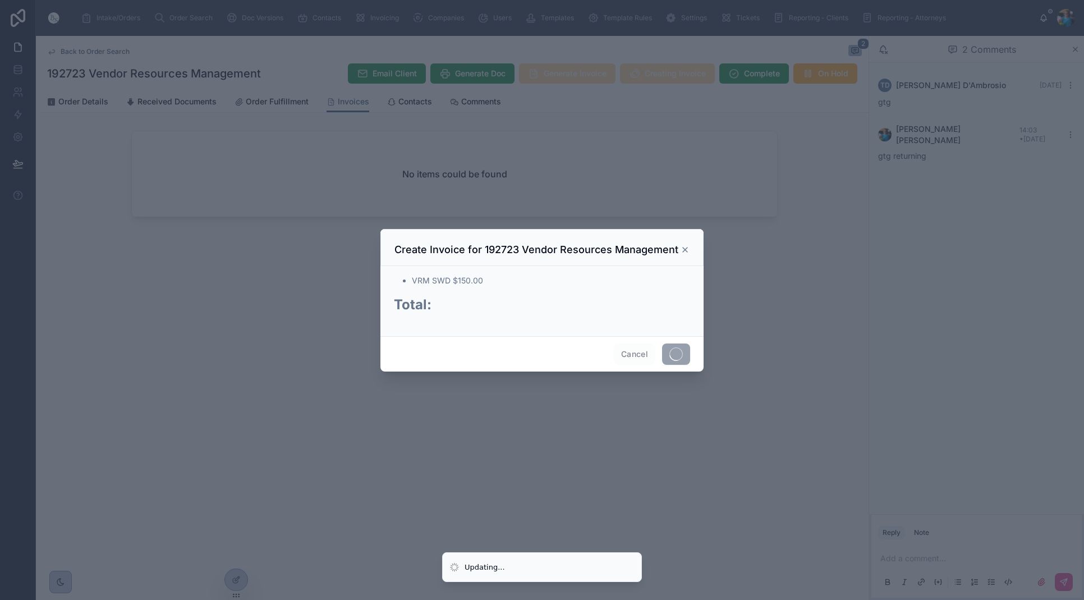
click at [664, 356] on span at bounding box center [676, 353] width 28 height 21
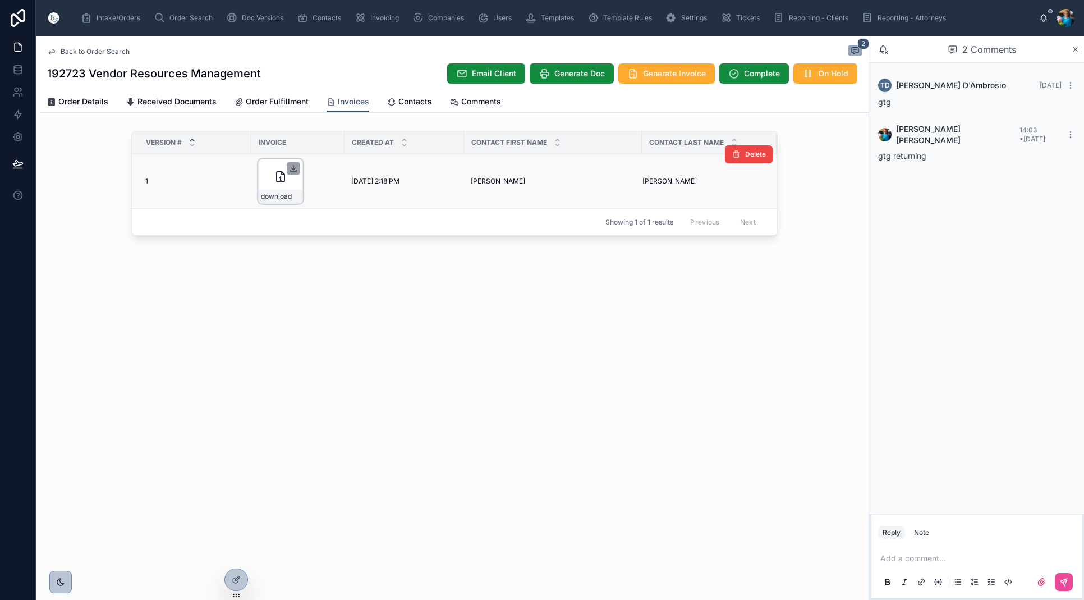
click at [293, 166] on icon at bounding box center [293, 168] width 9 height 9
drag, startPoint x: 127, startPoint y: 15, endPoint x: 163, endPoint y: 2, distance: 38.3
click at [128, 15] on span "Intake/Orders" at bounding box center [118, 17] width 44 height 9
